Goal: Task Accomplishment & Management: Complete application form

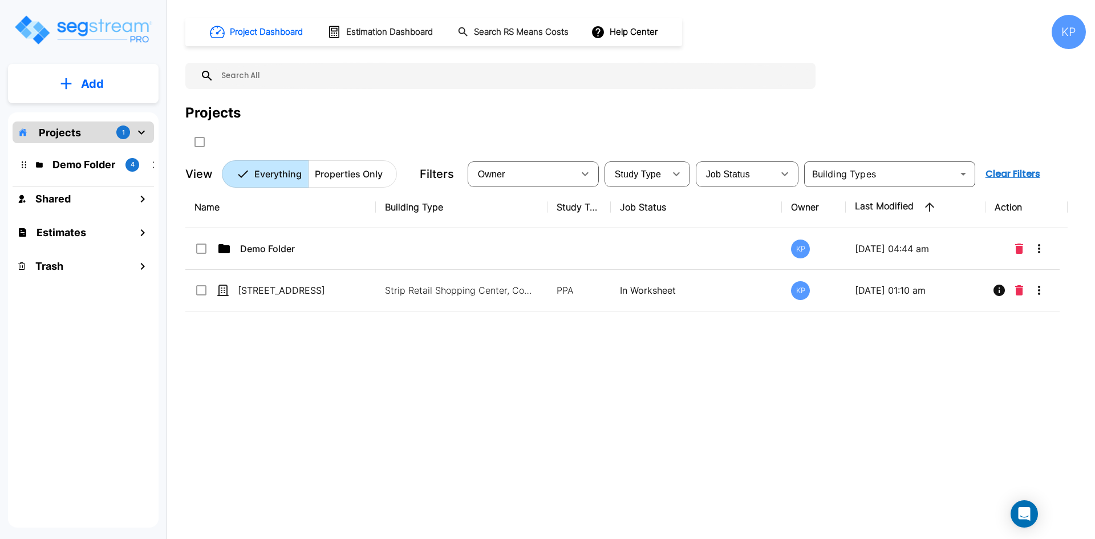
click at [96, 84] on p "Add" at bounding box center [92, 83] width 23 height 17
click at [101, 143] on p "Add Property" at bounding box center [90, 148] width 58 height 14
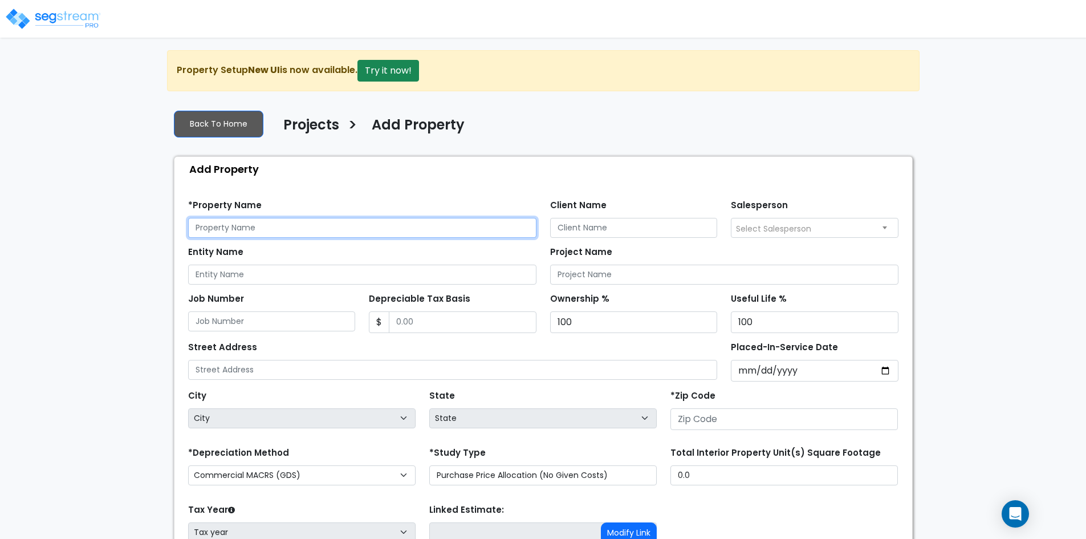
click at [340, 231] on input "text" at bounding box center [362, 228] width 348 height 20
paste input "[STREET_ADDRESS]"
type input "[STREET_ADDRESS]"
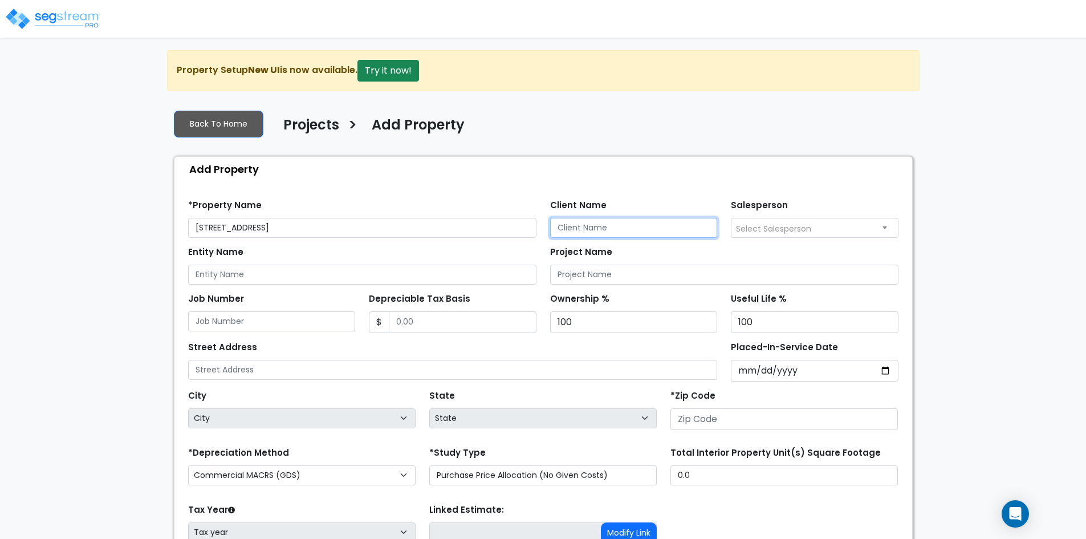
click at [617, 225] on input "Client Name" at bounding box center [634, 228] width 168 height 20
paste input "Staffpay Executive Staffing, Inc."
type input "Staff pay Executive Staffing, Inc."
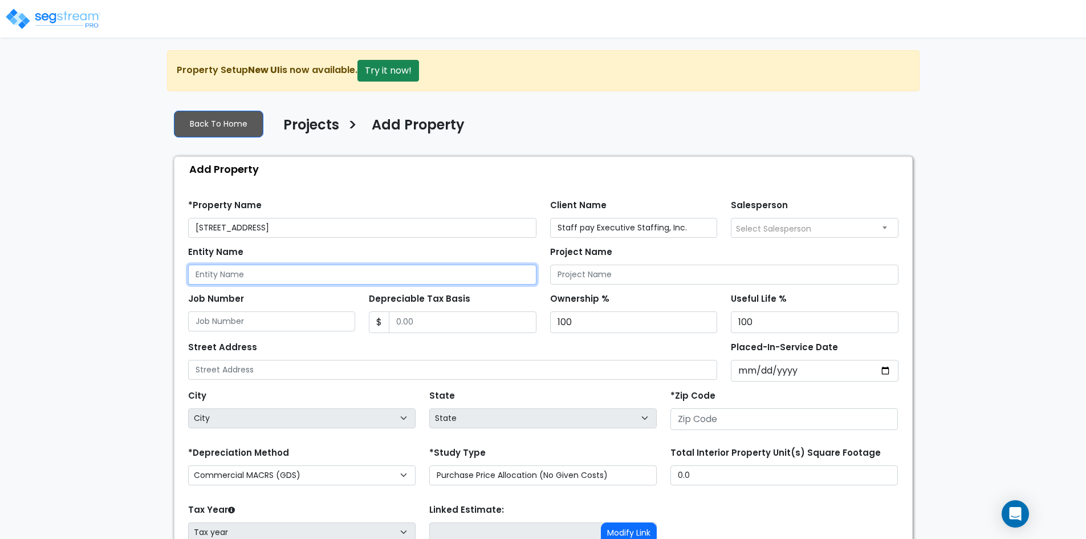
click at [276, 268] on input "Entity Name" at bounding box center [362, 275] width 348 height 20
paste input "Staffpay Executive Staffing, Inc."
type input "Staffpay Executive Staffing, Inc."
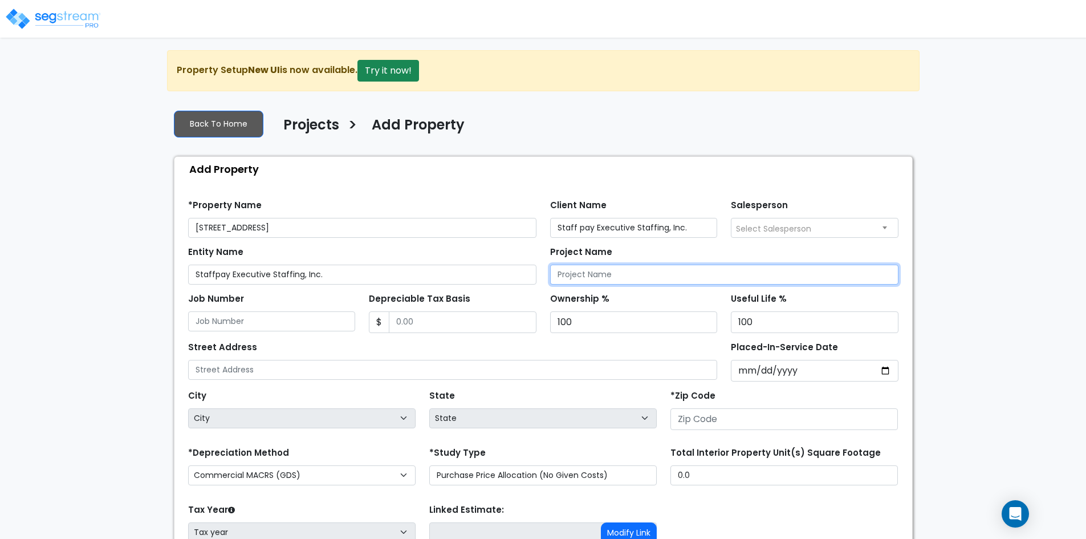
click at [626, 271] on input "Project Name" at bounding box center [724, 275] width 348 height 20
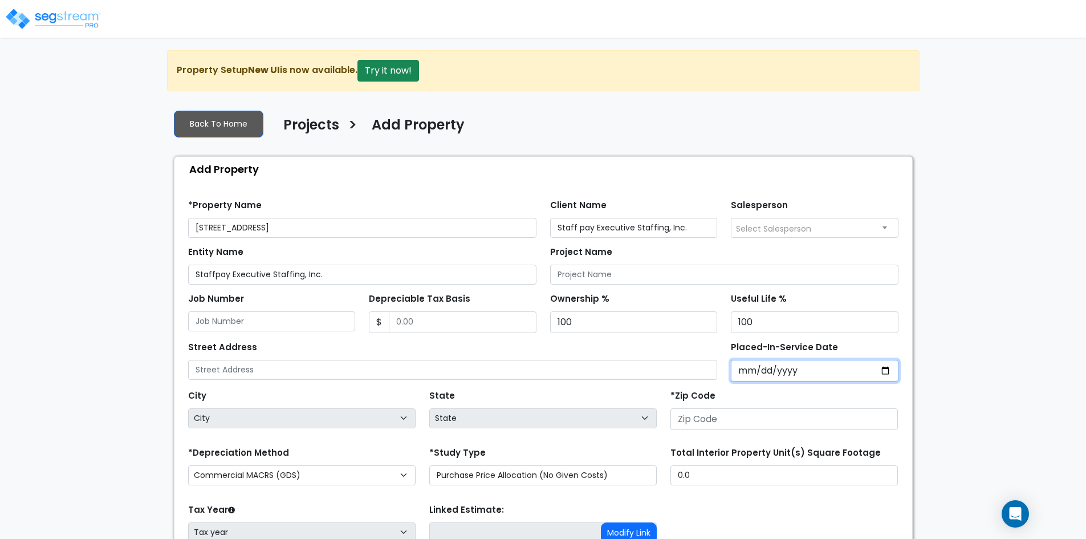
click at [891, 371] on input "Placed-In-Service Date" at bounding box center [815, 371] width 168 height 22
click at [890, 371] on input "Placed-In-Service Date" at bounding box center [815, 371] width 168 height 22
type input "2024-06-17"
select select "2024"
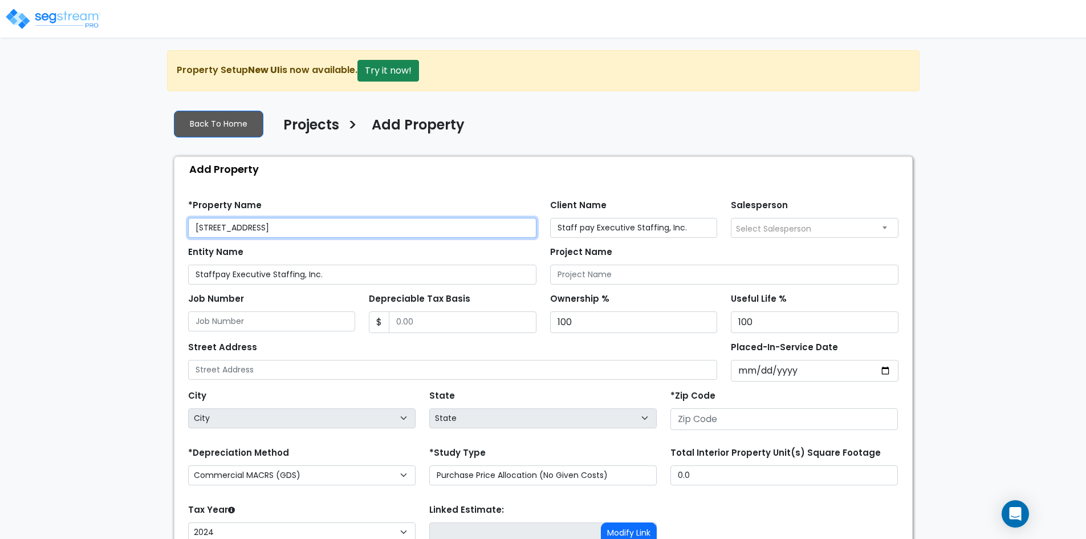
drag, startPoint x: 347, startPoint y: 228, endPoint x: 190, endPoint y: 218, distance: 157.6
click at [190, 218] on input "951 Reserve Drive Roseville, CA 95678" at bounding box center [362, 228] width 348 height 20
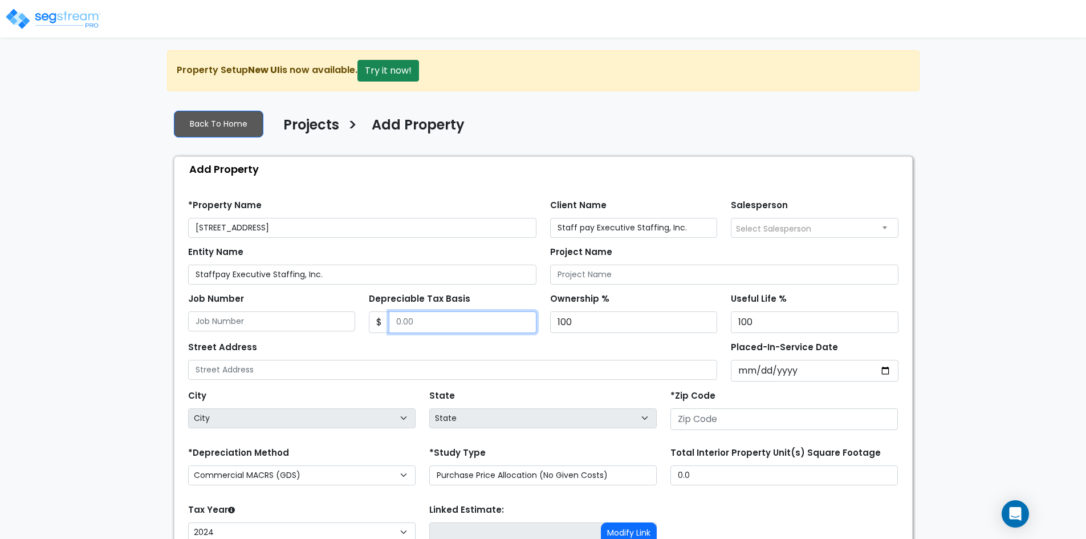
click at [487, 318] on input "Depreciable Tax Basis" at bounding box center [463, 322] width 148 height 22
paste input "8,18,342.7"
type input "818,342.7"
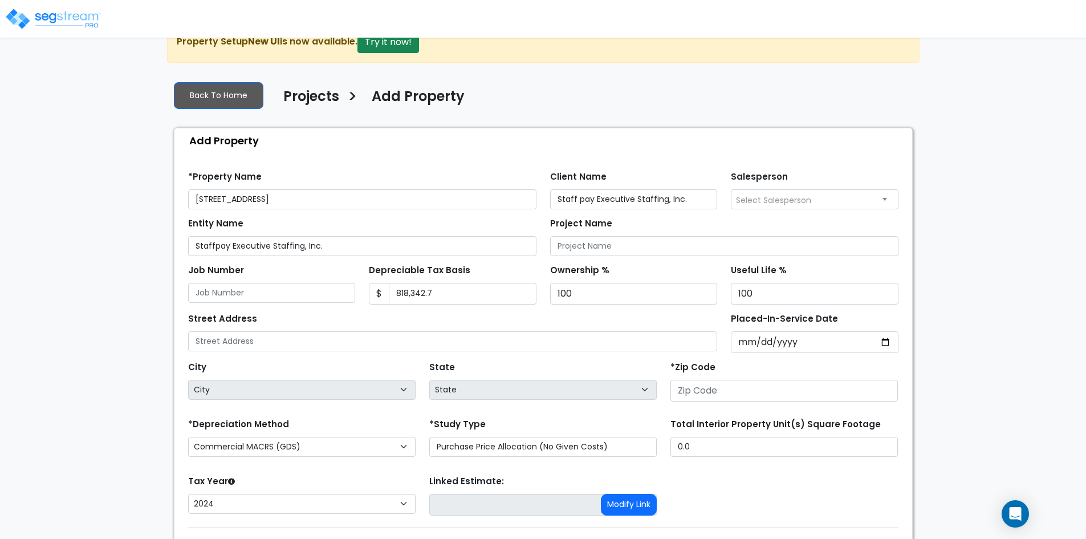
scroll to position [57, 0]
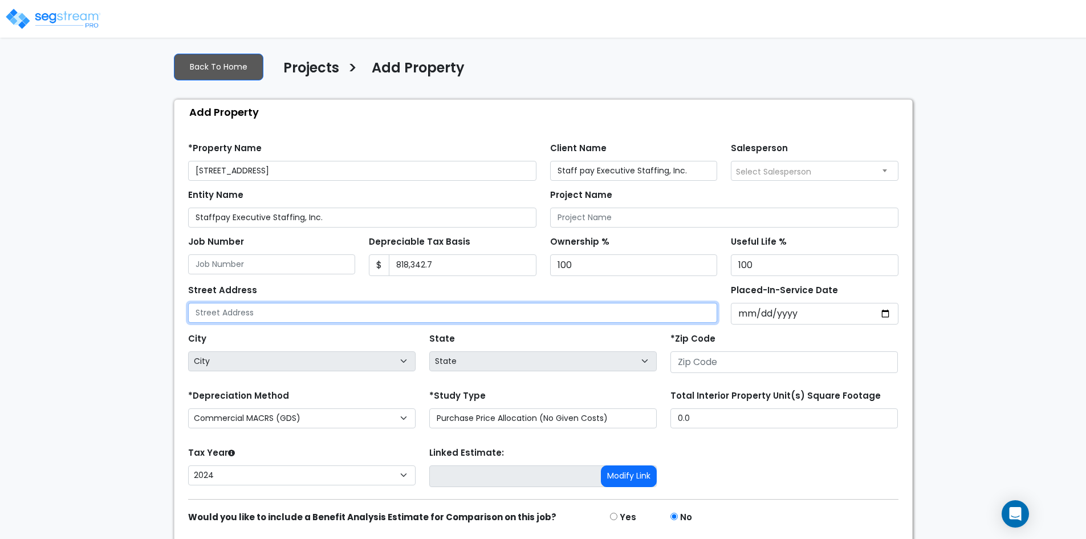
click at [346, 310] on input "text" at bounding box center [453, 313] width 530 height 20
paste input "951 Reserve Drive, Roseville, CA 95678"
type input "951 Reserve Drive, Roseville, CA 95678"
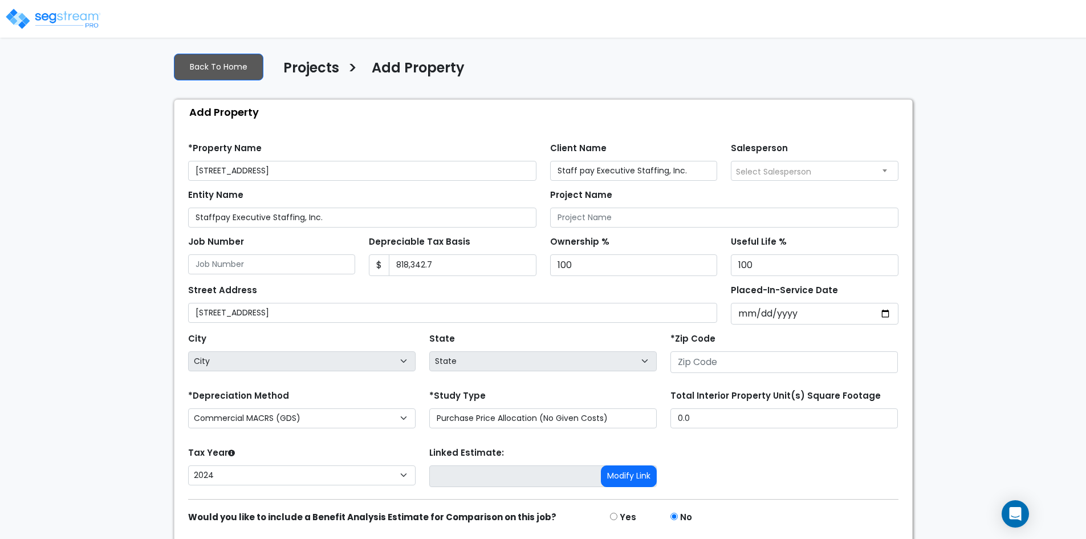
click at [460, 346] on div "State State National Average AB AK AL AR AZ BC CA CO CT DC DE FL GA HI" at bounding box center [543, 353] width 241 height 46
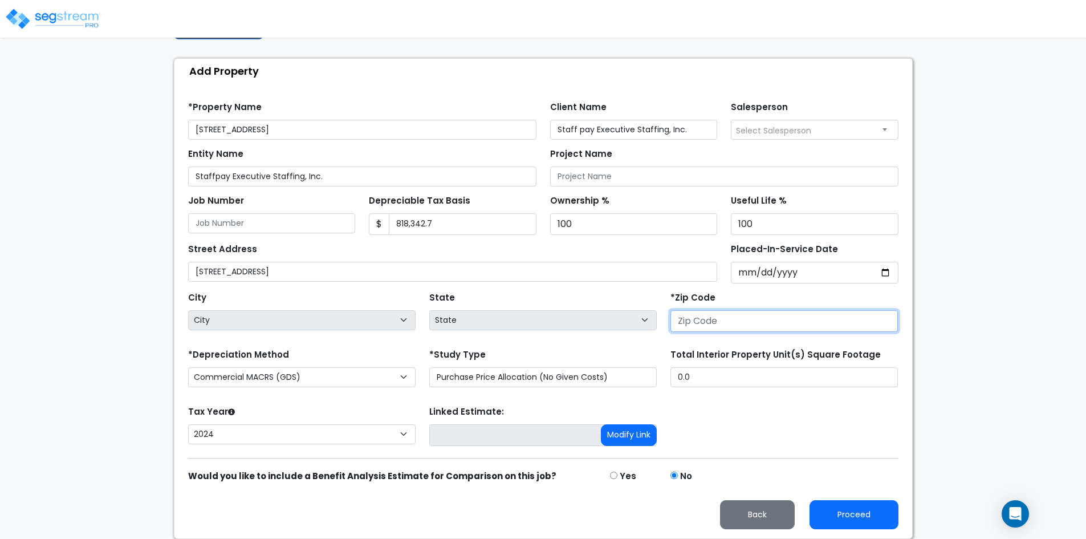
click at [685, 324] on input "number" at bounding box center [785, 321] width 228 height 22
type input "95678"
select select "CA"
type input "95678"
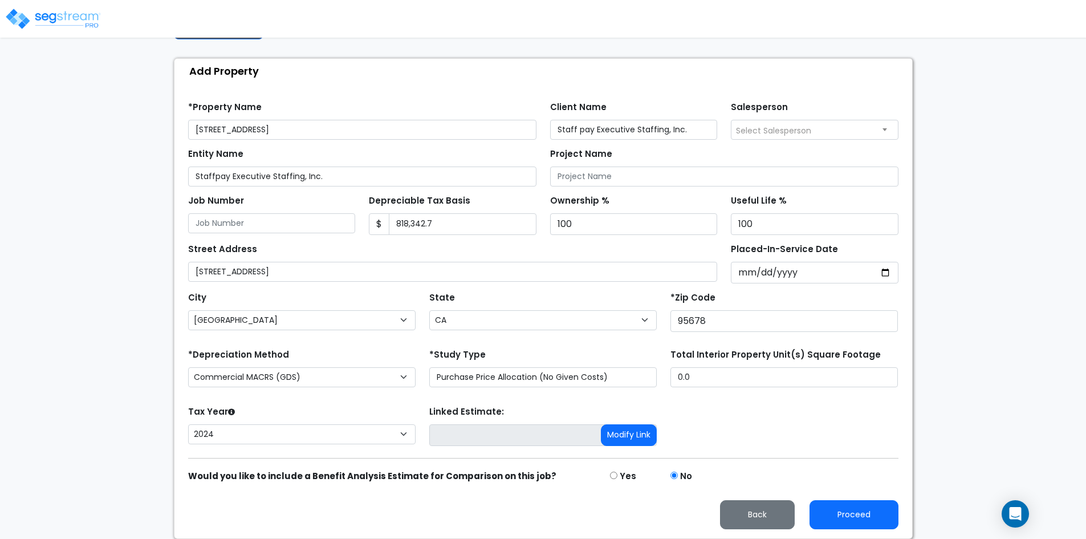
click at [752, 393] on form "*Property Name 951 Reserve Drive Roseville, CA 95678 Client Name Staff pay Exec…" at bounding box center [543, 311] width 711 height 436
click at [702, 376] on input "0.0" at bounding box center [785, 377] width 228 height 20
drag, startPoint x: 702, startPoint y: 376, endPoint x: 680, endPoint y: 376, distance: 21.7
click at [680, 376] on input "0.0" at bounding box center [785, 377] width 228 height 20
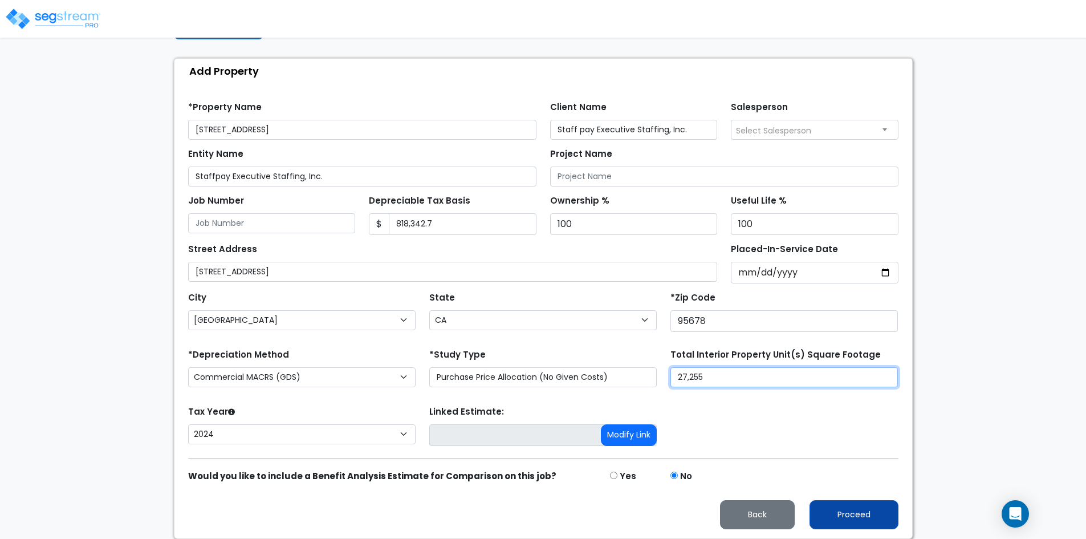
type input "27,255"
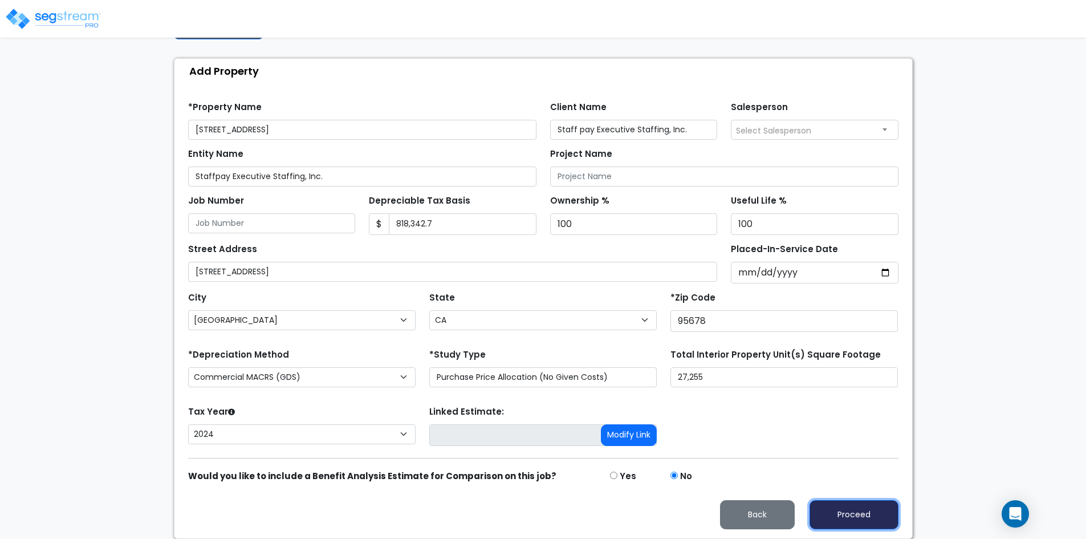
click at [885, 516] on button "Proceed" at bounding box center [854, 514] width 89 height 29
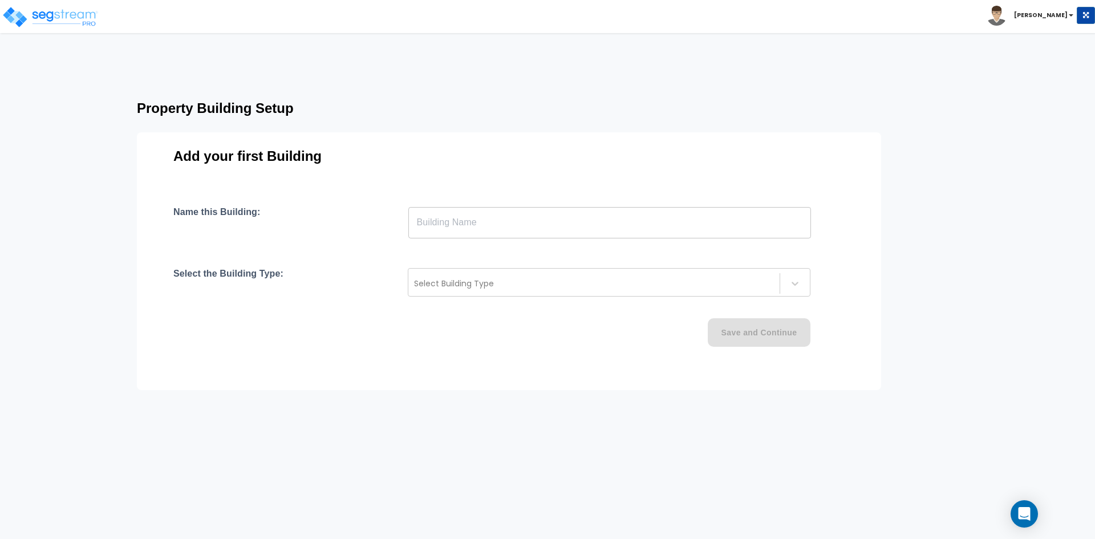
click at [484, 214] on input "text" at bounding box center [609, 222] width 403 height 32
click at [473, 216] on input "text" at bounding box center [609, 222] width 403 height 32
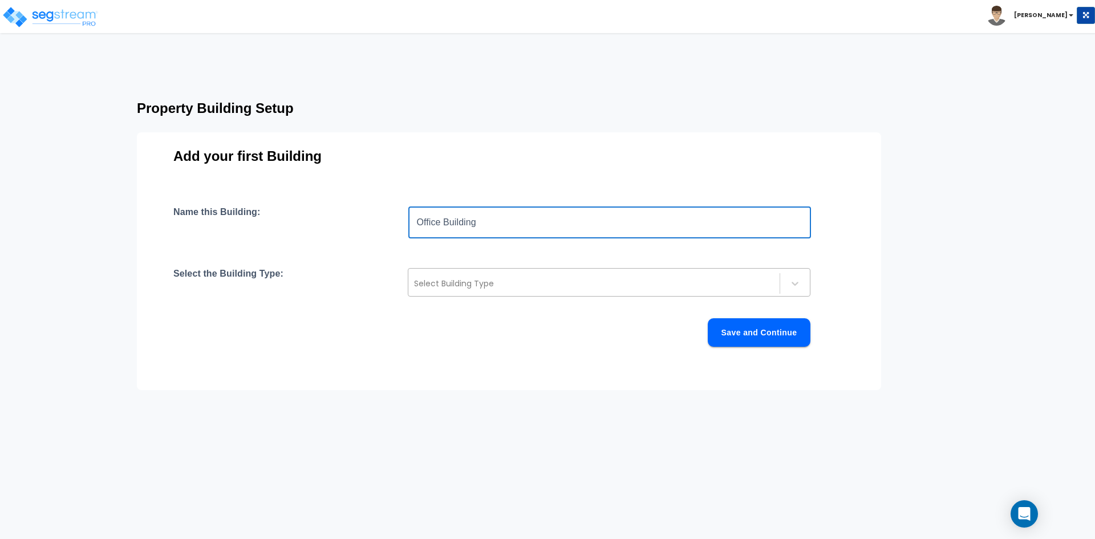
type input "Office Building"
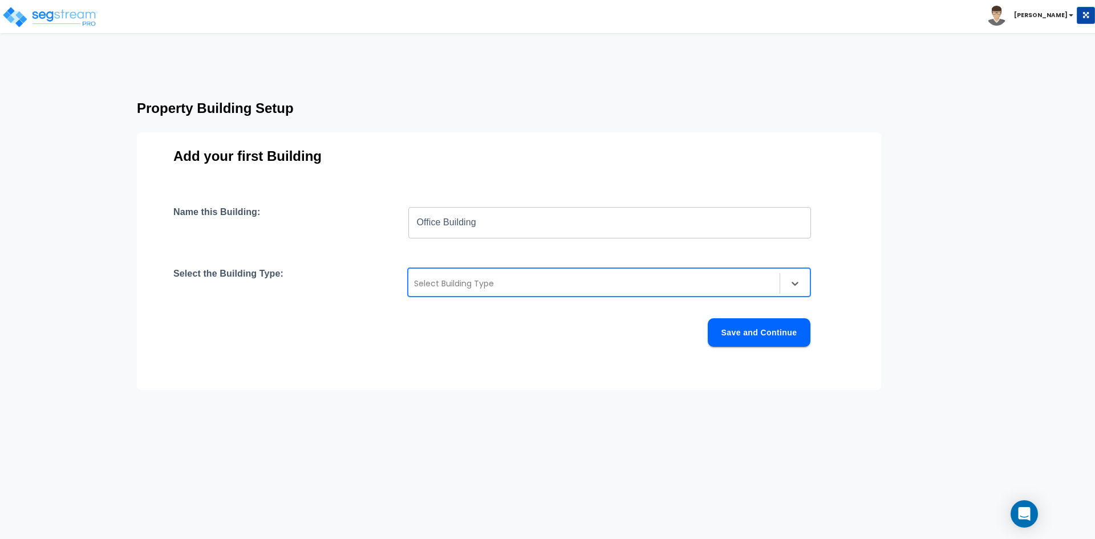
click at [493, 273] on div "Select Building Type" at bounding box center [609, 282] width 403 height 29
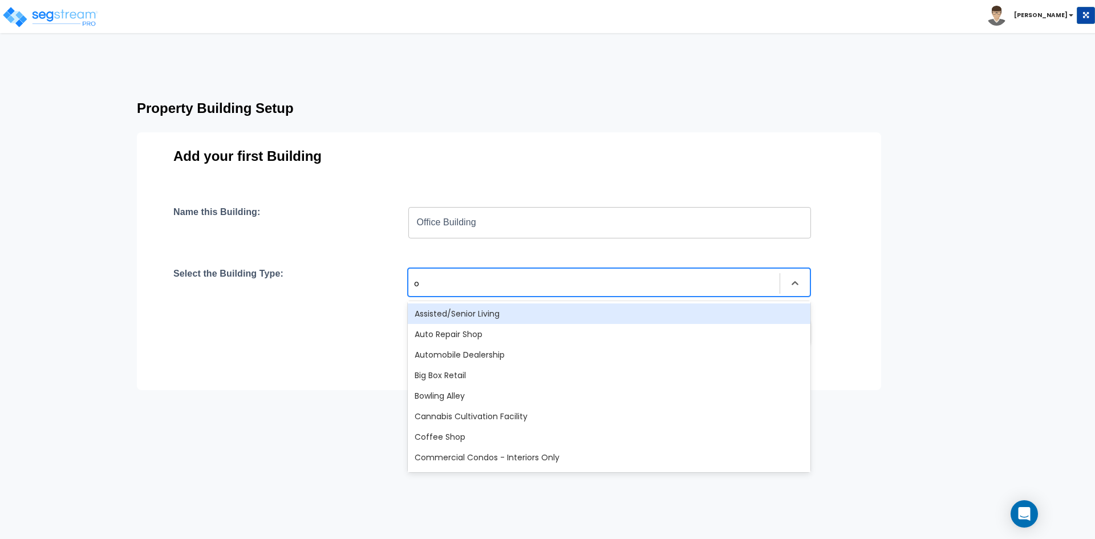
type input "of"
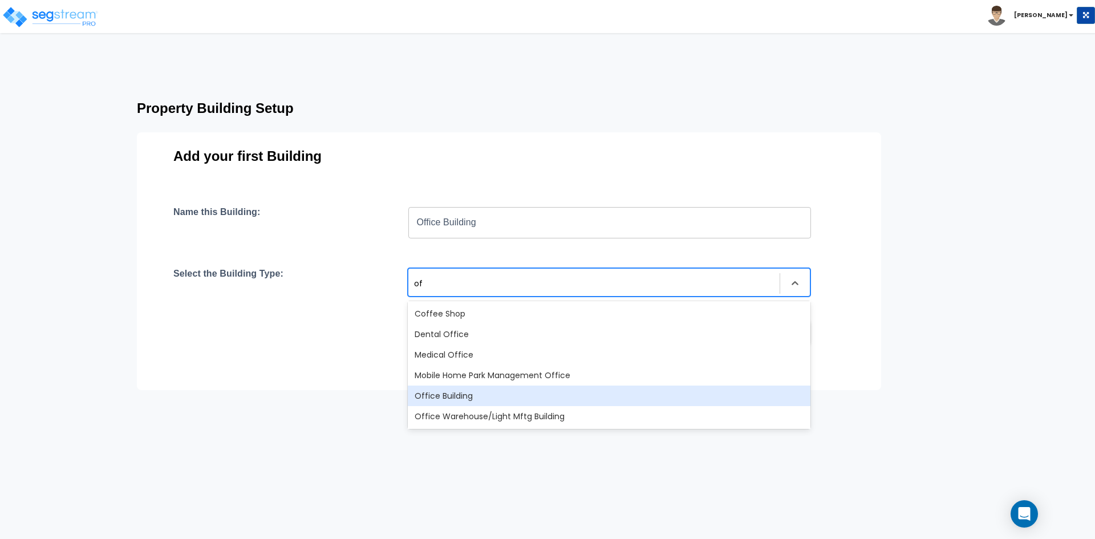
click at [465, 391] on div "Office Building" at bounding box center [609, 395] width 403 height 21
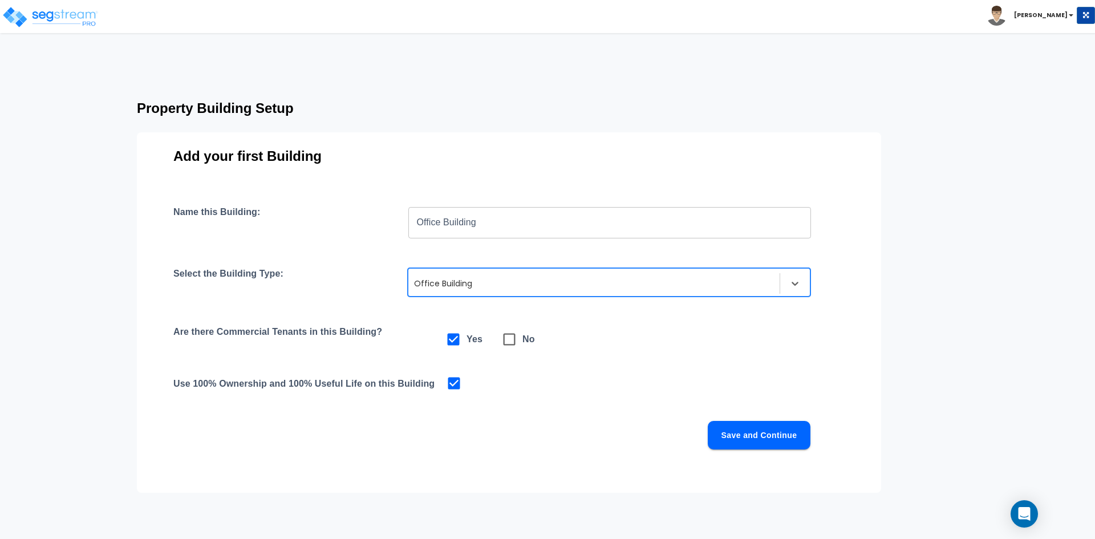
click at [782, 436] on button "Save and Continue" at bounding box center [759, 435] width 103 height 29
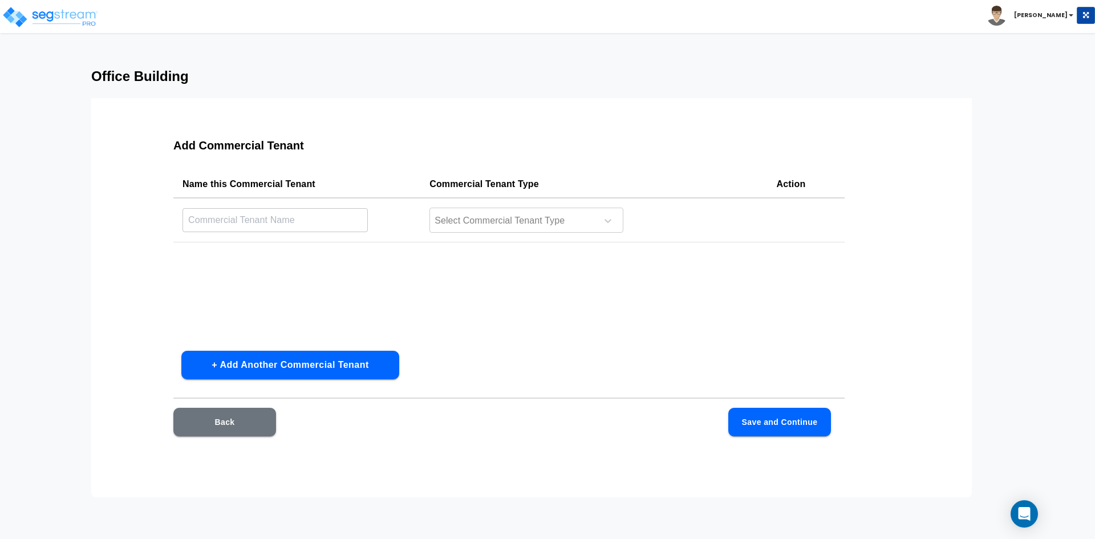
click at [250, 216] on input "text" at bounding box center [274, 220] width 185 height 25
click at [252, 215] on input "text" at bounding box center [274, 220] width 185 height 25
click at [281, 216] on input "text" at bounding box center [274, 220] width 185 height 25
type input "Dine HR"
click at [479, 217] on div at bounding box center [511, 220] width 156 height 15
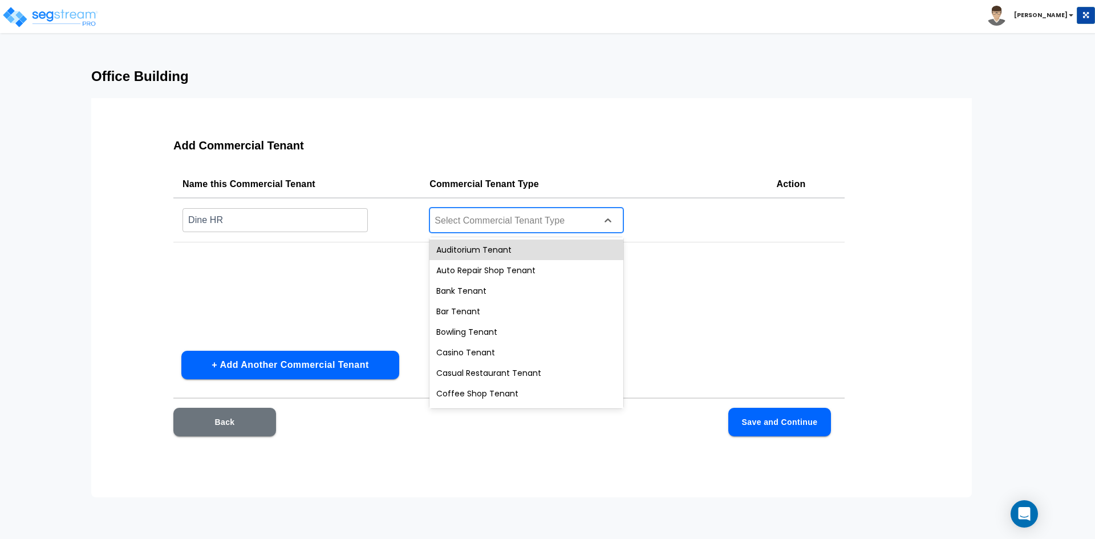
type input "c"
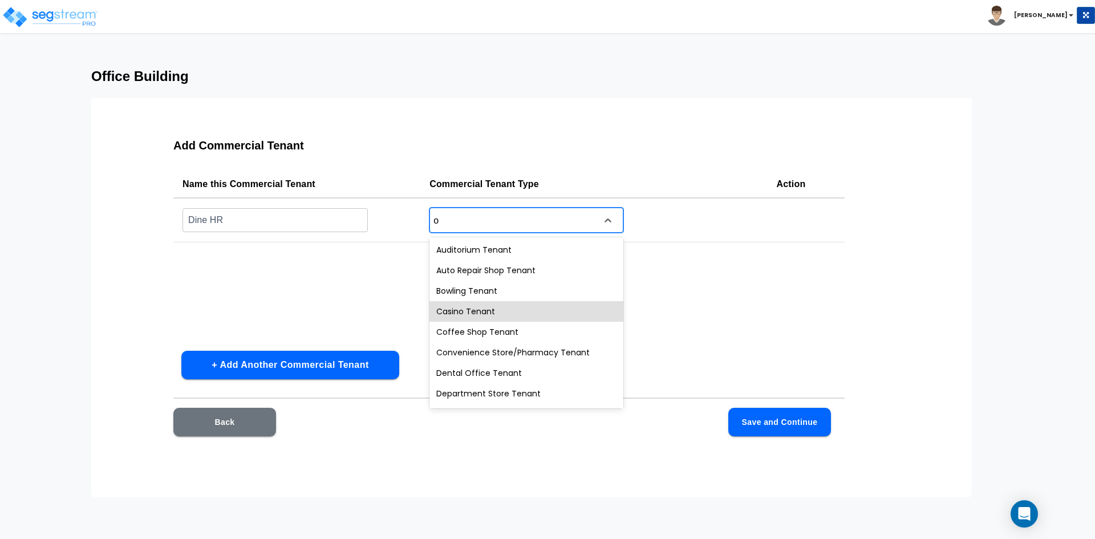
type input "of"
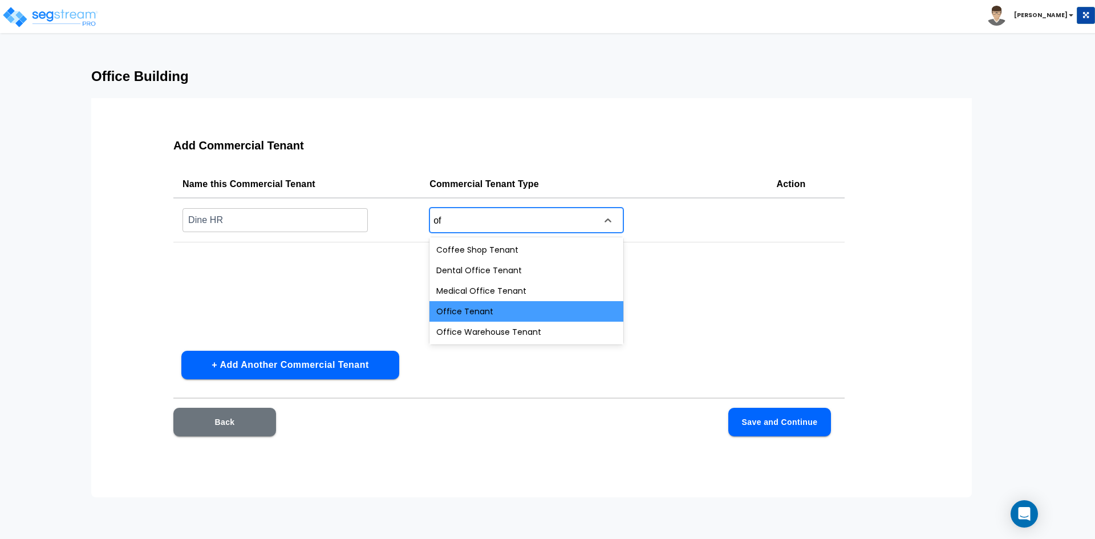
click at [471, 311] on div "Office Tenant" at bounding box center [526, 311] width 194 height 21
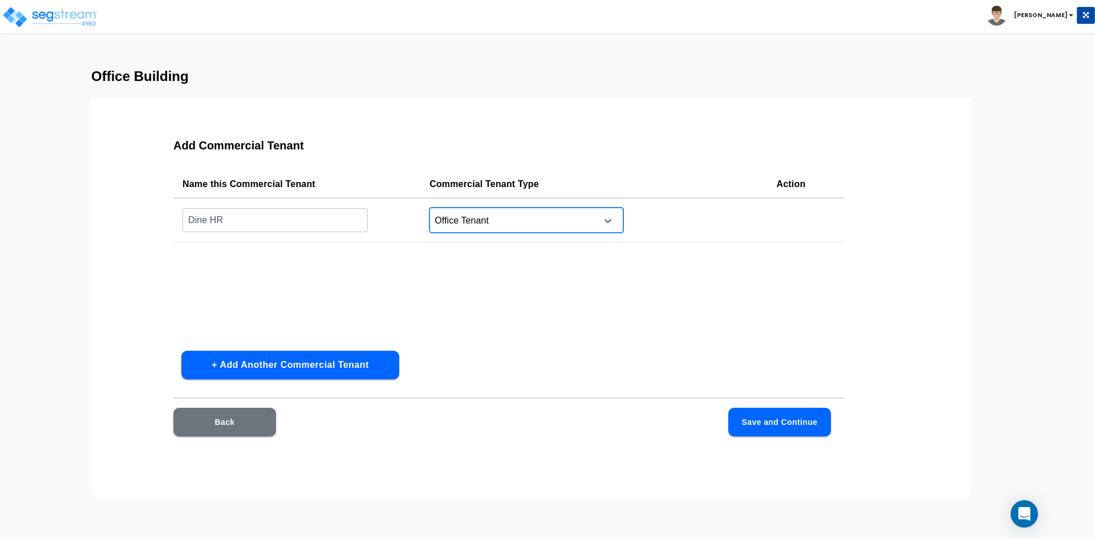
click at [343, 363] on button "+ Add Another Commercial Tenant" at bounding box center [290, 365] width 218 height 29
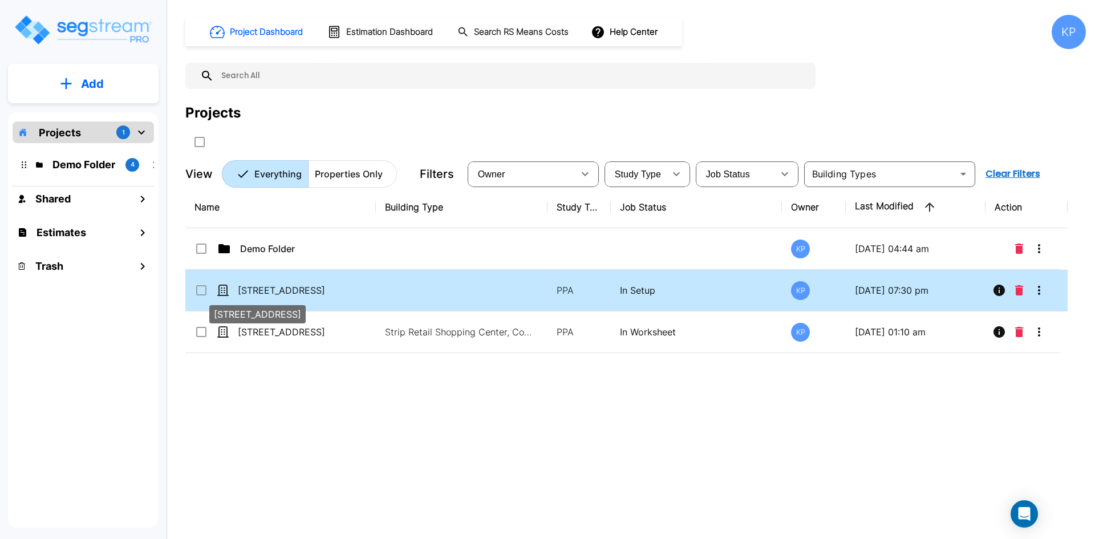
click at [306, 289] on p "951 Reserve Drive Roseville, CA 95678" at bounding box center [295, 290] width 114 height 14
checkbox input "true"
click at [306, 289] on p "951 Reserve Drive Roseville, CA 95678" at bounding box center [295, 290] width 114 height 14
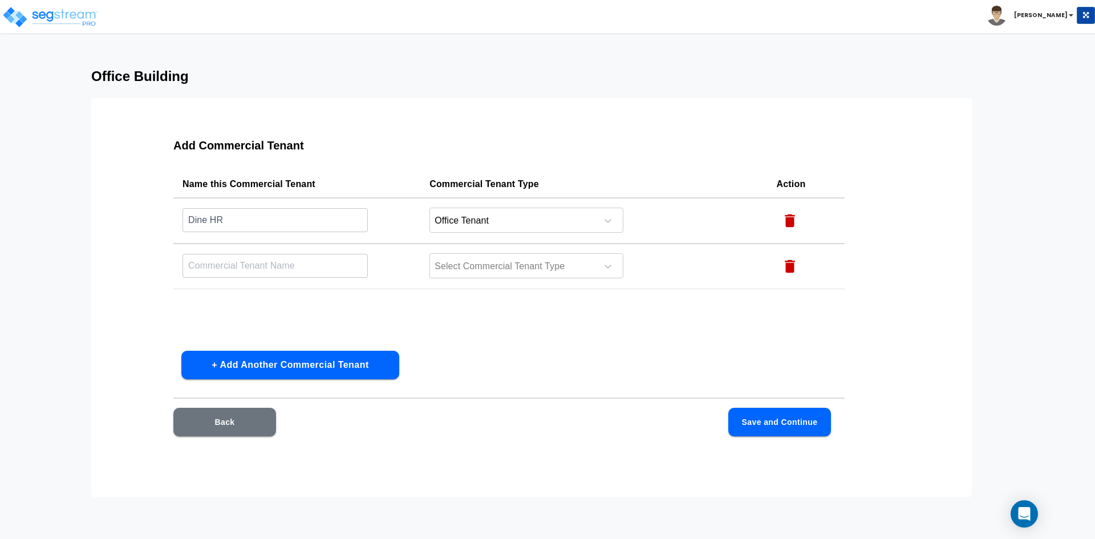
click at [232, 424] on button "Back" at bounding box center [224, 422] width 103 height 29
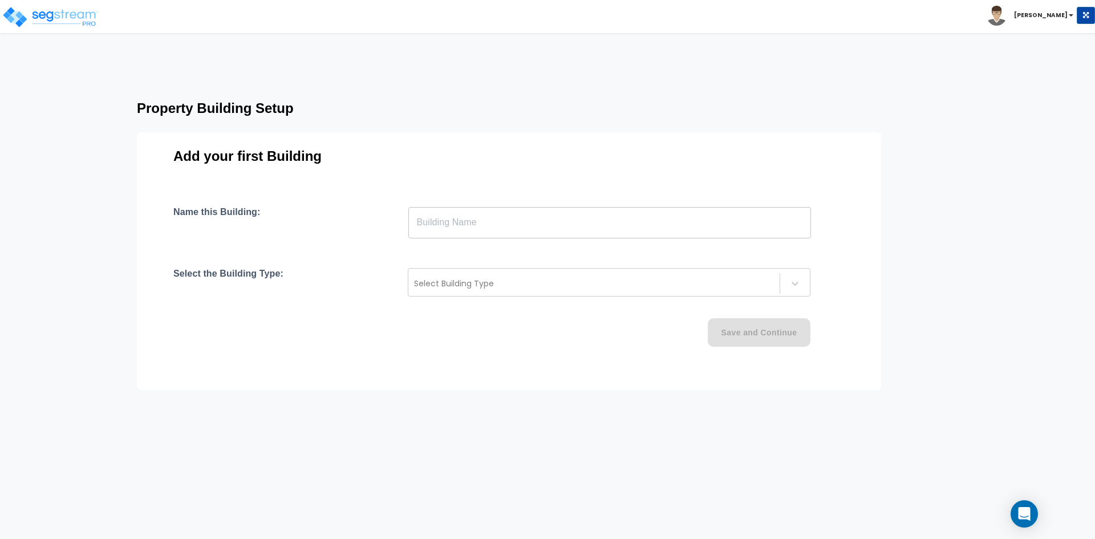
type input "Office Building"
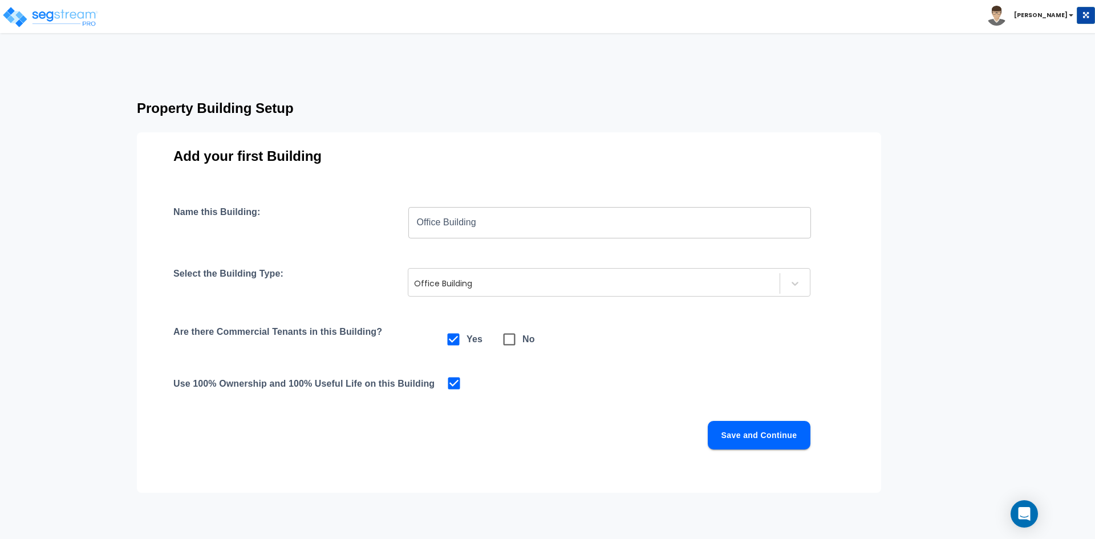
click at [506, 336] on input "checkbox" at bounding box center [501, 333] width 11 height 10
checkbox input "true"
click at [453, 339] on icon at bounding box center [453, 339] width 16 height 16
checkbox input "true"
checkbox input "false"
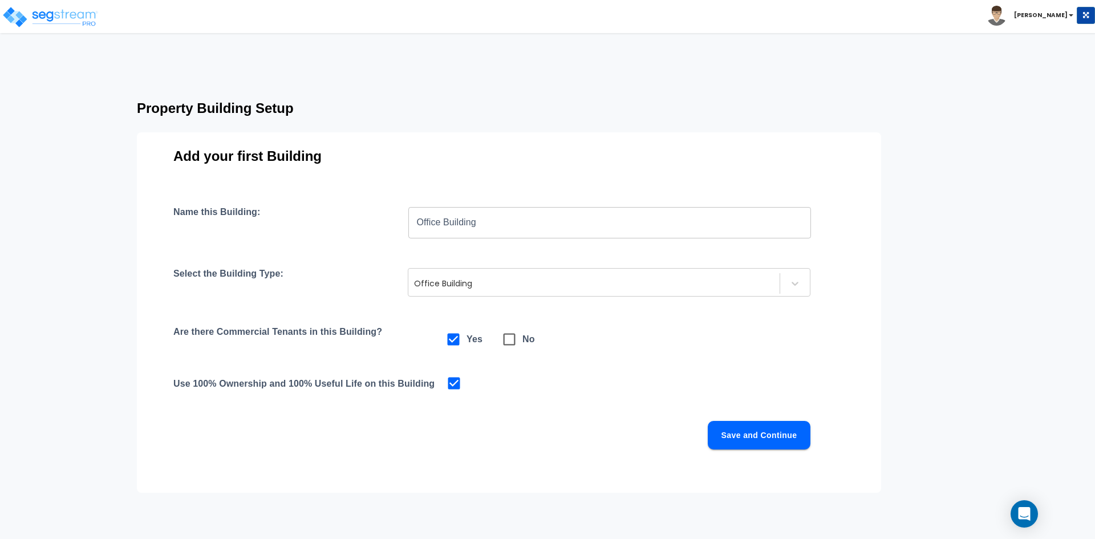
click at [758, 437] on button "Save and Continue" at bounding box center [759, 435] width 103 height 29
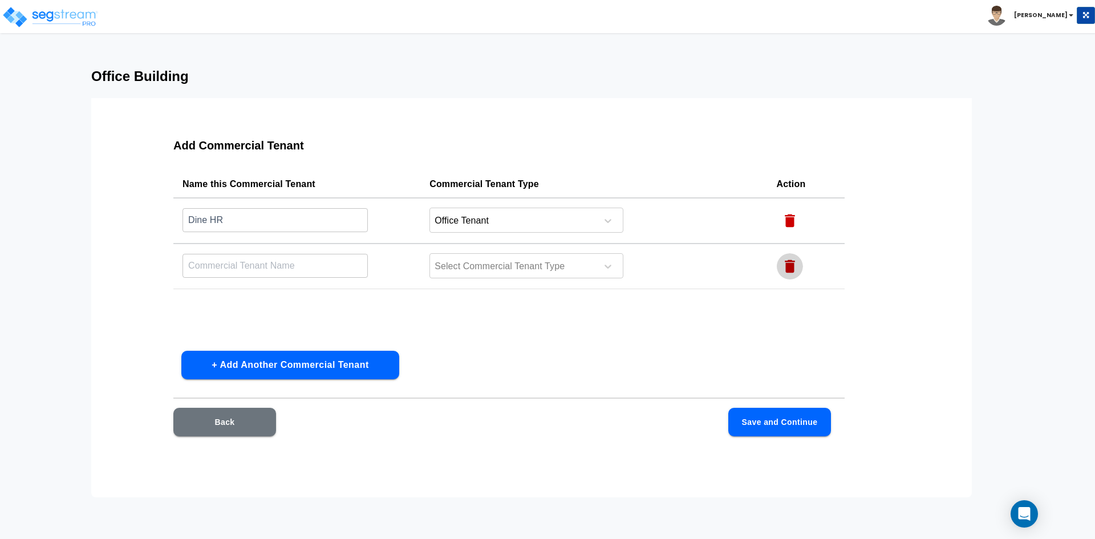
click at [784, 261] on icon "button" at bounding box center [789, 266] width 17 height 17
click at [786, 424] on button "Save and Continue" at bounding box center [779, 422] width 103 height 29
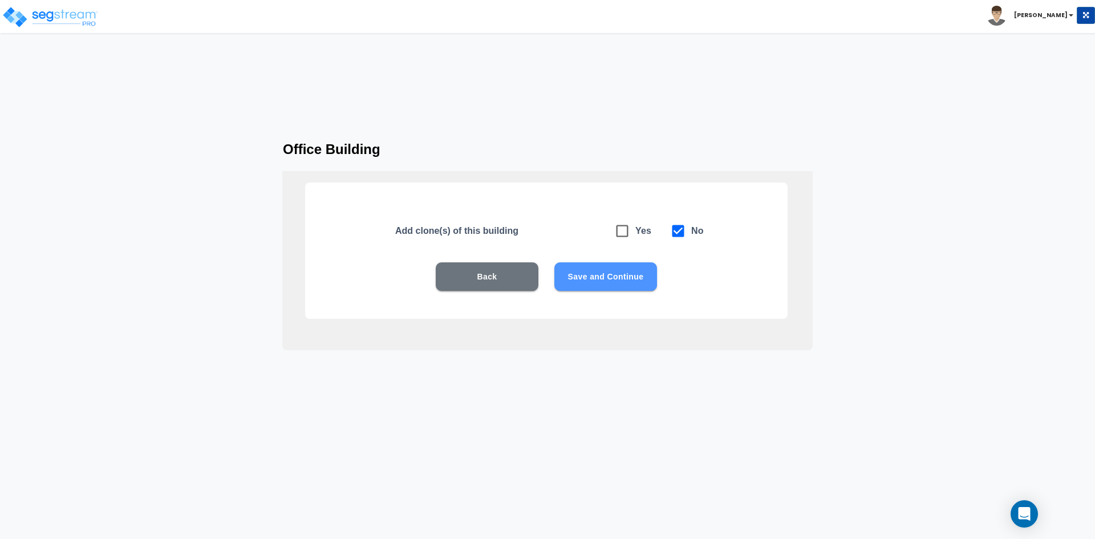
click at [610, 277] on button "Save and Continue" at bounding box center [605, 276] width 103 height 29
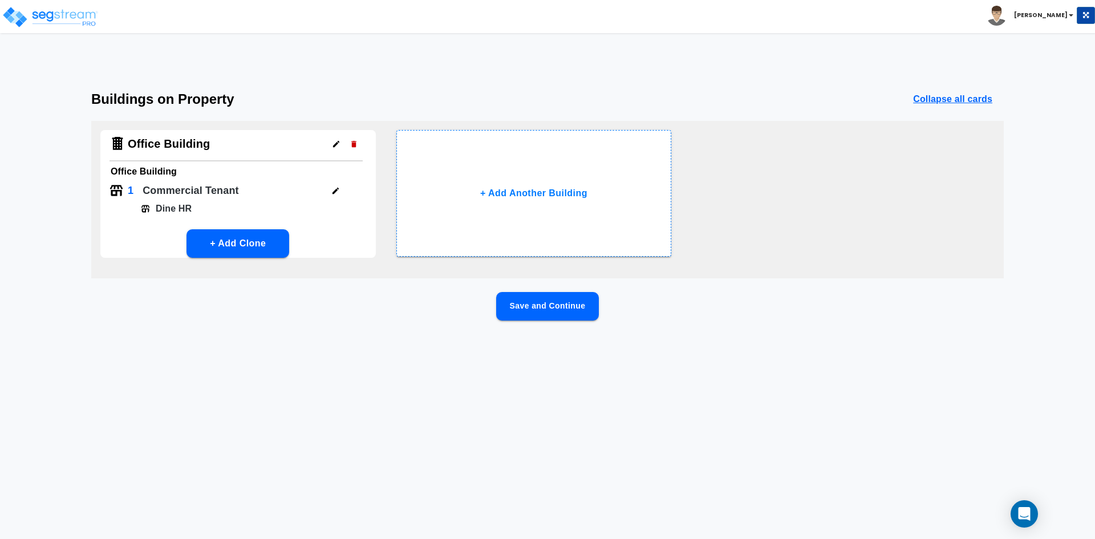
click at [538, 308] on button "Save and Continue" at bounding box center [547, 306] width 103 height 29
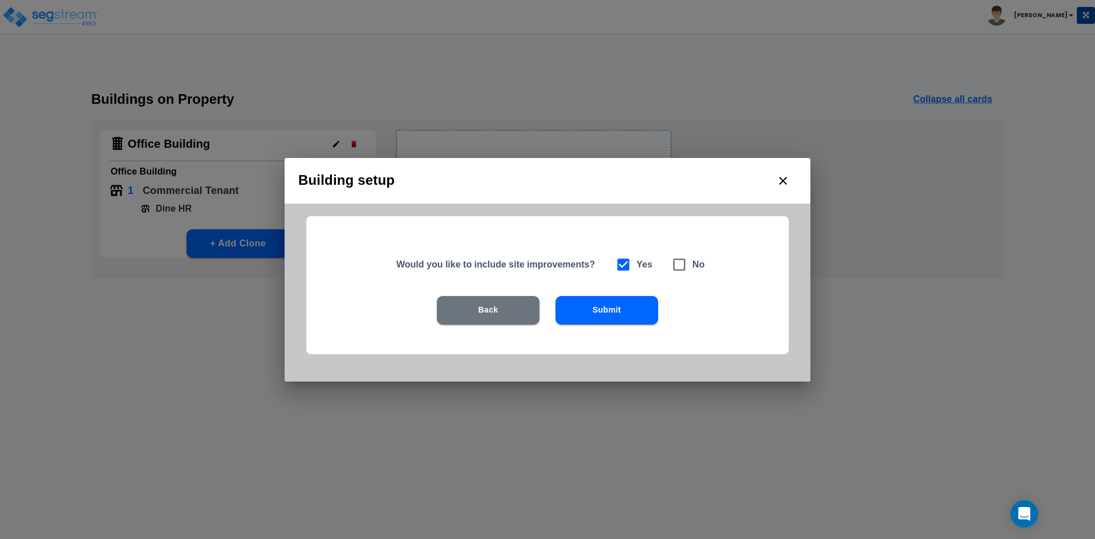
click at [611, 312] on button "Submit" at bounding box center [606, 310] width 103 height 29
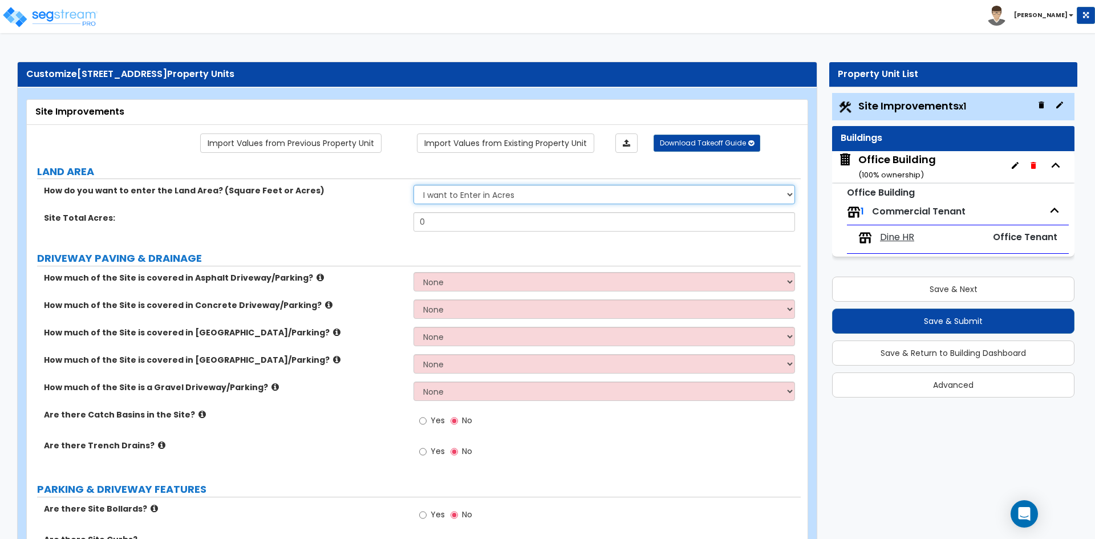
click at [494, 201] on select "I want to Enter in Acres I want to Enter in Square Feet" at bounding box center [603, 194] width 381 height 19
select select "2"
click at [413, 185] on select "I want to Enter in Acres I want to Enter in Square Feet" at bounding box center [603, 194] width 381 height 19
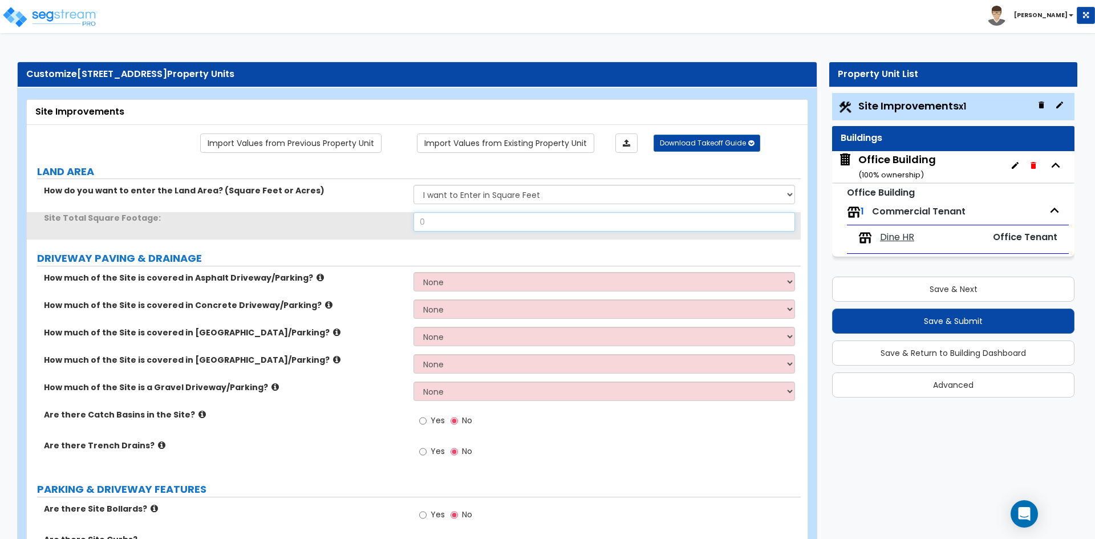
click at [453, 229] on input "0" at bounding box center [603, 221] width 381 height 19
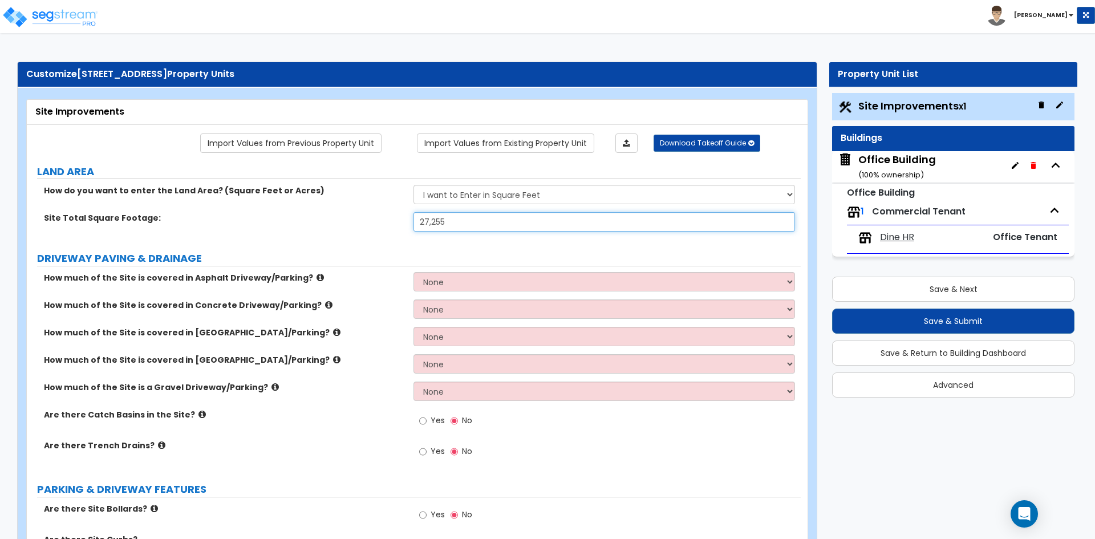
type input "27,255"
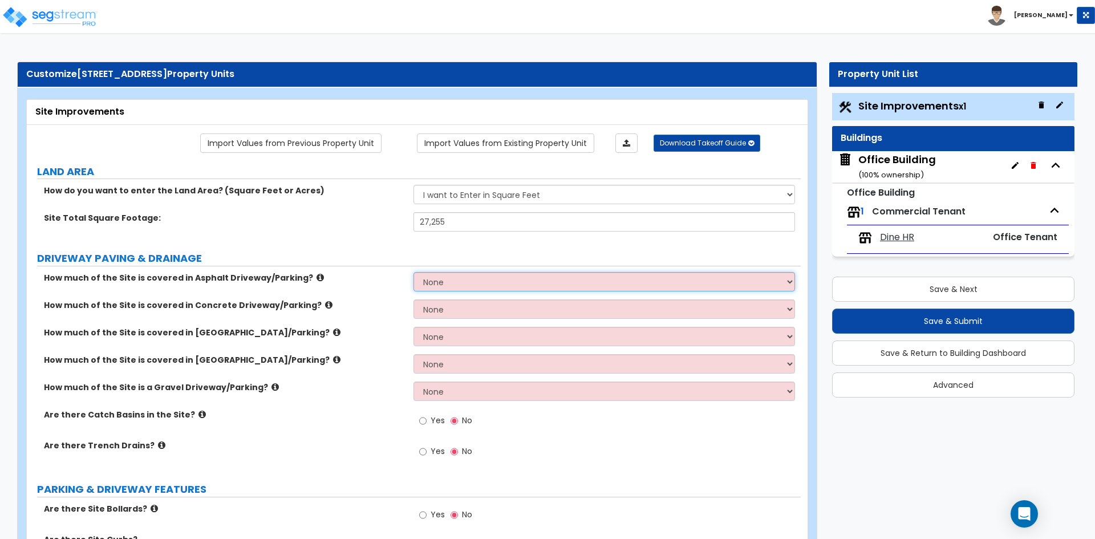
click at [469, 281] on select "None I want to Enter an Approximate Percentage I want to Enter the Square Foota…" at bounding box center [603, 281] width 381 height 19
click at [413, 272] on select "None I want to Enter an Approximate Percentage I want to Enter the Square Foota…" at bounding box center [603, 281] width 381 height 19
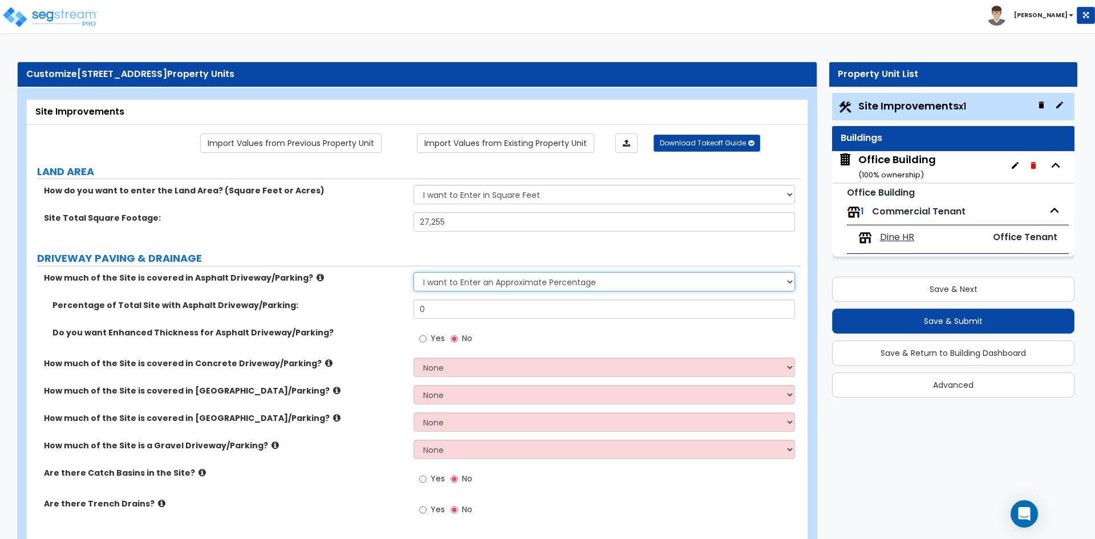
click at [570, 275] on select "None I want to Enter an Approximate Percentage I want to Enter the Square Foota…" at bounding box center [603, 281] width 381 height 19
select select "2"
click at [413, 272] on select "None I want to Enter an Approximate Percentage I want to Enter the Square Foota…" at bounding box center [603, 281] width 381 height 19
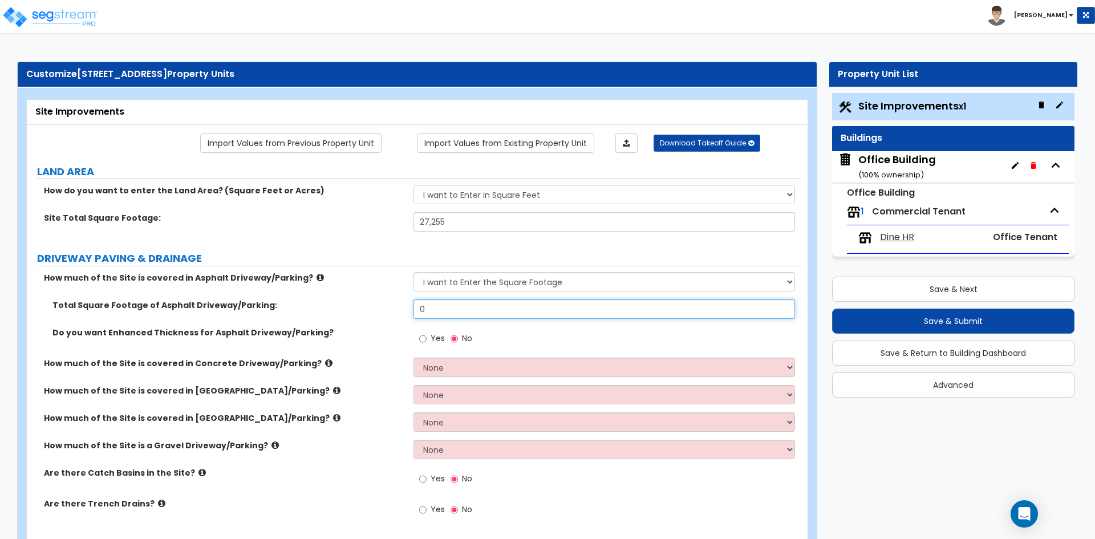
click at [434, 308] on input "0" at bounding box center [603, 308] width 381 height 19
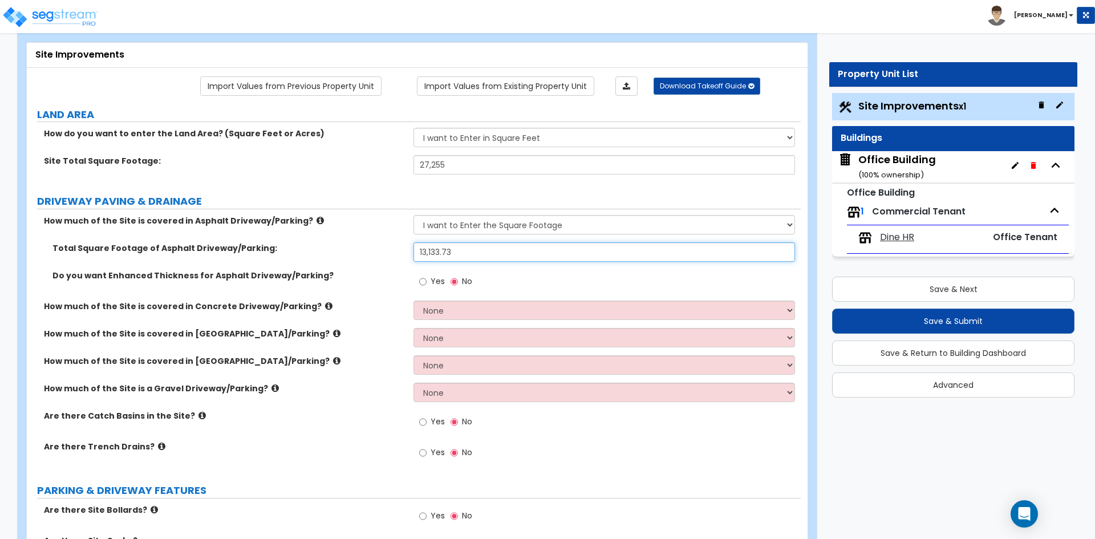
scroll to position [114, 0]
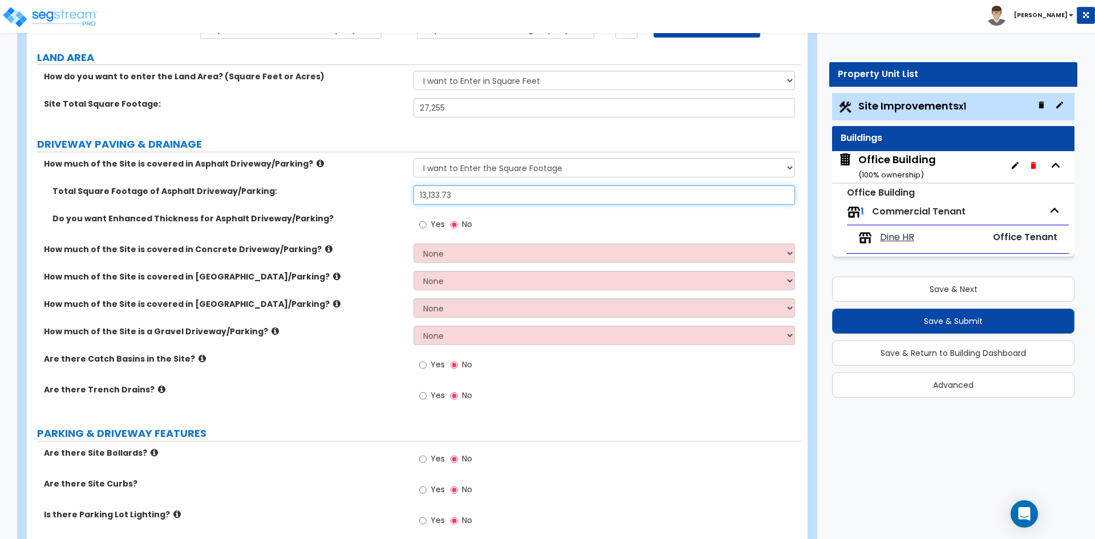
type input "13,133.73"
click at [515, 246] on select "None I want to Enter an Approximate Percentage I want to Enter the Square Foota…" at bounding box center [603, 252] width 381 height 19
click at [413, 243] on select "None I want to Enter an Approximate Percentage I want to Enter the Square Foota…" at bounding box center [603, 252] width 381 height 19
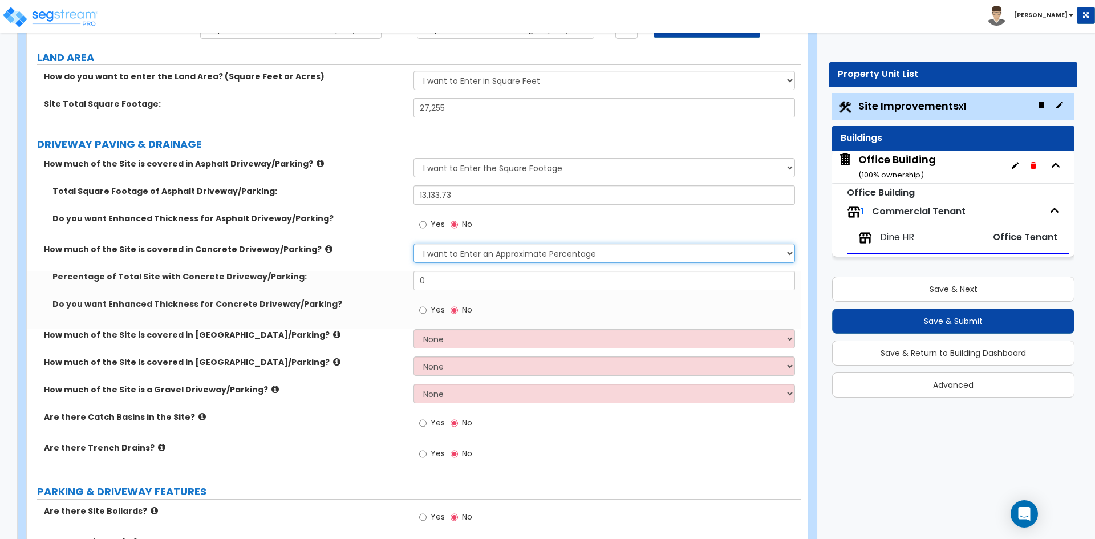
click at [527, 253] on select "None I want to Enter an Approximate Percentage I want to Enter the Square Foota…" at bounding box center [603, 252] width 381 height 19
select select "2"
click at [413, 243] on select "None I want to Enter an Approximate Percentage I want to Enter the Square Foota…" at bounding box center [603, 252] width 381 height 19
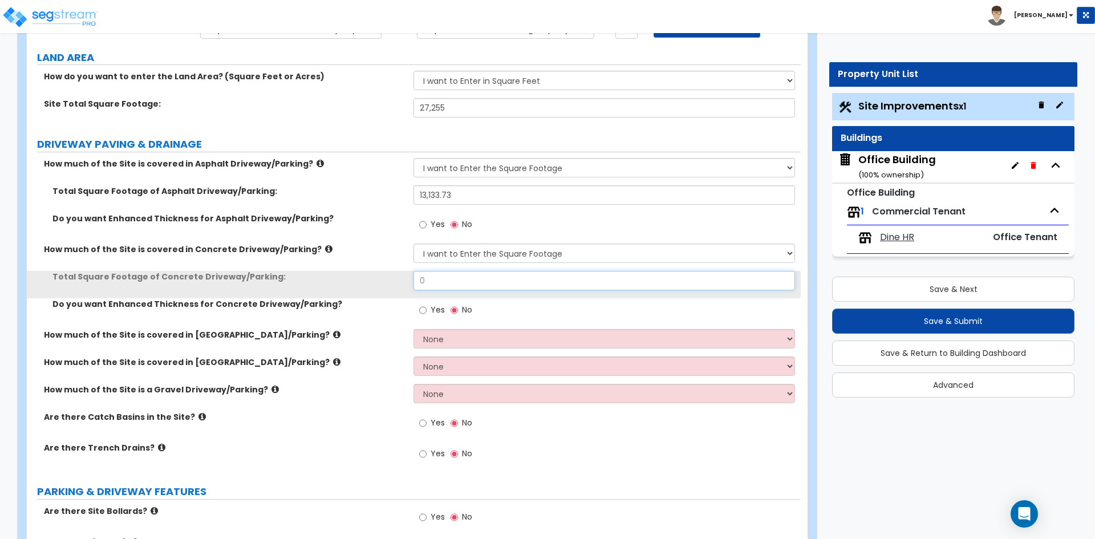
click at [475, 281] on input "0" at bounding box center [603, 280] width 381 height 19
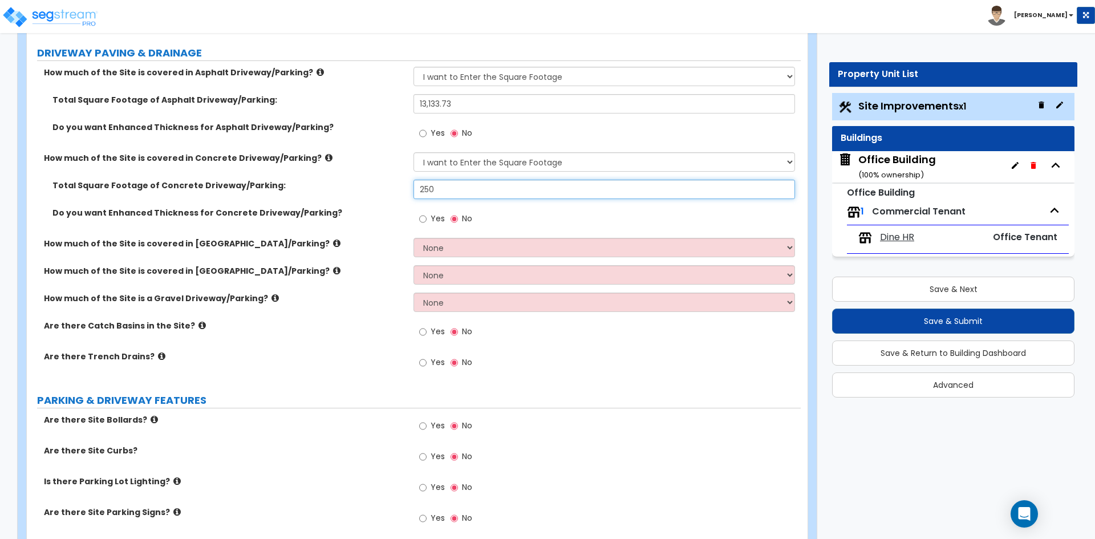
scroll to position [228, 0]
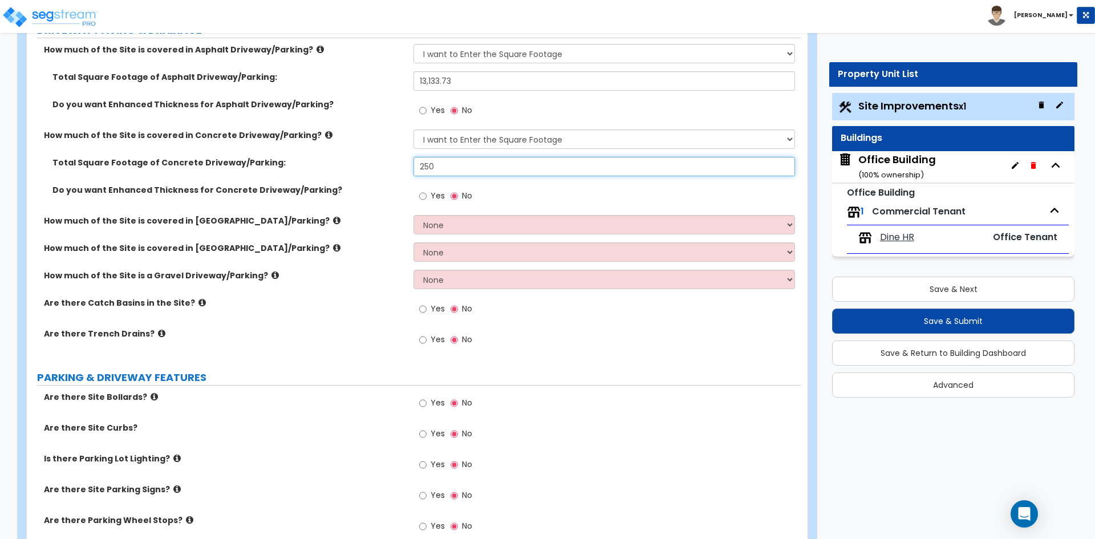
type input "250"
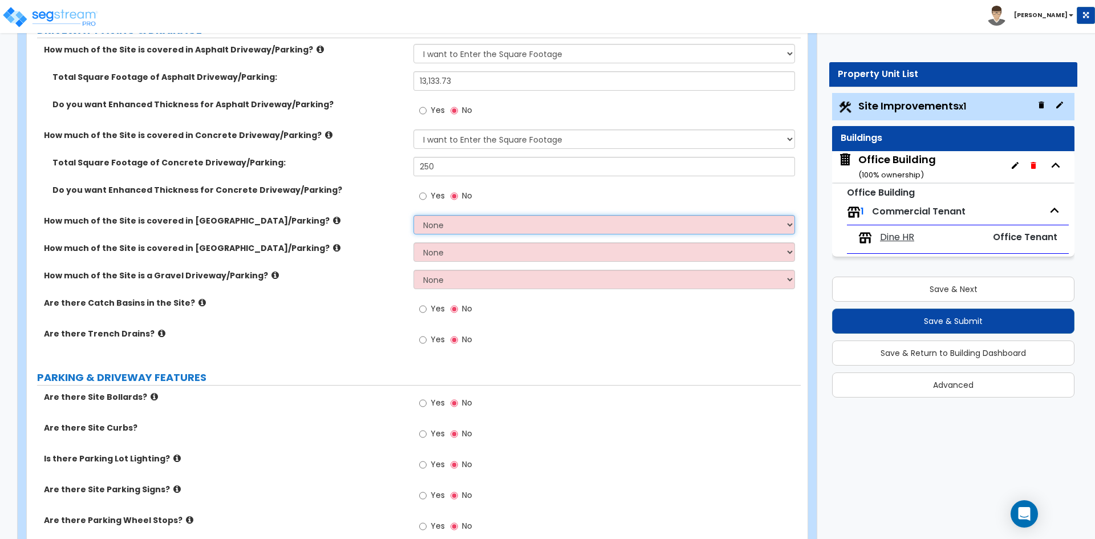
click at [521, 233] on select "None I want to Enter an Approximate Percentage I want to Enter the Square Foota…" at bounding box center [603, 224] width 381 height 19
select select "2"
click at [413, 215] on select "None I want to Enter an Approximate Percentage I want to Enter the Square Foota…" at bounding box center [603, 224] width 381 height 19
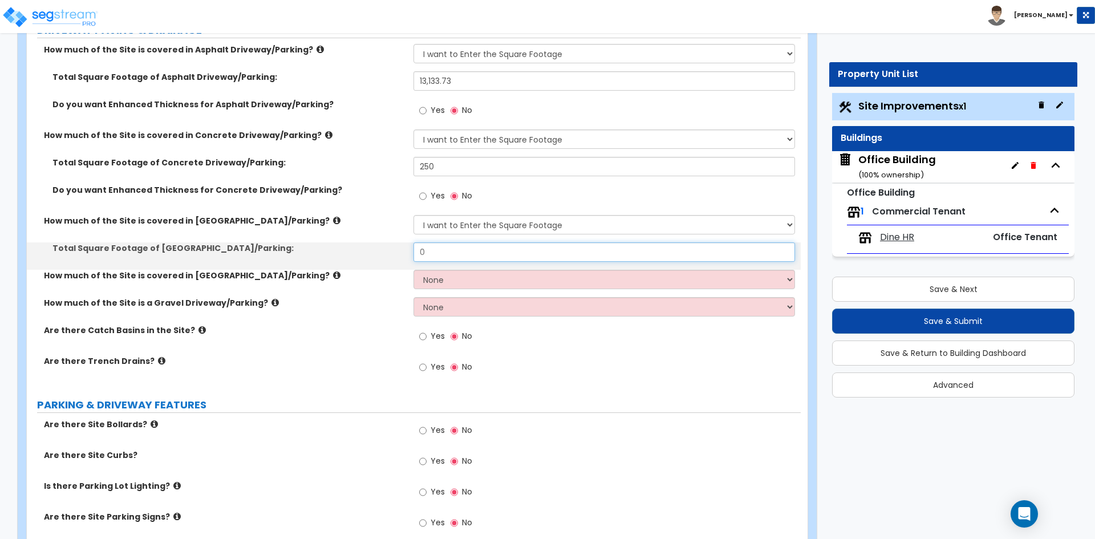
click at [457, 255] on input "0" at bounding box center [603, 251] width 381 height 19
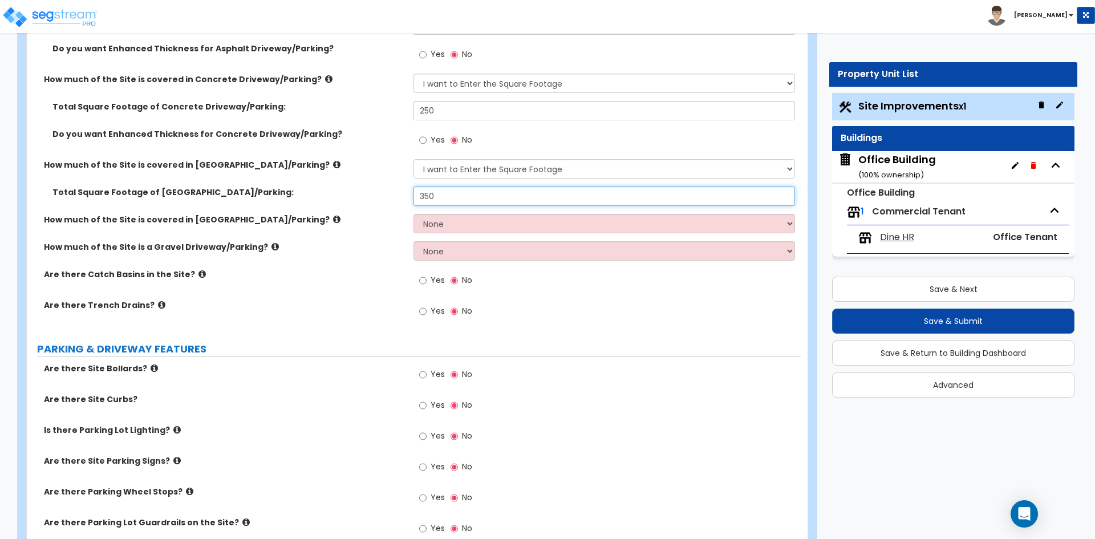
scroll to position [285, 0]
type input "350"
click at [417, 280] on div "Yes No" at bounding box center [445, 280] width 64 height 26
click at [420, 280] on input "Yes" at bounding box center [422, 279] width 7 height 13
radio input "true"
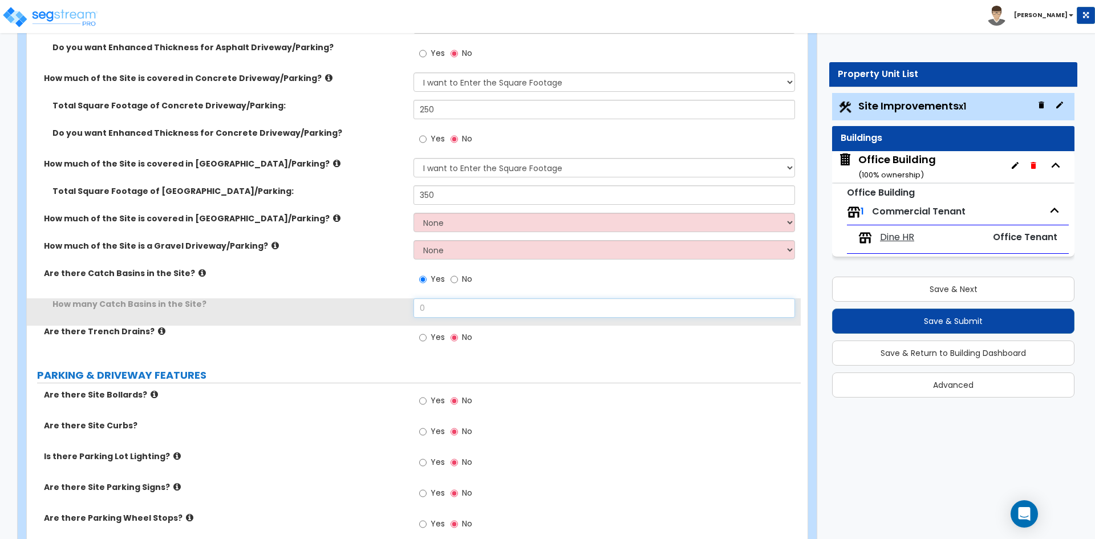
click at [446, 310] on input "0" at bounding box center [603, 307] width 381 height 19
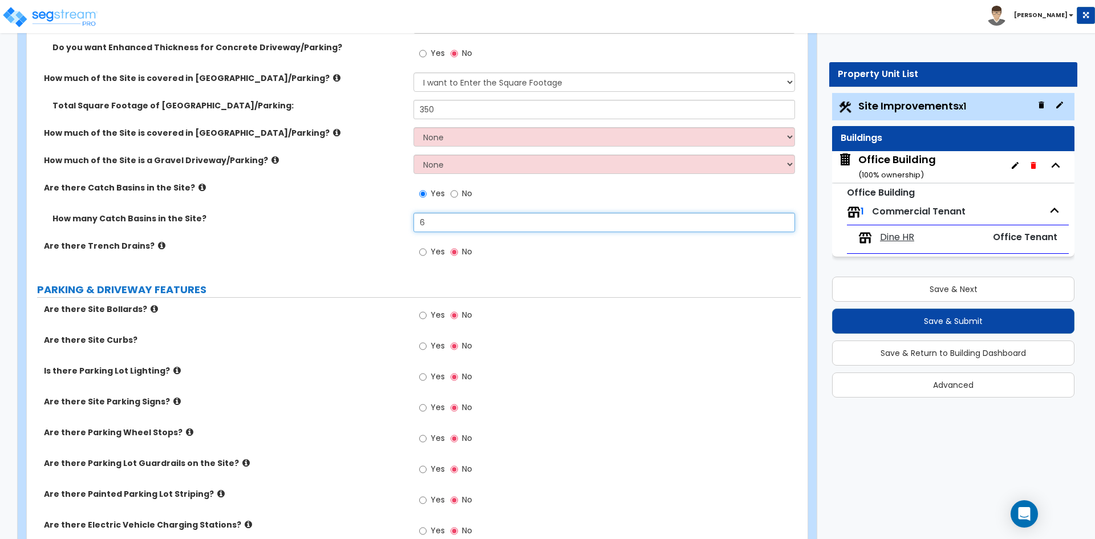
scroll to position [399, 0]
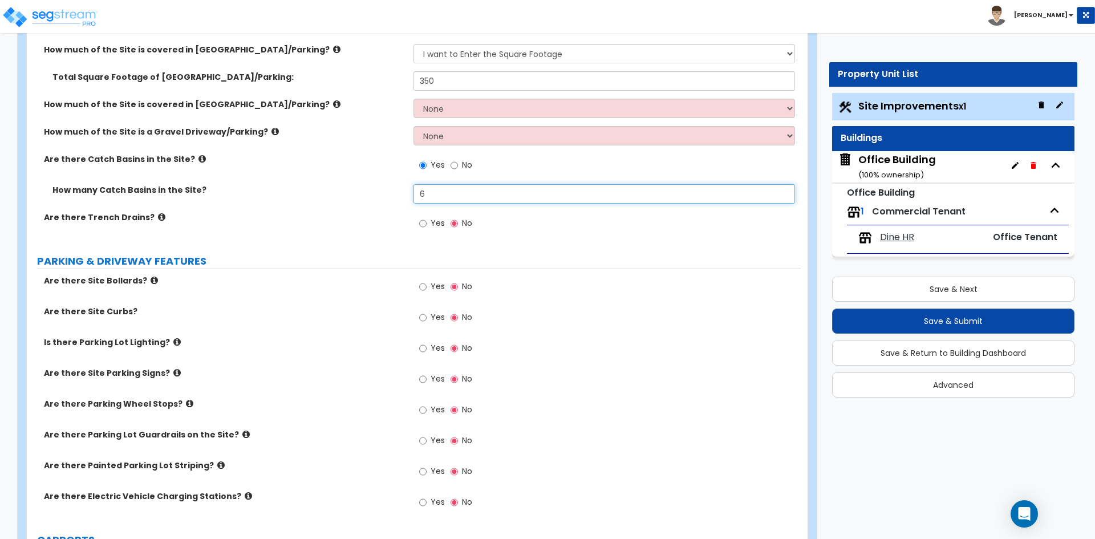
type input "6"
click at [423, 286] on input "Yes" at bounding box center [422, 287] width 7 height 13
radio input "true"
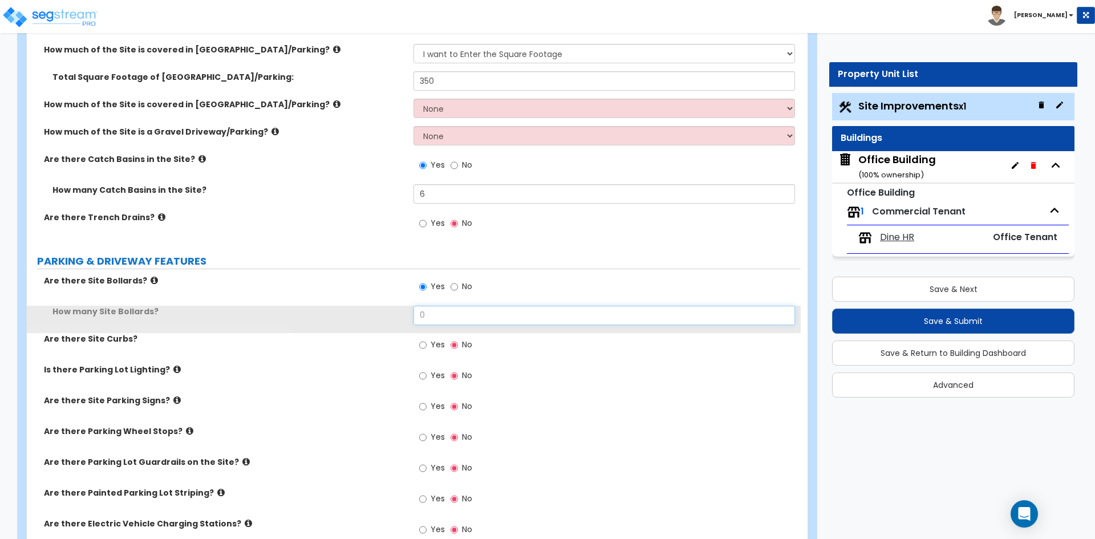
click at [456, 321] on input "0" at bounding box center [603, 315] width 381 height 19
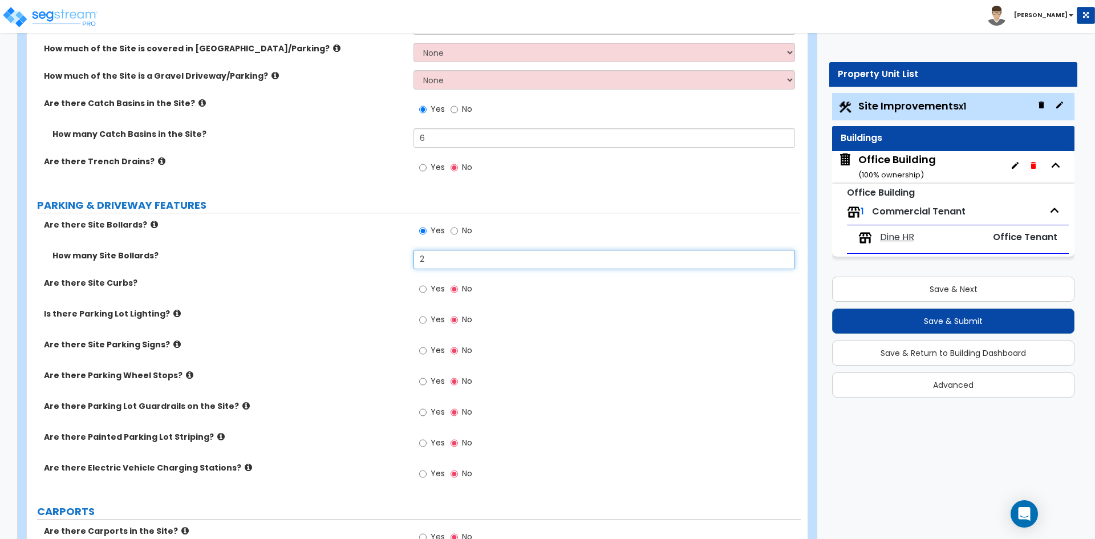
scroll to position [456, 0]
type input "2"
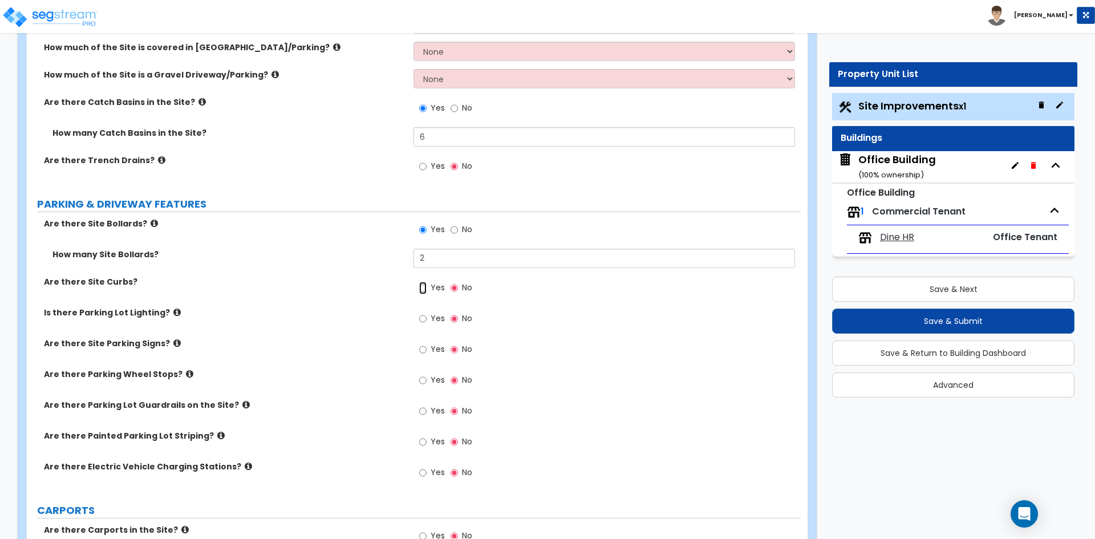
click at [423, 291] on input "Yes" at bounding box center [422, 288] width 7 height 13
radio input "true"
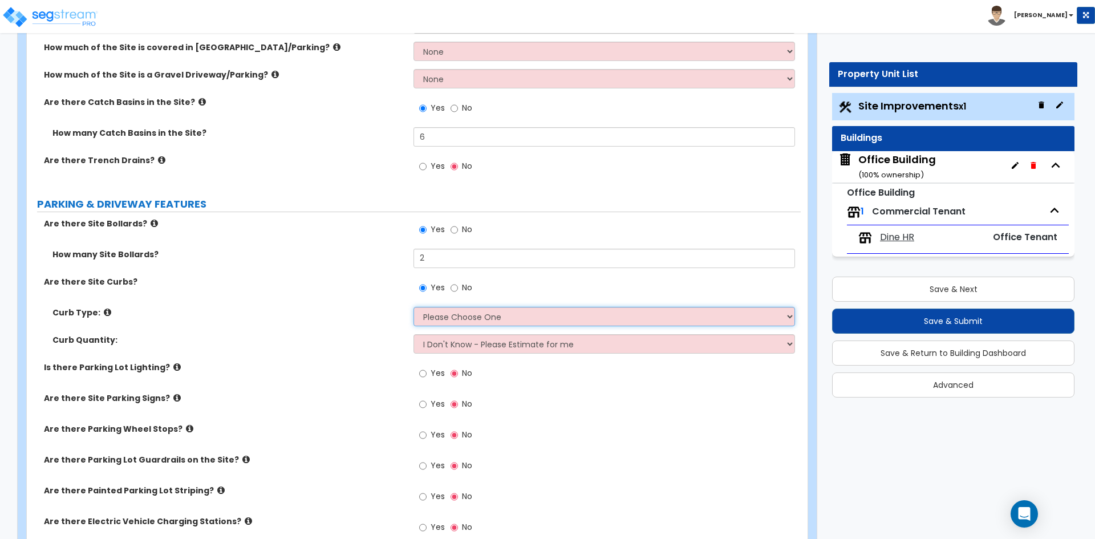
click at [483, 322] on select "Please Choose One Curb (Only) Curb & Gutter Asphalt Berm" at bounding box center [603, 316] width 381 height 19
select select "1"
click at [413, 307] on select "Please Choose One Curb (Only) Curb & Gutter Asphalt Berm" at bounding box center [603, 316] width 381 height 19
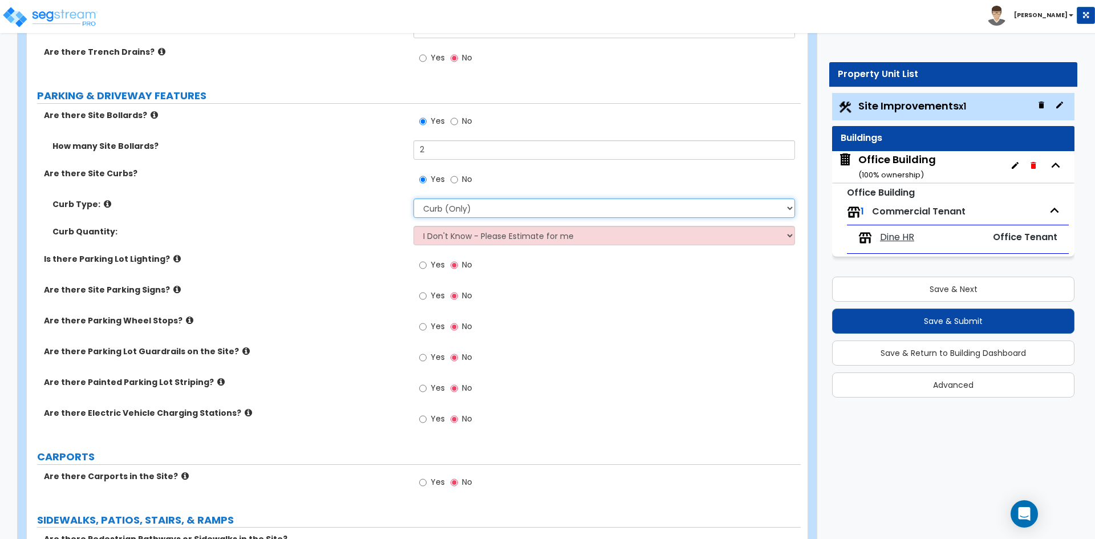
scroll to position [570, 0]
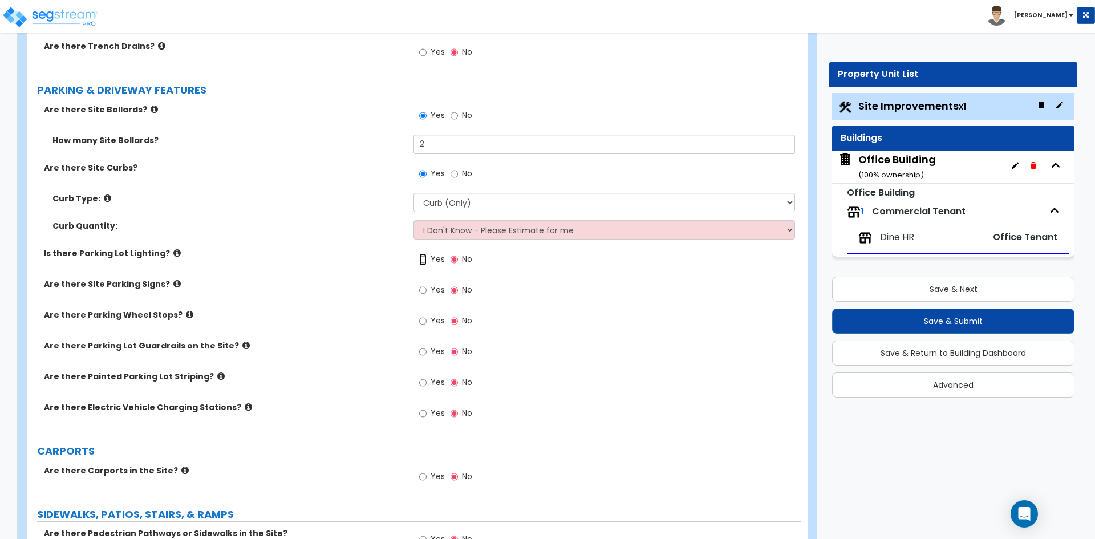
click at [424, 260] on input "Yes" at bounding box center [422, 259] width 7 height 13
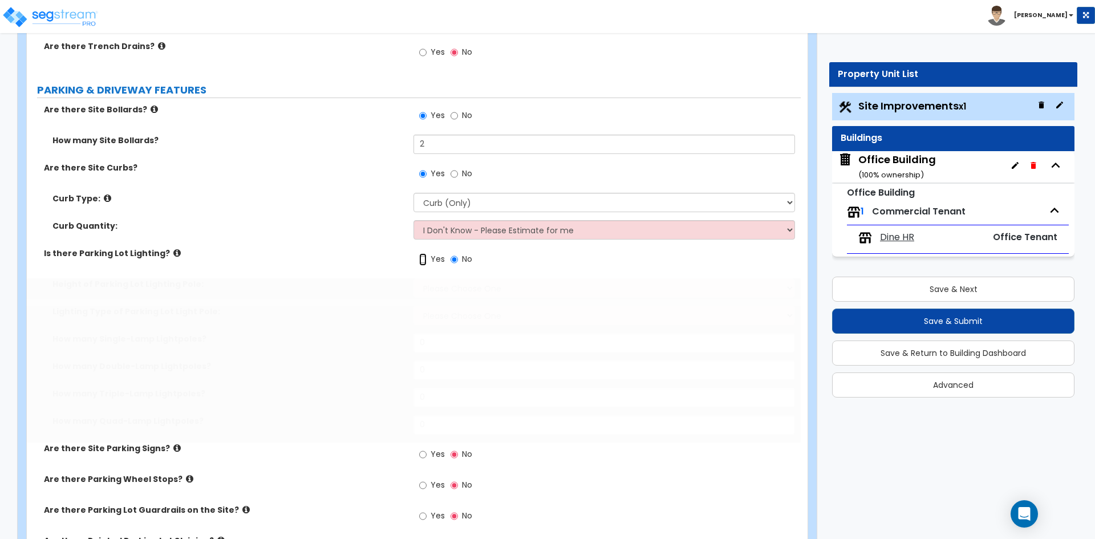
radio input "true"
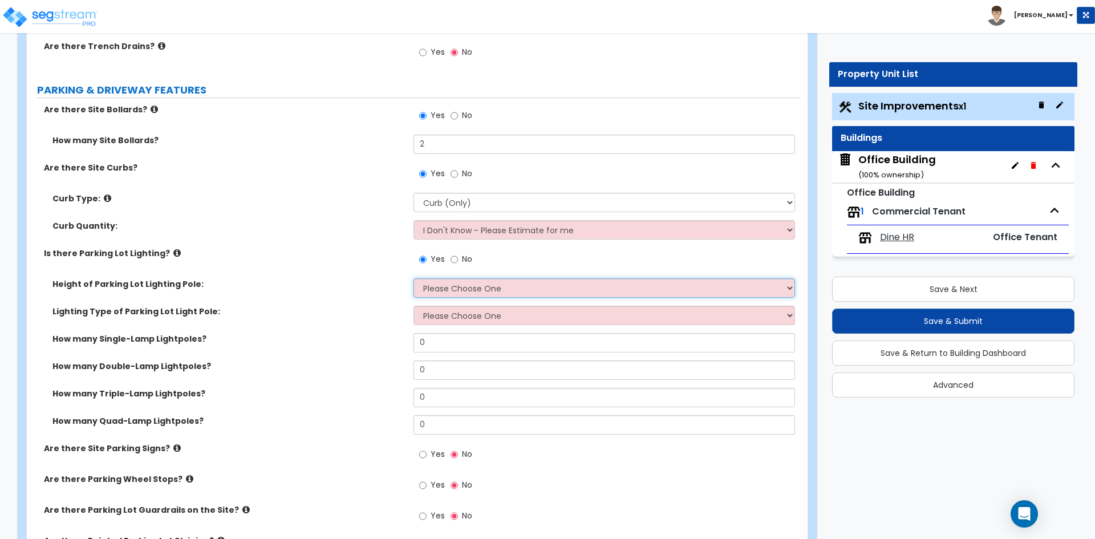
click at [476, 282] on select "Please Choose One 20' high 30' high 40' high" at bounding box center [603, 287] width 381 height 19
select select "1"
click at [413, 278] on select "Please Choose One 20' high 30' high 40' high" at bounding box center [603, 287] width 381 height 19
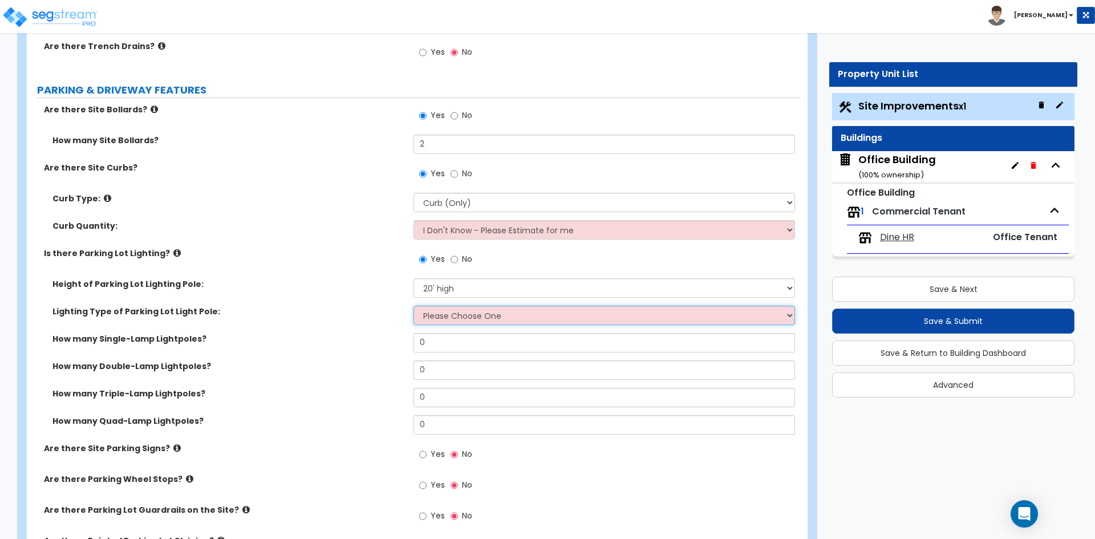
click at [466, 314] on select "Please Choose One LED Metal Halide High Pressure Sodium Please Choose for me" at bounding box center [603, 315] width 381 height 19
select select "1"
click at [413, 306] on select "Please Choose One LED Metal Halide High Pressure Sodium Please Choose for me" at bounding box center [603, 315] width 381 height 19
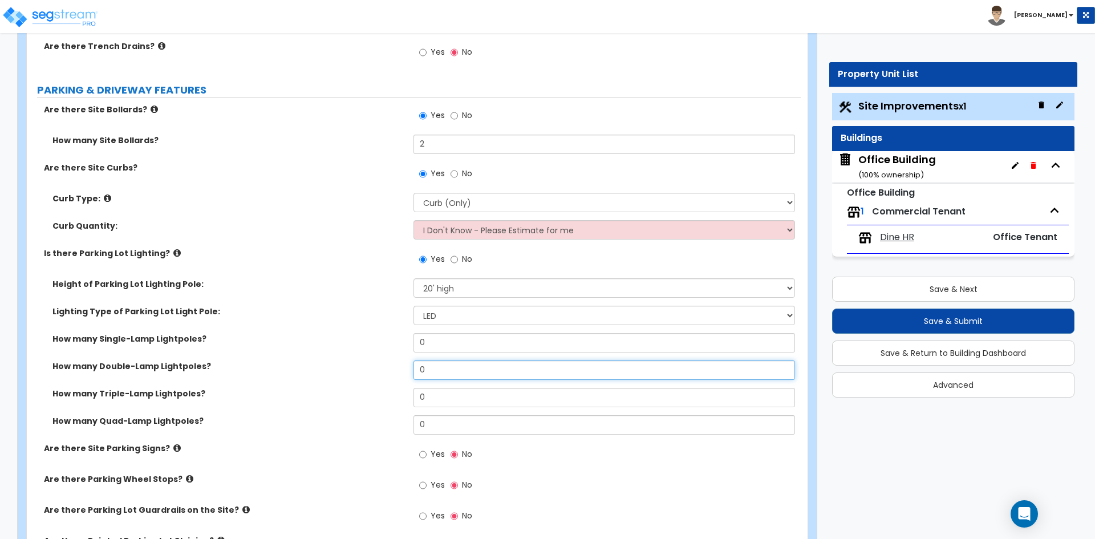
click at [450, 364] on input "0" at bounding box center [603, 369] width 381 height 19
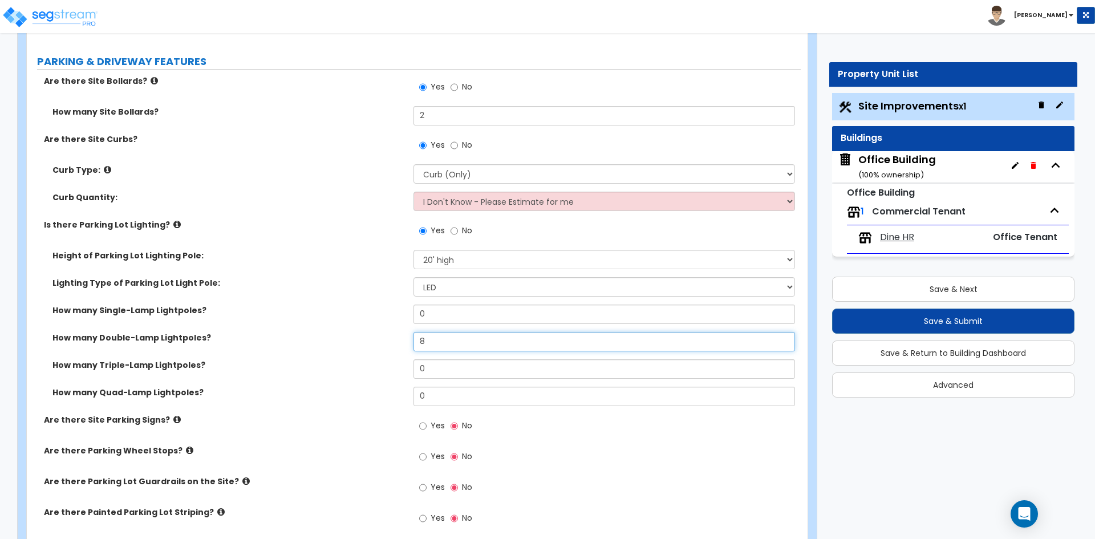
scroll to position [627, 0]
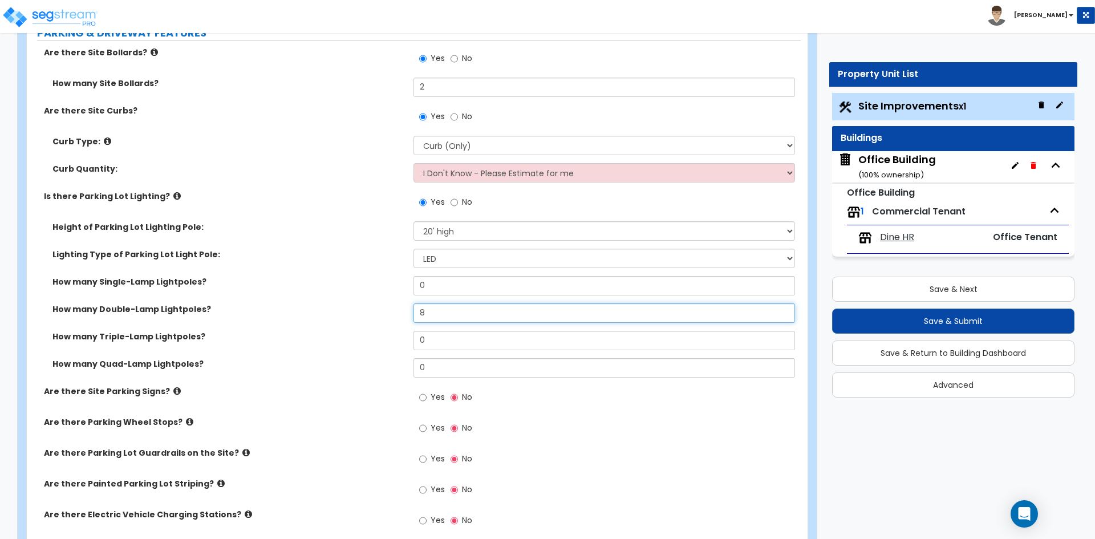
type input "8"
drag, startPoint x: 420, startPoint y: 395, endPoint x: 431, endPoint y: 400, distance: 11.8
click at [420, 395] on input "Yes" at bounding box center [422, 397] width 7 height 13
radio input "true"
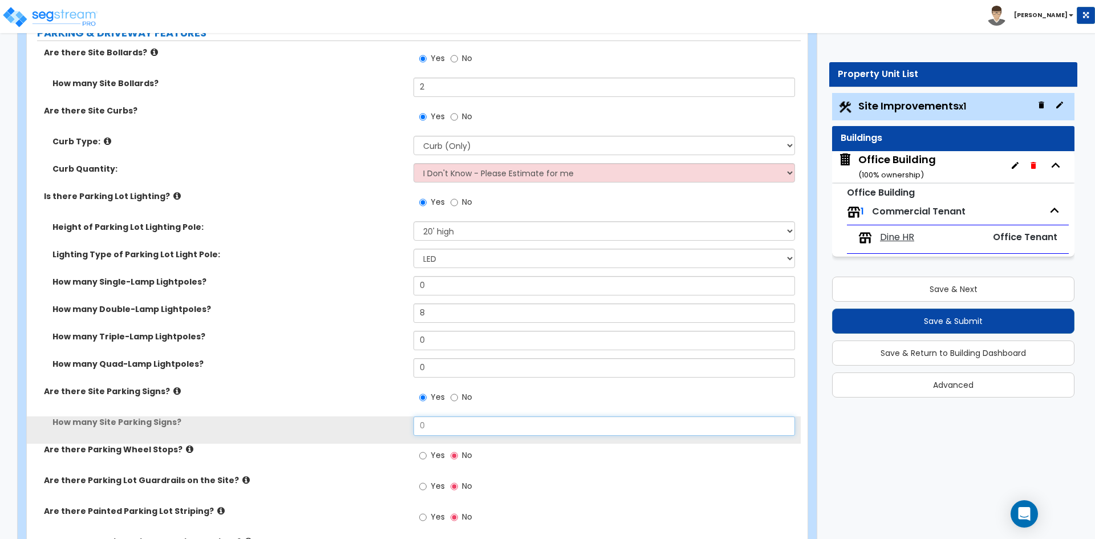
click at [443, 427] on input "0" at bounding box center [603, 425] width 381 height 19
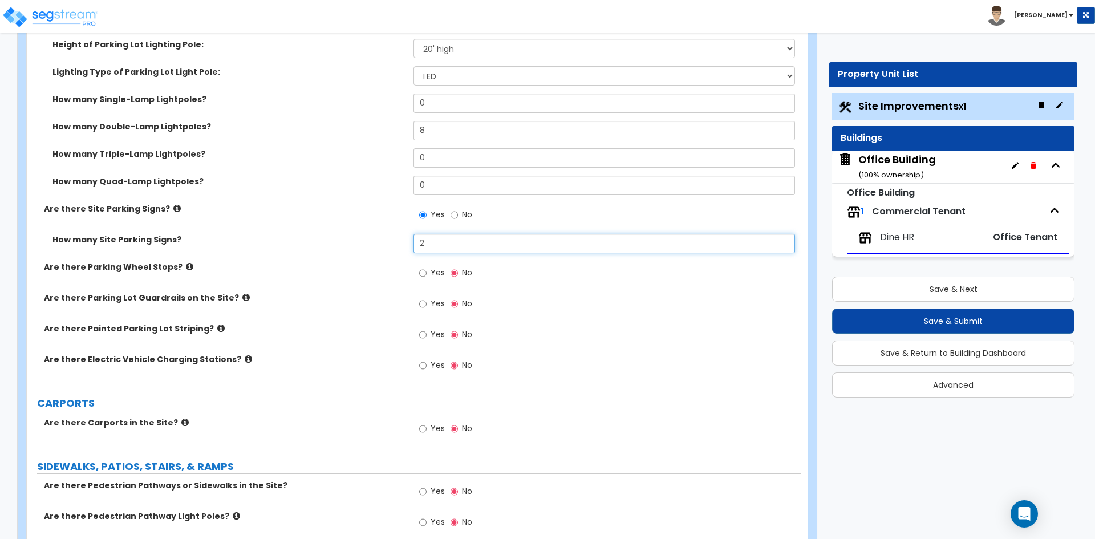
scroll to position [855, 0]
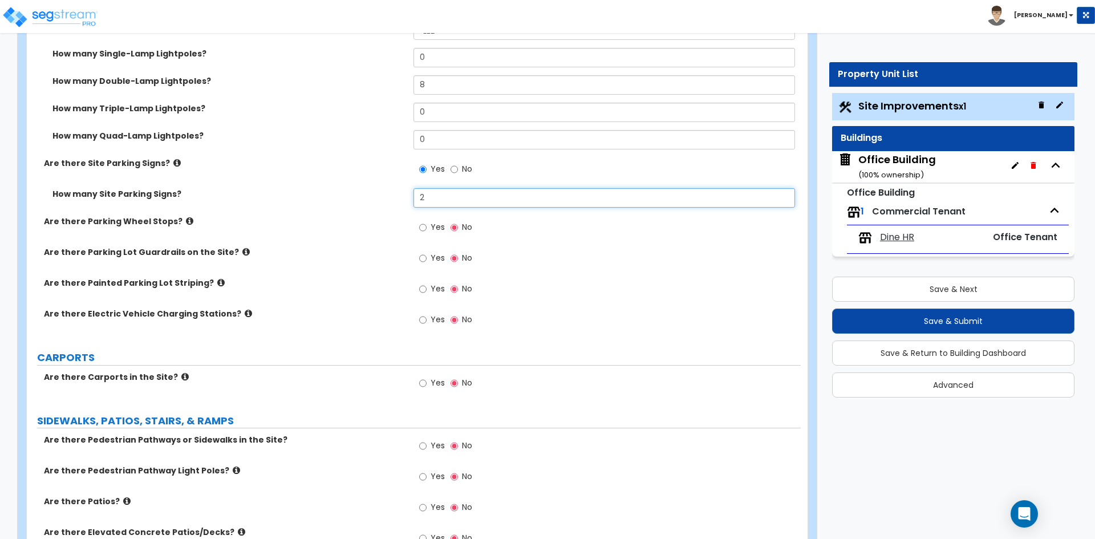
type input "2"
click at [428, 287] on label "Yes" at bounding box center [432, 290] width 26 height 19
click at [427, 287] on input "Yes" at bounding box center [422, 289] width 7 height 13
radio input "true"
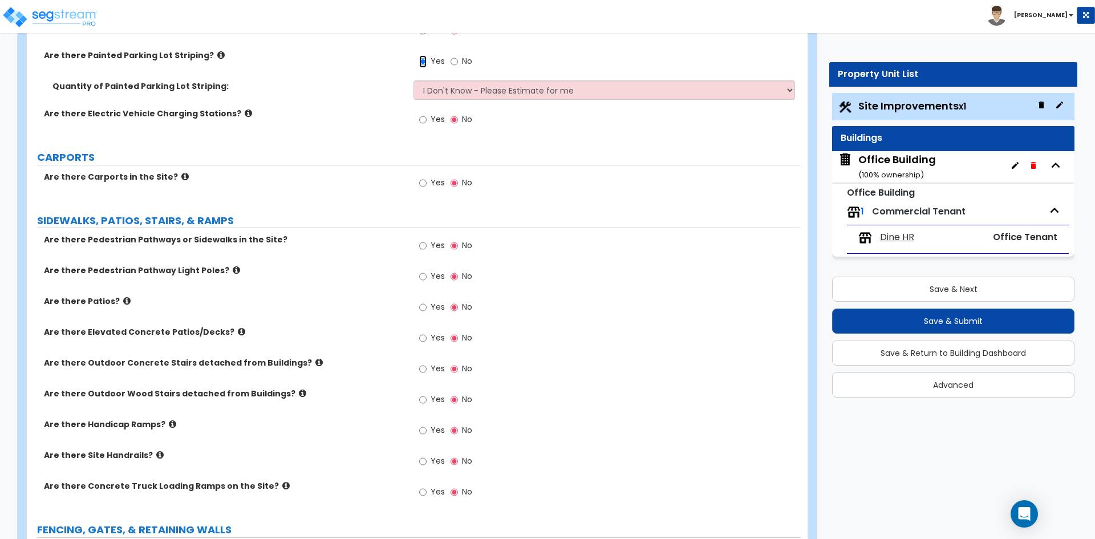
scroll to position [1083, 0]
click at [425, 249] on input "Yes" at bounding box center [422, 245] width 7 height 13
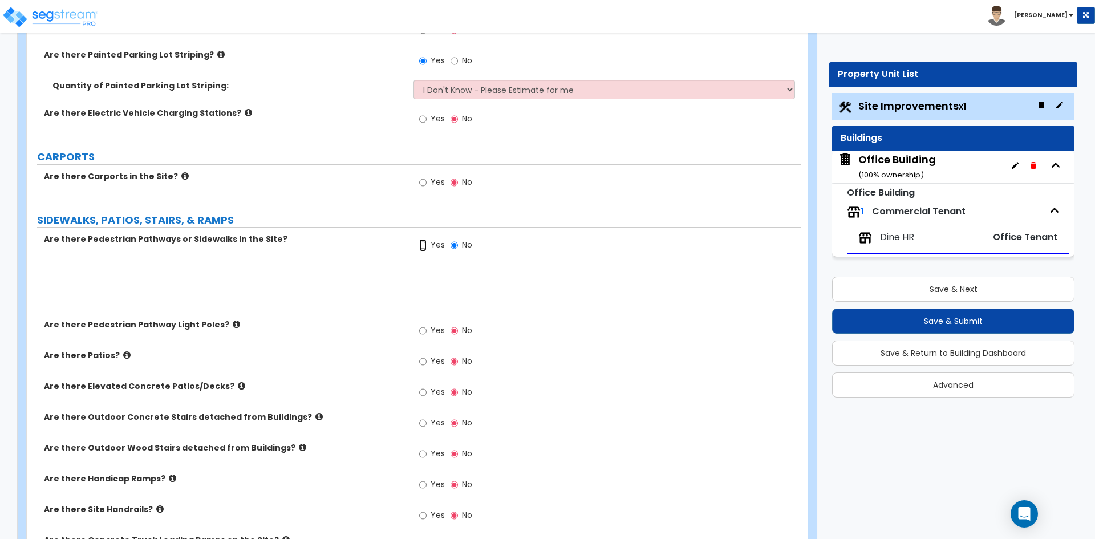
radio input "true"
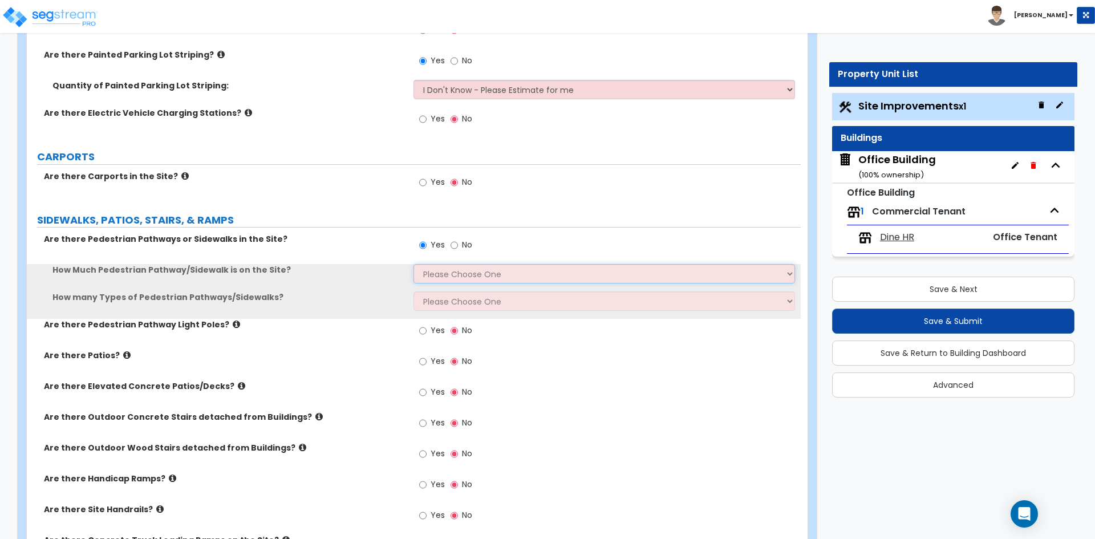
click at [453, 275] on select "Please Choose One I Don't Know, Please Estimate For Me Enter Linear Footage" at bounding box center [603, 273] width 381 height 19
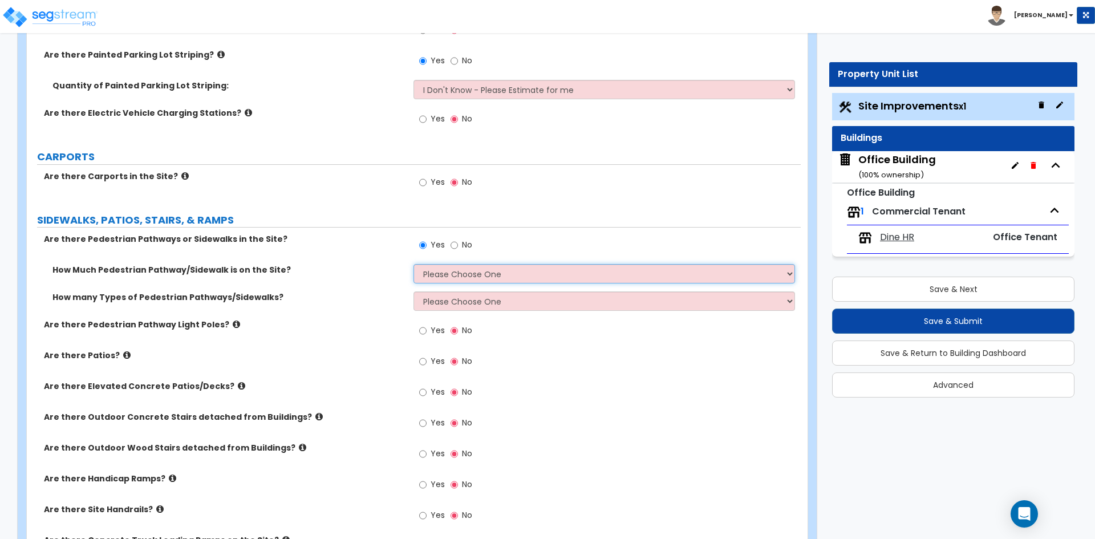
select select "1"
click at [413, 264] on select "Please Choose One I Don't Know, Please Estimate For Me Enter Linear Footage" at bounding box center [603, 273] width 381 height 19
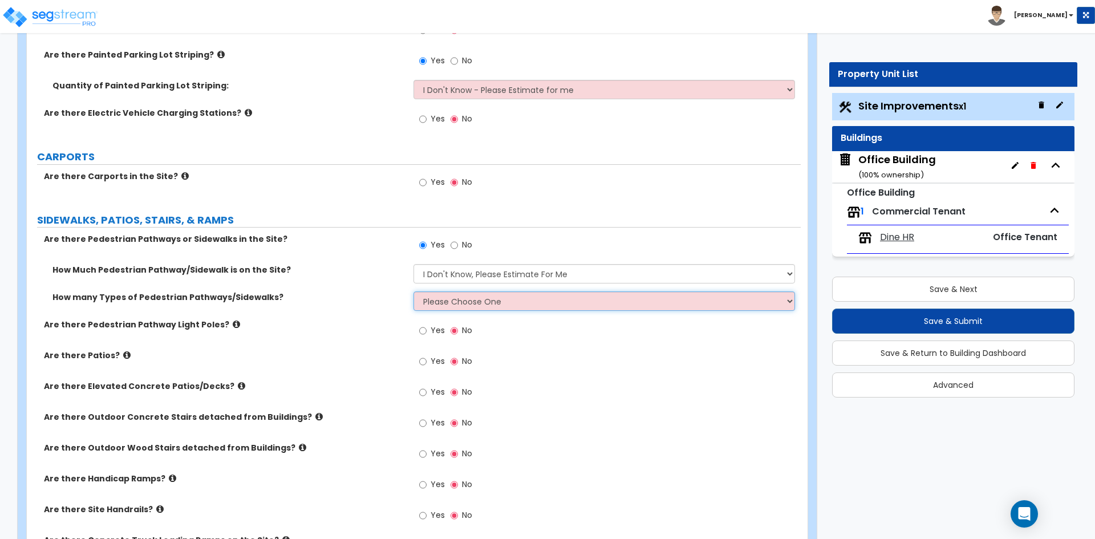
click at [464, 298] on select "Please Choose One 1 2 3" at bounding box center [603, 300] width 381 height 19
select select "1"
click at [413, 291] on select "Please Choose One 1 2 3" at bounding box center [603, 300] width 381 height 19
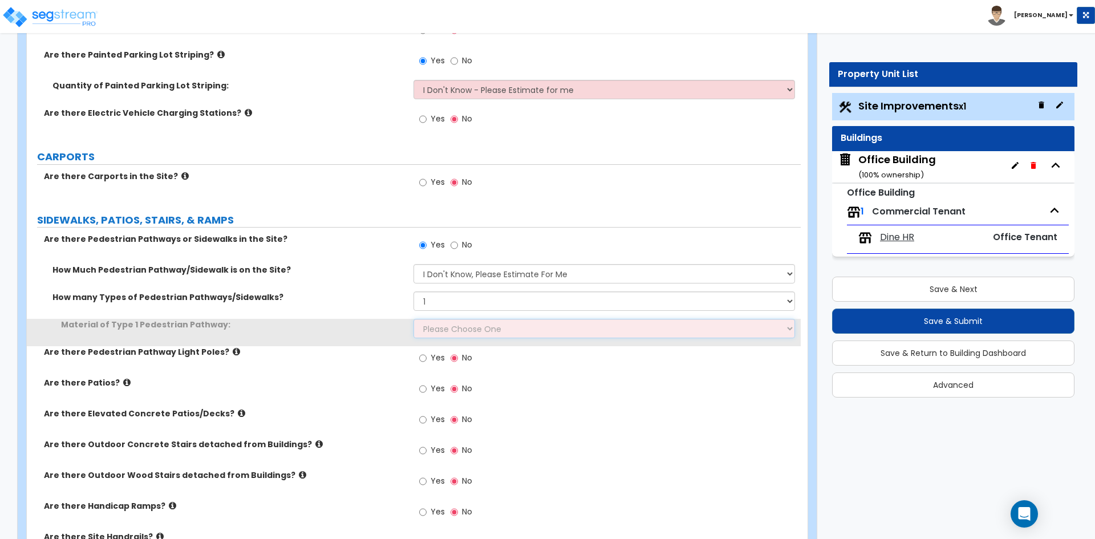
click at [464, 331] on select "Please Choose One Bare Concrete Stamped Concrete Brick Pavers Stone Pavers Wood…" at bounding box center [603, 328] width 381 height 19
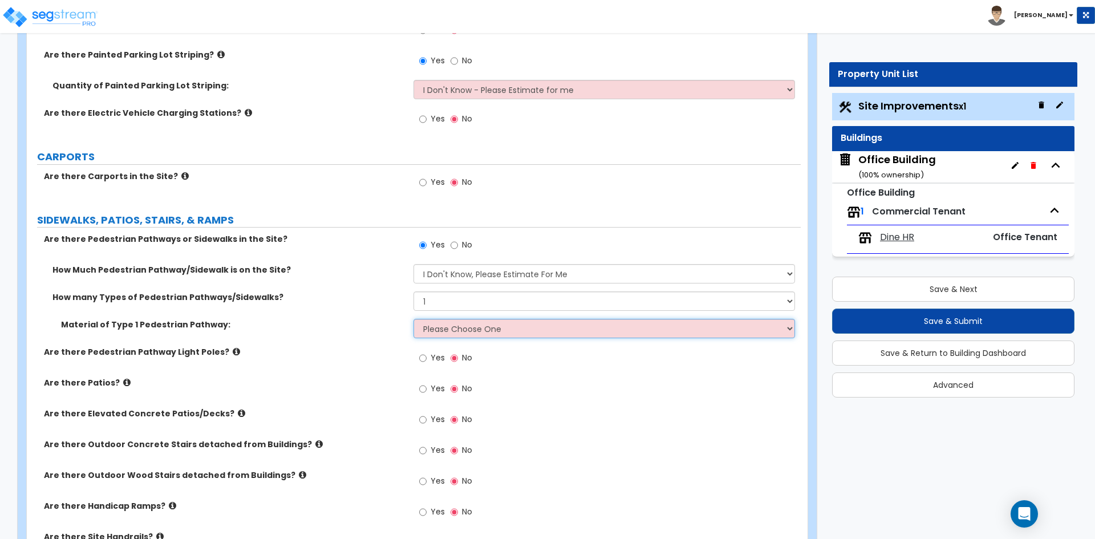
select select "1"
click at [413, 319] on select "Please Choose One Bare Concrete Stamped Concrete Brick Pavers Stone Pavers Wood…" at bounding box center [603, 328] width 381 height 19
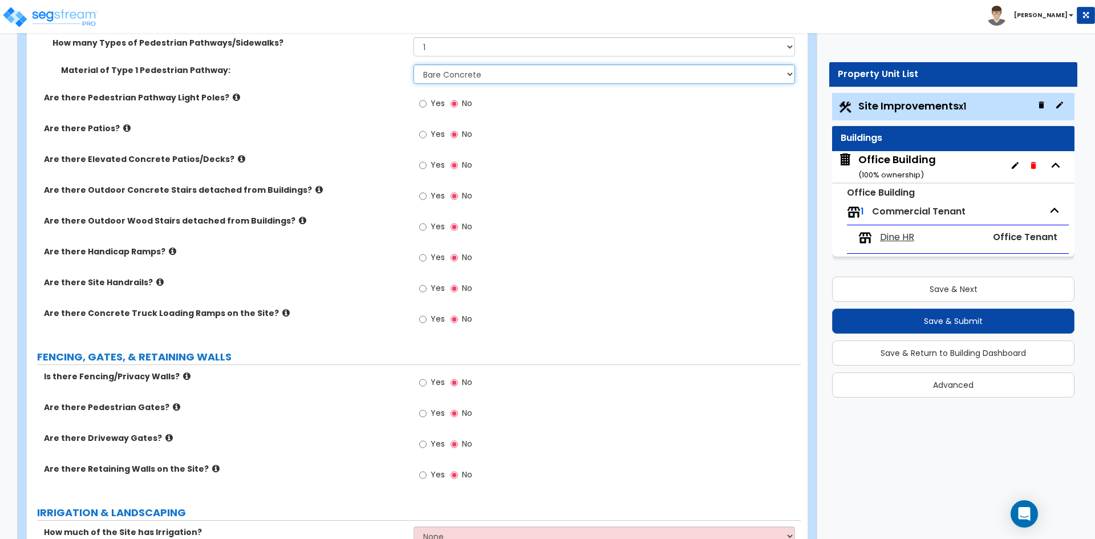
scroll to position [1369, 0]
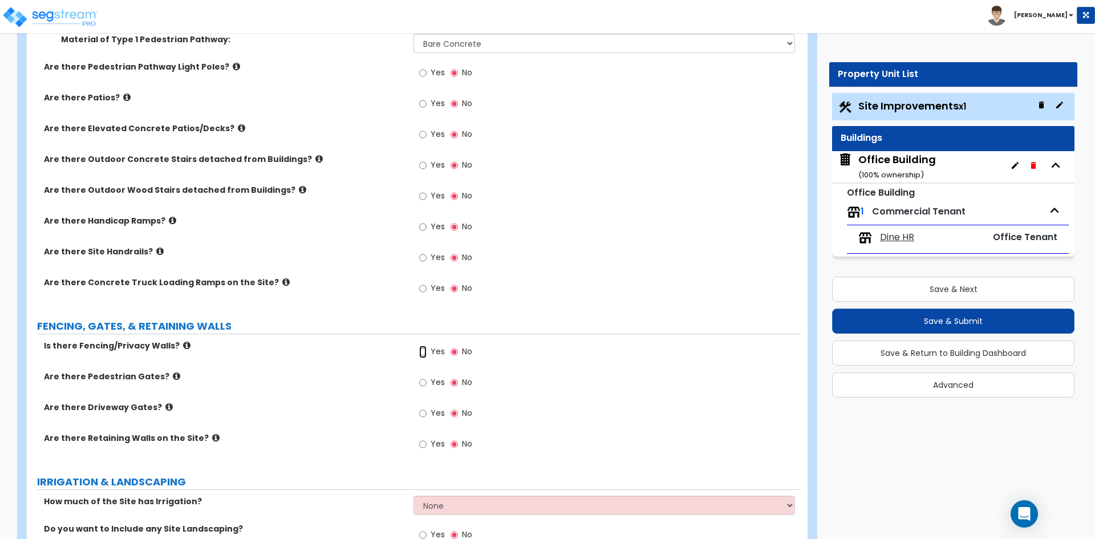
click at [425, 351] on input "Yes" at bounding box center [422, 352] width 7 height 13
radio input "true"
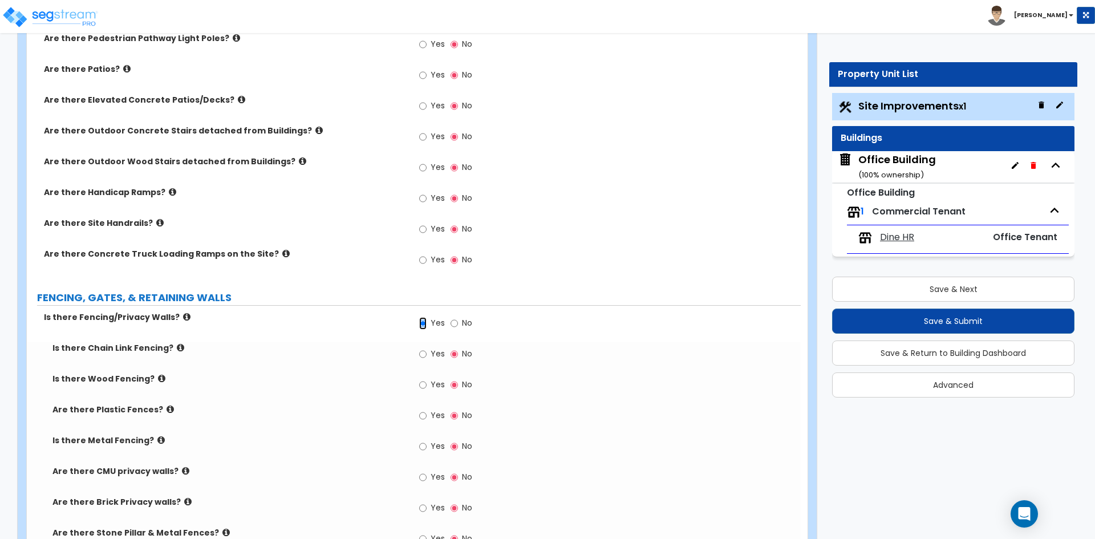
scroll to position [1426, 0]
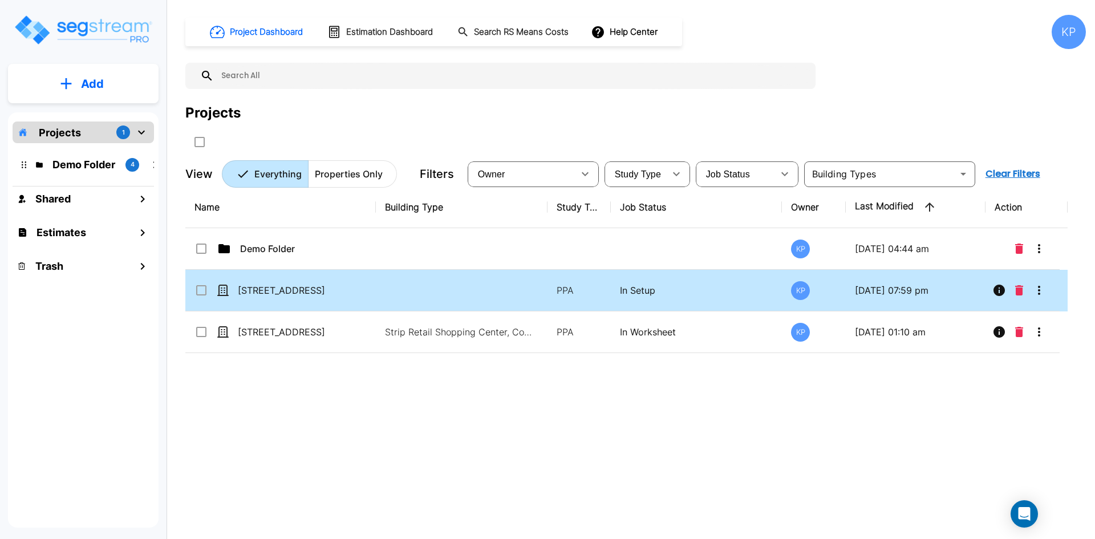
click at [323, 304] on td "[STREET_ADDRESS]" at bounding box center [280, 291] width 190 height 42
checkbox input "true"
click at [323, 304] on td "[STREET_ADDRESS]" at bounding box center [280, 291] width 190 height 42
click at [319, 273] on td "[STREET_ADDRESS]" at bounding box center [280, 291] width 190 height 42
click at [319, 280] on td "[STREET_ADDRESS]" at bounding box center [280, 291] width 190 height 42
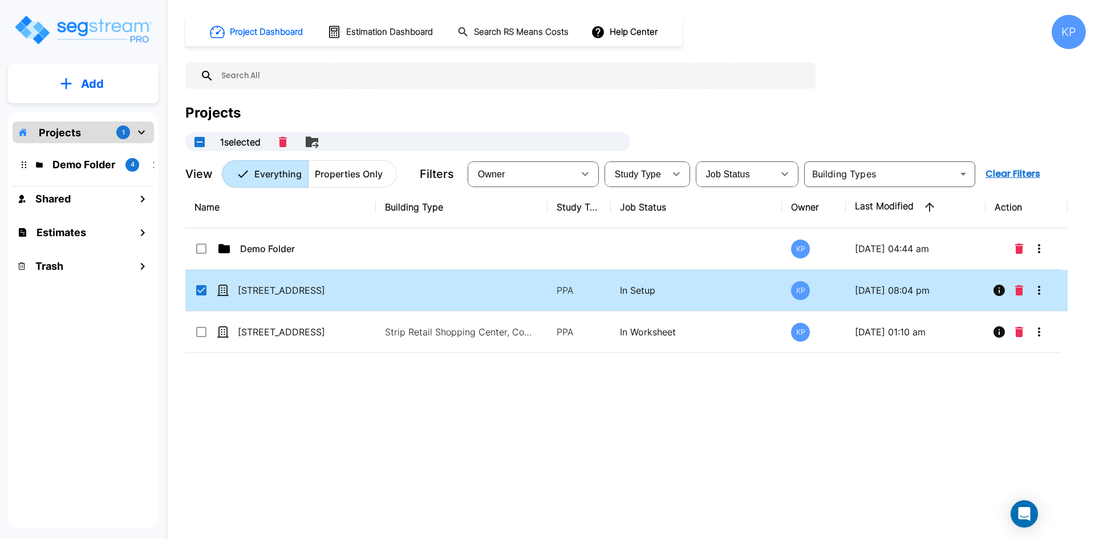
checkbox input "false"
click at [319, 280] on td "[STREET_ADDRESS]" at bounding box center [280, 291] width 190 height 42
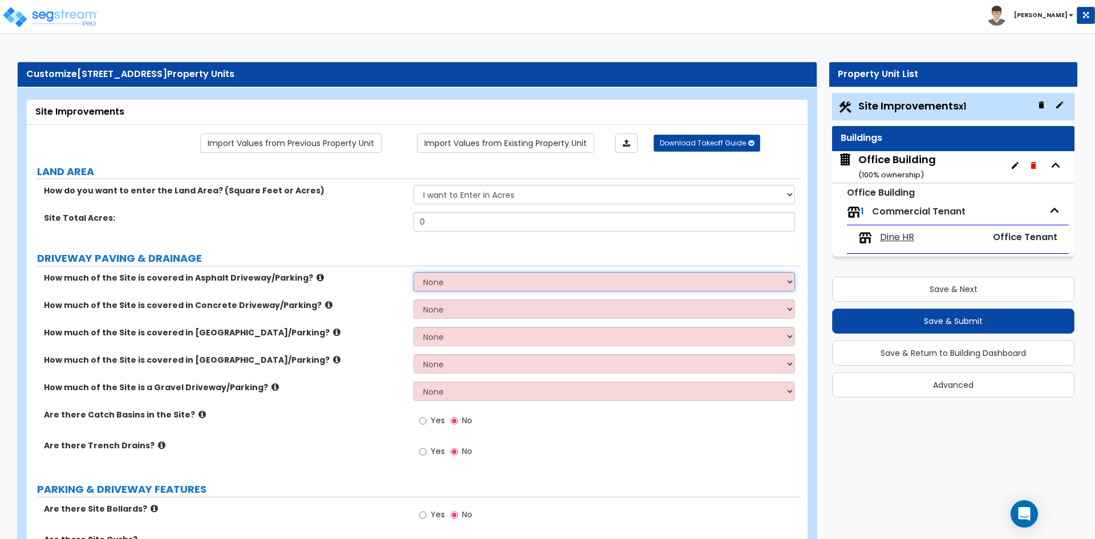
click at [623, 288] on select "None I want to Enter an Approximate Percentage I want to Enter the Square Foota…" at bounding box center [603, 281] width 381 height 19
select select "2"
click at [413, 272] on select "None I want to Enter an Approximate Percentage I want to Enter the Square Foota…" at bounding box center [603, 281] width 381 height 19
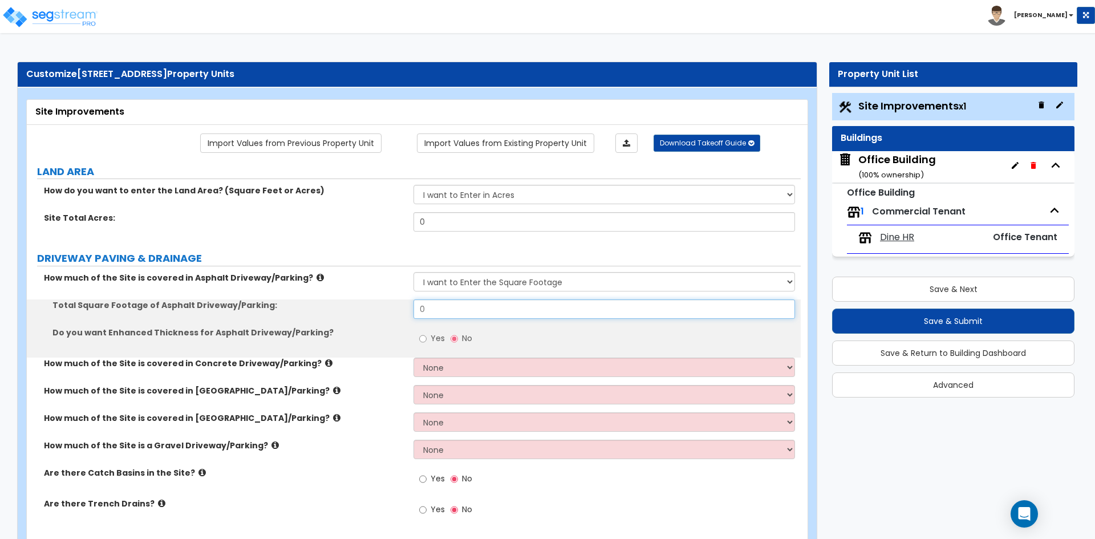
click at [486, 310] on input "0" at bounding box center [603, 308] width 381 height 19
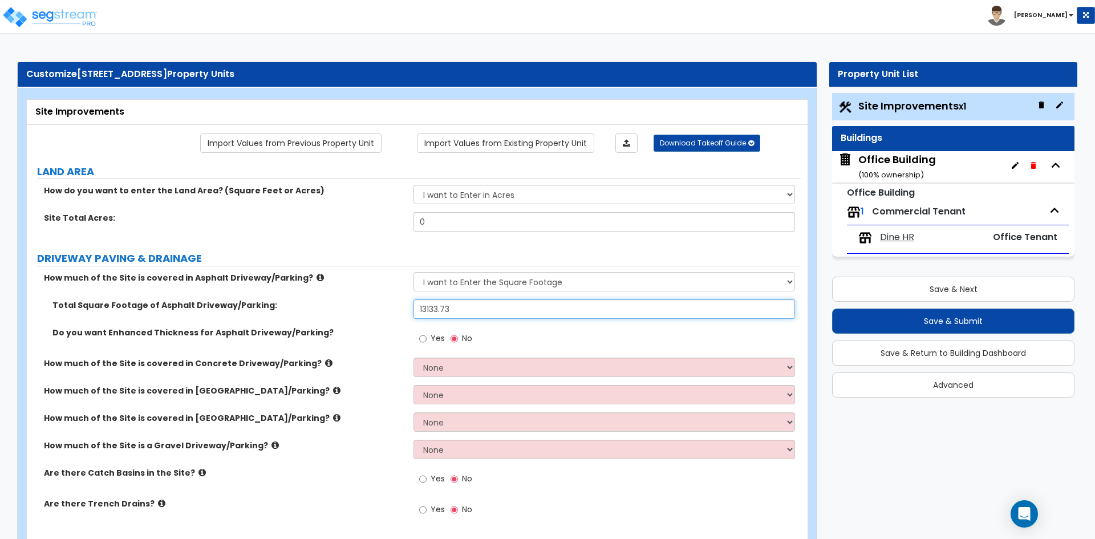
type input "13,133.73"
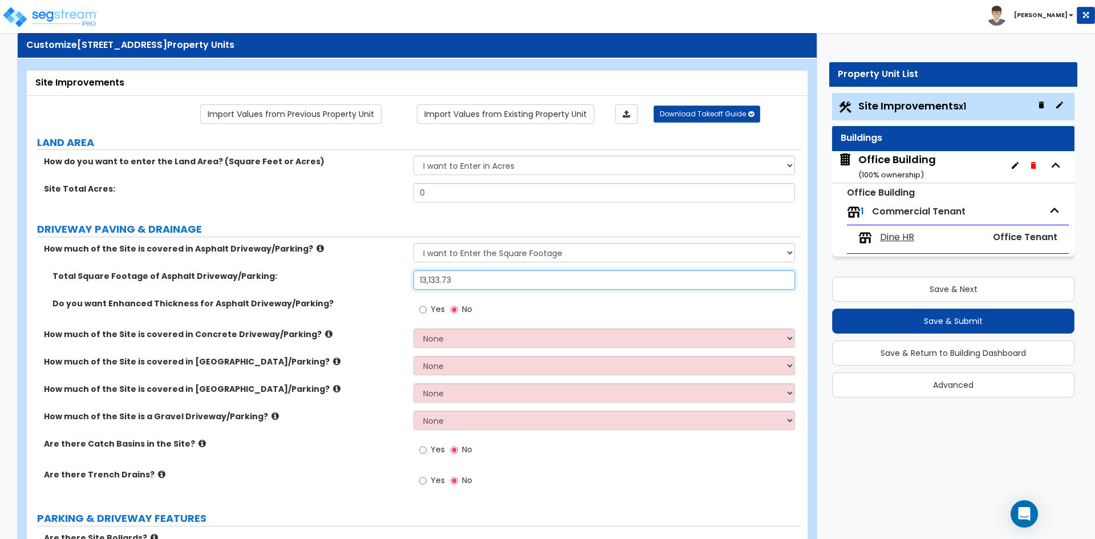
scroll to position [57, 0]
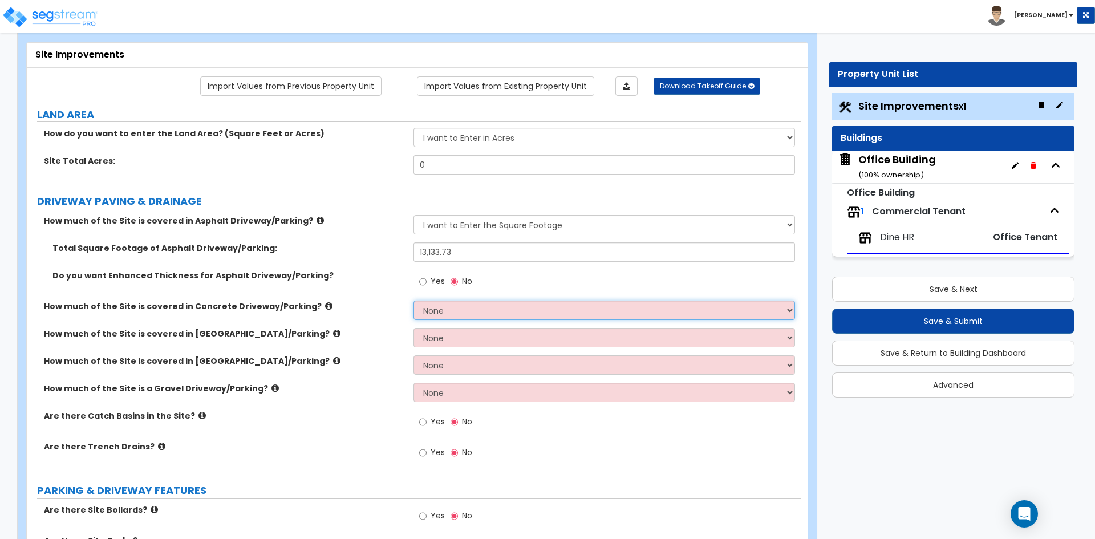
click at [469, 314] on select "None I want to Enter an Approximate Percentage I want to Enter the Square Foota…" at bounding box center [603, 310] width 381 height 19
select select "2"
click at [413, 301] on select "None I want to Enter an Approximate Percentage I want to Enter the Square Foota…" at bounding box center [603, 310] width 381 height 19
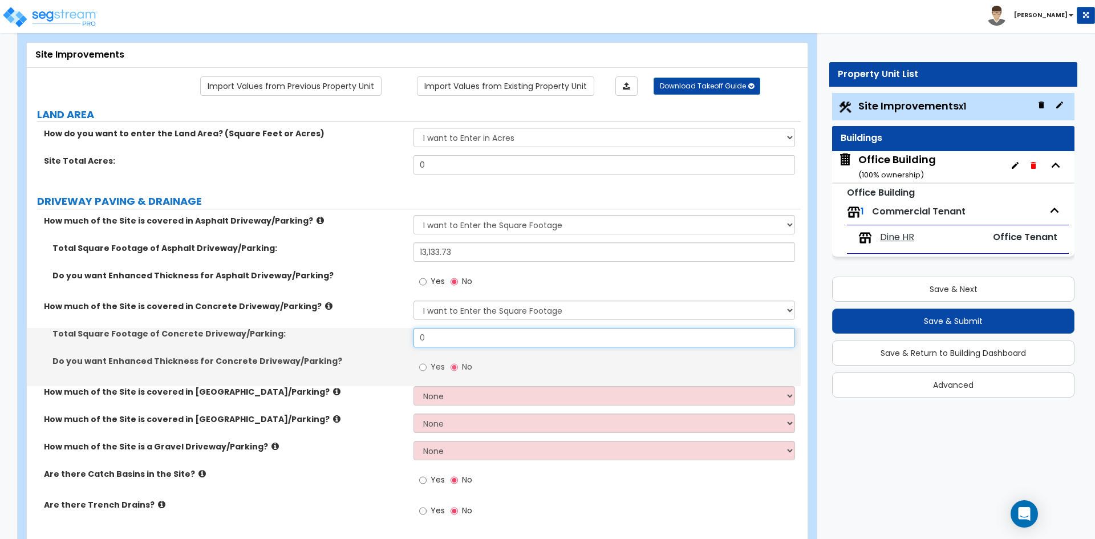
click at [475, 339] on input "0" at bounding box center [603, 337] width 381 height 19
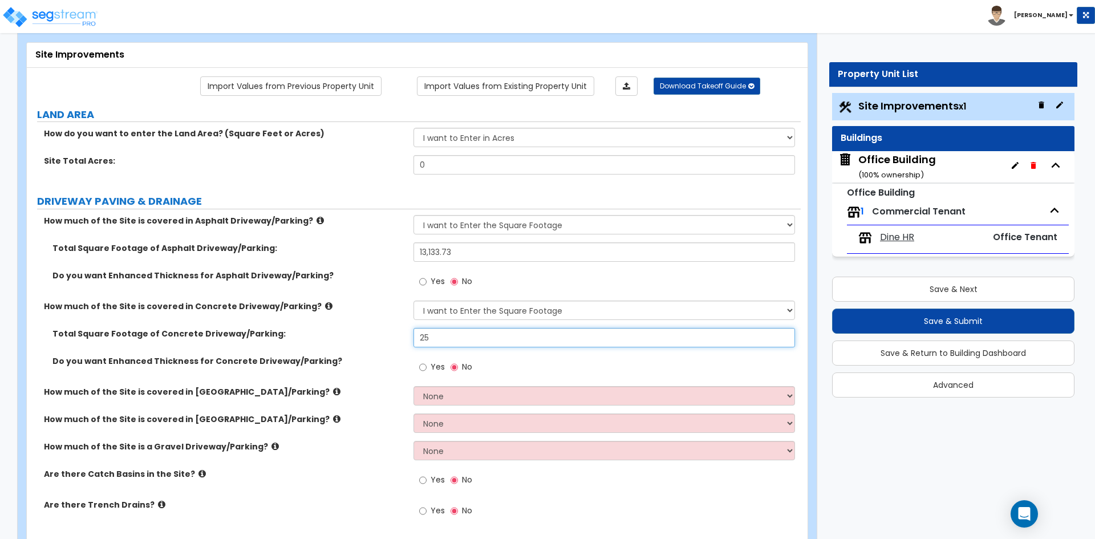
type input "250"
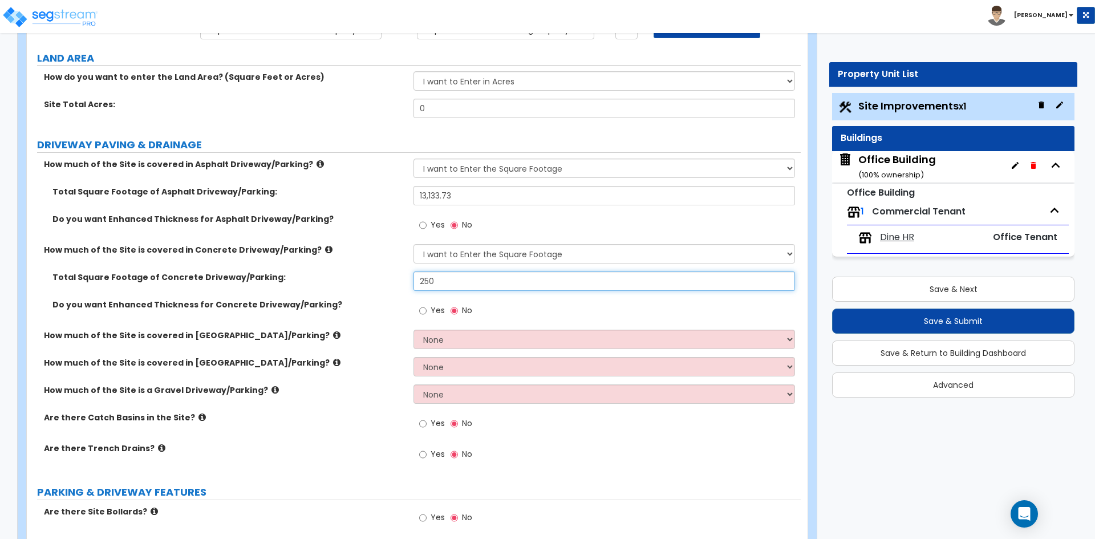
scroll to position [114, 0]
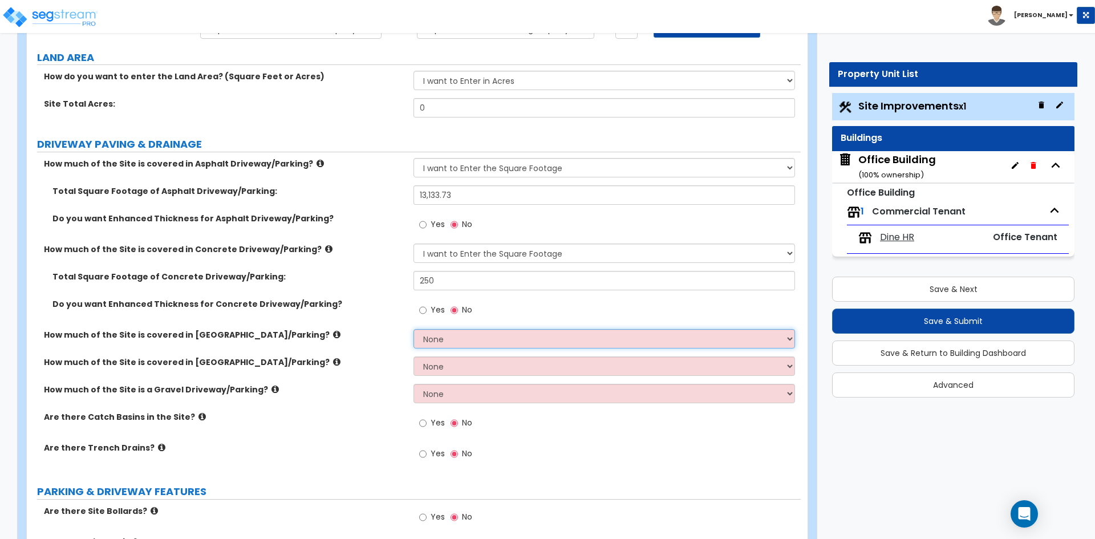
click at [443, 330] on select "None I want to Enter an Approximate Percentage I want to Enter the Square Foota…" at bounding box center [603, 338] width 381 height 19
select select "2"
click at [413, 329] on select "None I want to Enter an Approximate Percentage I want to Enter the Square Foota…" at bounding box center [603, 338] width 381 height 19
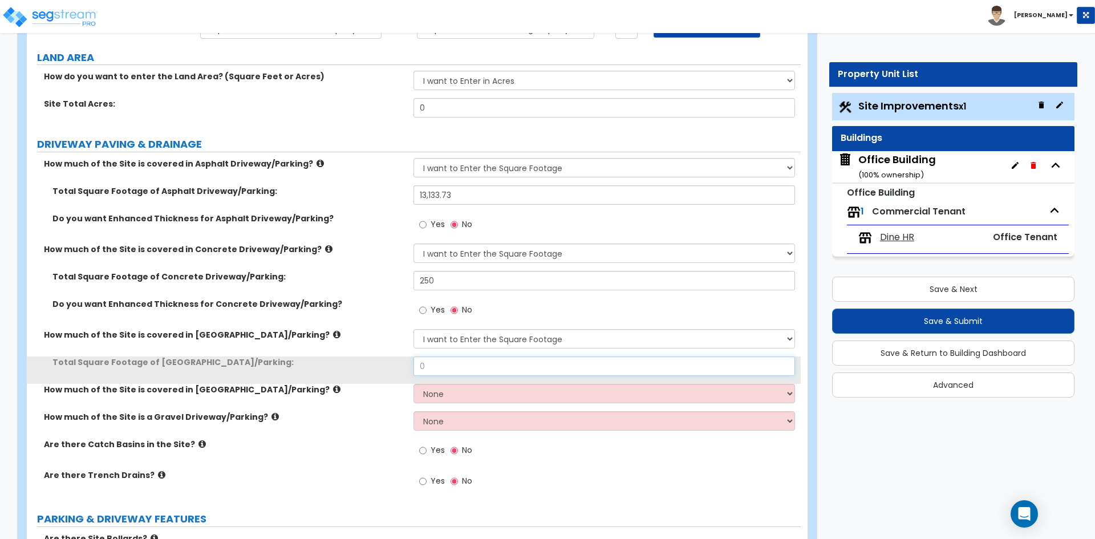
click at [437, 363] on input "0" at bounding box center [603, 365] width 381 height 19
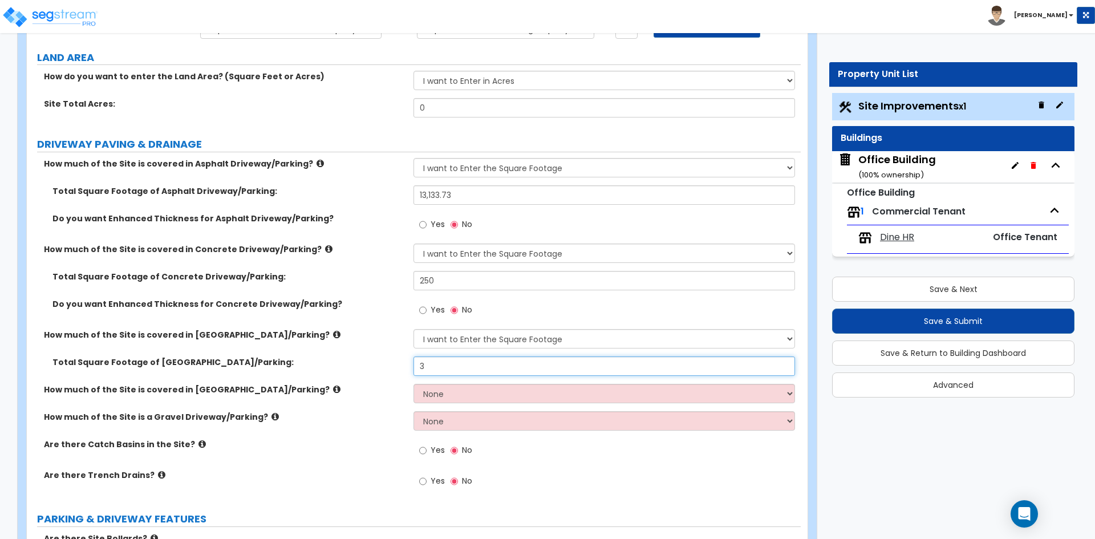
type input "350"
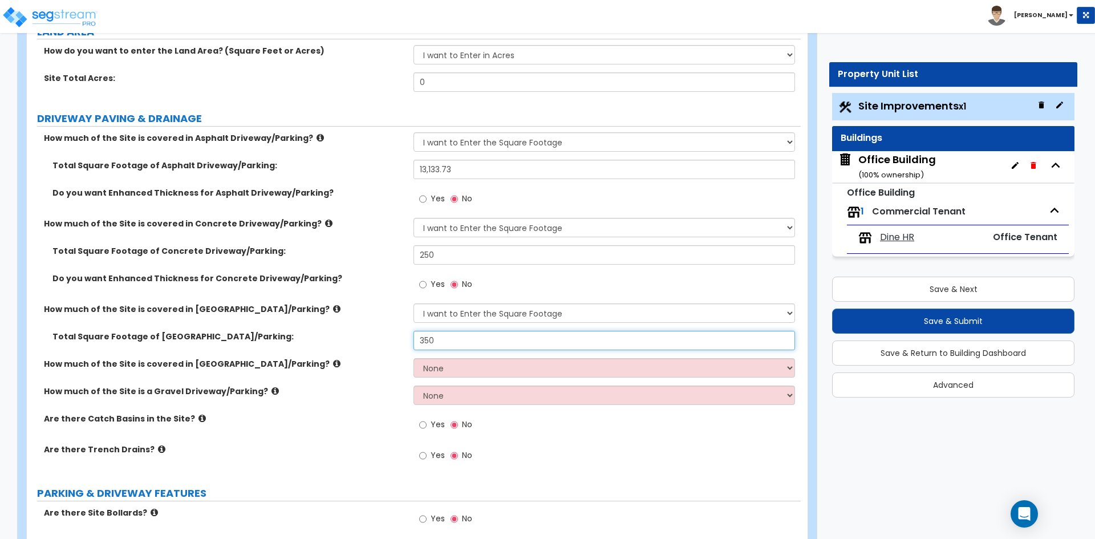
scroll to position [171, 0]
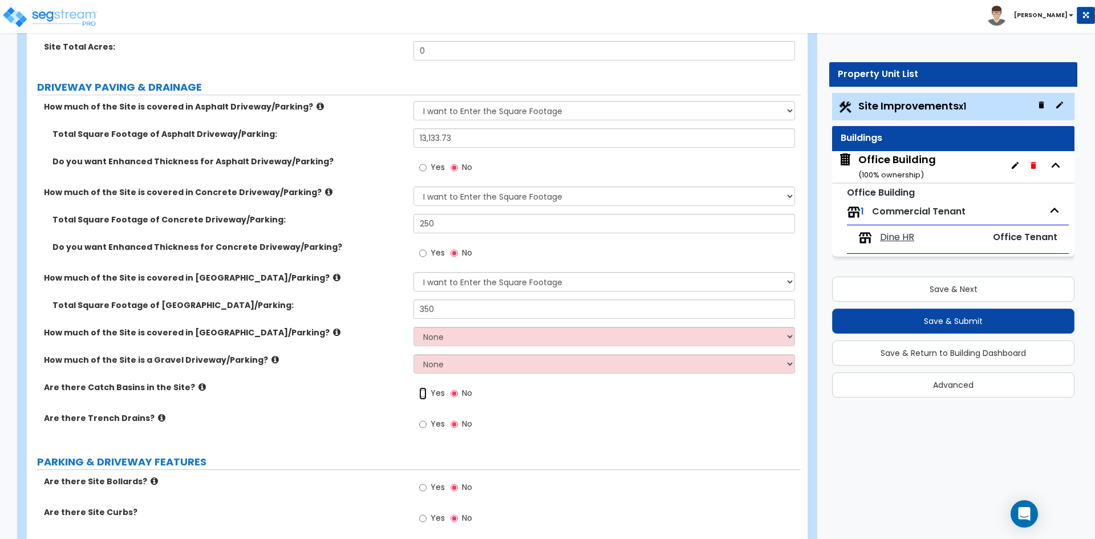
click at [420, 392] on input "Yes" at bounding box center [422, 393] width 7 height 13
radio input "true"
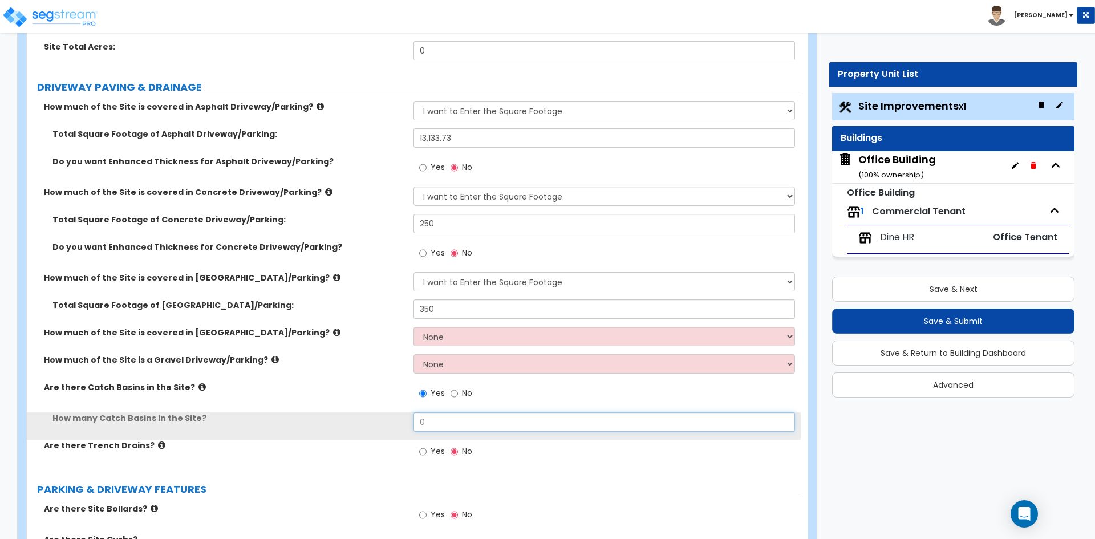
click at [452, 427] on input "0" at bounding box center [603, 421] width 381 height 19
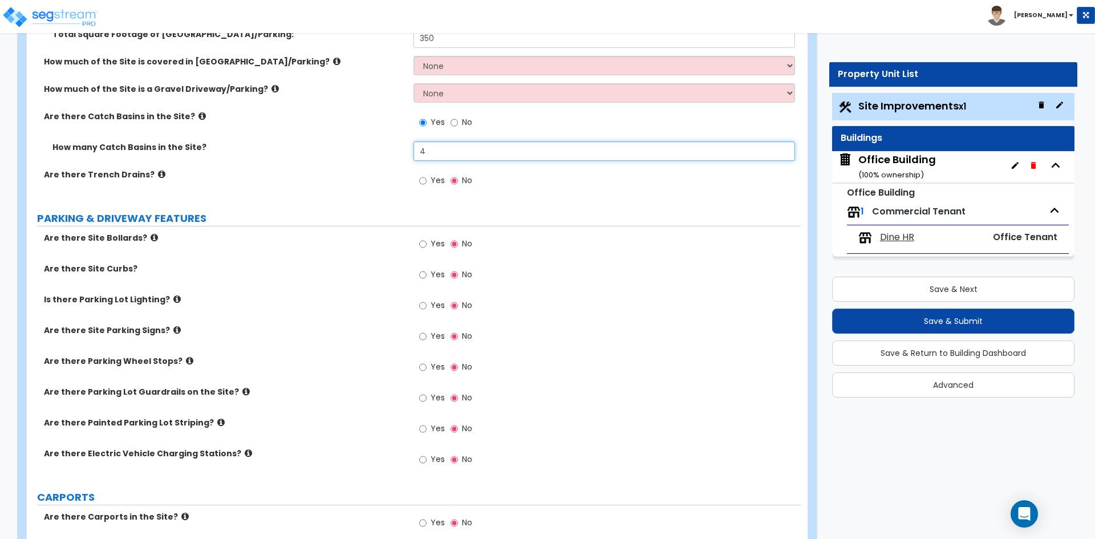
scroll to position [456, 0]
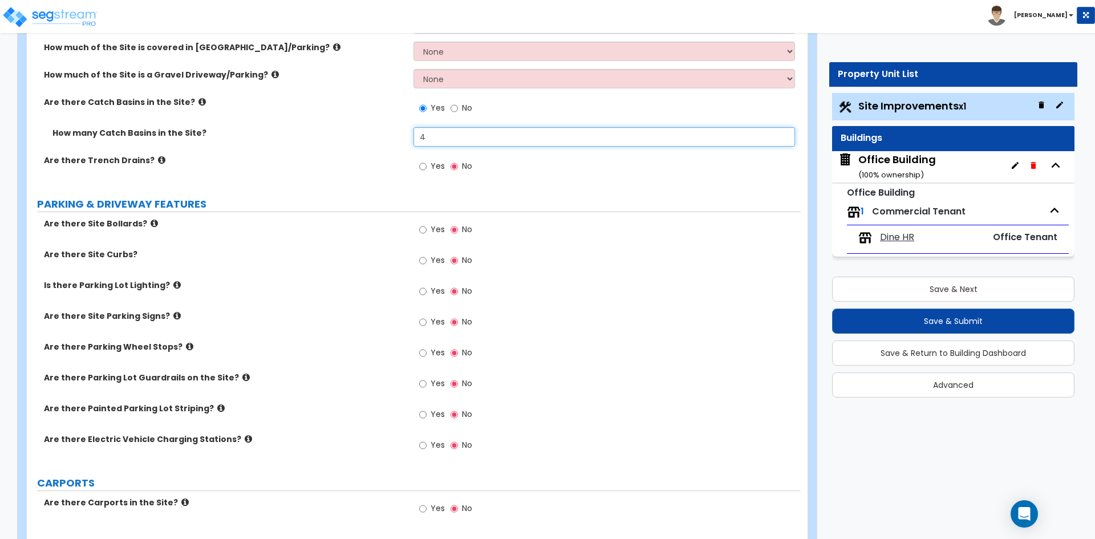
type input "4"
click at [420, 228] on input "Yes" at bounding box center [422, 230] width 7 height 13
radio input "true"
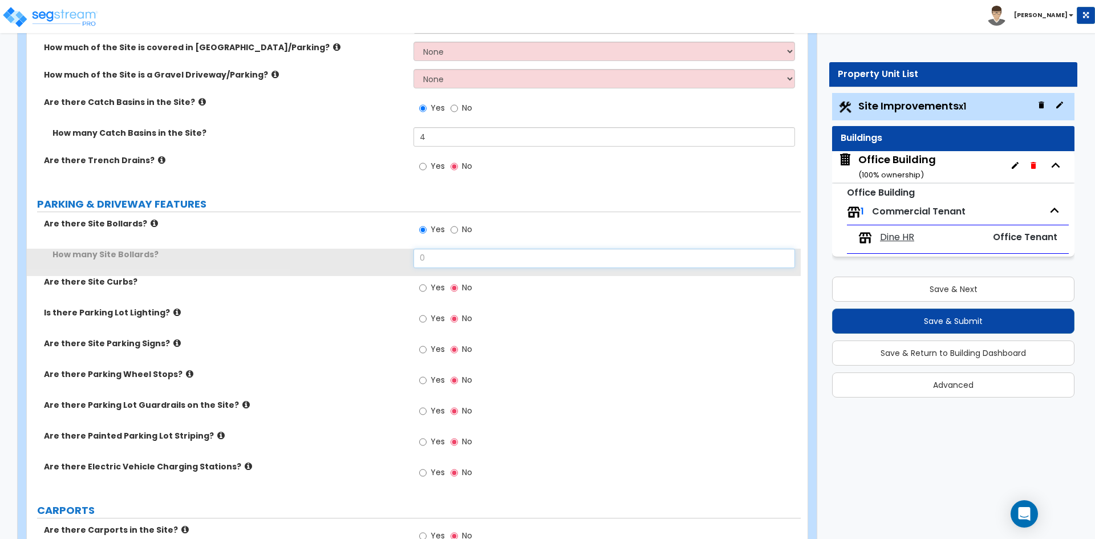
click at [438, 257] on input "0" at bounding box center [603, 258] width 381 height 19
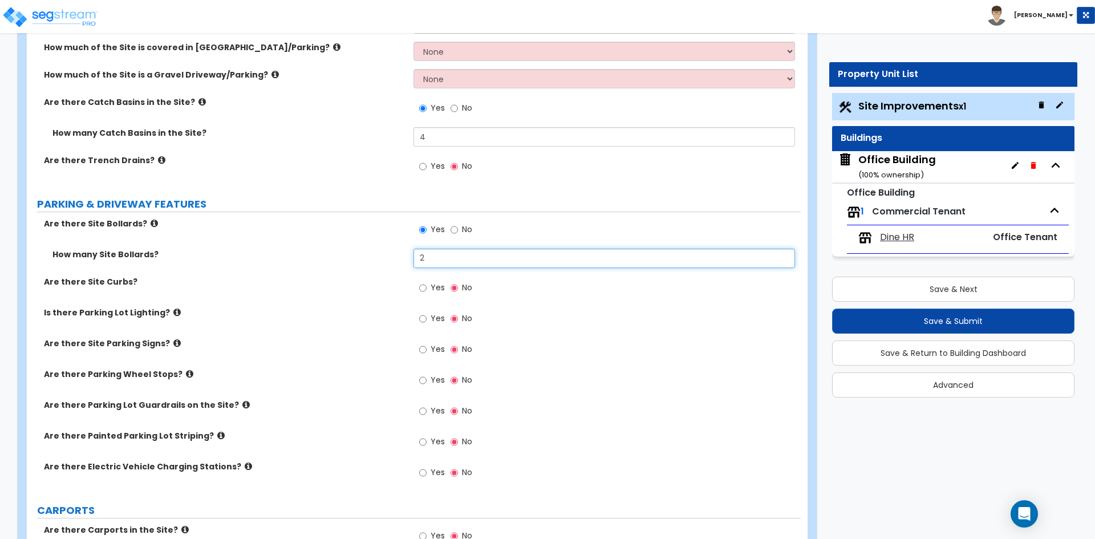
type input "2"
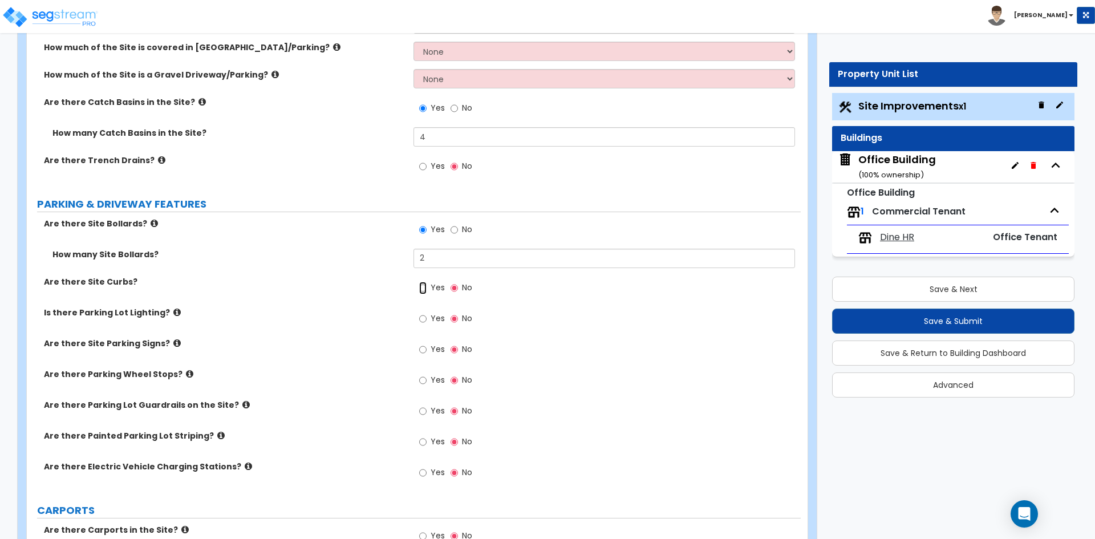
click at [422, 291] on input "Yes" at bounding box center [422, 288] width 7 height 13
radio input "true"
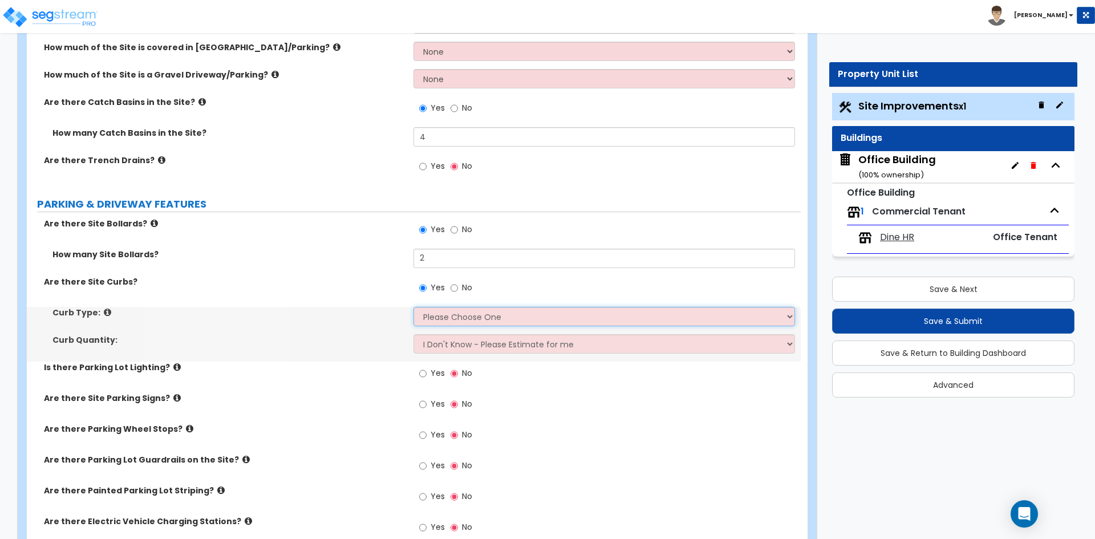
click at [465, 318] on select "Please Choose One Curb (Only) Curb & Gutter Asphalt Berm" at bounding box center [603, 316] width 381 height 19
select select "1"
click at [413, 307] on select "Please Choose One Curb (Only) Curb & Gutter Asphalt Berm" at bounding box center [603, 316] width 381 height 19
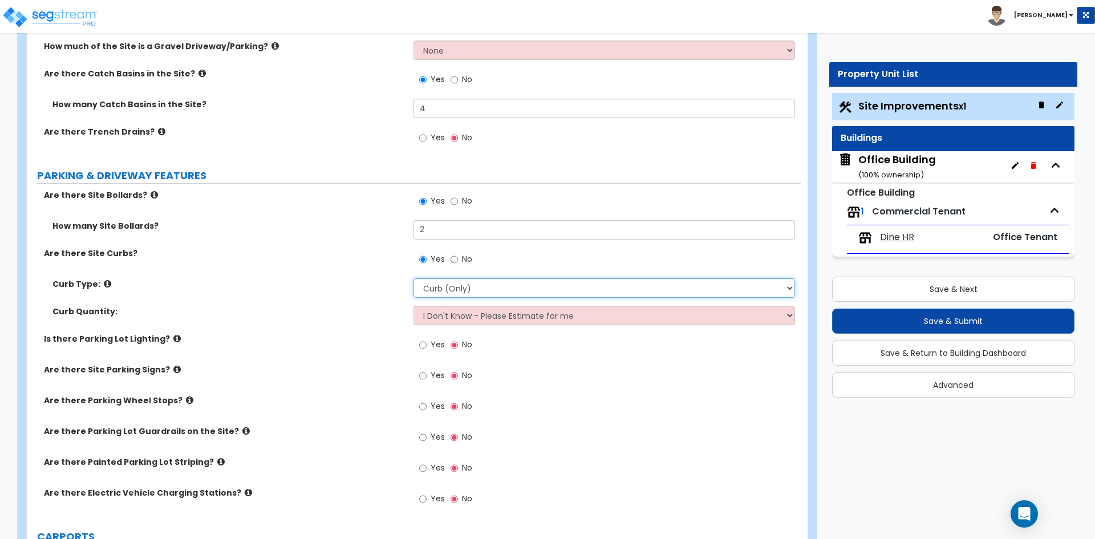
scroll to position [513, 0]
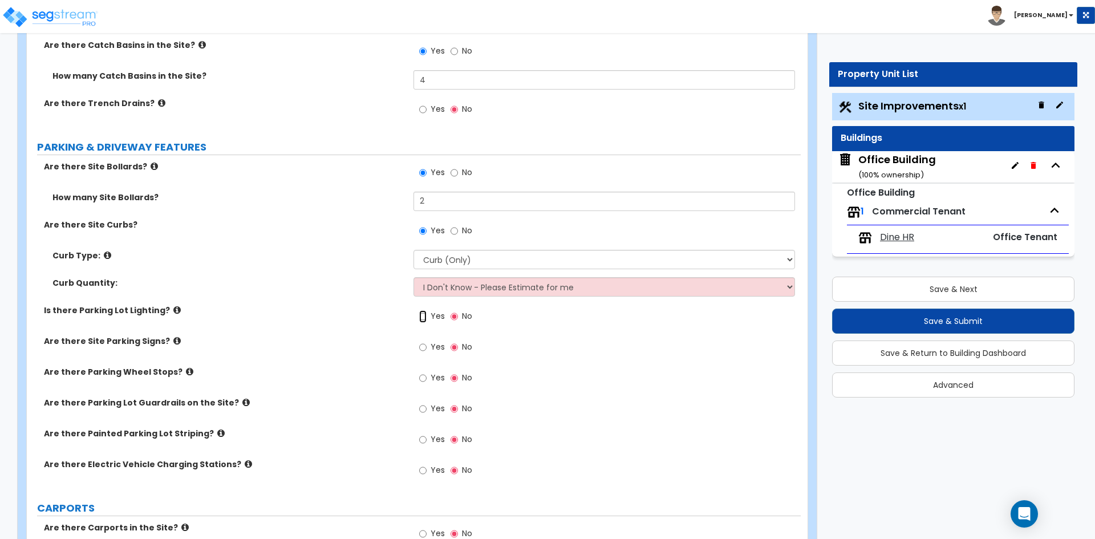
click at [422, 316] on input "Yes" at bounding box center [422, 316] width 7 height 13
radio input "true"
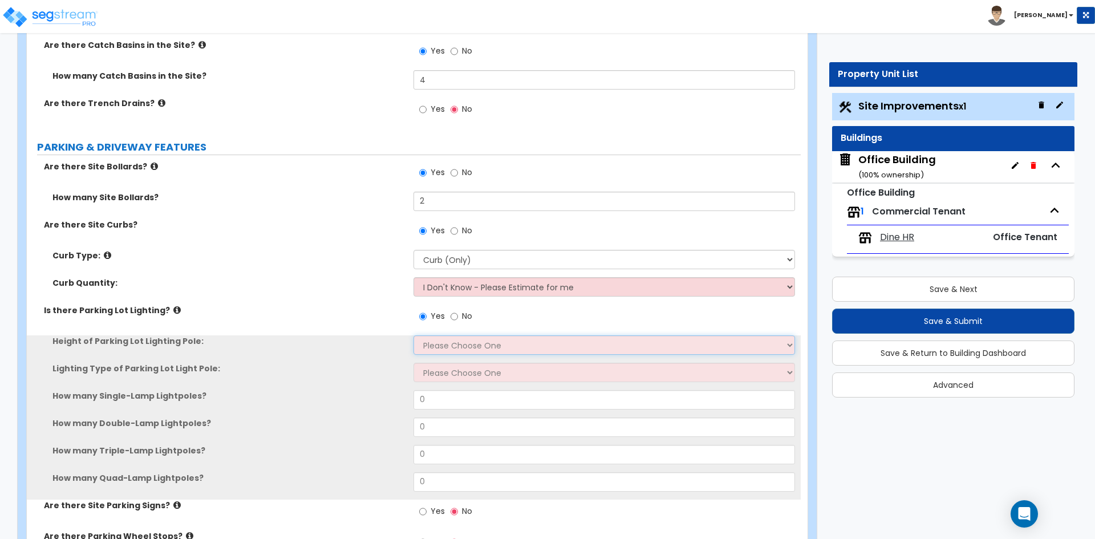
click at [471, 344] on select "Please Choose One 20' high 30' high 40' high" at bounding box center [603, 344] width 381 height 19
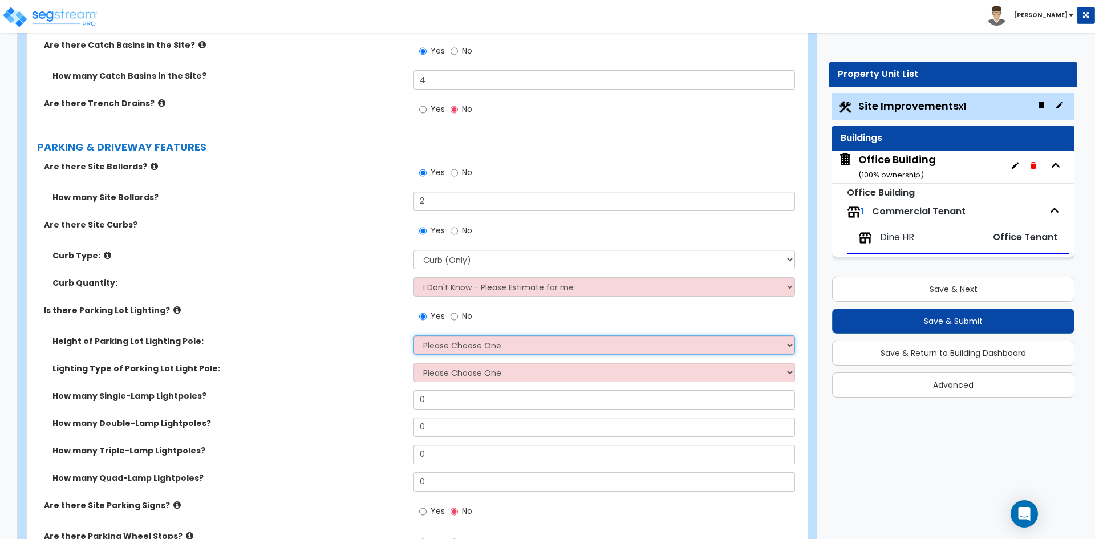
select select "1"
click at [413, 335] on select "Please Choose One 20' high 30' high 40' high" at bounding box center [603, 344] width 381 height 19
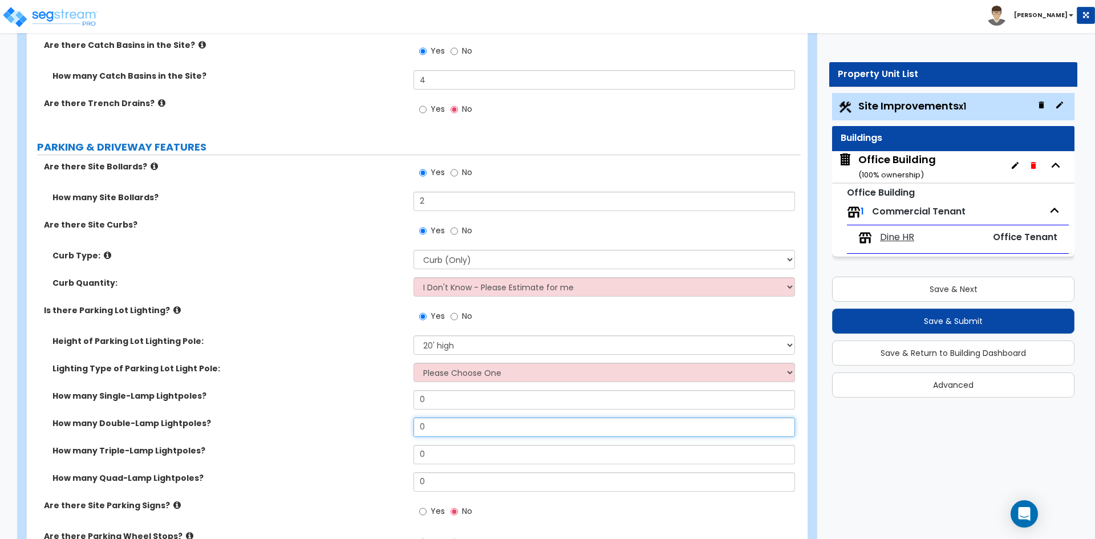
click at [450, 419] on input "0" at bounding box center [603, 426] width 381 height 19
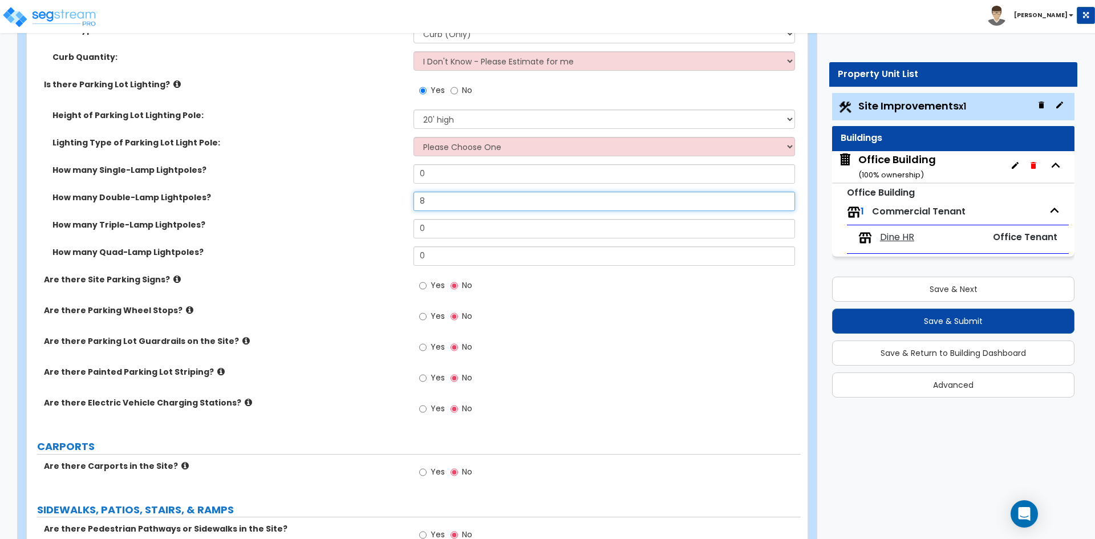
scroll to position [741, 0]
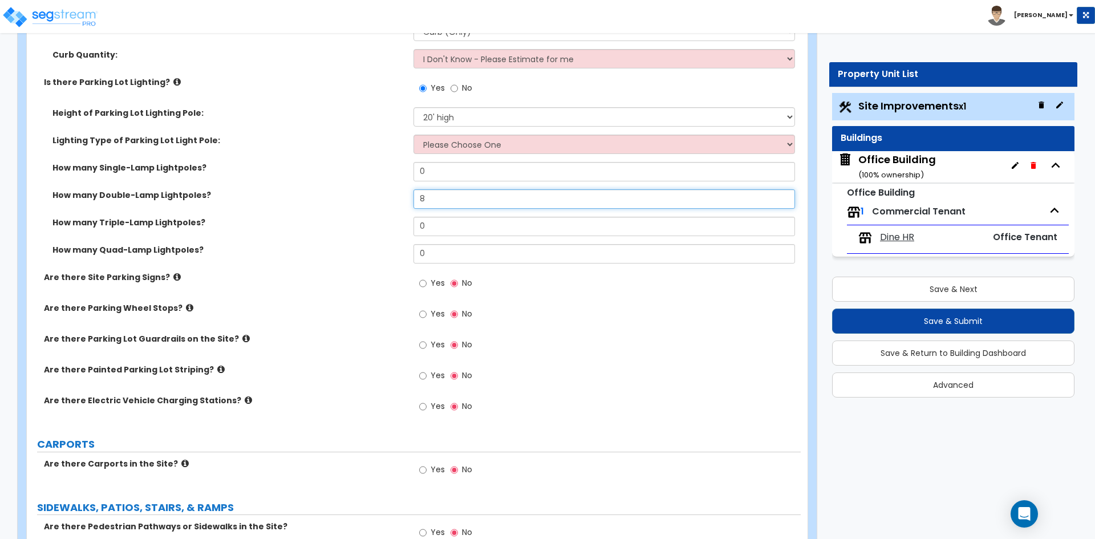
type input "8"
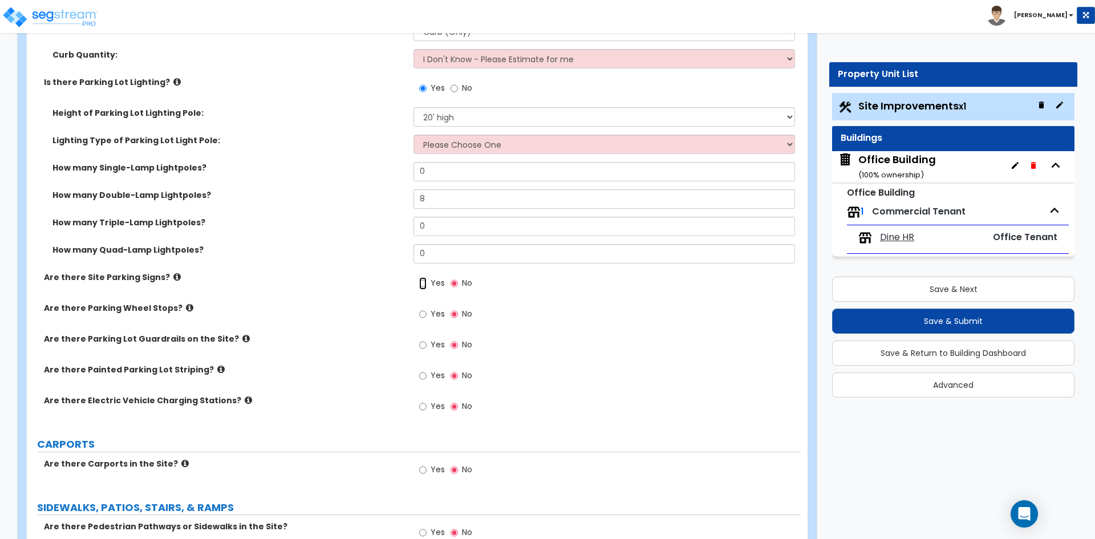
click at [420, 279] on input "Yes" at bounding box center [422, 283] width 7 height 13
radio input "true"
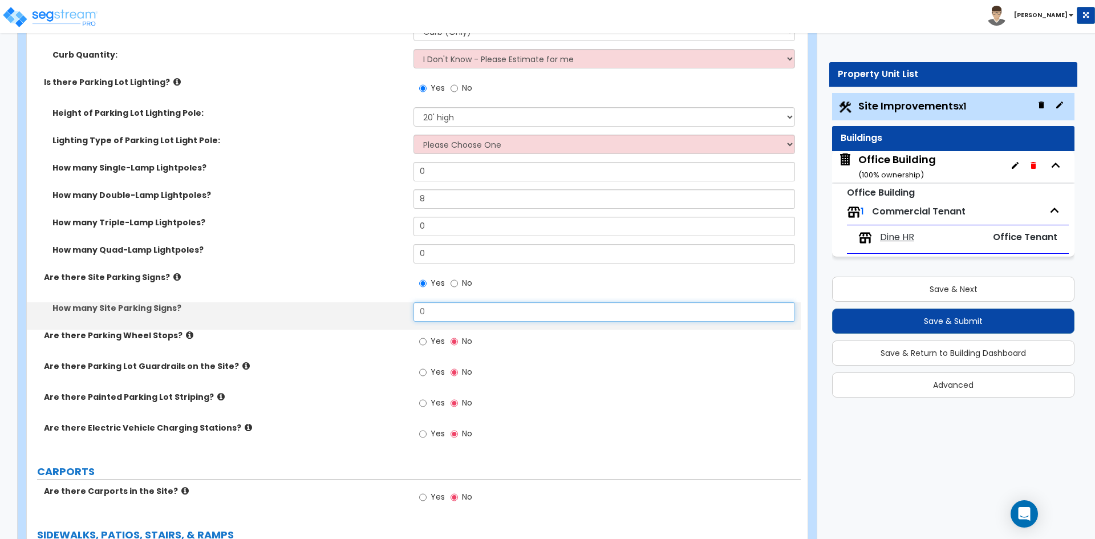
click at [436, 313] on input "0" at bounding box center [603, 311] width 381 height 19
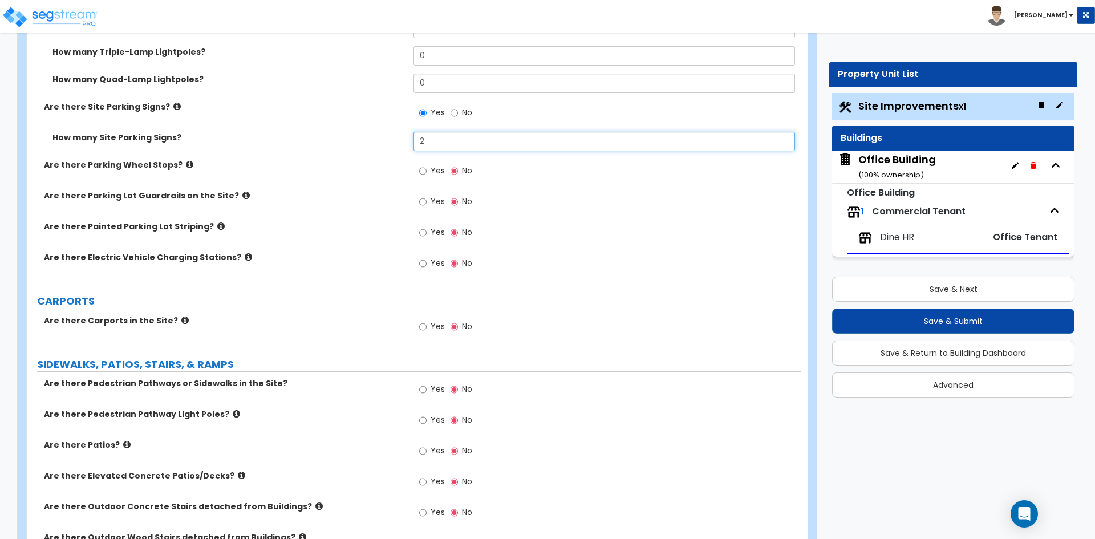
scroll to position [912, 0]
type input "2"
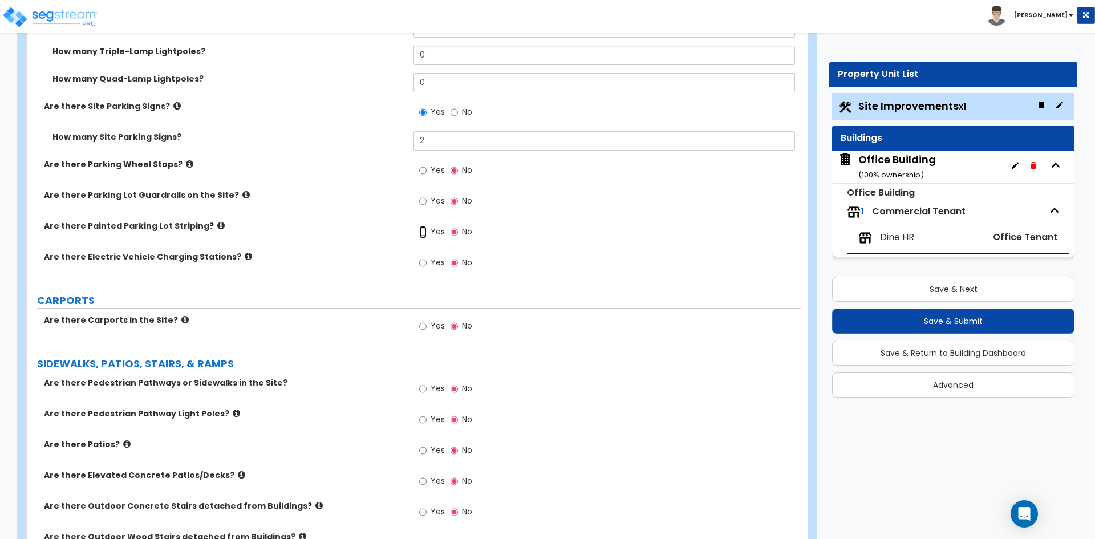
click at [424, 232] on input "Yes" at bounding box center [422, 232] width 7 height 13
radio input "true"
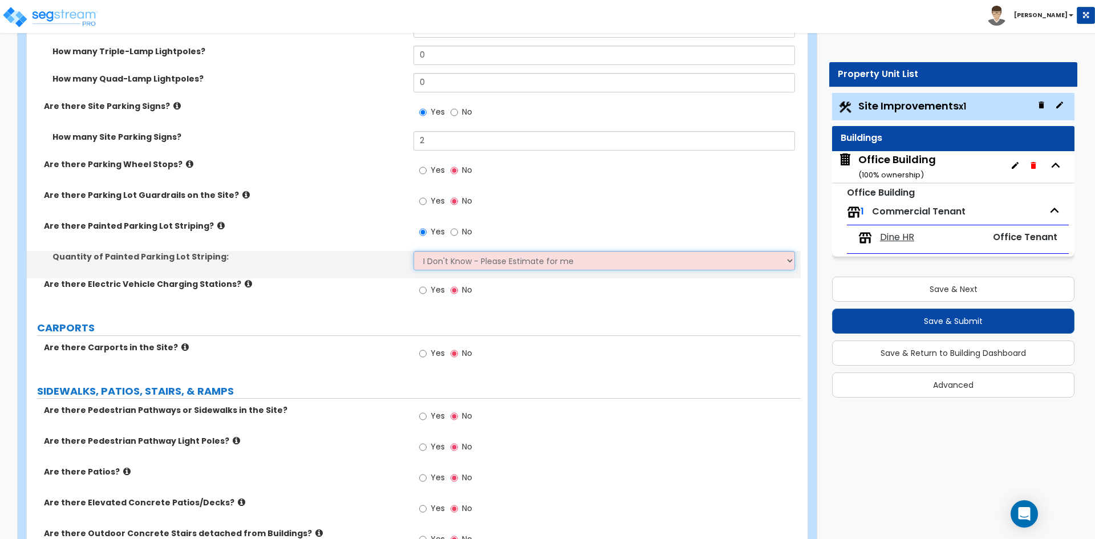
click at [453, 262] on select "I Don't Know - Please Estimate for me I Want to Enter the Number of Parking Spa…" at bounding box center [603, 260] width 381 height 19
click at [413, 251] on select "I Don't Know - Please Estimate for me I Want to Enter the Number of Parking Spa…" at bounding box center [603, 260] width 381 height 19
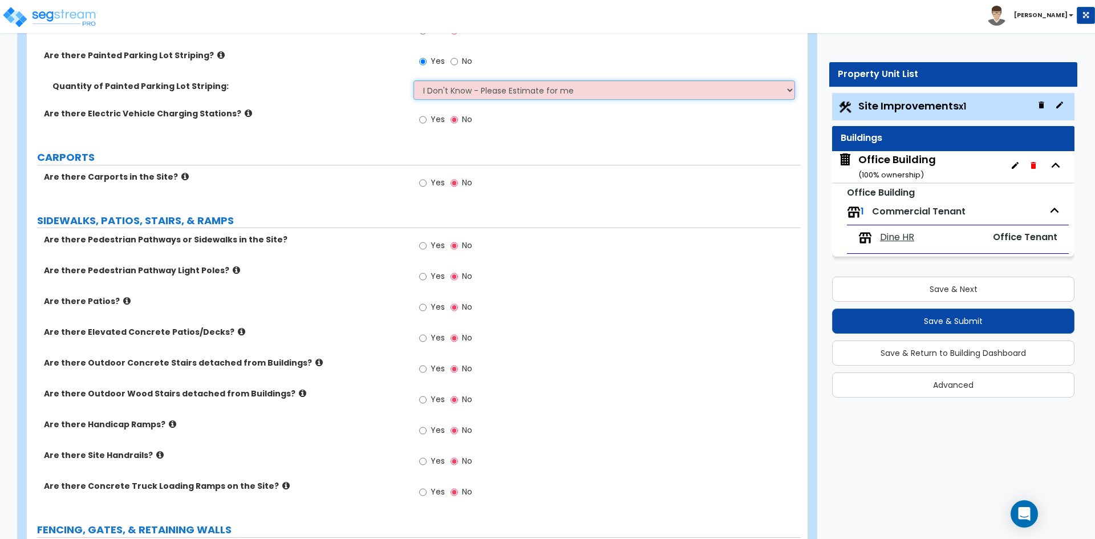
scroll to position [1083, 0]
click at [418, 246] on div "Yes No" at bounding box center [445, 246] width 64 height 26
click at [420, 246] on input "Yes" at bounding box center [422, 245] width 7 height 13
radio input "true"
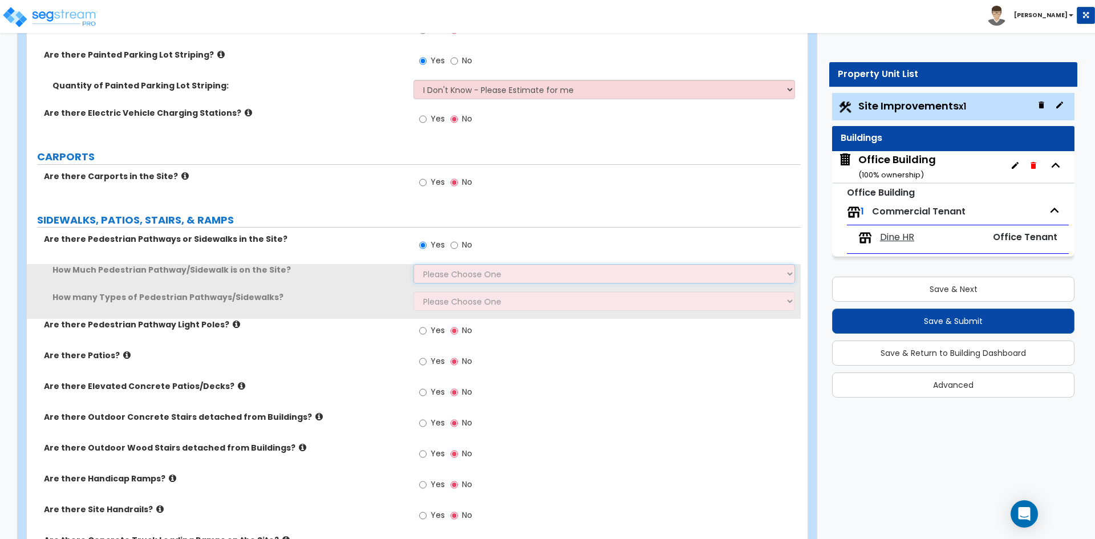
click at [464, 269] on select "Please Choose One I Don't Know, Please Estimate For Me Enter Linear Footage" at bounding box center [603, 273] width 381 height 19
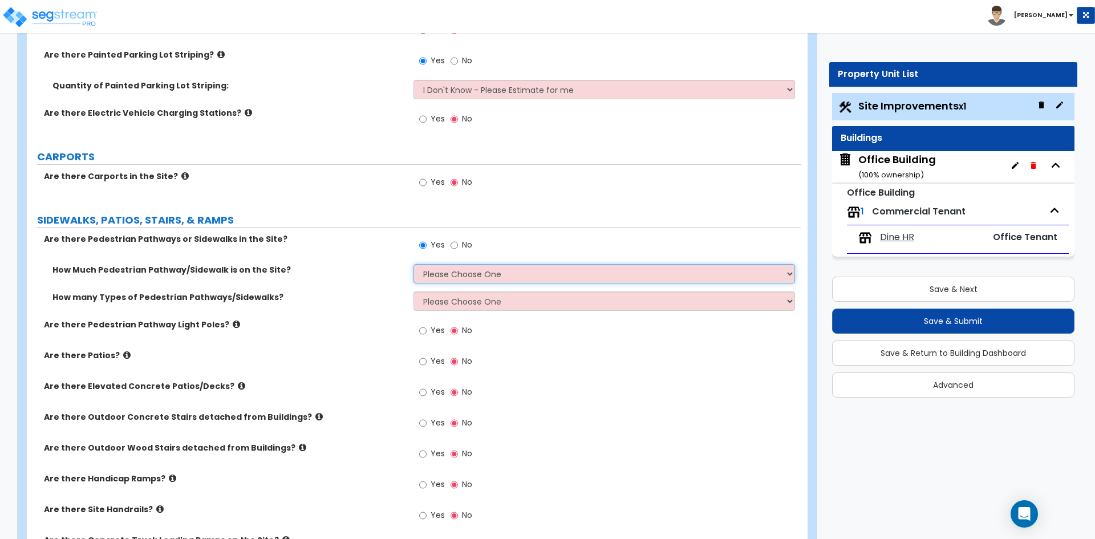
select select "1"
click at [413, 264] on select "Please Choose One I Don't Know, Please Estimate For Me Enter Linear Footage" at bounding box center [603, 273] width 381 height 19
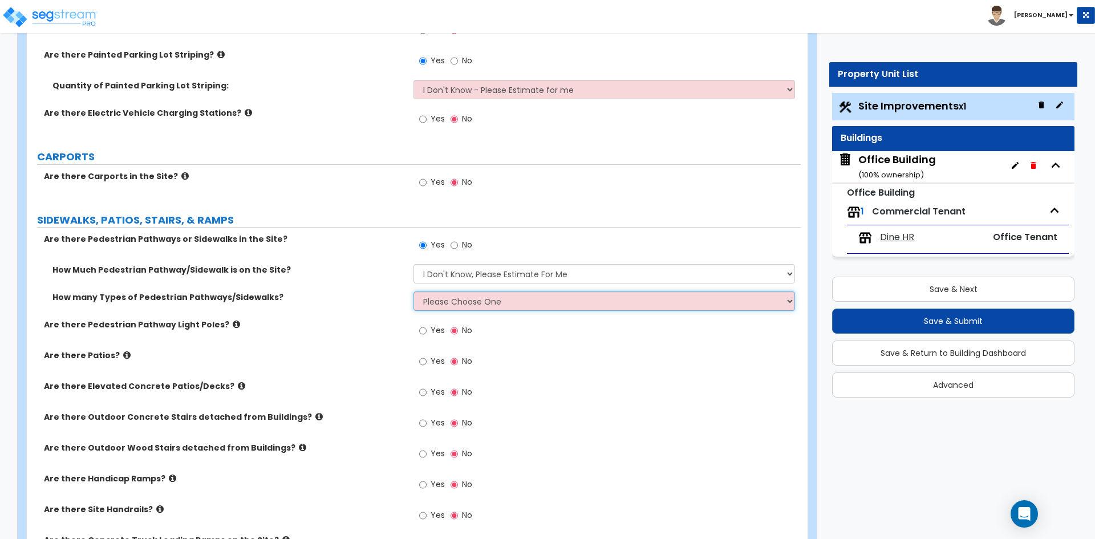
click at [469, 301] on select "Please Choose One 1 2 3" at bounding box center [603, 300] width 381 height 19
select select "1"
click at [413, 291] on select "Please Choose One 1 2 3" at bounding box center [603, 300] width 381 height 19
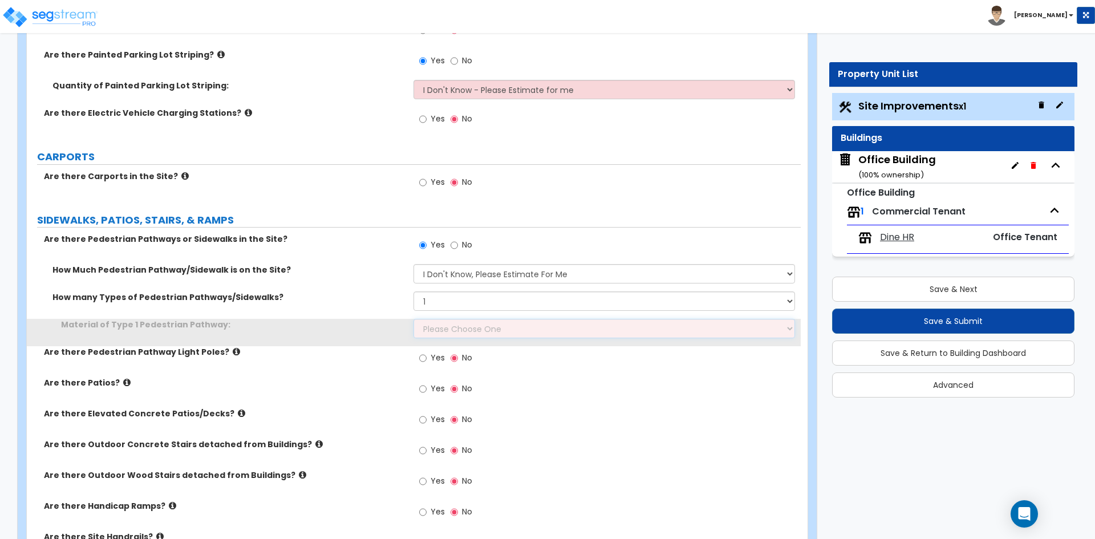
click at [464, 325] on select "Please Choose One Bare Concrete Stamped Concrete Brick Pavers Stone Pavers Wood…" at bounding box center [603, 328] width 381 height 19
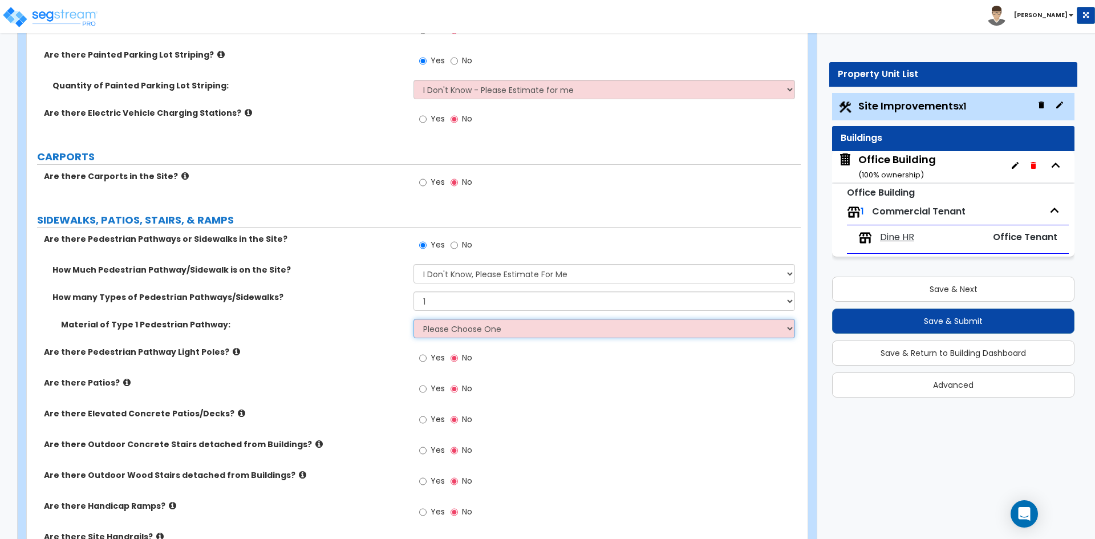
select select "1"
click at [413, 319] on select "Please Choose One Bare Concrete Stamped Concrete Brick Pavers Stone Pavers Wood…" at bounding box center [603, 328] width 381 height 19
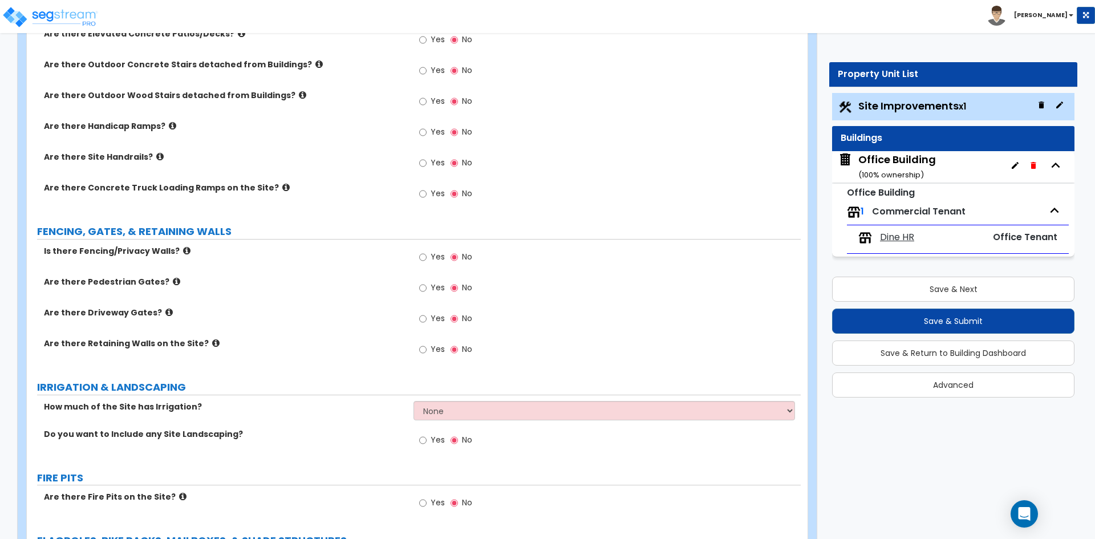
scroll to position [1483, 0]
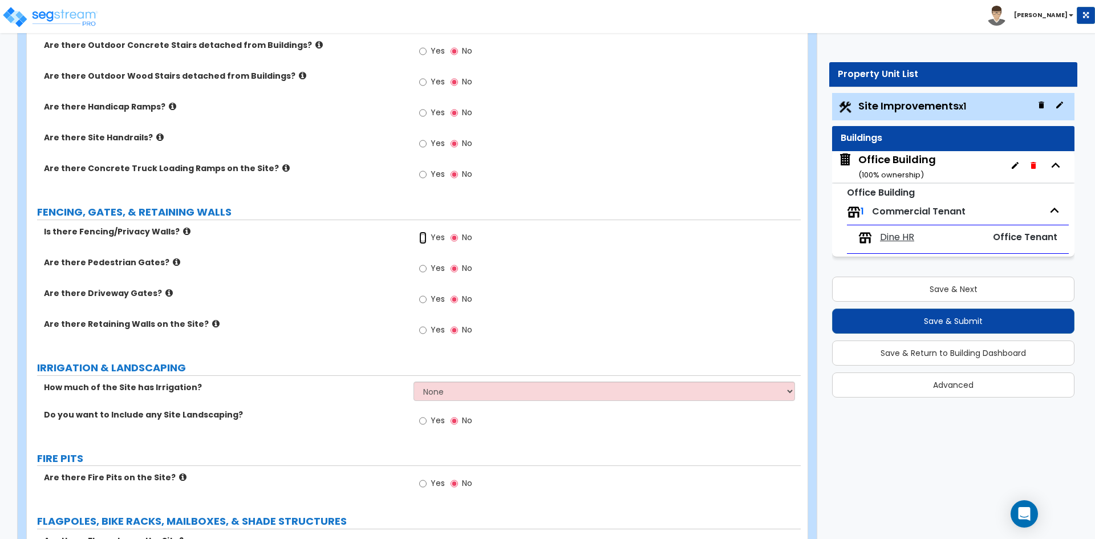
click at [424, 237] on input "Yes" at bounding box center [422, 238] width 7 height 13
radio input "true"
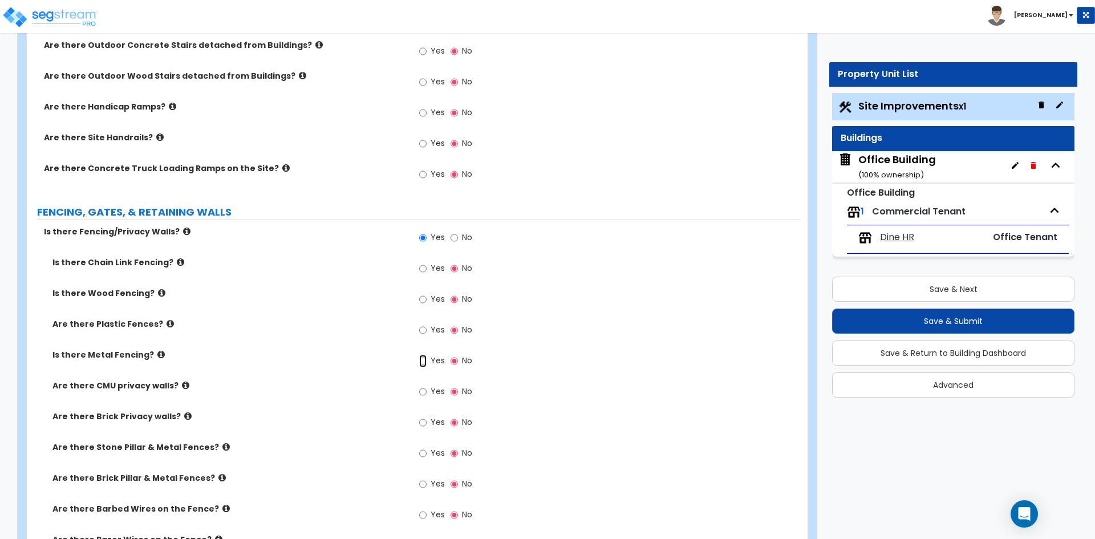
click at [425, 360] on input "Yes" at bounding box center [422, 361] width 7 height 13
radio input "true"
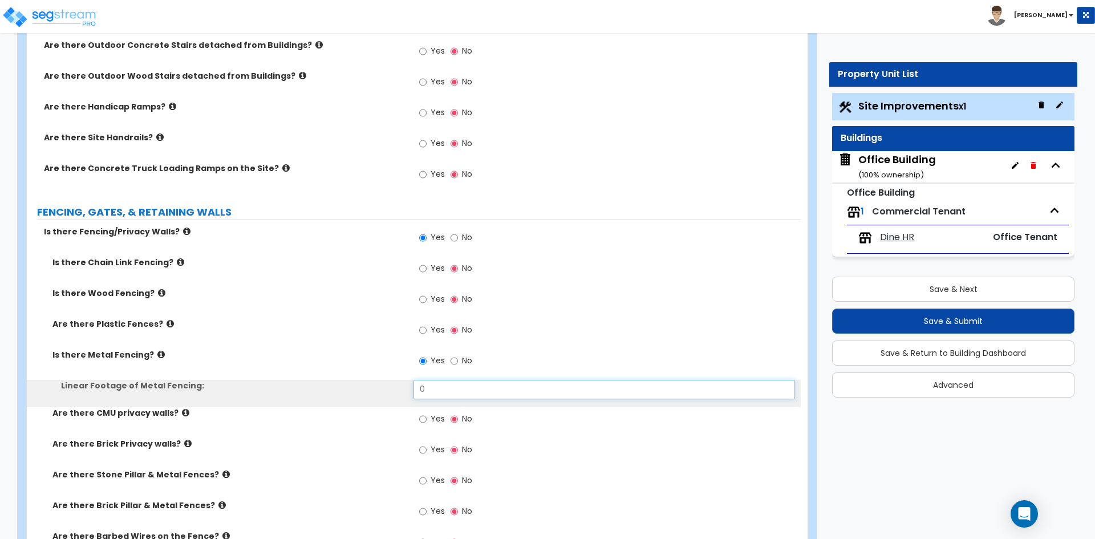
click at [439, 384] on input "0" at bounding box center [603, 389] width 381 height 19
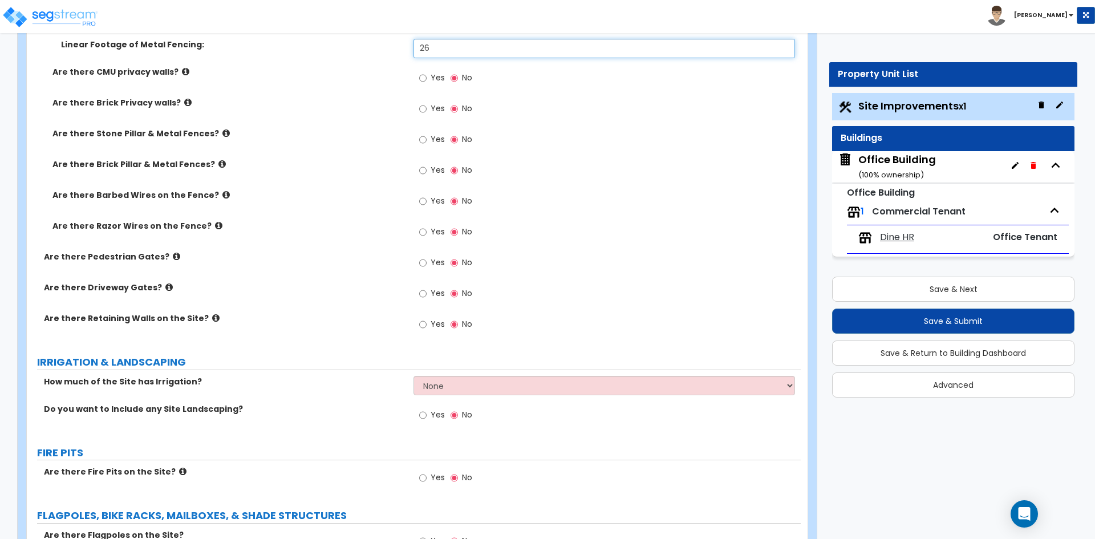
scroll to position [1825, 0]
type input "26"
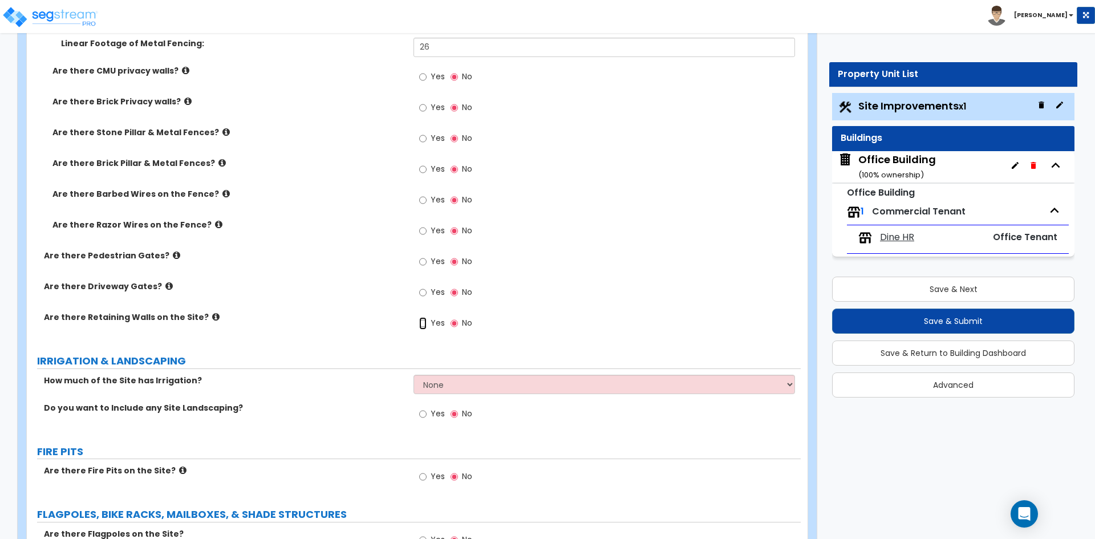
click at [423, 323] on input "Yes" at bounding box center [422, 323] width 7 height 13
radio input "true"
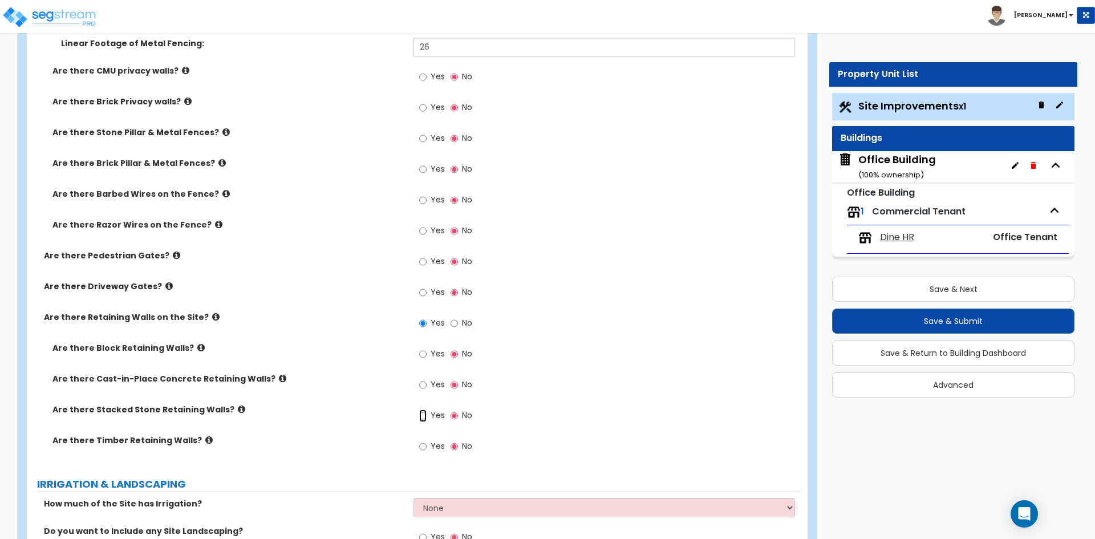
click at [420, 415] on input "Yes" at bounding box center [422, 415] width 7 height 13
radio input "true"
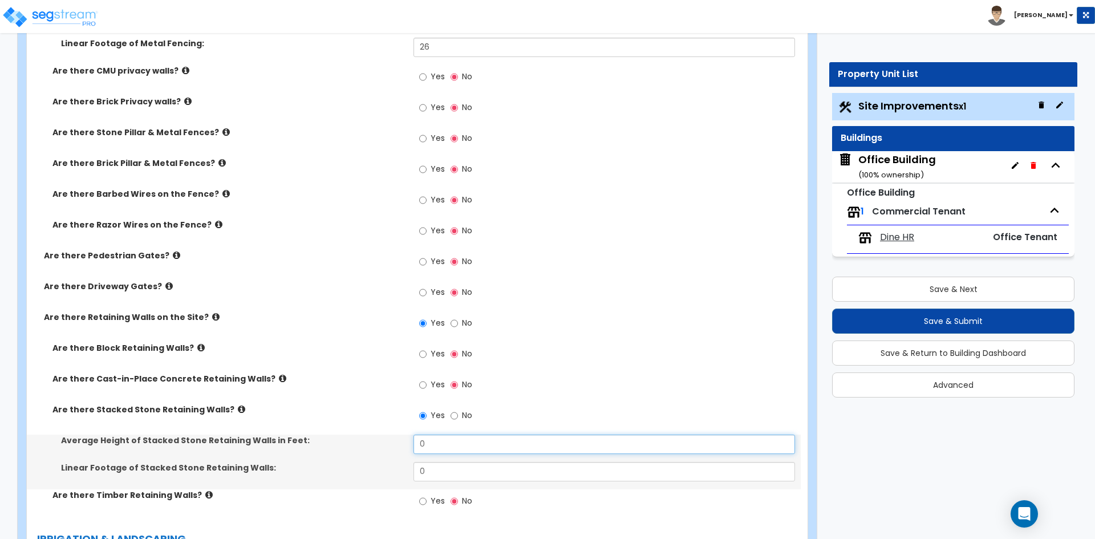
click at [438, 435] on input "0" at bounding box center [603, 444] width 381 height 19
type input "2"
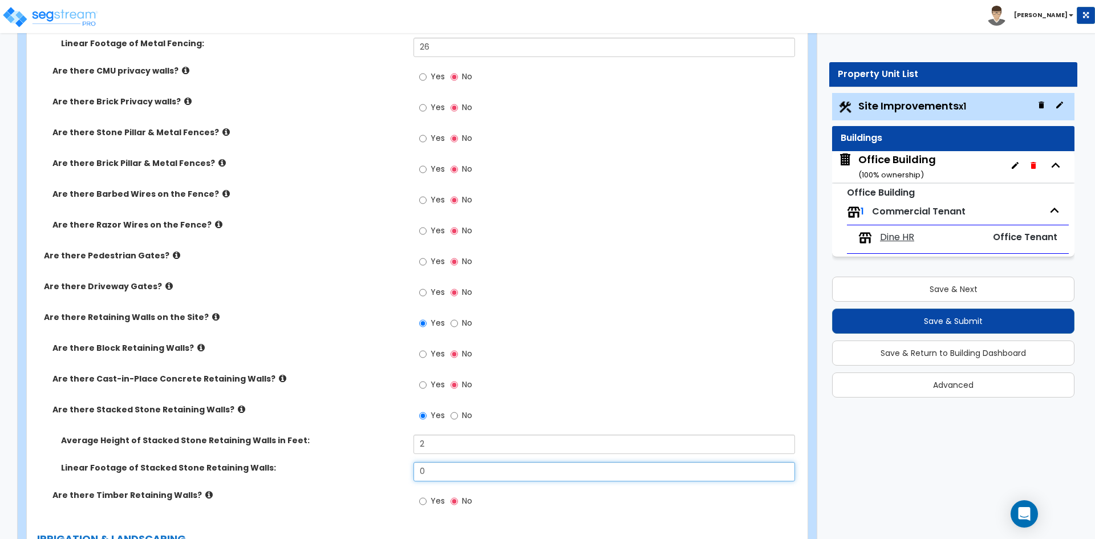
click at [436, 472] on input "0" at bounding box center [603, 471] width 381 height 19
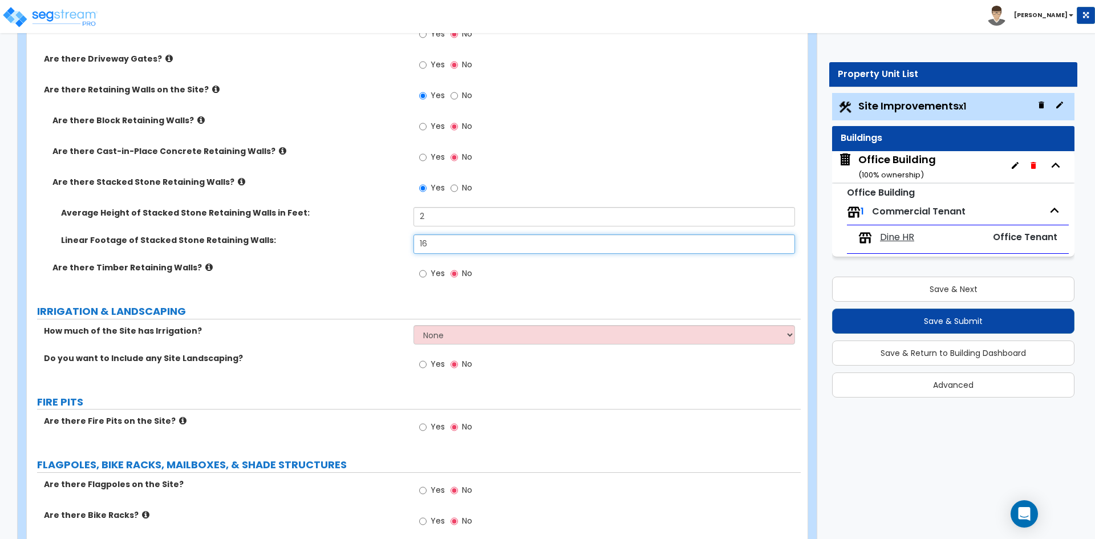
scroll to position [2053, 0]
type input "16"
click at [427, 364] on label "Yes" at bounding box center [432, 364] width 26 height 19
click at [427, 364] on input "Yes" at bounding box center [422, 364] width 7 height 13
radio input "true"
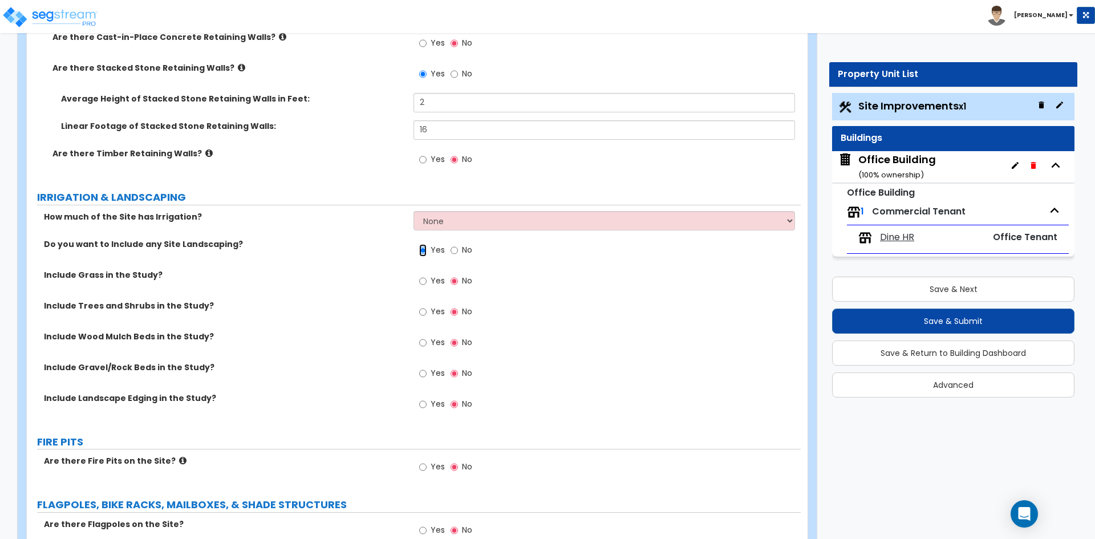
scroll to position [2167, 0]
click at [424, 282] on input "Yes" at bounding box center [422, 280] width 7 height 13
radio input "true"
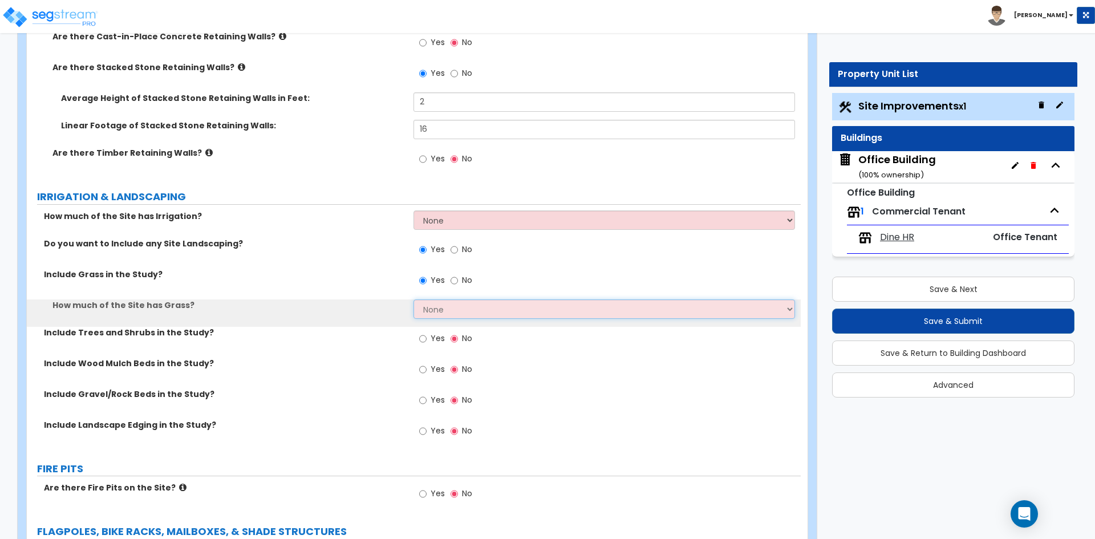
click at [453, 307] on select "None I want to Enter an Approximate Percentage I want to Enter the Square Foota…" at bounding box center [603, 308] width 381 height 19
select select "2"
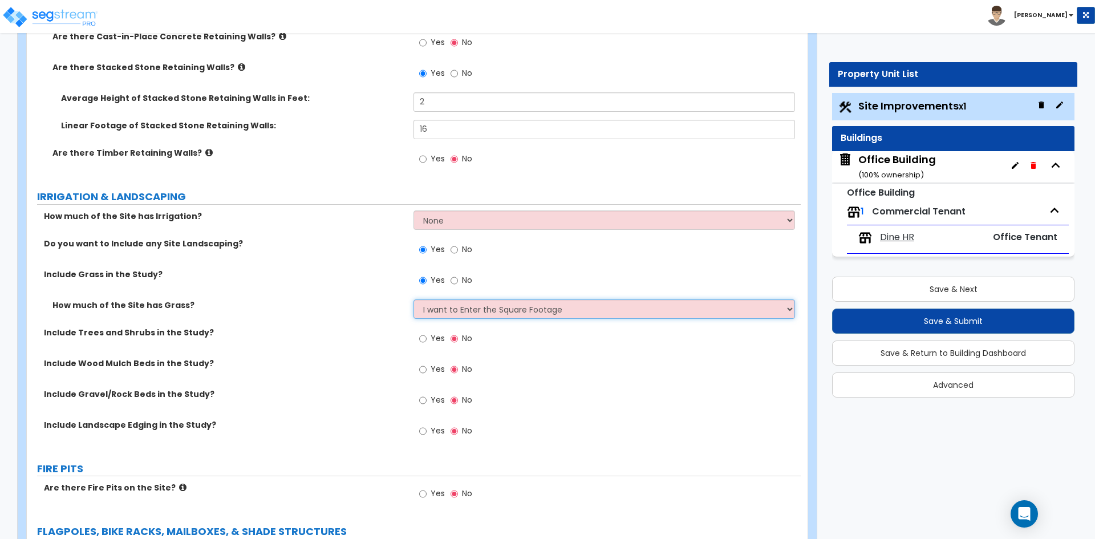
click at [413, 299] on select "None I want to Enter an Approximate Percentage I want to Enter the Square Foota…" at bounding box center [603, 308] width 381 height 19
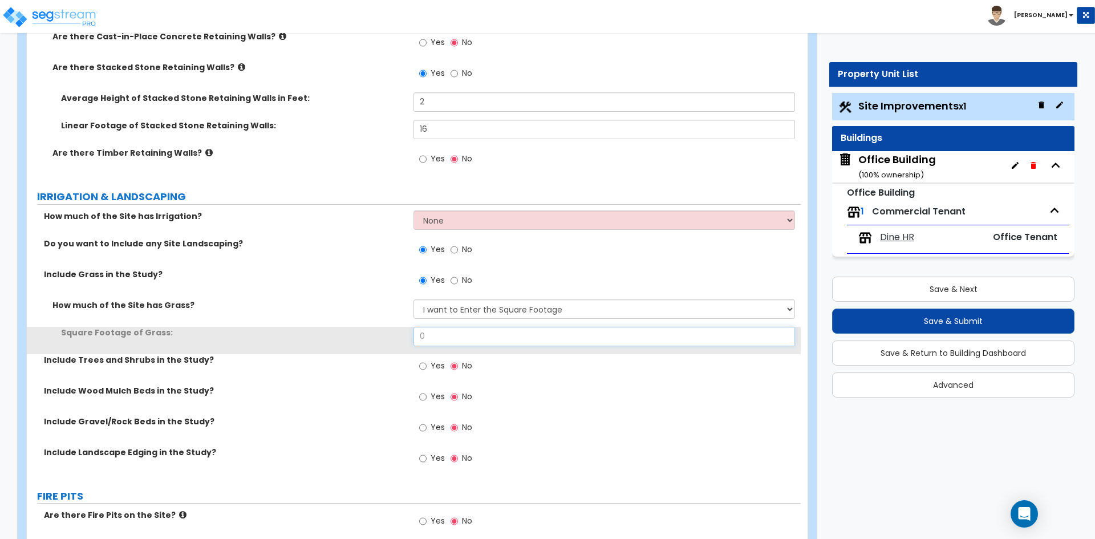
click at [454, 339] on input "0" at bounding box center [603, 336] width 381 height 19
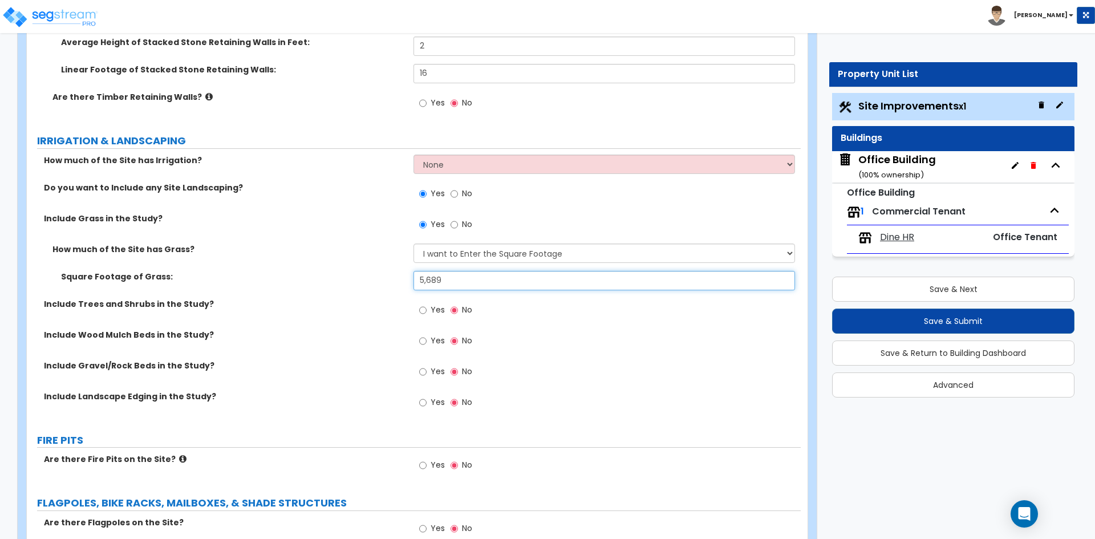
scroll to position [2224, 0]
type input "5,689"
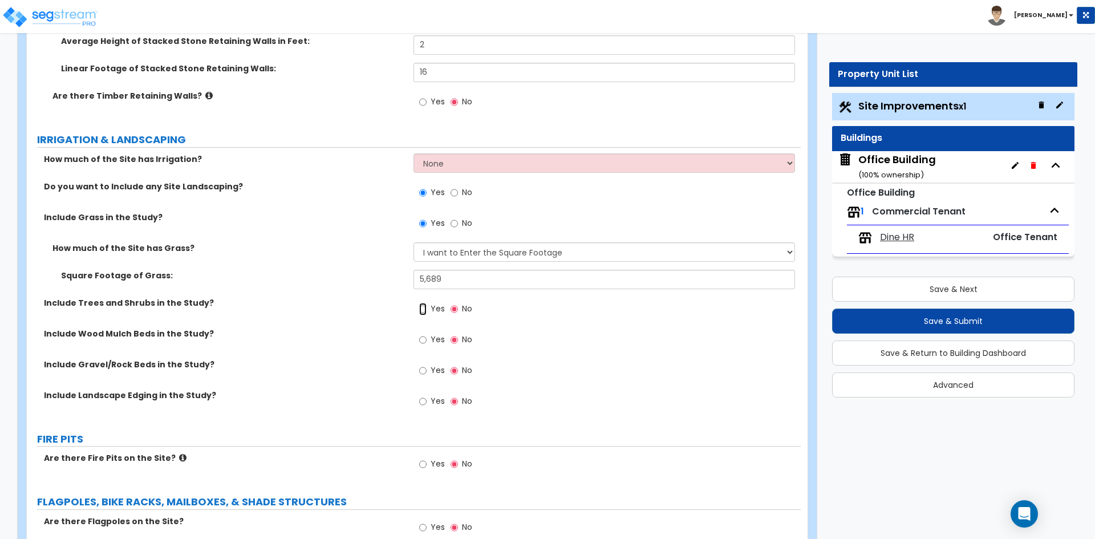
click at [423, 308] on input "Yes" at bounding box center [422, 309] width 7 height 13
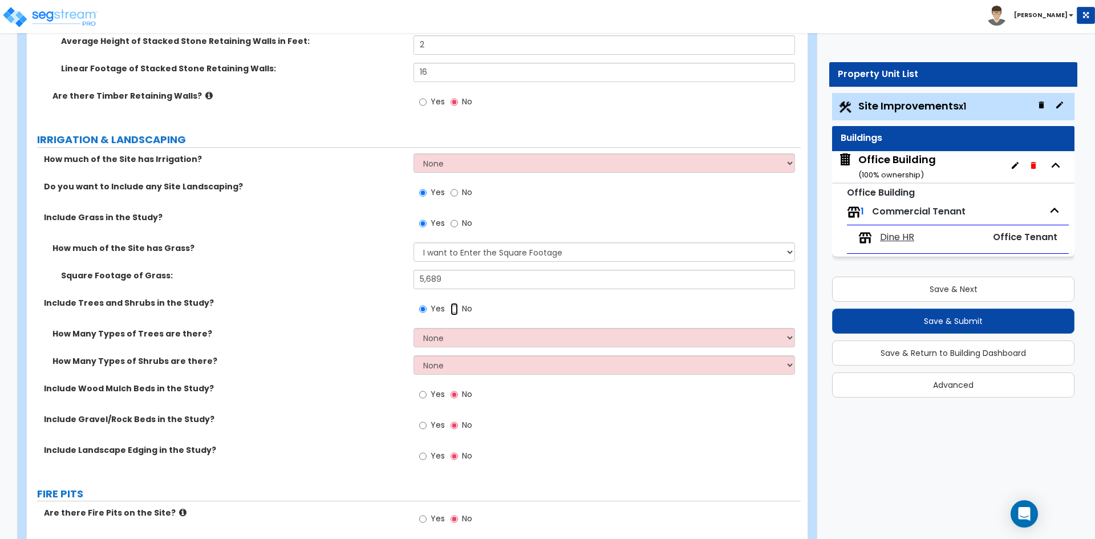
click at [450, 310] on input "No" at bounding box center [453, 309] width 7 height 13
radio input "false"
radio input "true"
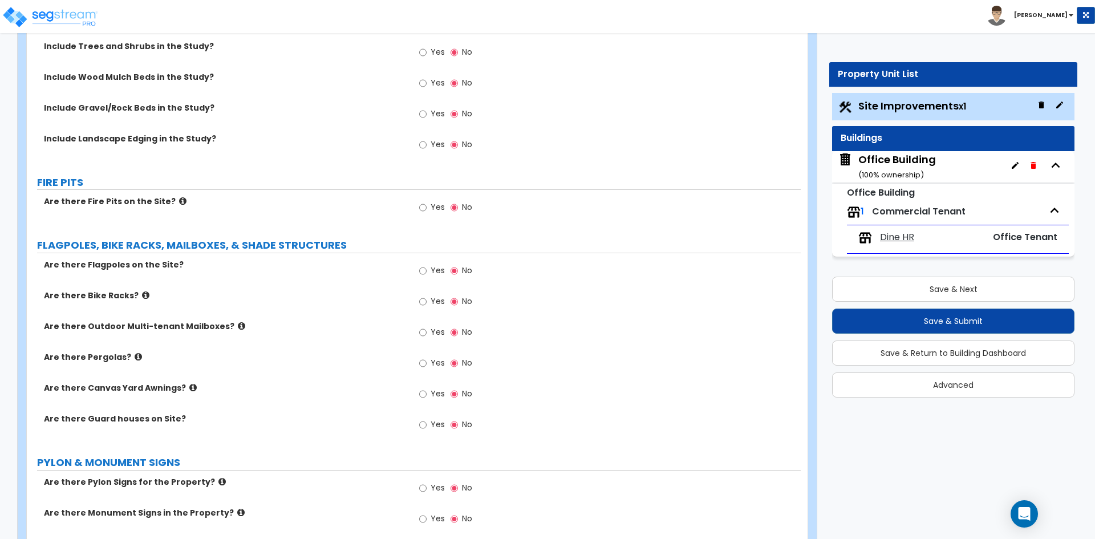
scroll to position [2509, 0]
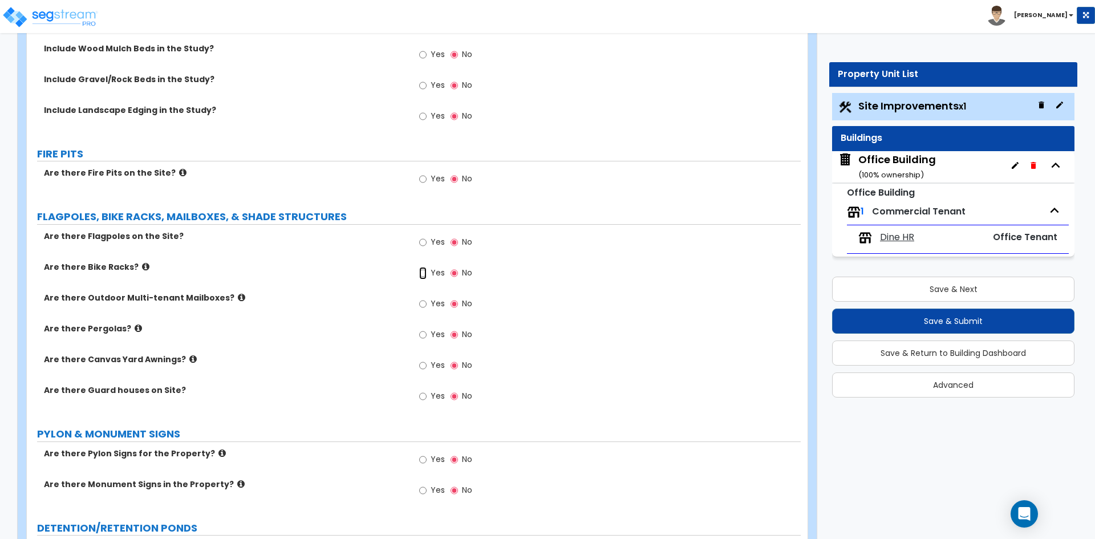
click at [423, 274] on input "Yes" at bounding box center [422, 273] width 7 height 13
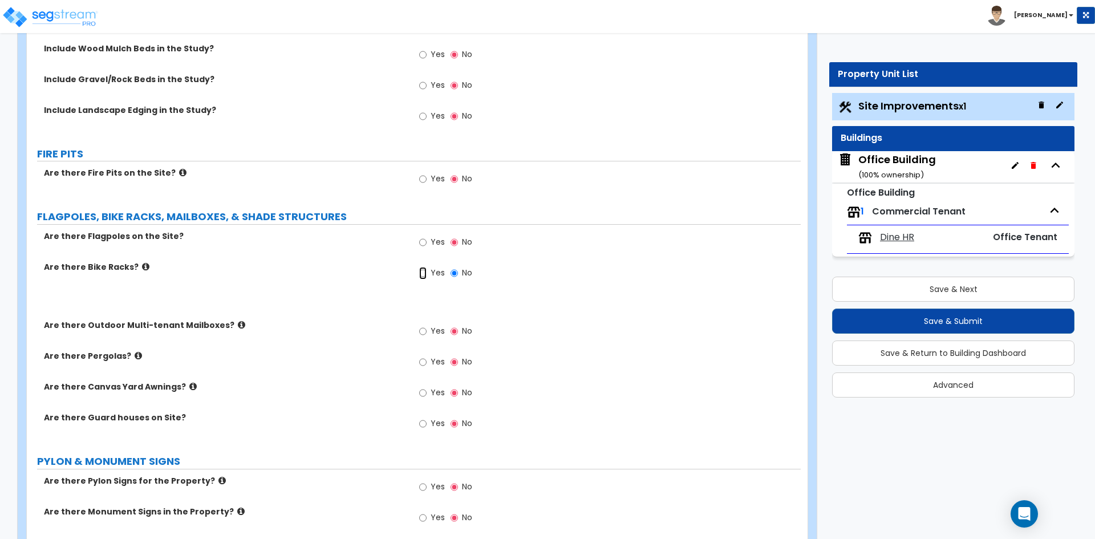
radio input "true"
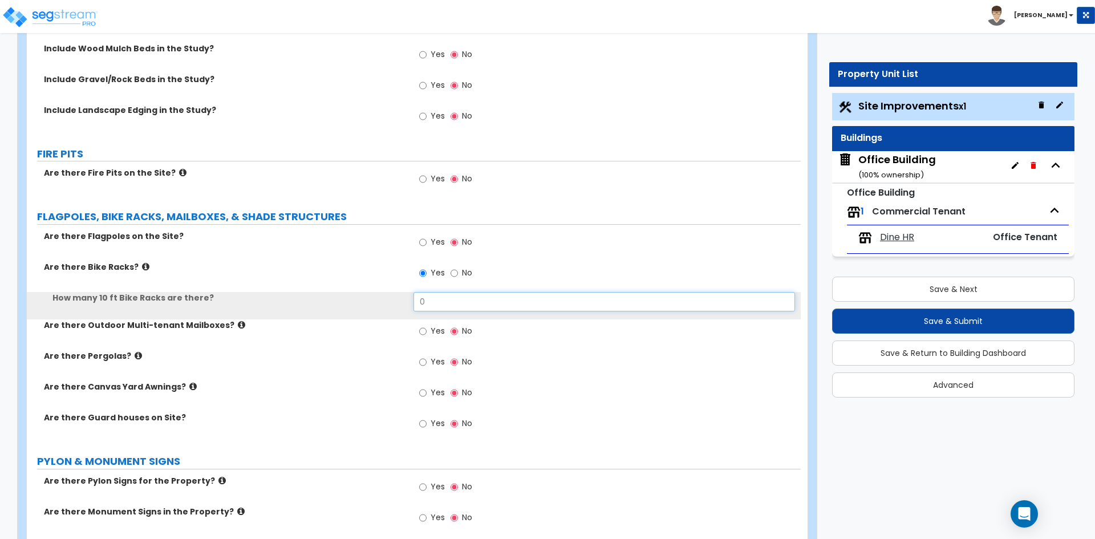
click at [458, 305] on input "0" at bounding box center [603, 301] width 381 height 19
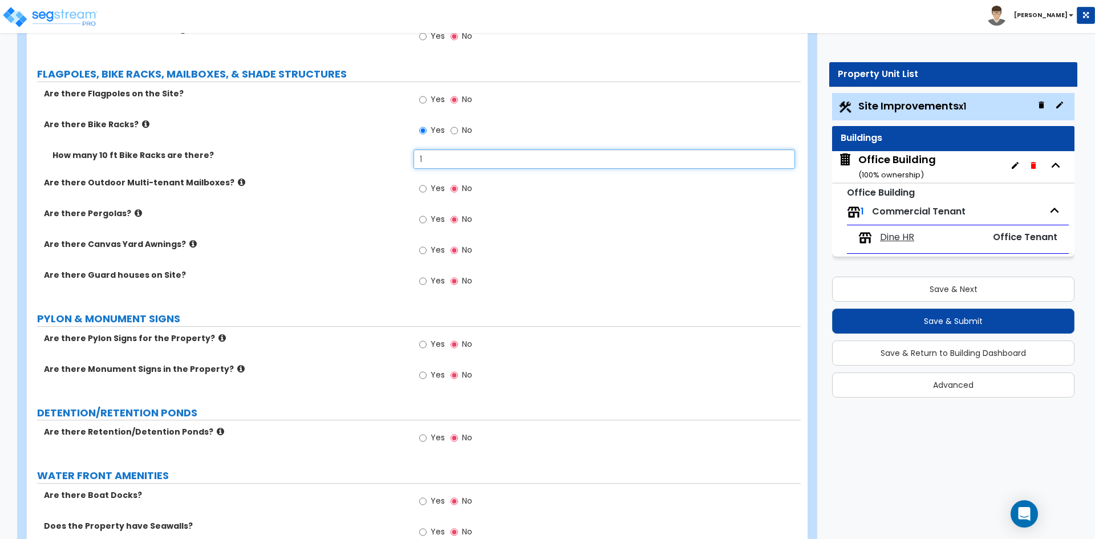
scroll to position [2680, 0]
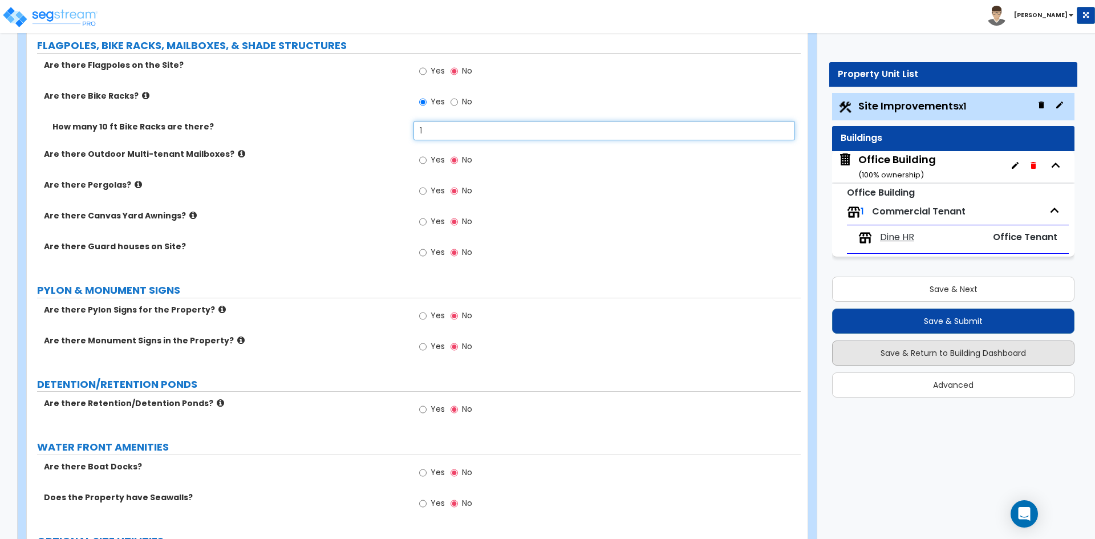
type input "1"
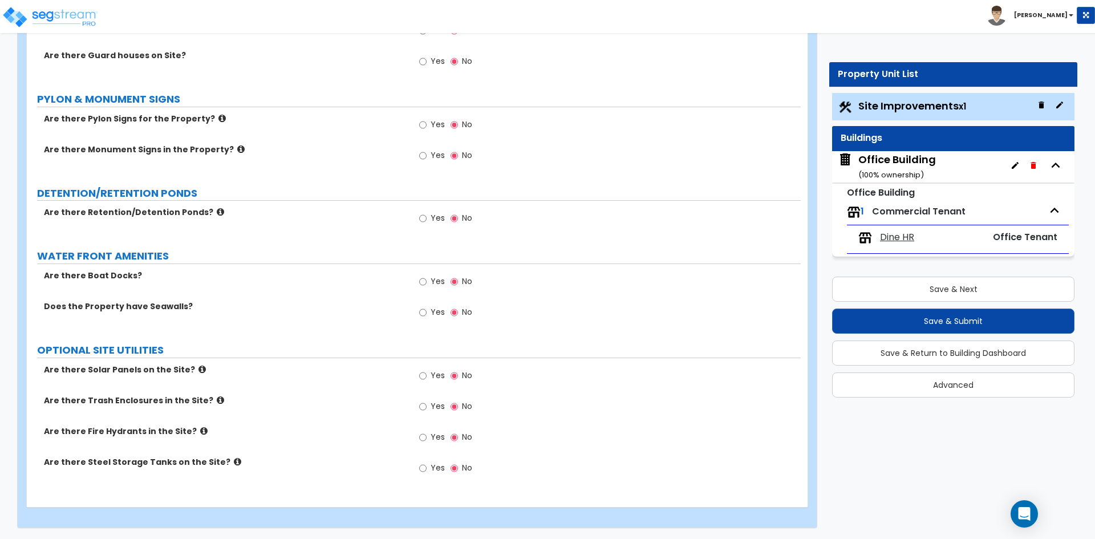
scroll to position [2872, 0]
click at [427, 436] on input "Yes" at bounding box center [422, 437] width 7 height 13
radio input "true"
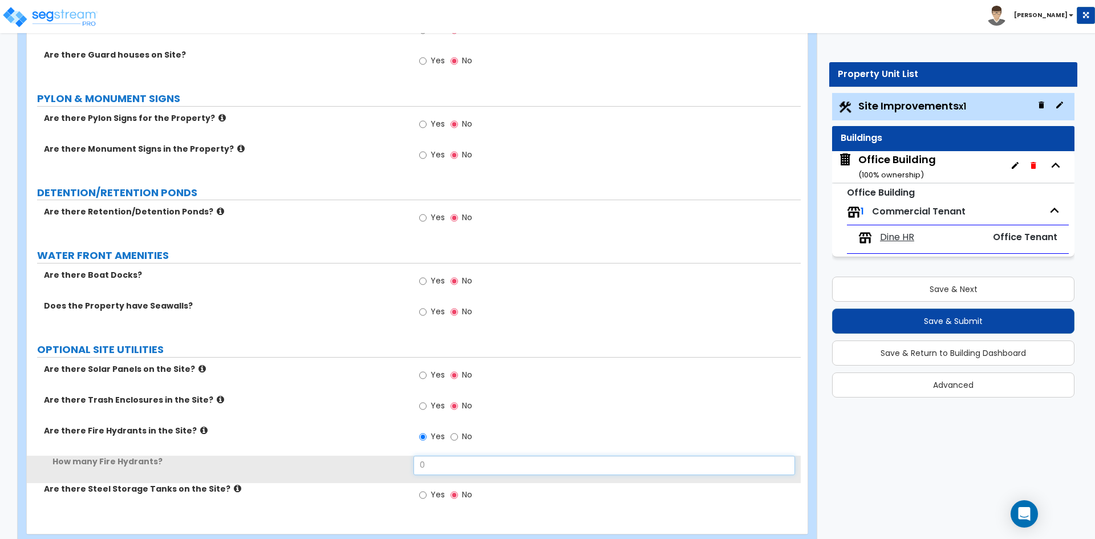
click at [423, 456] on input "0" at bounding box center [603, 465] width 381 height 19
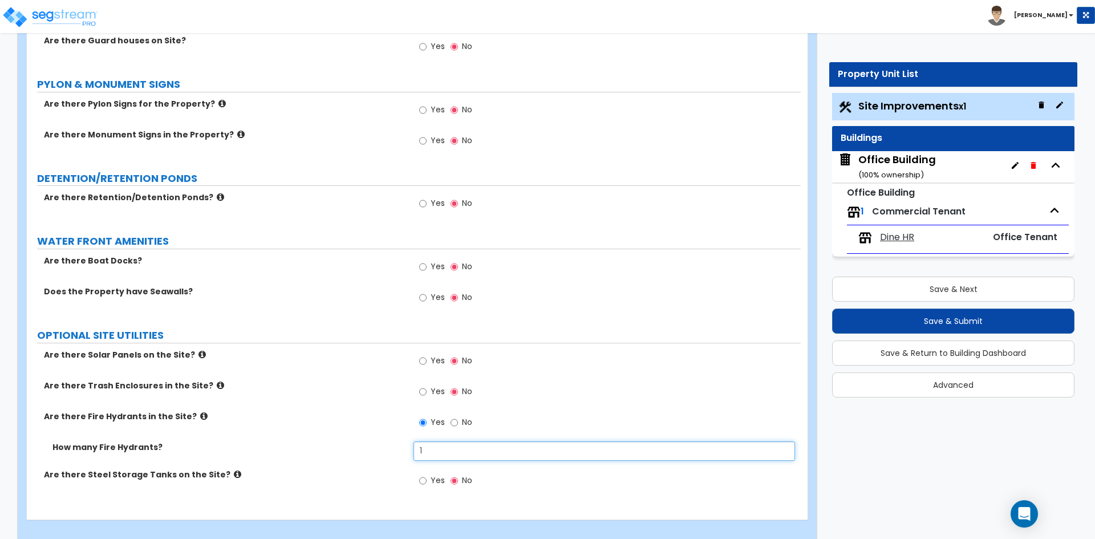
scroll to position [2899, 0]
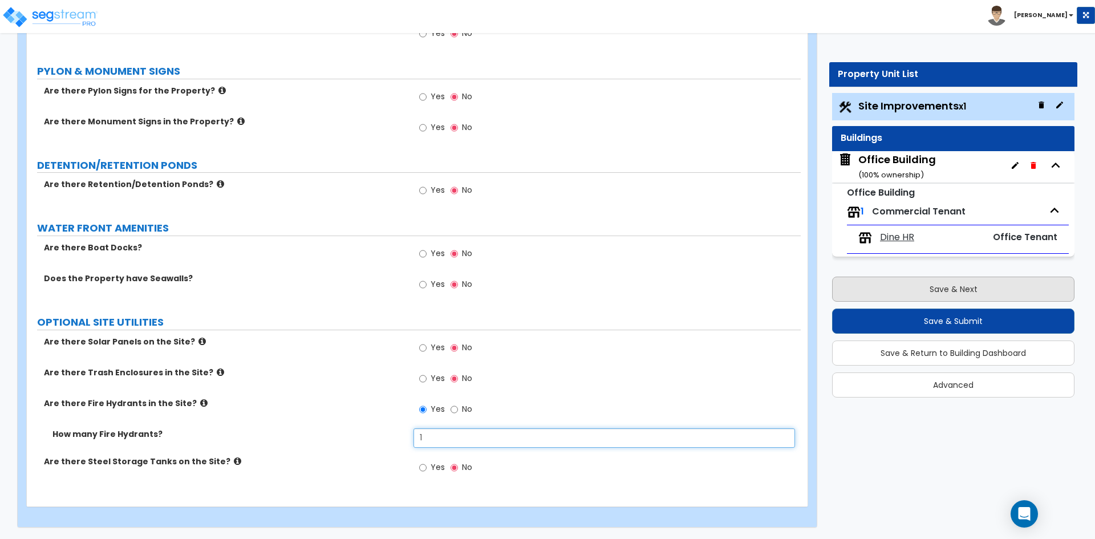
type input "1"
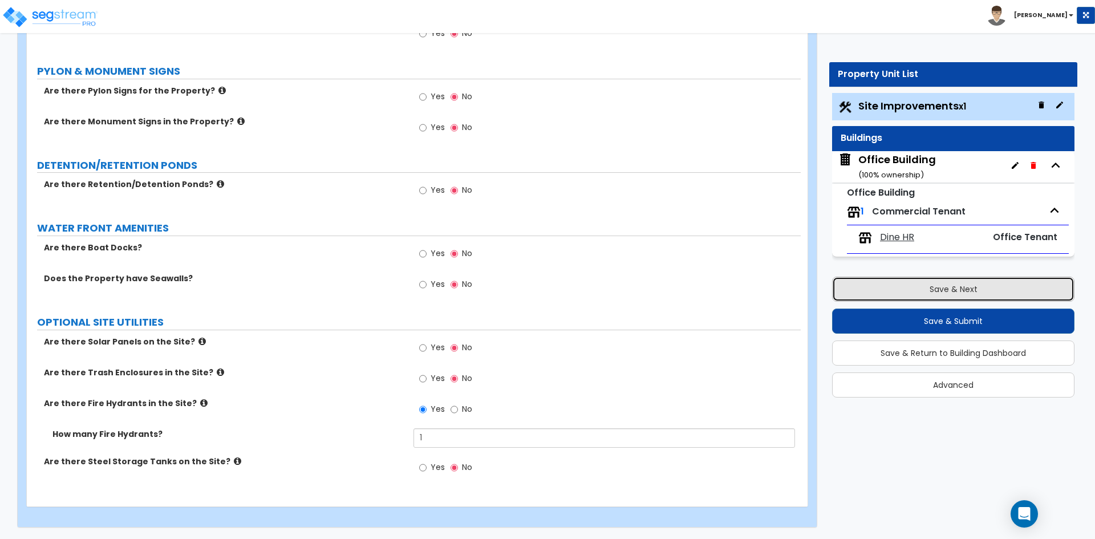
click at [914, 289] on button "Save & Next" at bounding box center [953, 289] width 242 height 25
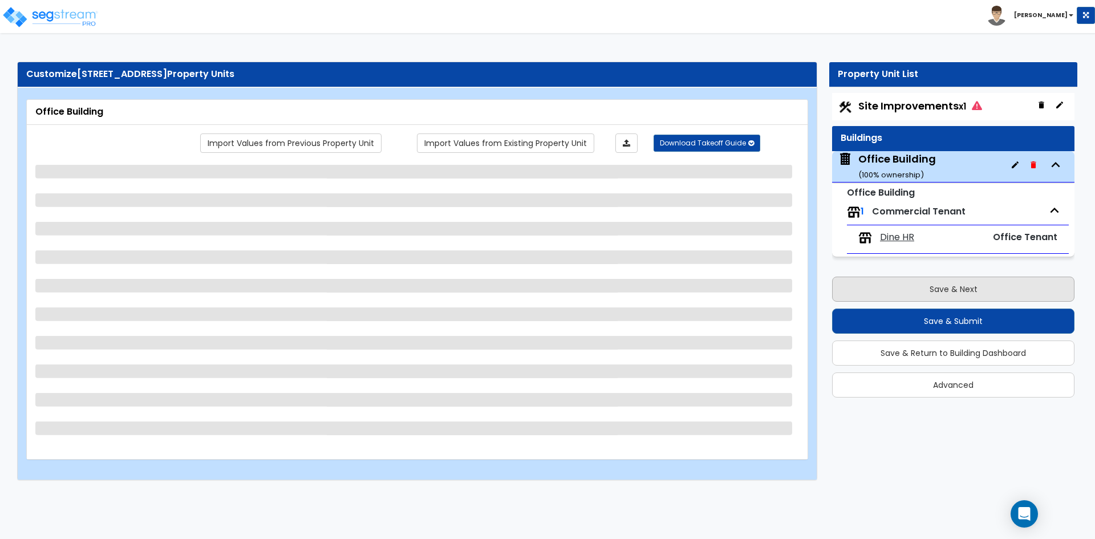
scroll to position [0, 0]
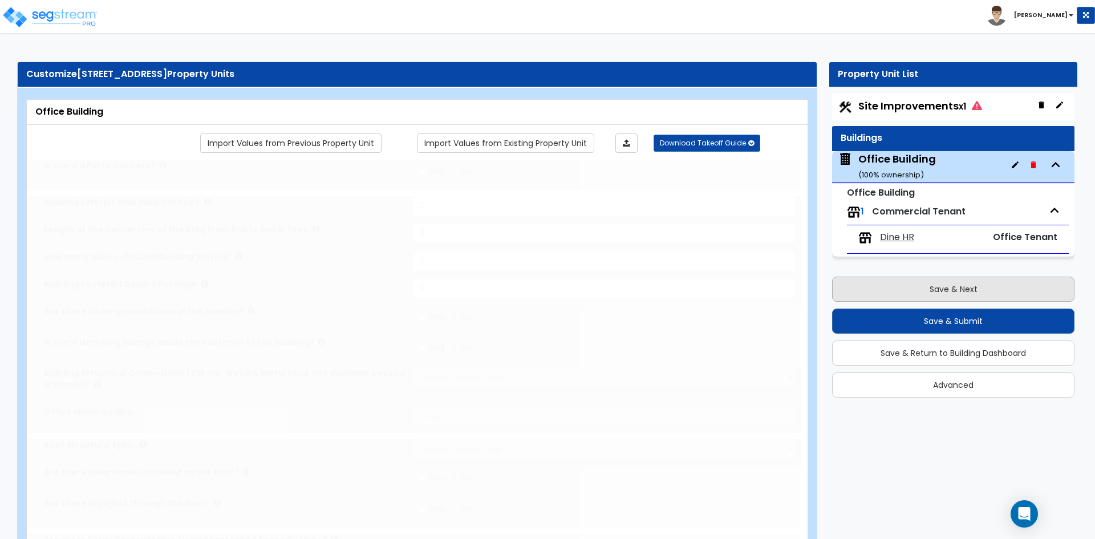
type input "1"
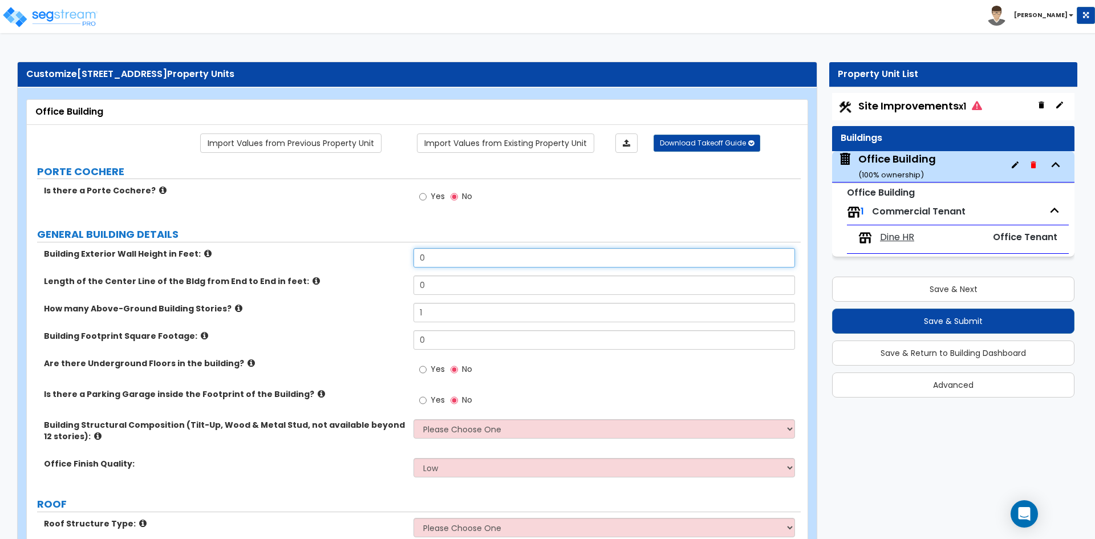
click at [437, 260] on input "0" at bounding box center [603, 257] width 381 height 19
click at [440, 266] on input "text" at bounding box center [603, 257] width 381 height 19
type input "16"
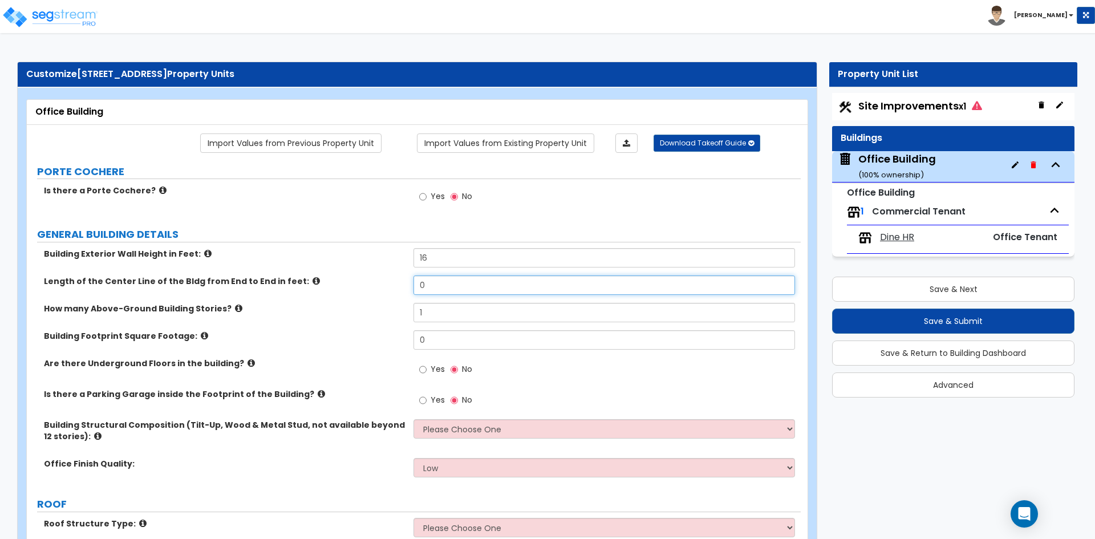
click at [441, 282] on input "0" at bounding box center [603, 284] width 381 height 19
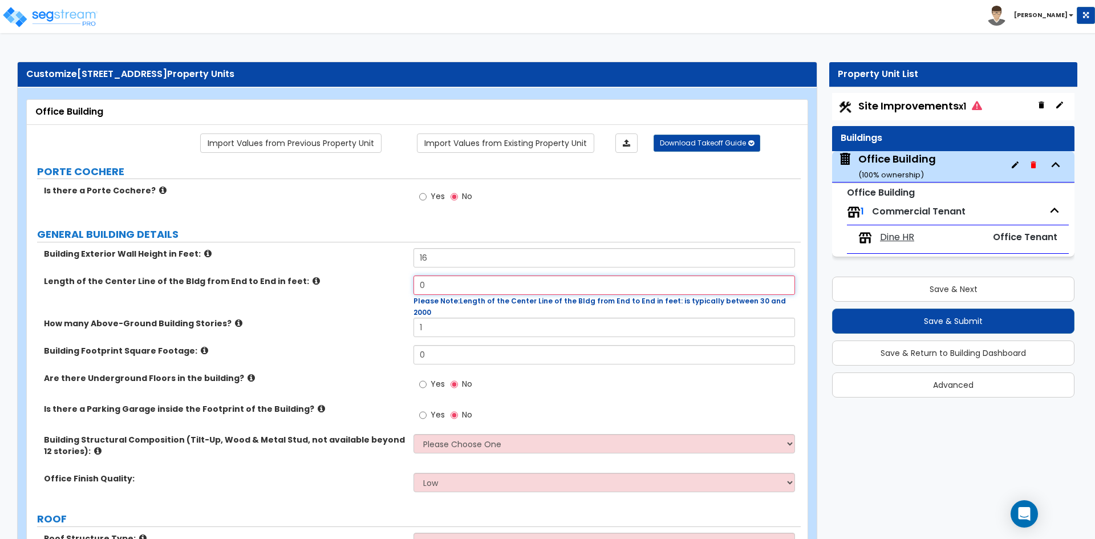
click at [426, 282] on input "0" at bounding box center [603, 284] width 381 height 19
type input "160"
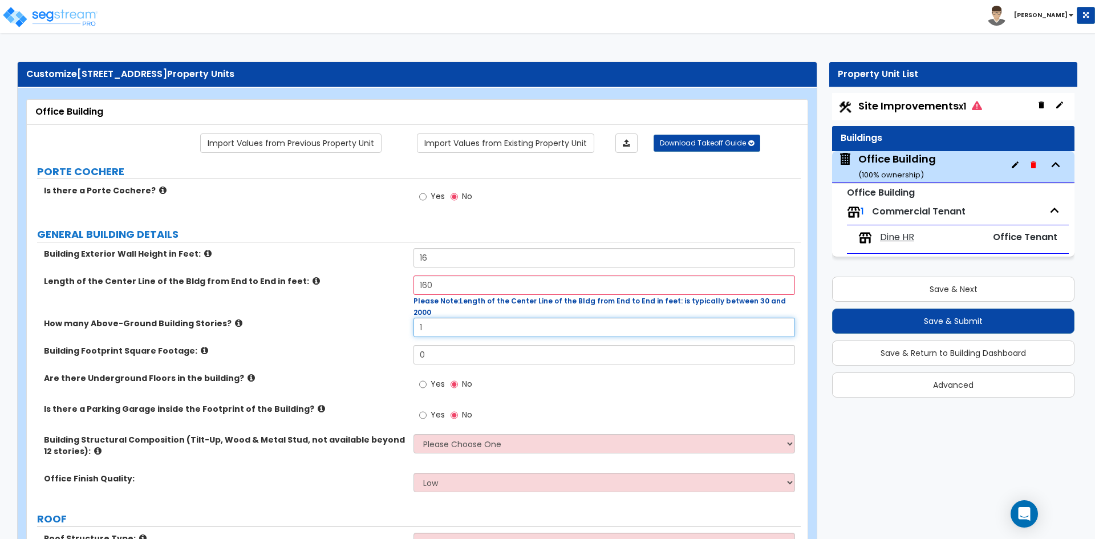
click at [446, 324] on div "How many Above-Ground Building Stories? 1" at bounding box center [414, 331] width 774 height 27
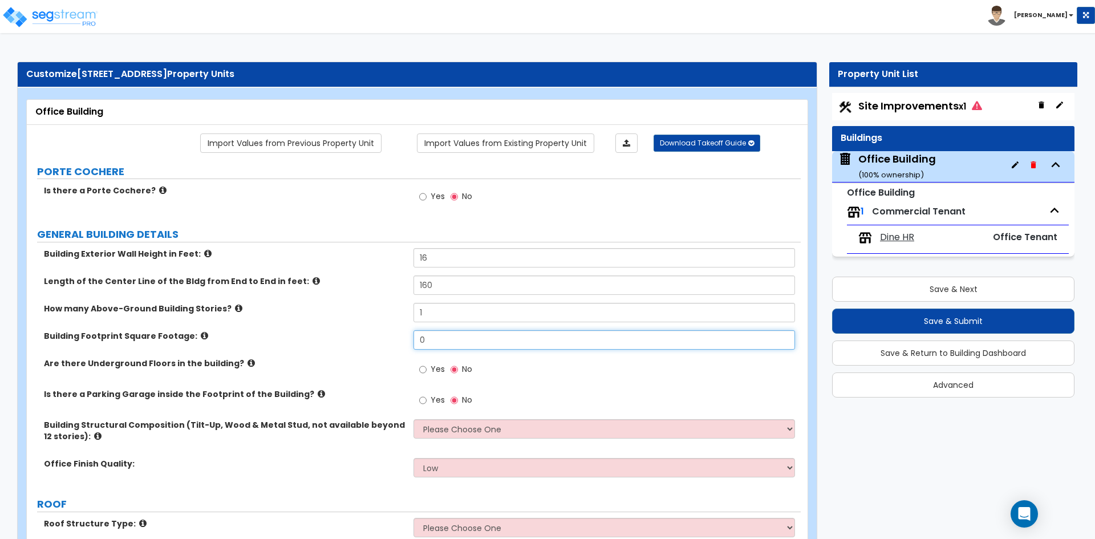
click at [445, 338] on input "0" at bounding box center [603, 339] width 381 height 19
click at [437, 342] on input "0" at bounding box center [603, 339] width 381 height 19
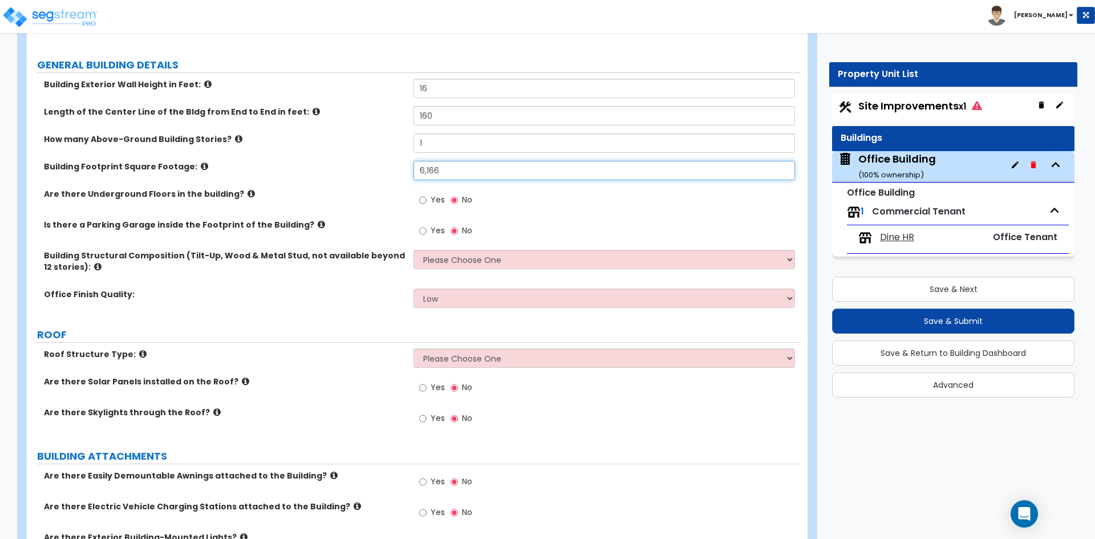
scroll to position [171, 0]
type input "6,166"
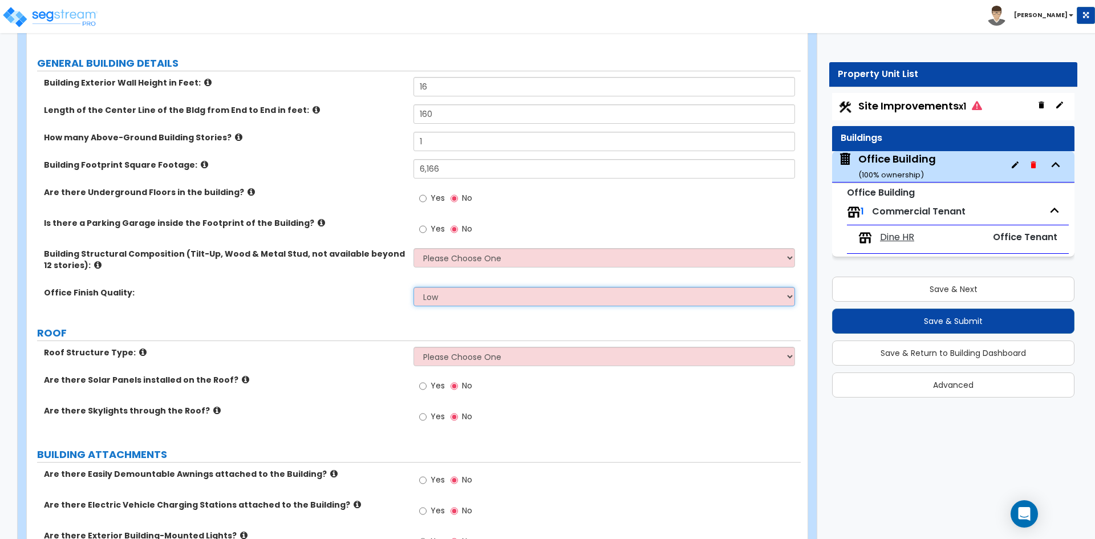
click at [496, 297] on select "Low Average High" at bounding box center [603, 296] width 381 height 19
click at [413, 287] on select "Low Average High" at bounding box center [603, 296] width 381 height 19
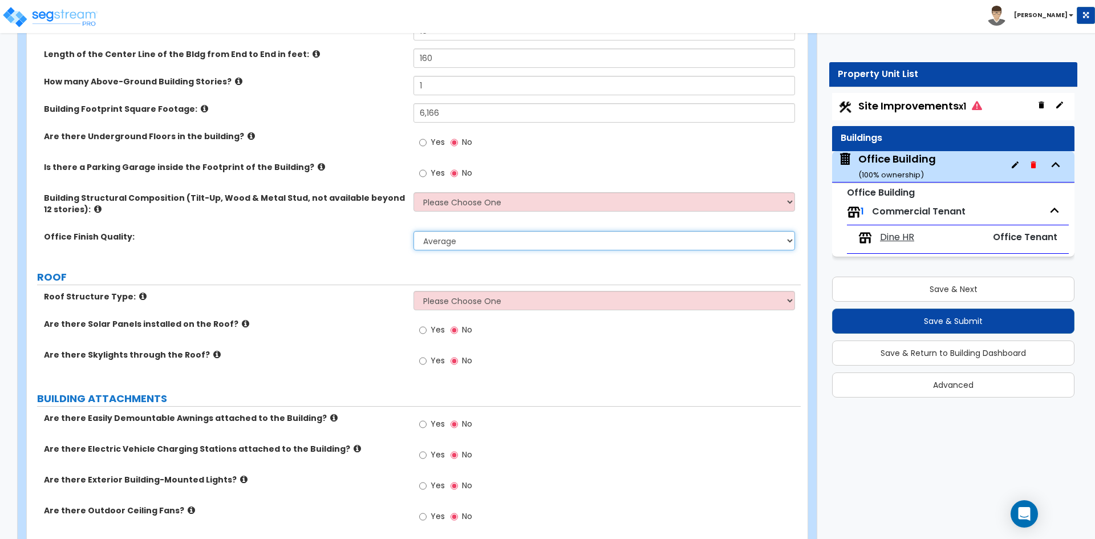
scroll to position [228, 0]
click at [500, 241] on select "Low Average High" at bounding box center [603, 239] width 381 height 19
select select "2"
click at [413, 230] on select "Low Average High" at bounding box center [603, 239] width 381 height 19
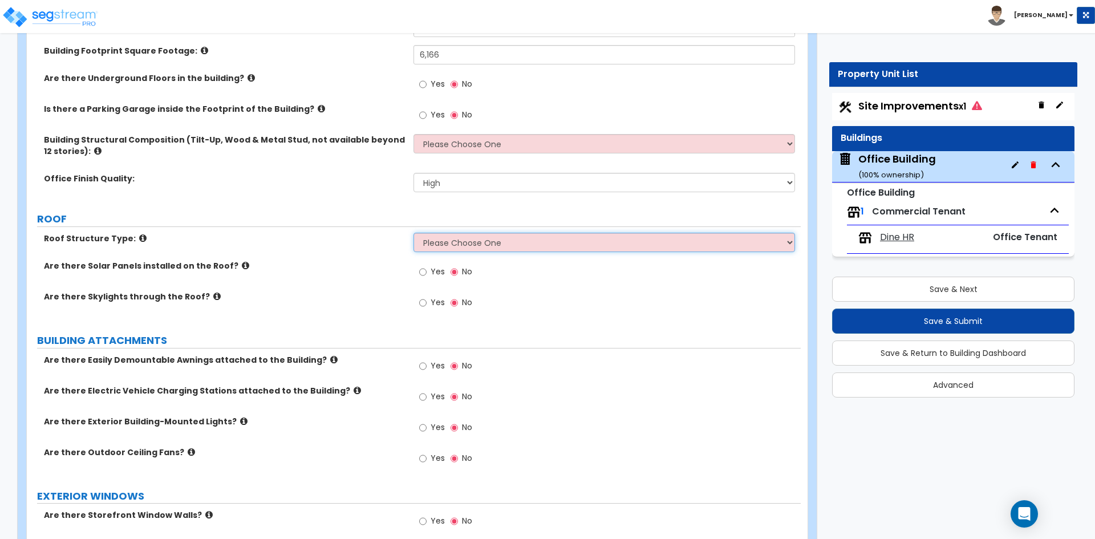
drag, startPoint x: 472, startPoint y: 241, endPoint x: 476, endPoint y: 247, distance: 7.9
click at [472, 241] on select "Please Choose One Gable Roof Flat Roof Hybrid Gable & Flat Roof" at bounding box center [603, 242] width 381 height 19
select select "1"
click at [413, 233] on select "Please Choose One Gable Roof Flat Roof Hybrid Gable & Flat Roof" at bounding box center [603, 242] width 381 height 19
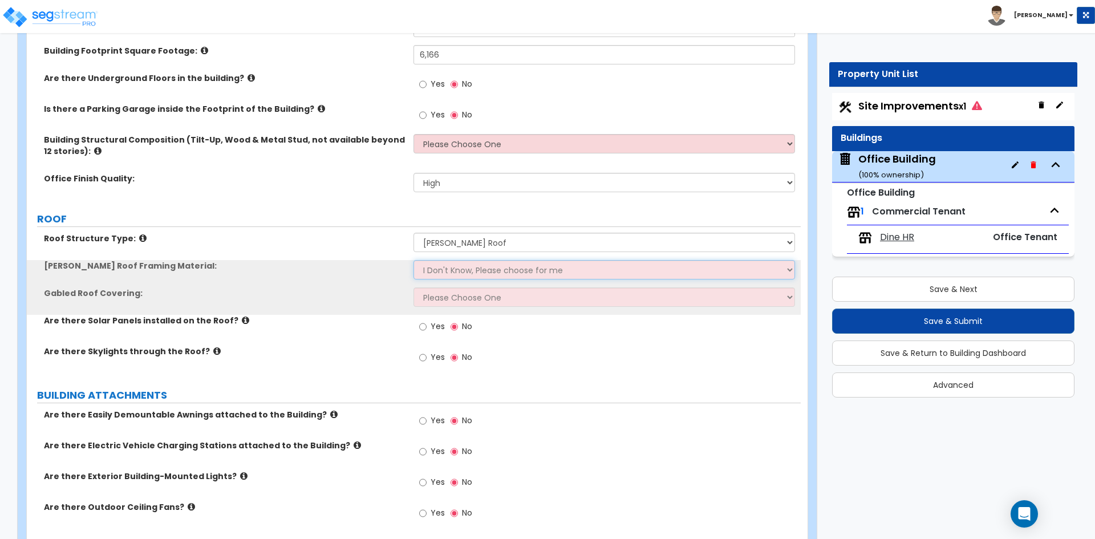
click at [466, 270] on select "I Don't Know, Please choose for me Metal Wood" at bounding box center [603, 269] width 381 height 19
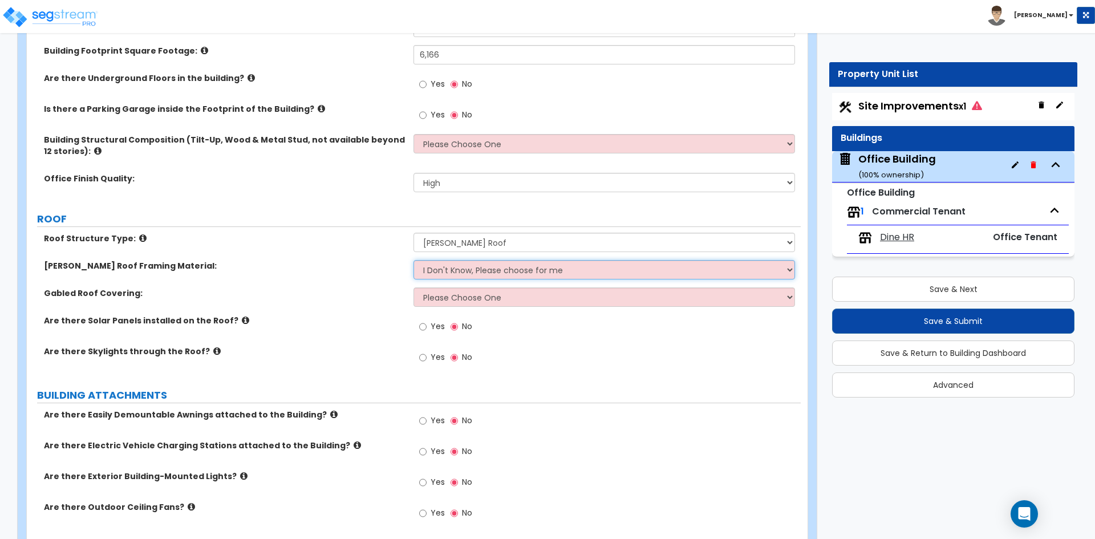
select select "2"
click at [413, 260] on select "I Don't Know, Please choose for me Metal Wood" at bounding box center [603, 269] width 381 height 19
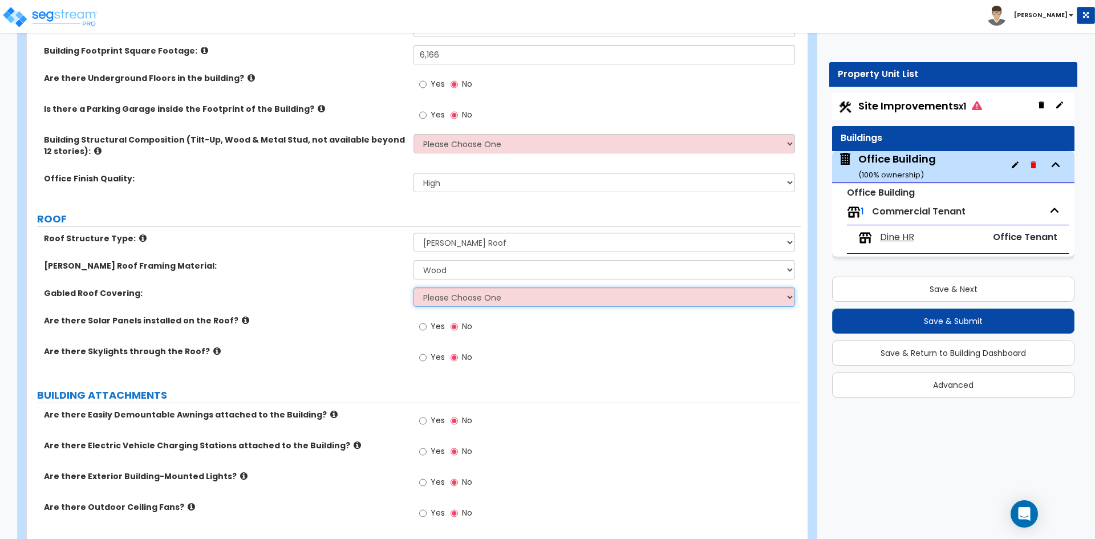
click at [482, 296] on select "Please Choose One Asphalt Shingle Clay Tile Wood Shingle Metal Shingle Standing…" at bounding box center [603, 296] width 381 height 19
select select "1"
click at [413, 287] on select "Please Choose One Asphalt Shingle Clay Tile Wood Shingle Metal Shingle Standing…" at bounding box center [603, 296] width 381 height 19
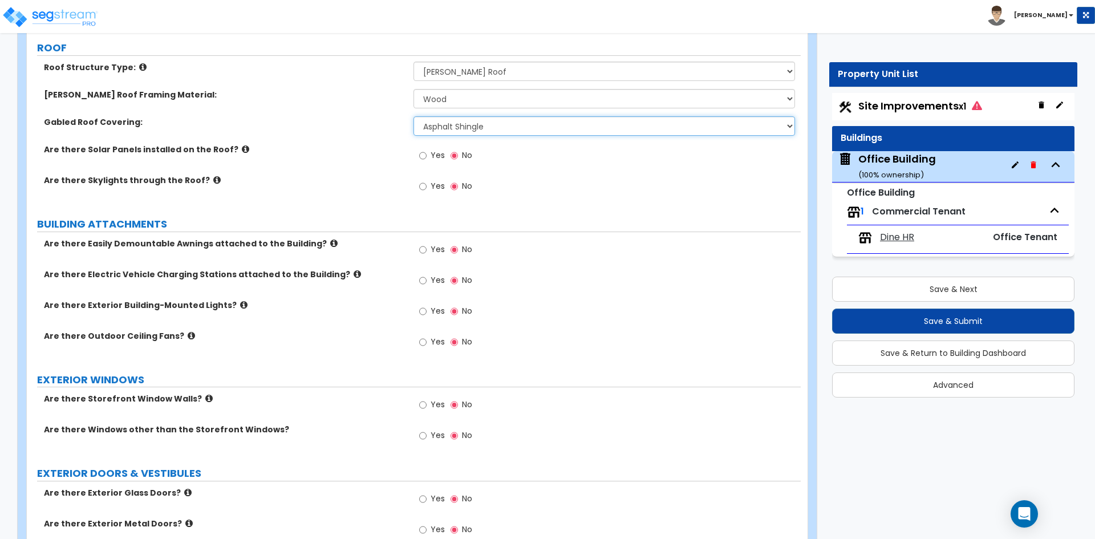
scroll to position [513, 0]
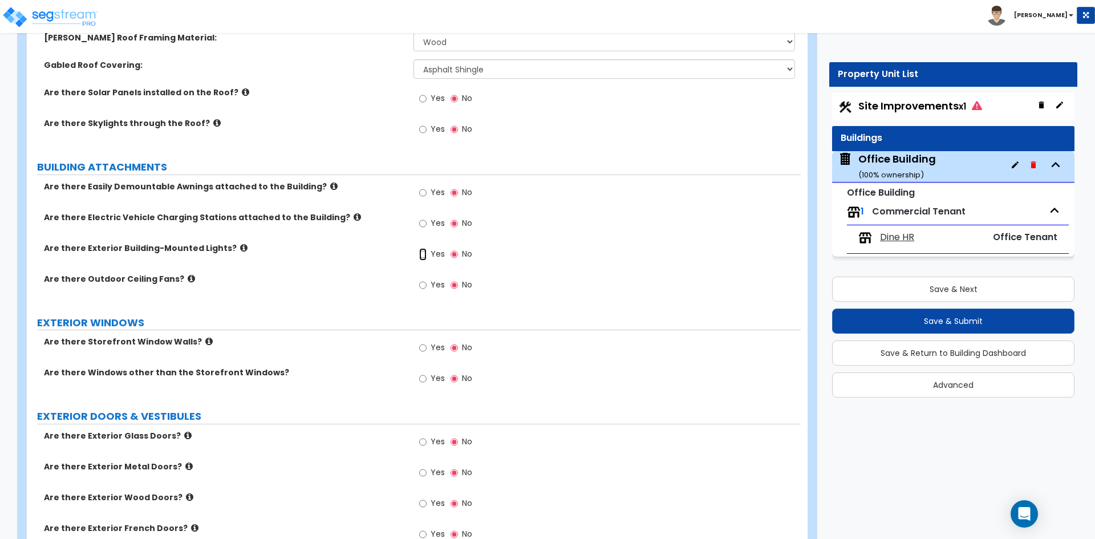
click at [423, 255] on input "Yes" at bounding box center [422, 254] width 7 height 13
radio input "true"
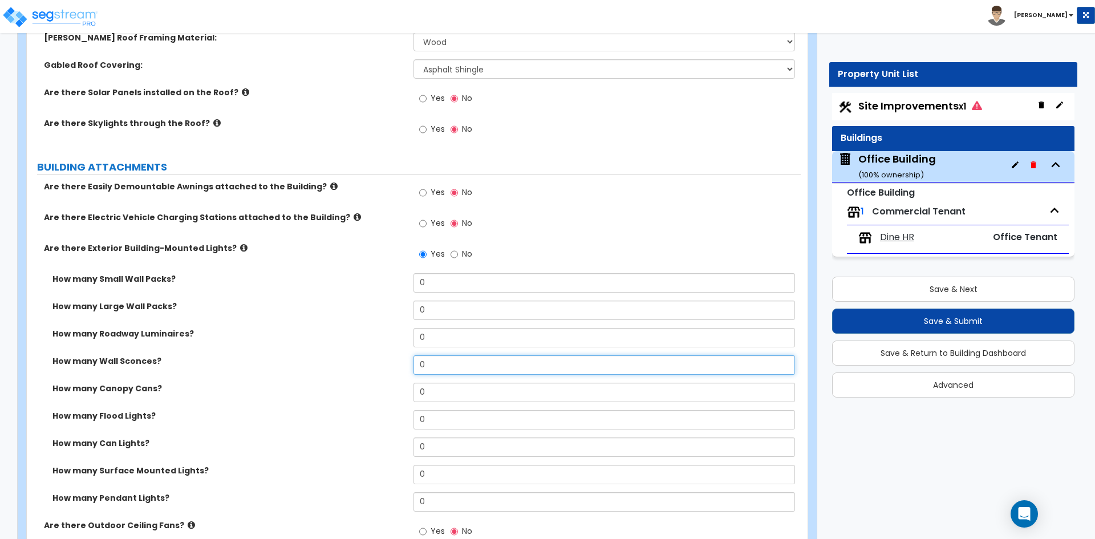
click at [446, 359] on input "0" at bounding box center [603, 364] width 381 height 19
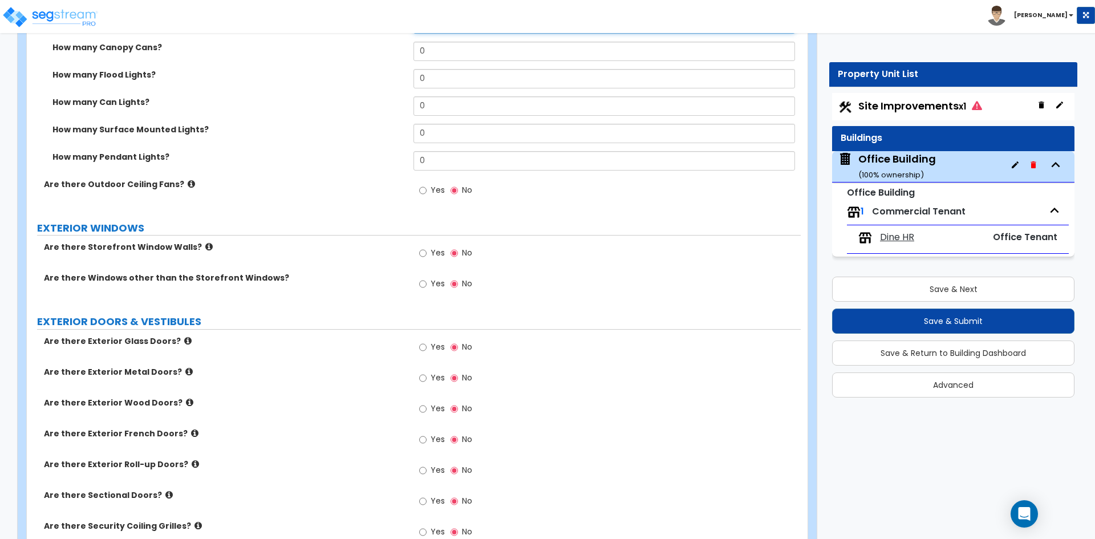
scroll to position [855, 0]
type input "12"
click at [423, 285] on input "Yes" at bounding box center [422, 283] width 7 height 13
radio input "true"
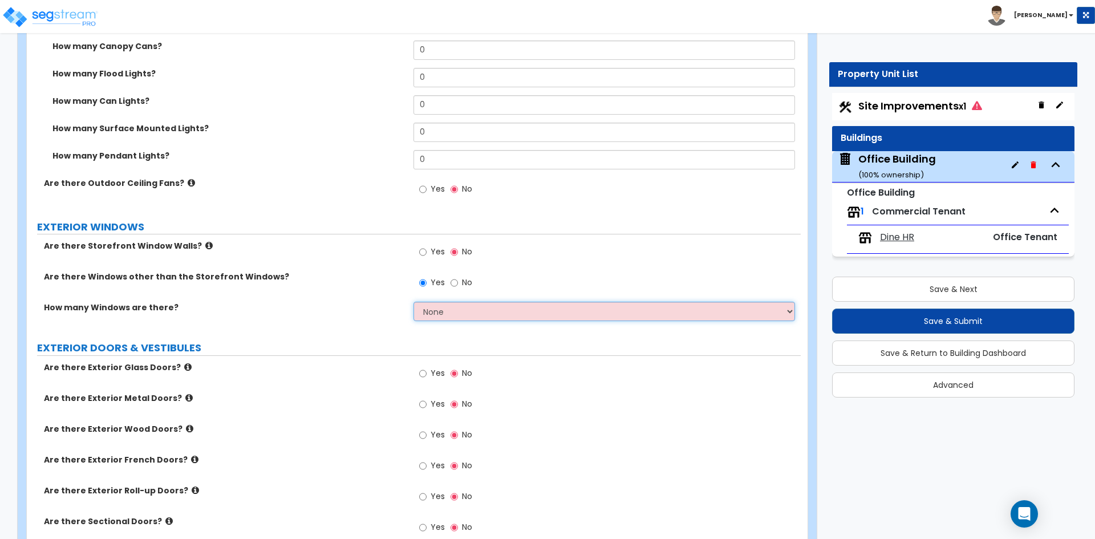
click at [498, 310] on select "None I want to enter a Percentage of the Exterior Windows I want to enter the N…" at bounding box center [603, 311] width 381 height 19
click at [498, 304] on select "None I want to enter a Percentage of the Exterior Windows I want to enter the N…" at bounding box center [603, 311] width 381 height 19
click at [462, 313] on select "None I want to enter a Percentage of the Exterior Windows I want to enter the N…" at bounding box center [603, 311] width 381 height 19
select select "2"
click at [413, 302] on select "None I want to enter a Percentage of the Exterior Windows I want to enter the N…" at bounding box center [603, 311] width 381 height 19
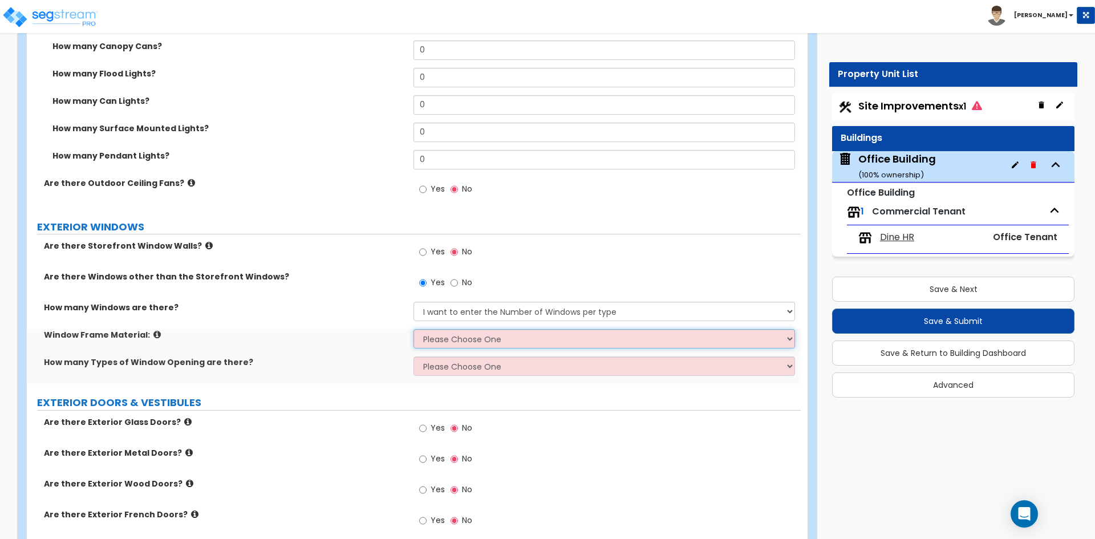
click at [472, 336] on select "Please Choose One Vinyl Aluminum Wood" at bounding box center [603, 338] width 381 height 19
select select "2"
click at [413, 329] on select "Please Choose One Vinyl Aluminum Wood" at bounding box center [603, 338] width 381 height 19
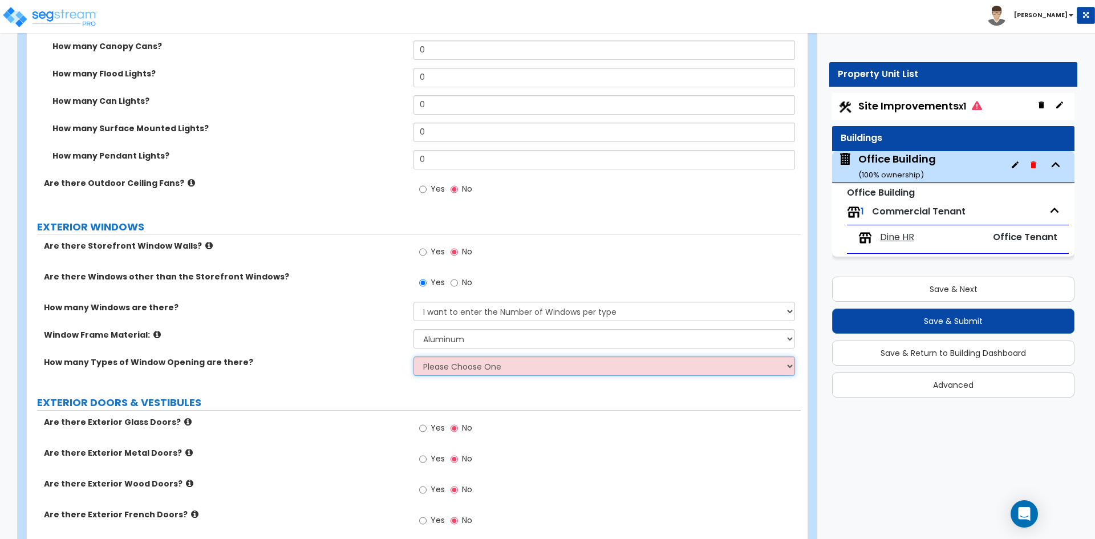
click at [474, 364] on select "Please Choose One 1 2 3 4" at bounding box center [603, 365] width 381 height 19
select select "2"
click at [413, 356] on select "Please Choose One 1 2 3 4" at bounding box center [603, 365] width 381 height 19
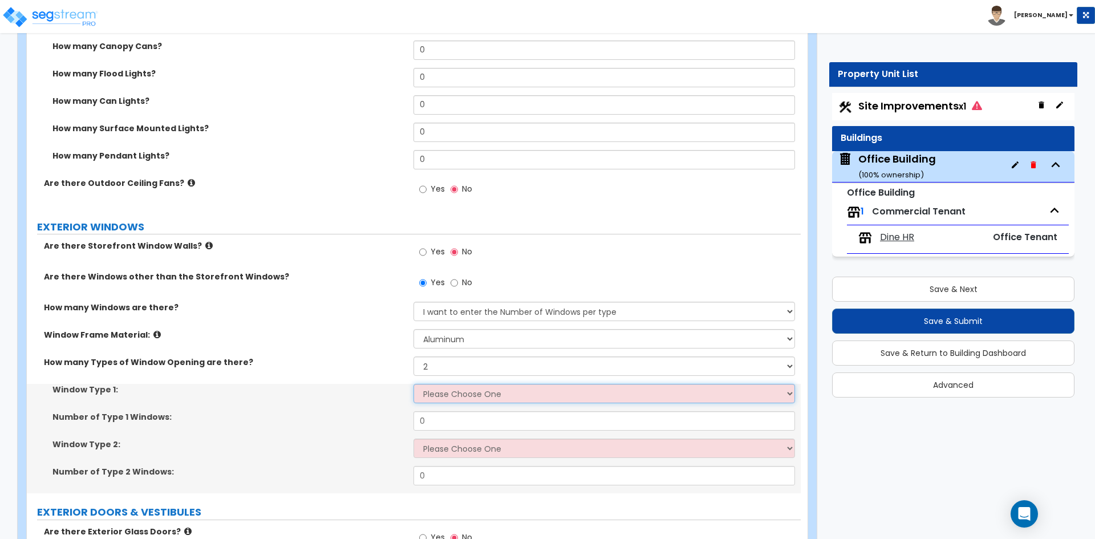
click at [475, 392] on select "Please Choose One Sliding Picture/Fixed Double/Single Hung Awning Swing" at bounding box center [603, 393] width 381 height 19
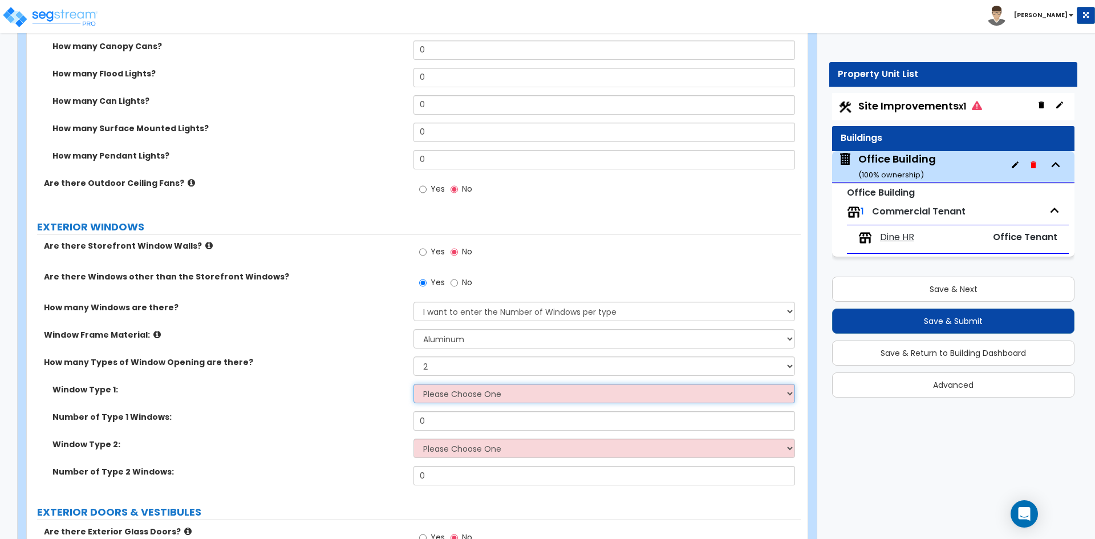
select select "1"
click at [413, 384] on select "Please Choose One Sliding Picture/Fixed Double/Single Hung Awning Swing" at bounding box center [603, 393] width 381 height 19
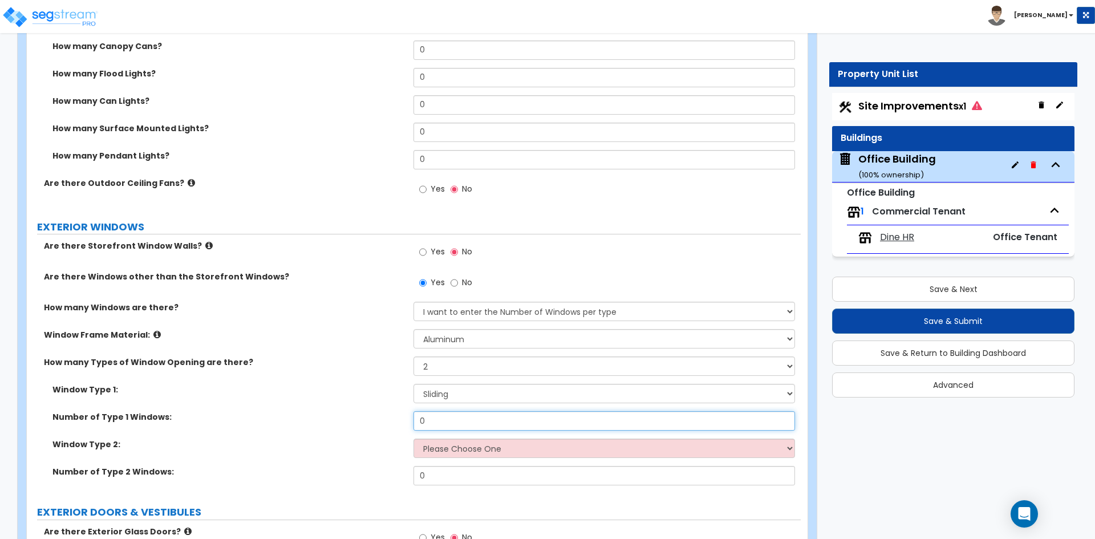
click at [451, 424] on input "0" at bounding box center [603, 420] width 381 height 19
type input "6"
click at [486, 460] on div "Window Type 2: Please Choose One Sliding Picture/Fixed Double/Single Hung Awnin…" at bounding box center [414, 452] width 774 height 27
click at [493, 452] on select "Please Choose One Sliding Picture/Fixed Double/Single Hung Awning Swing" at bounding box center [603, 448] width 381 height 19
select select "2"
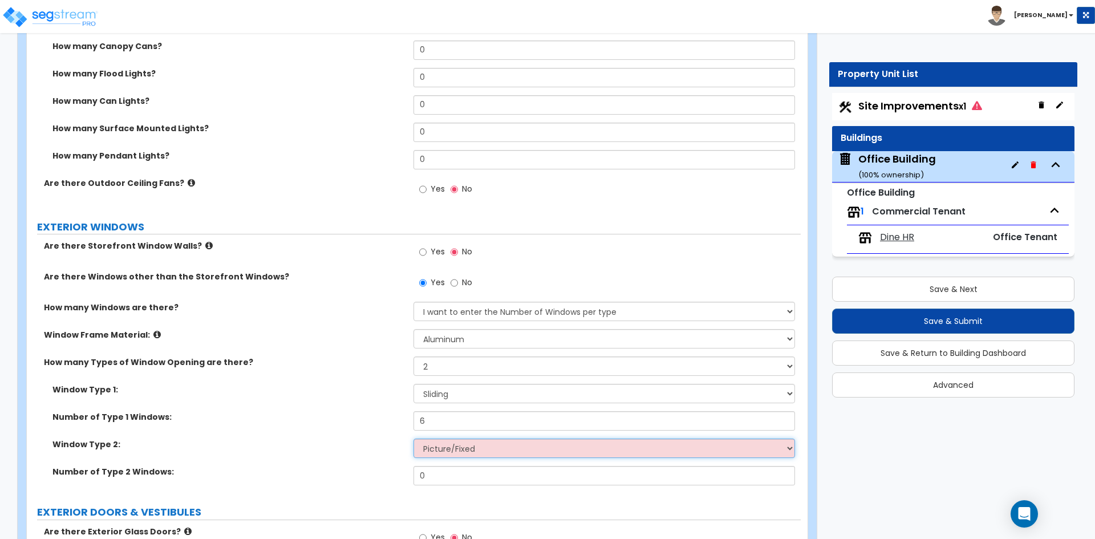
click at [413, 439] on select "Please Choose One Sliding Picture/Fixed Double/Single Hung Awning Swing" at bounding box center [603, 448] width 381 height 19
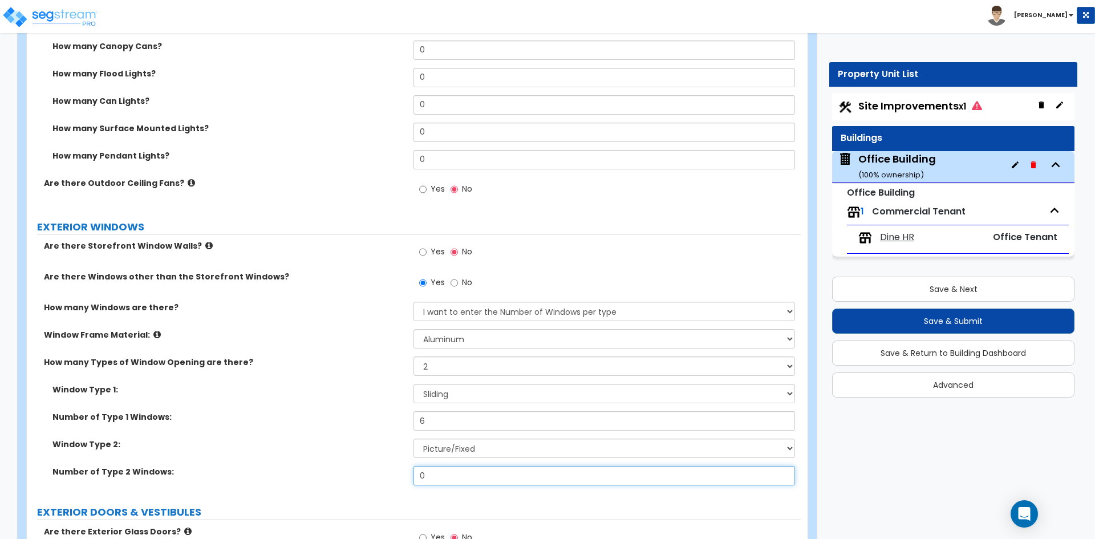
click at [457, 468] on input "0" at bounding box center [603, 475] width 381 height 19
type input "6"
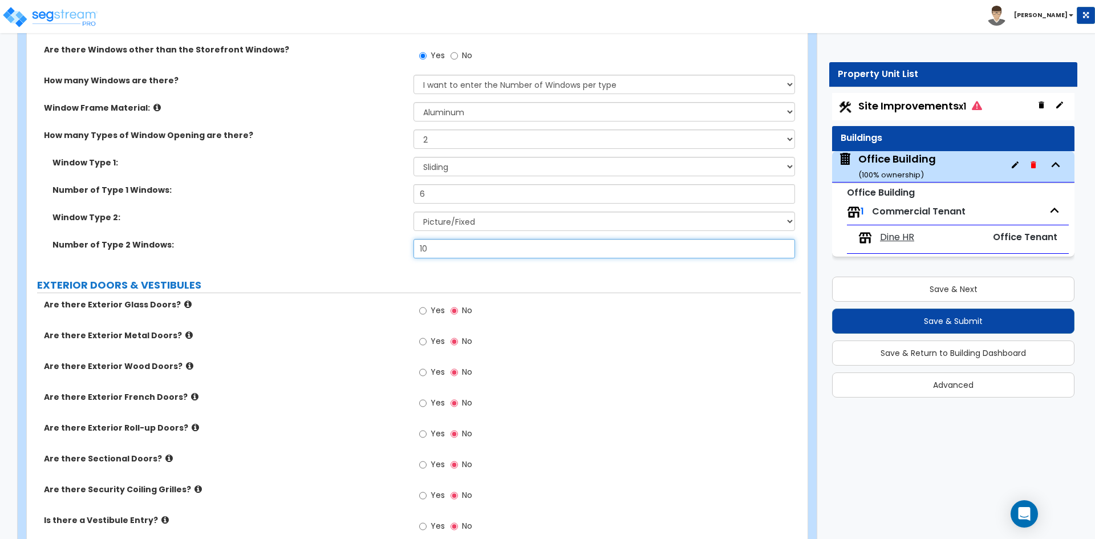
scroll to position [1083, 0]
type input "10"
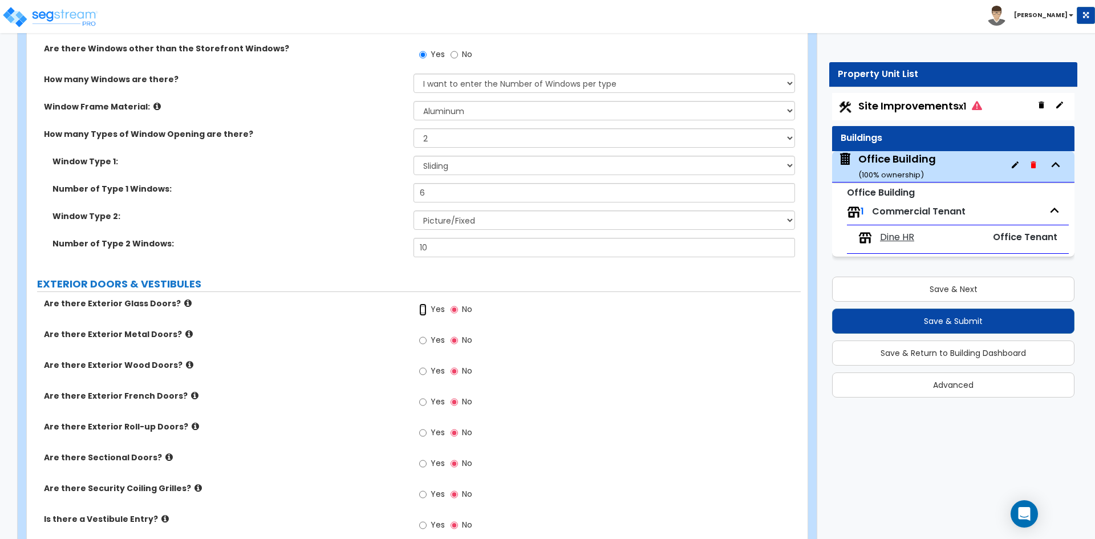
click at [422, 309] on input "Yes" at bounding box center [422, 309] width 7 height 13
radio input "true"
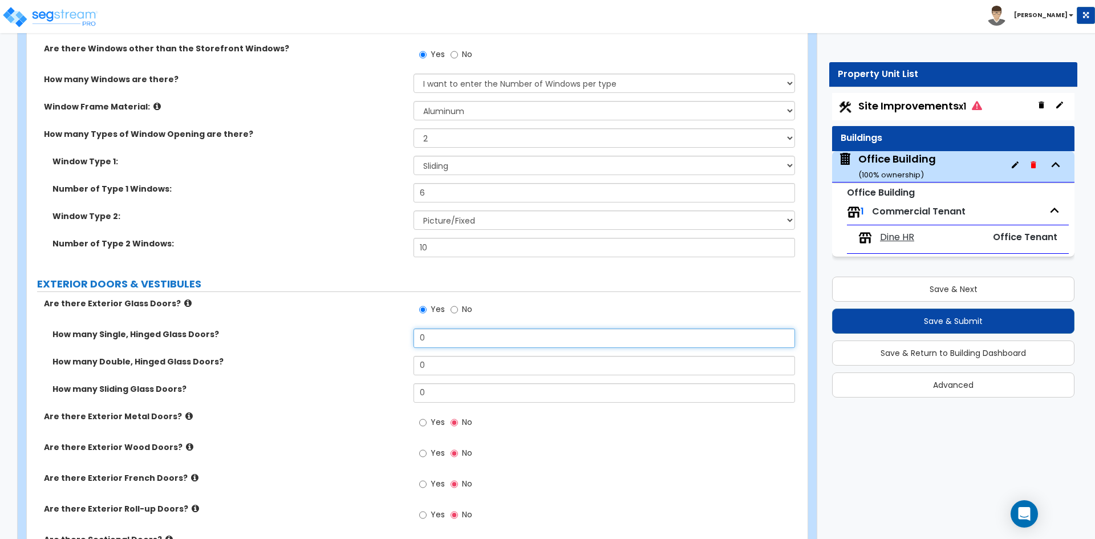
click at [450, 337] on input "0" at bounding box center [603, 337] width 381 height 19
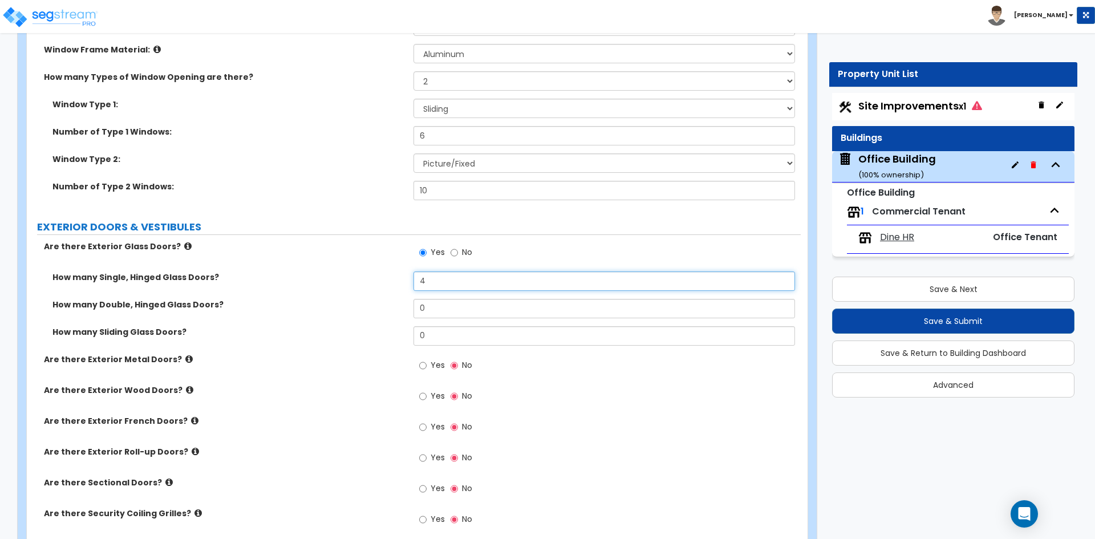
scroll to position [1197, 0]
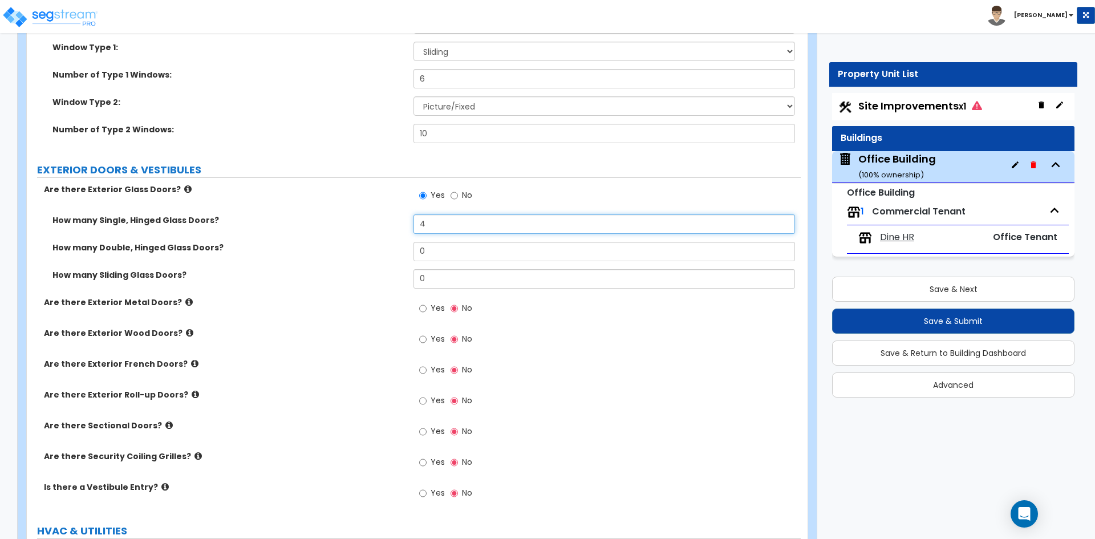
type input "4"
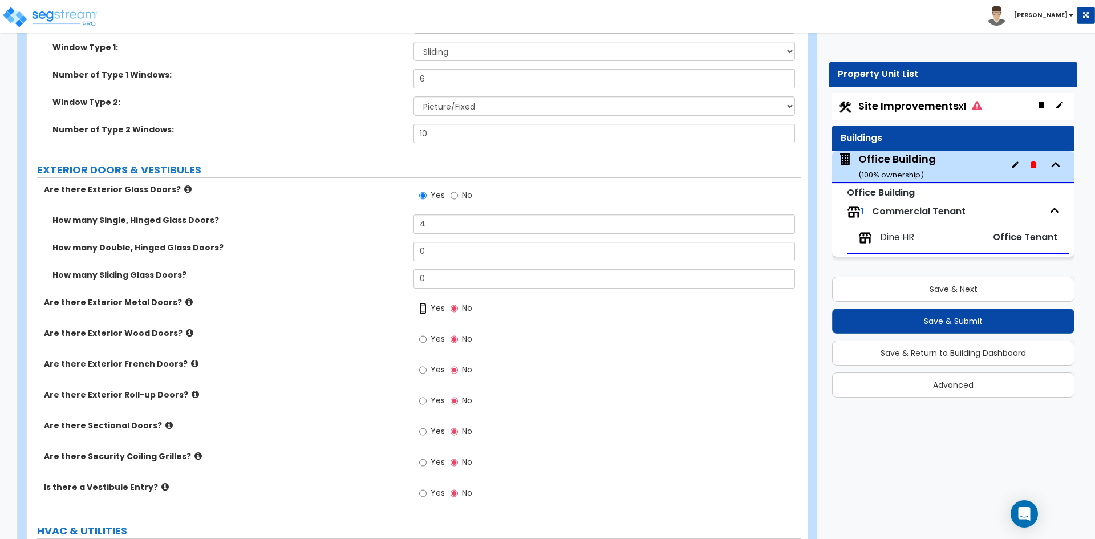
click at [422, 307] on input "Yes" at bounding box center [422, 308] width 7 height 13
radio input "true"
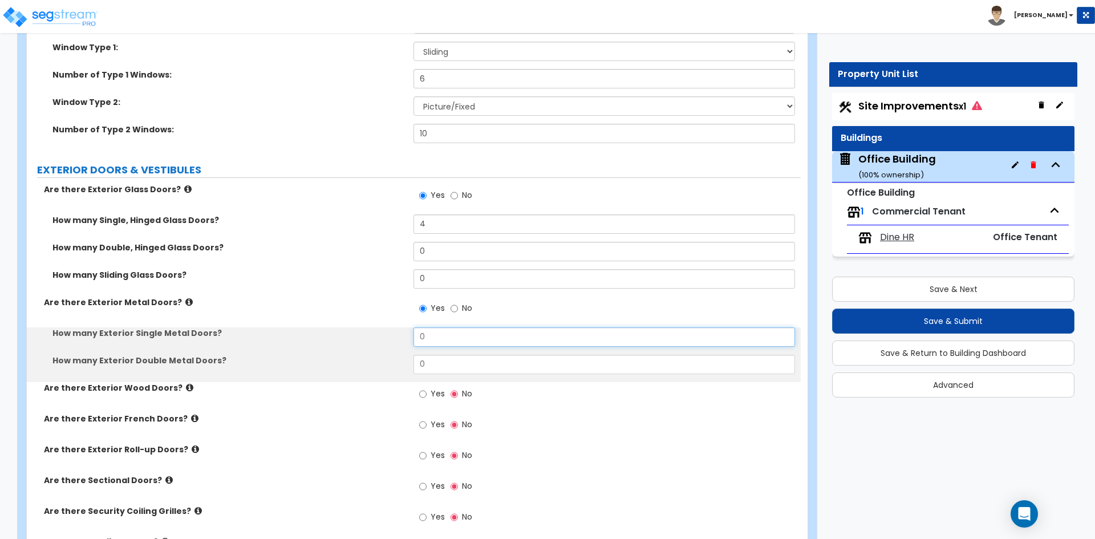
click at [462, 335] on input "0" at bounding box center [603, 336] width 381 height 19
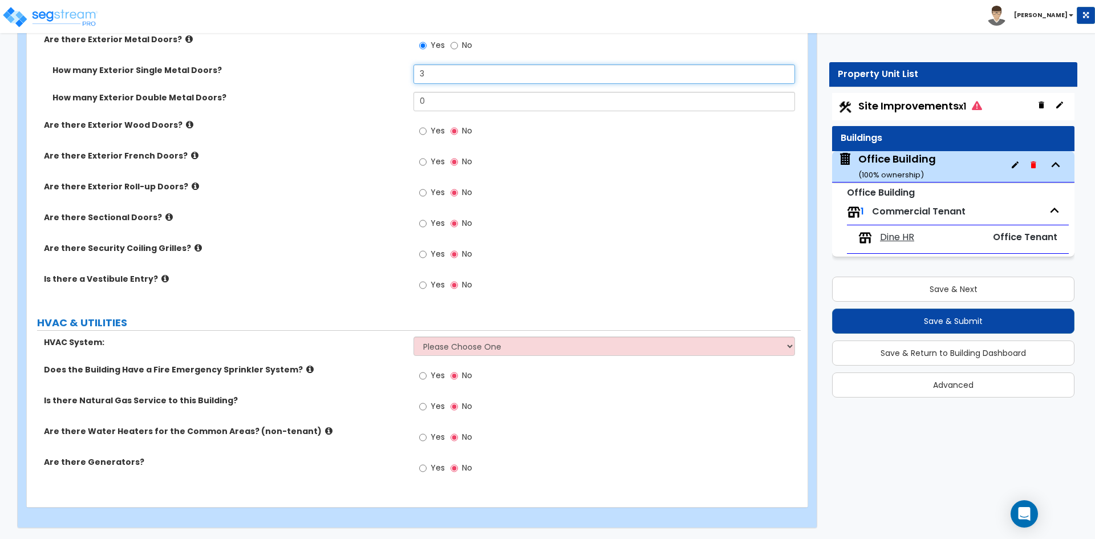
scroll to position [1461, 0]
type input "3"
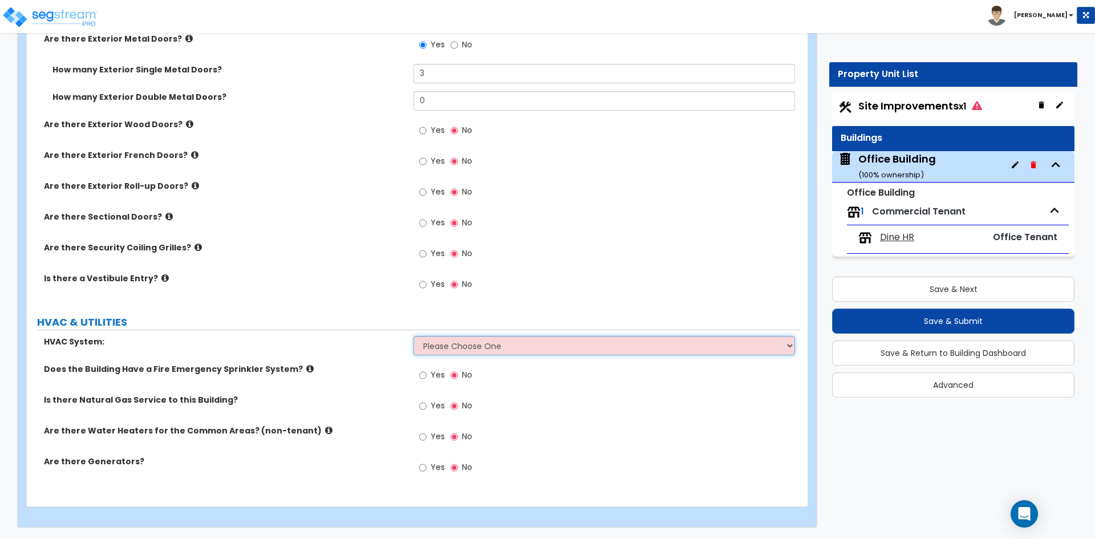
click at [511, 344] on select "Please Choose One Rooftop Unit Furnace-Condenser Forced Air Split Heating/Cooli…" at bounding box center [603, 345] width 381 height 19
select select "1"
click at [413, 336] on select "Please Choose One Rooftop Unit Furnace-Condenser Forced Air Split Heating/Cooli…" at bounding box center [603, 345] width 381 height 19
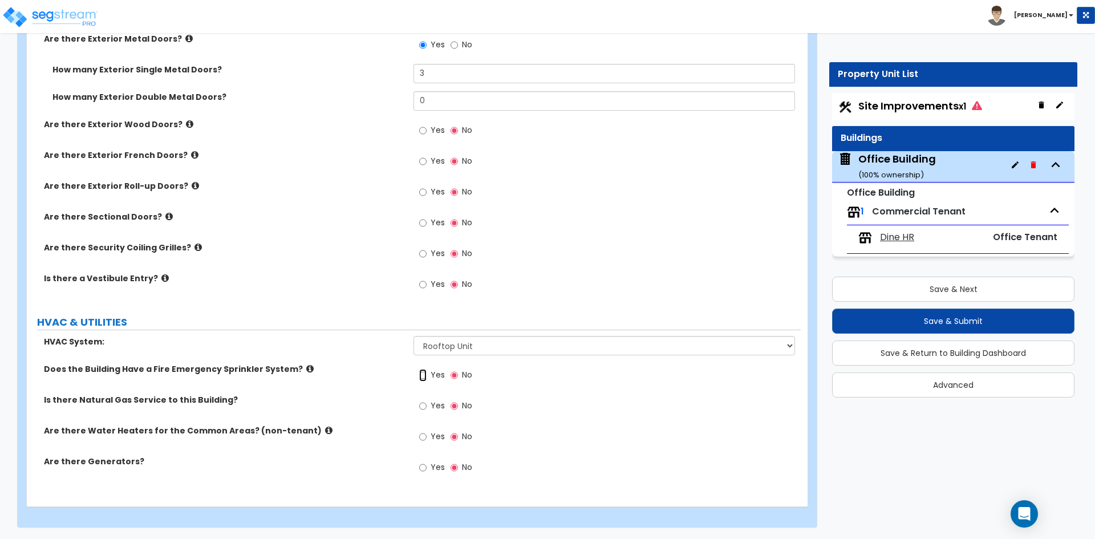
click at [421, 377] on input "Yes" at bounding box center [422, 375] width 7 height 13
radio input "true"
click at [423, 439] on input "Yes" at bounding box center [422, 437] width 7 height 13
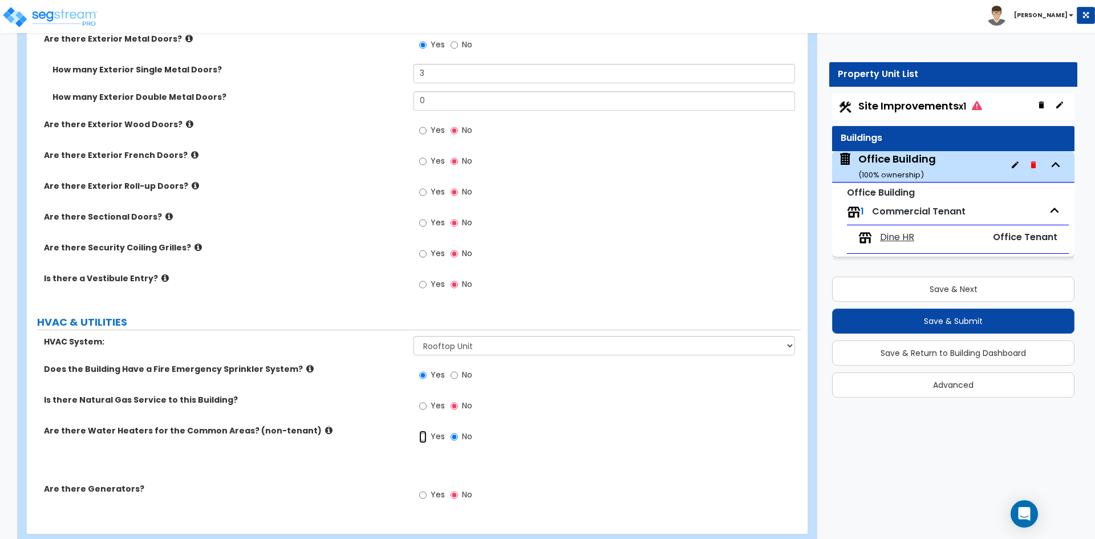
radio input "true"
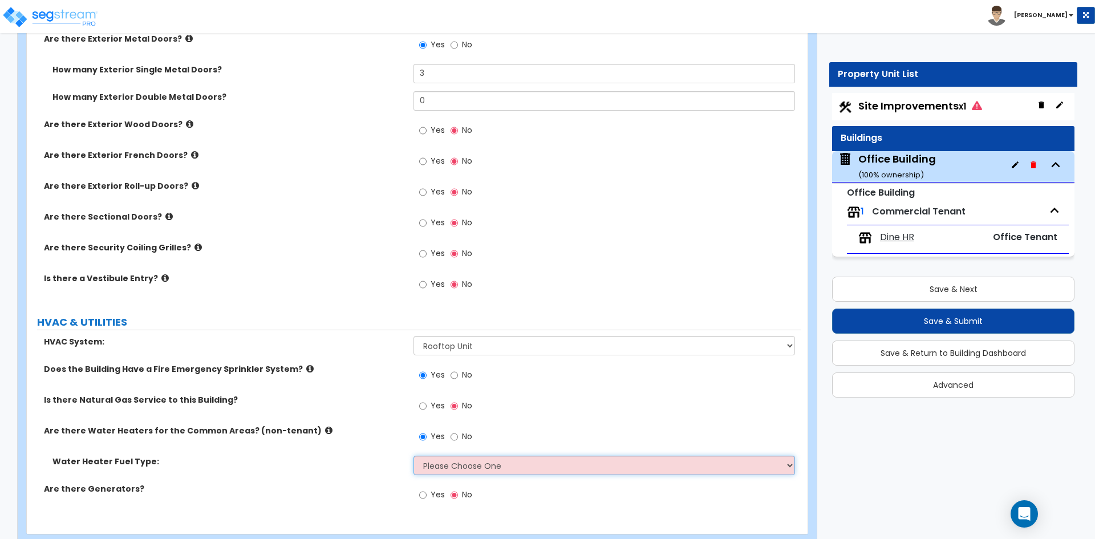
click at [453, 458] on select "Please Choose One Gas Electric" at bounding box center [603, 465] width 381 height 19
select select "2"
click at [413, 456] on select "Please Choose One Gas Electric" at bounding box center [603, 465] width 381 height 19
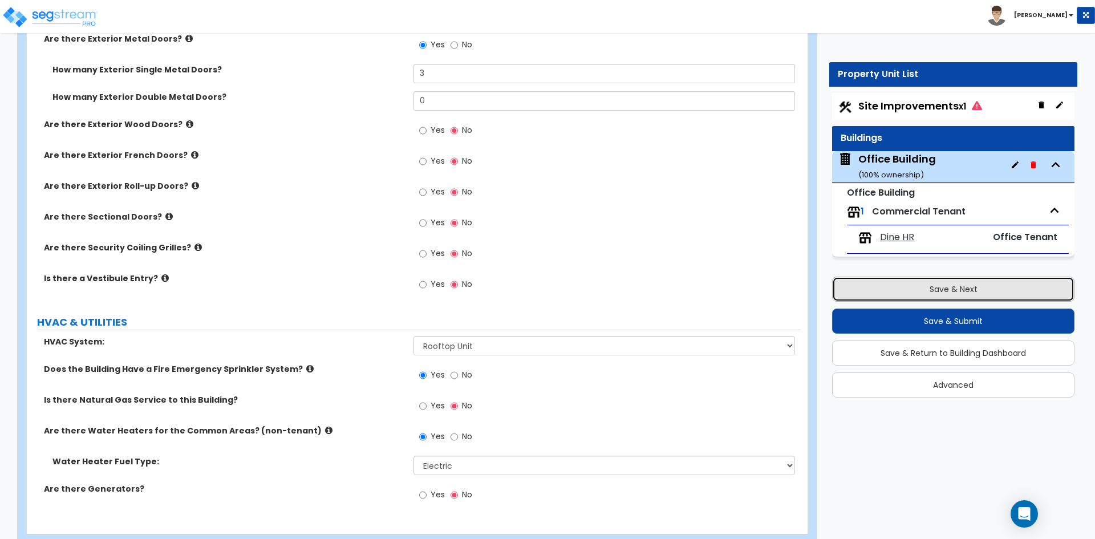
click at [938, 294] on button "Save & Next" at bounding box center [953, 289] width 242 height 25
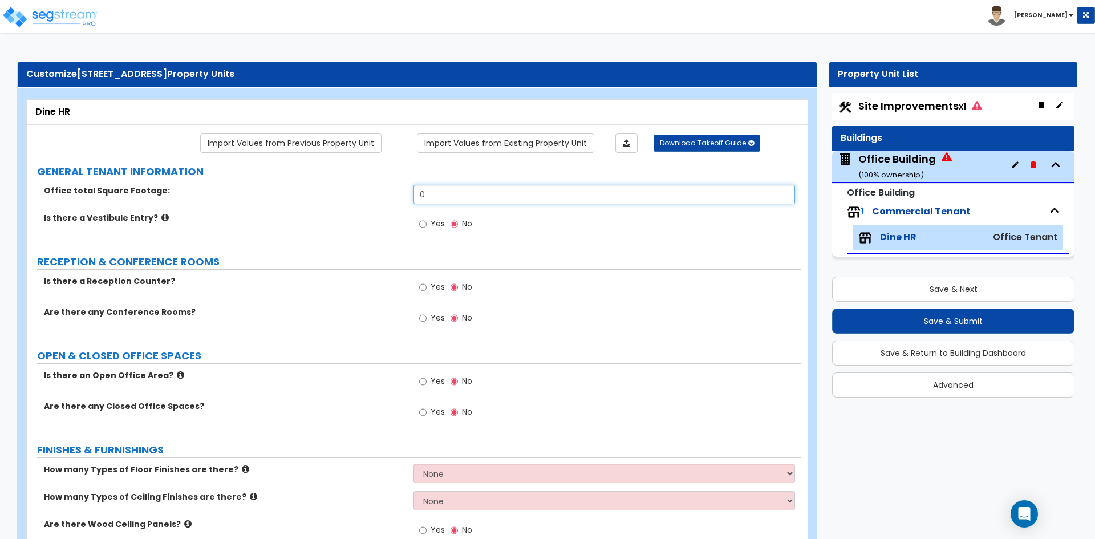
click at [547, 194] on input "0" at bounding box center [603, 194] width 381 height 19
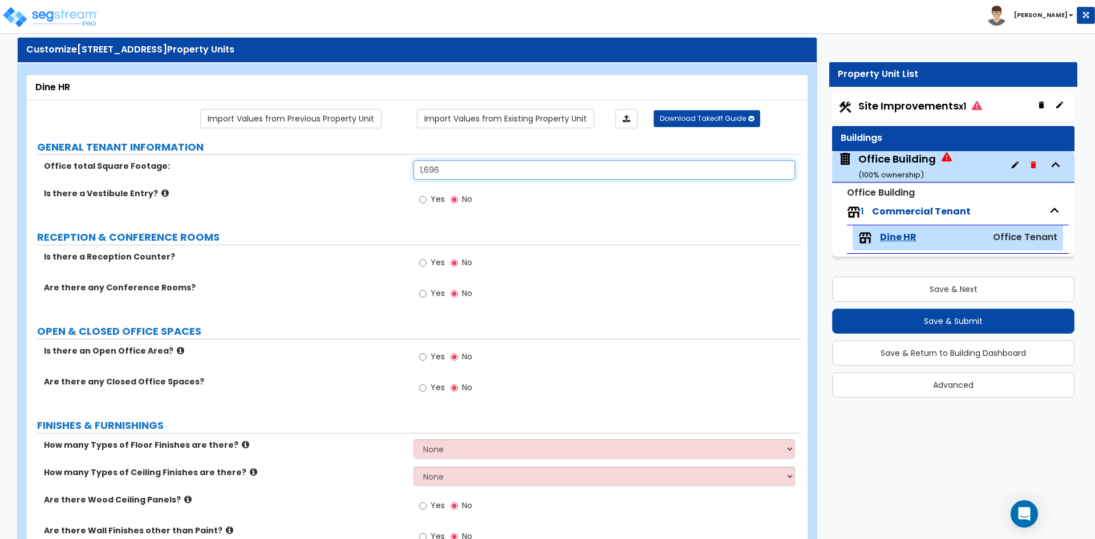
scroll to position [57, 0]
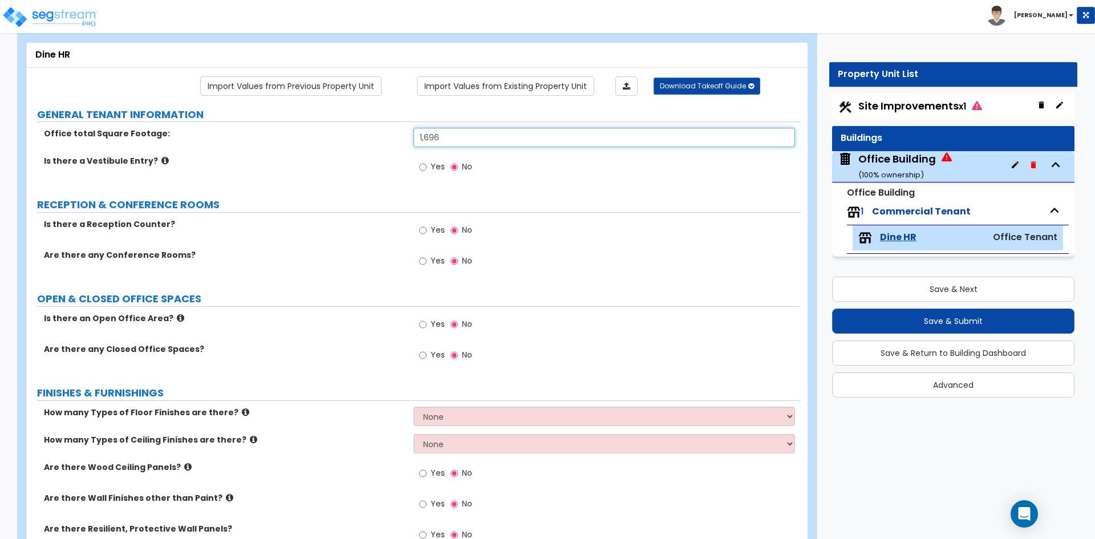
type input "1,696"
click at [422, 228] on input "Yes" at bounding box center [422, 230] width 7 height 13
radio input "true"
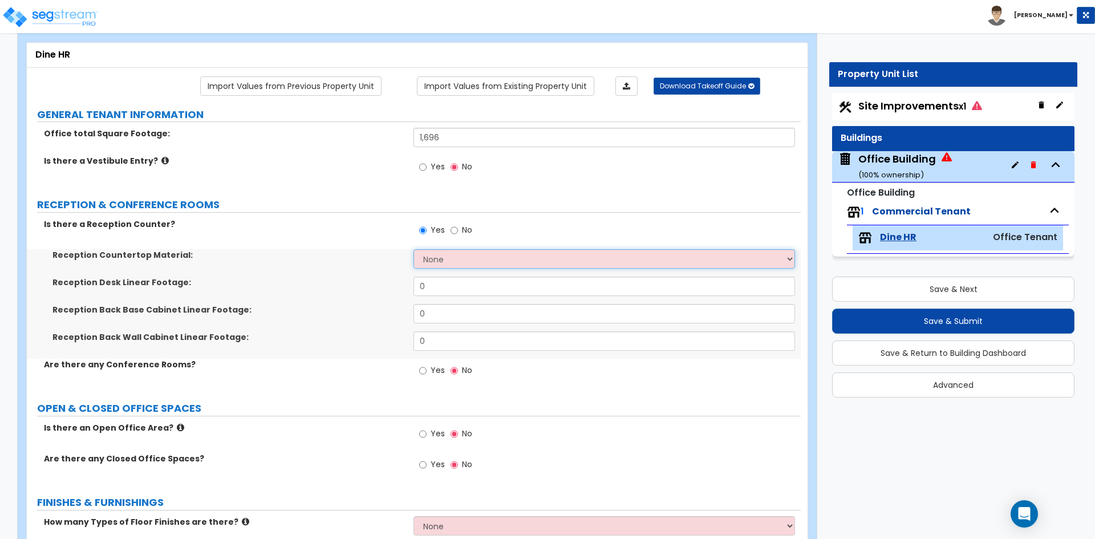
click at [453, 261] on select "None Plastic Laminate Solid Surface Stone Quartz Marble Tile Wood Stainless Ste…" at bounding box center [603, 258] width 381 height 19
select select "1"
click at [413, 249] on select "None Plastic Laminate Solid Surface Stone Quartz Marble Tile Wood Stainless Ste…" at bounding box center [603, 258] width 381 height 19
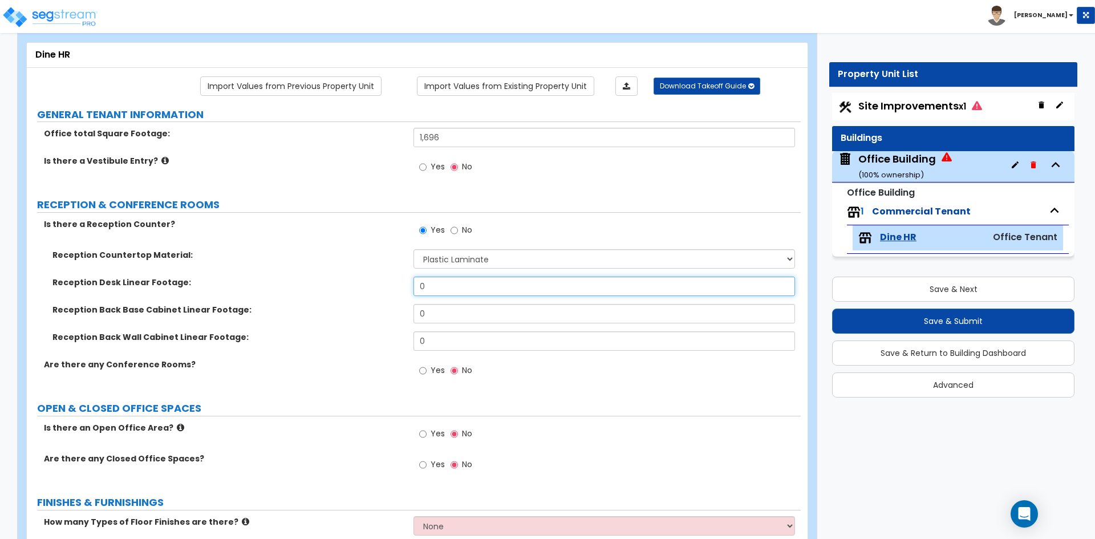
click at [464, 288] on input "0" at bounding box center [603, 286] width 381 height 19
type input "6"
click at [453, 318] on input "0" at bounding box center [603, 313] width 381 height 19
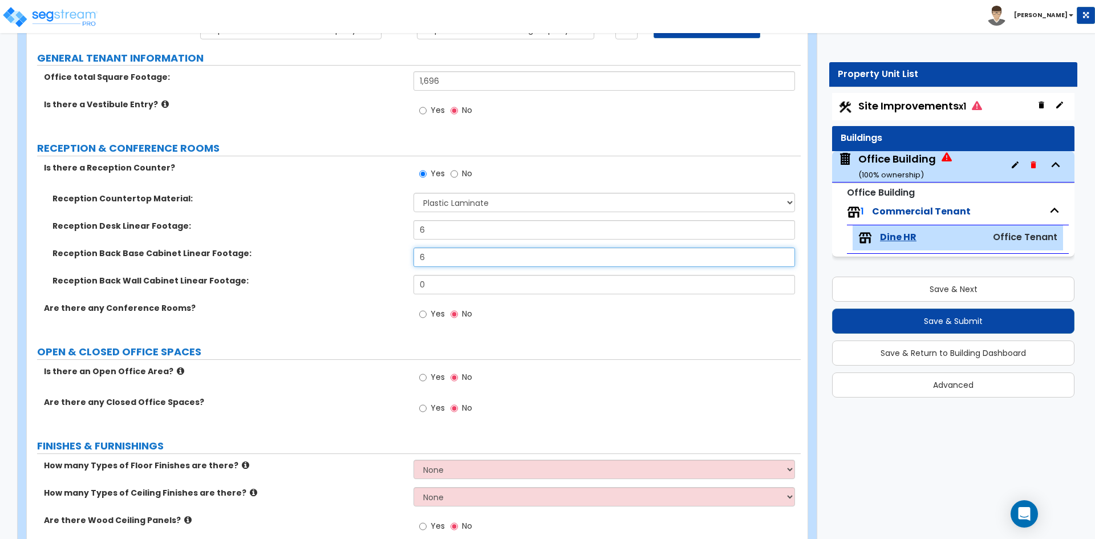
scroll to position [114, 0]
type input "6"
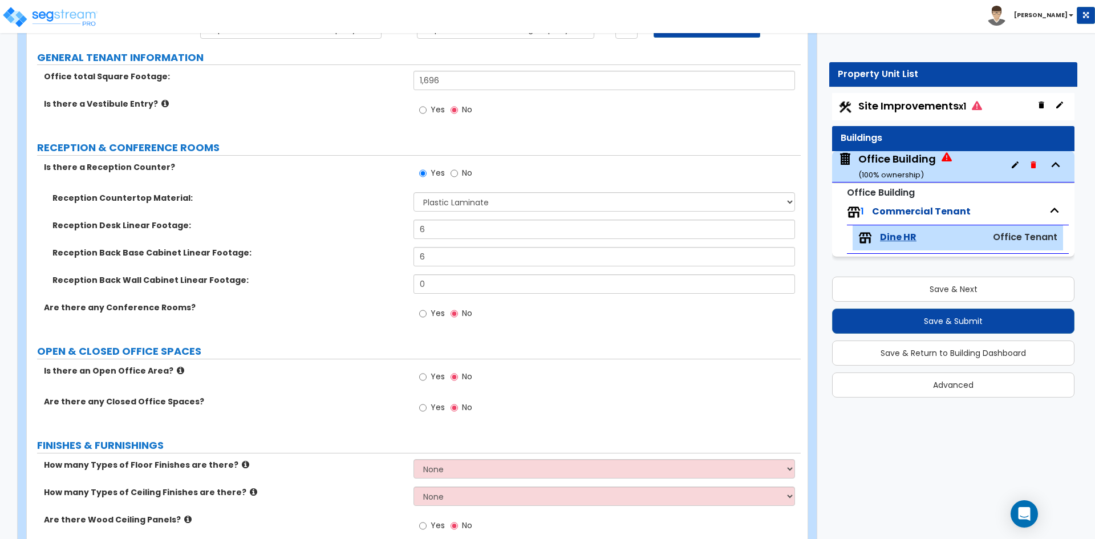
click at [428, 314] on label "Yes" at bounding box center [432, 314] width 26 height 19
click at [427, 314] on input "Yes" at bounding box center [422, 313] width 7 height 13
radio input "true"
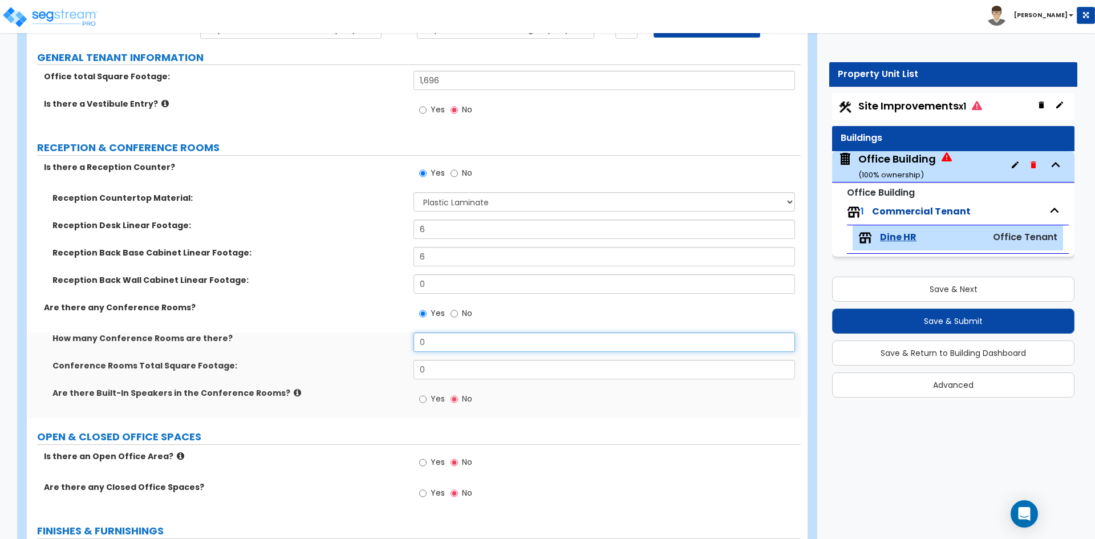
click at [461, 346] on input "0" at bounding box center [603, 341] width 381 height 19
type input "2"
type input "155"
click at [464, 363] on input "0" at bounding box center [603, 369] width 381 height 19
drag, startPoint x: 473, startPoint y: 344, endPoint x: 423, endPoint y: 343, distance: 49.6
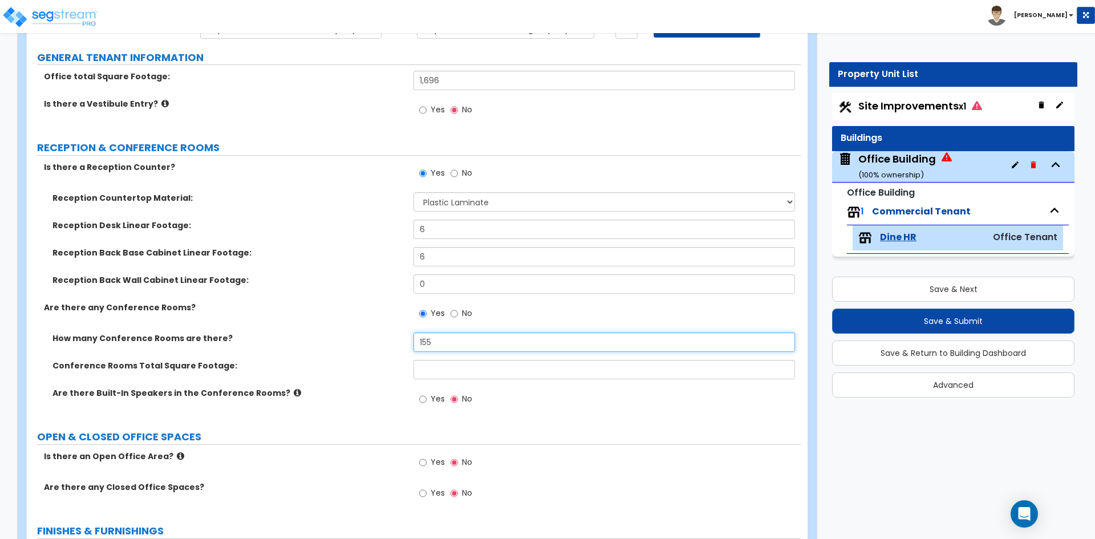
click at [423, 343] on input "155" at bounding box center [603, 341] width 381 height 19
type input "1"
click at [428, 364] on input "text" at bounding box center [603, 369] width 381 height 19
type input "155"
click at [424, 396] on input "Yes" at bounding box center [422, 399] width 7 height 13
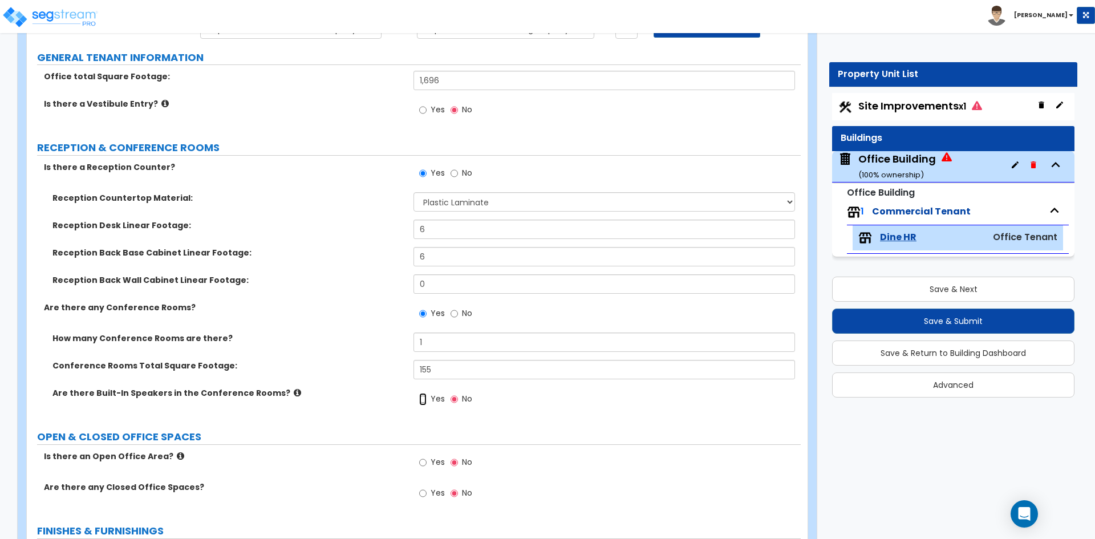
radio input "true"
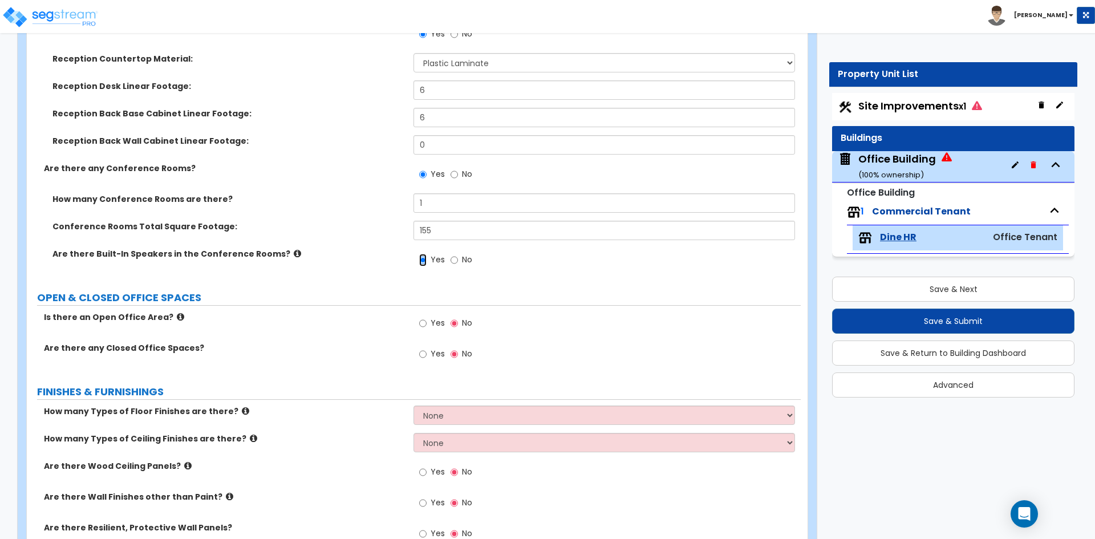
scroll to position [285, 0]
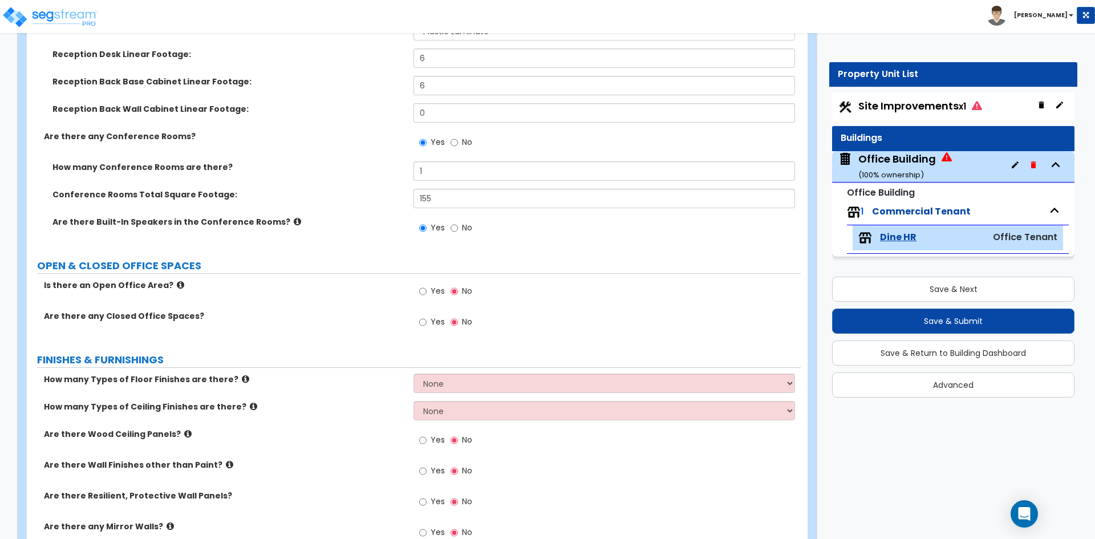
click at [418, 291] on div "Yes No" at bounding box center [445, 292] width 64 height 26
click at [424, 291] on input "Yes" at bounding box center [422, 291] width 7 height 13
radio input "true"
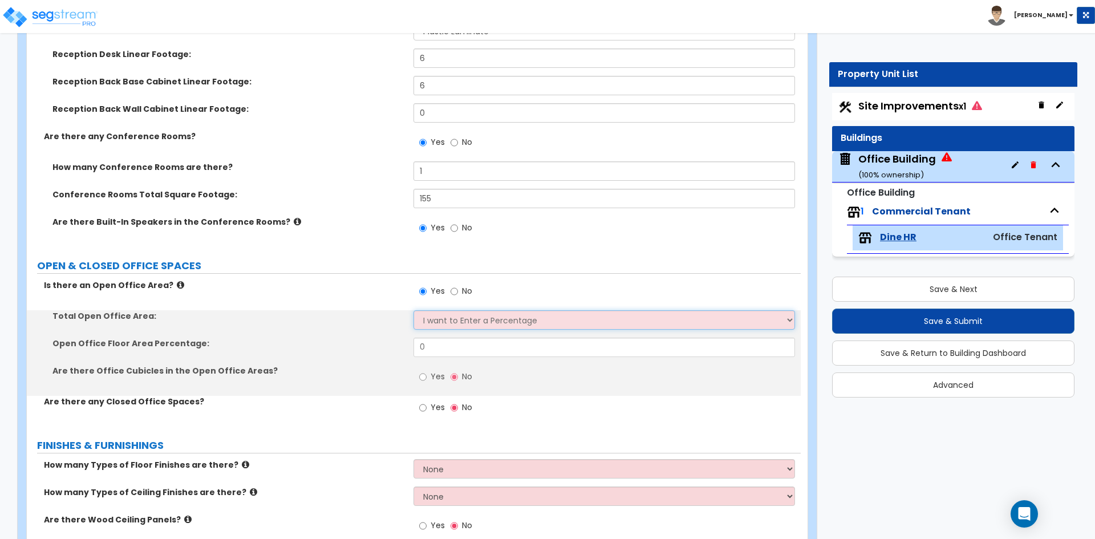
click at [465, 322] on select "I want to Enter a Percentage I want to Enter the Square Footage" at bounding box center [603, 319] width 381 height 19
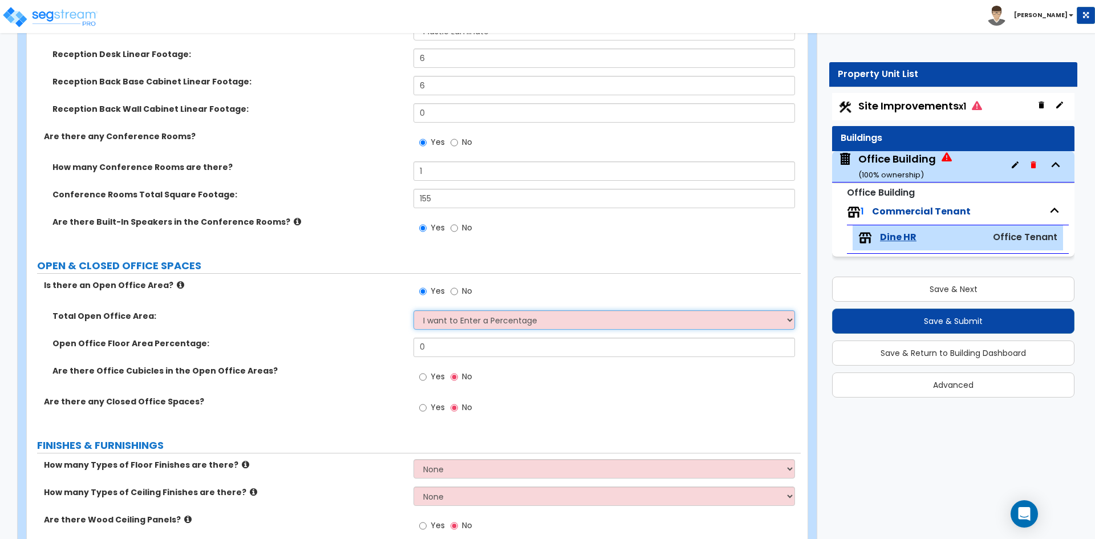
select select "1"
click at [413, 310] on select "I want to Enter a Percentage I want to Enter the Square Footage" at bounding box center [603, 319] width 381 height 19
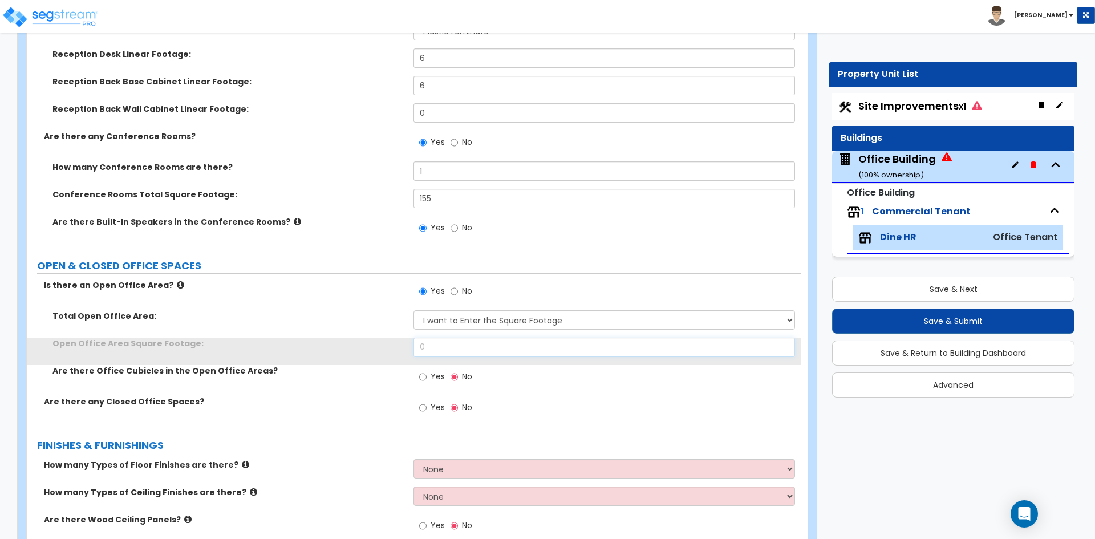
click at [450, 351] on input "0" at bounding box center [603, 347] width 381 height 19
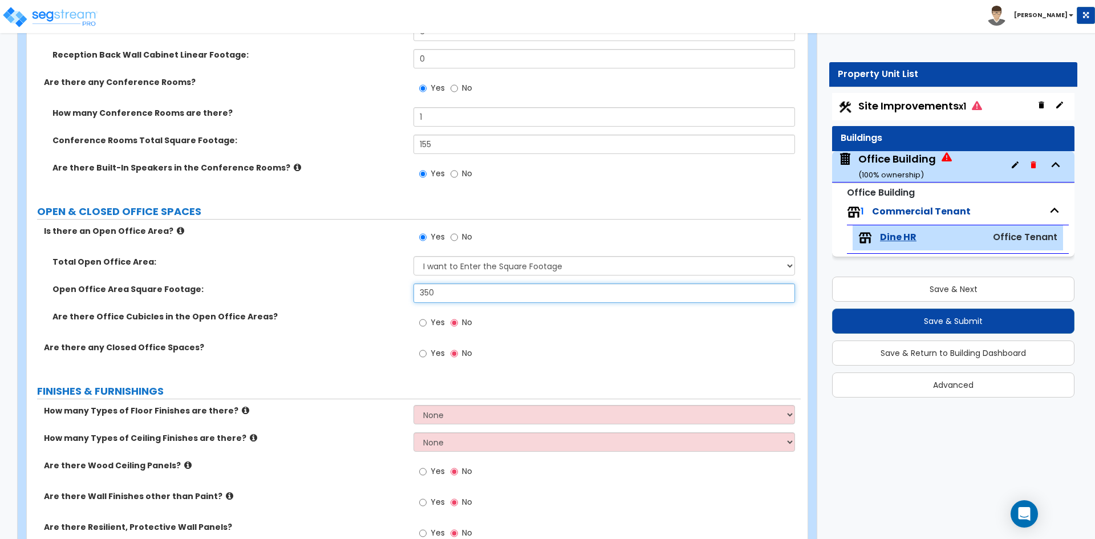
scroll to position [342, 0]
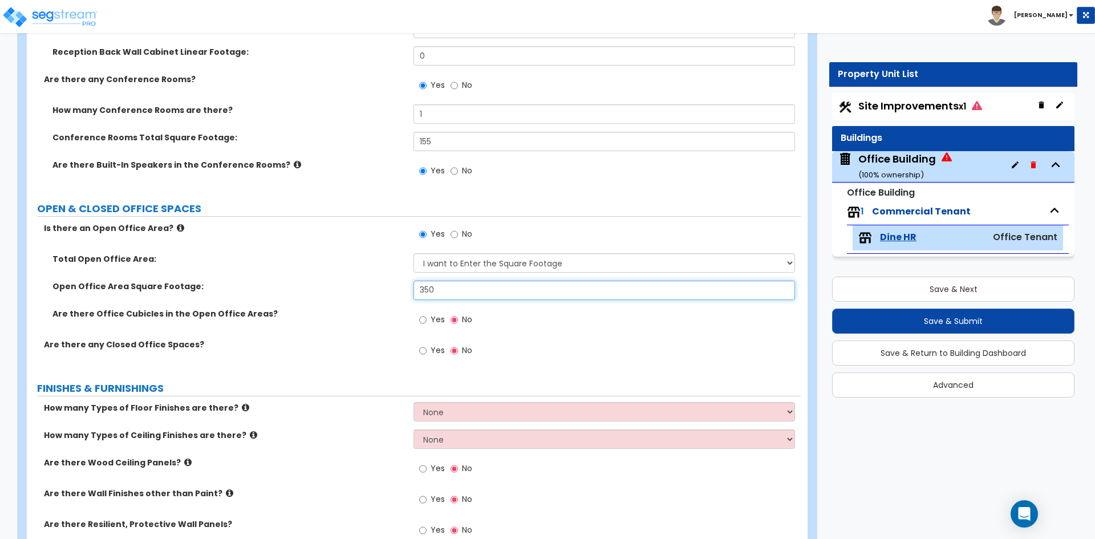
type input "350"
click at [424, 321] on input "Yes" at bounding box center [422, 320] width 7 height 13
radio input "true"
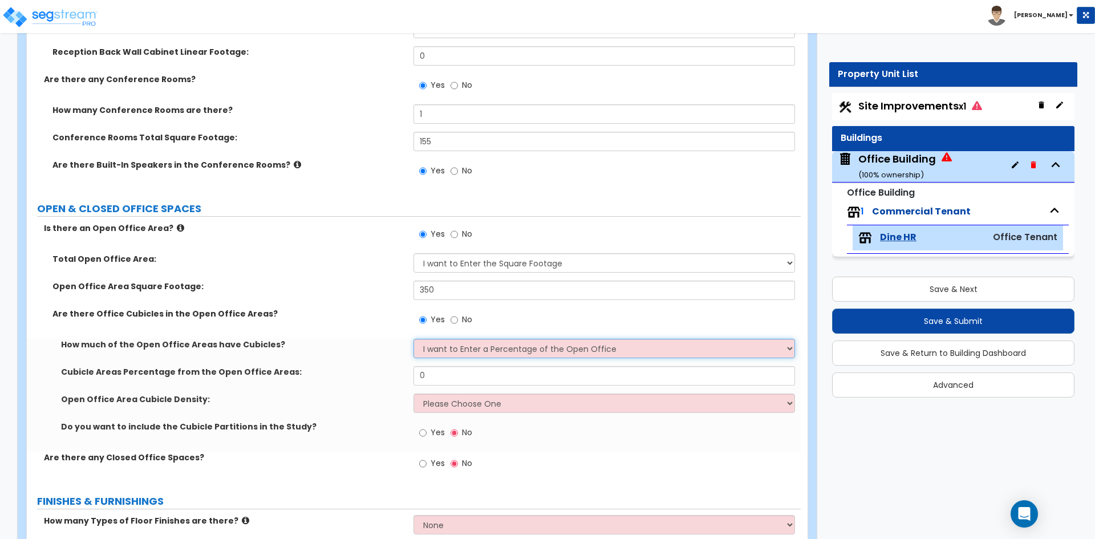
click at [469, 348] on select "I want to Enter a Percentage of the Open Office I want to enter the Square Foot…" at bounding box center [603, 348] width 381 height 19
select select "1"
click at [413, 339] on select "I want to Enter a Percentage of the Open Office I want to enter the Square Foot…" at bounding box center [603, 348] width 381 height 19
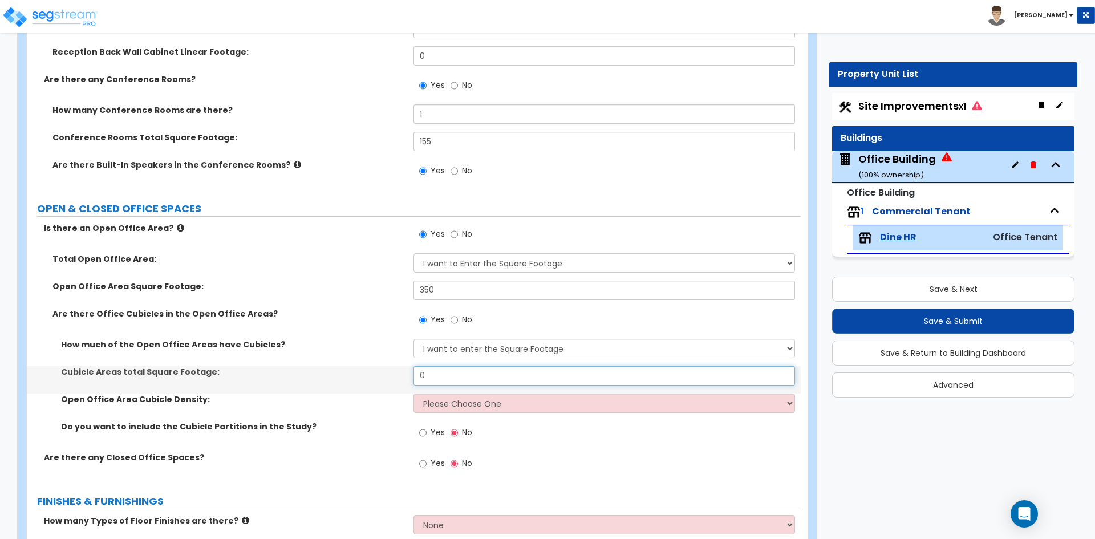
click at [442, 376] on input "0" at bounding box center [603, 375] width 381 height 19
type input "250"
click at [508, 401] on select "Please Choose One Low High I want to Enter the number of Cubicles" at bounding box center [603, 402] width 381 height 19
select select "1"
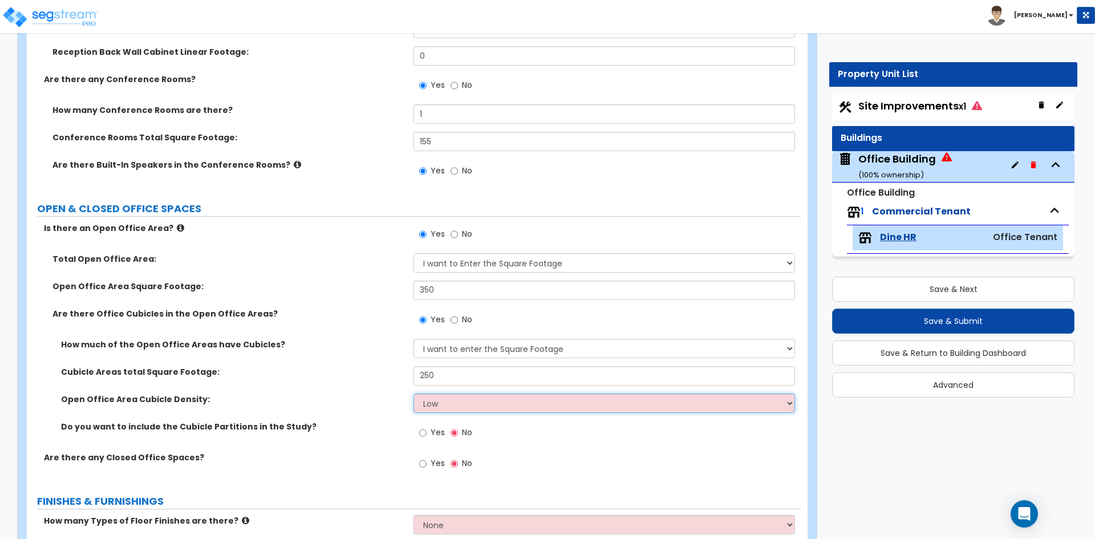
click at [413, 393] on select "Please Choose One Low High I want to Enter the number of Cubicles" at bounding box center [603, 402] width 381 height 19
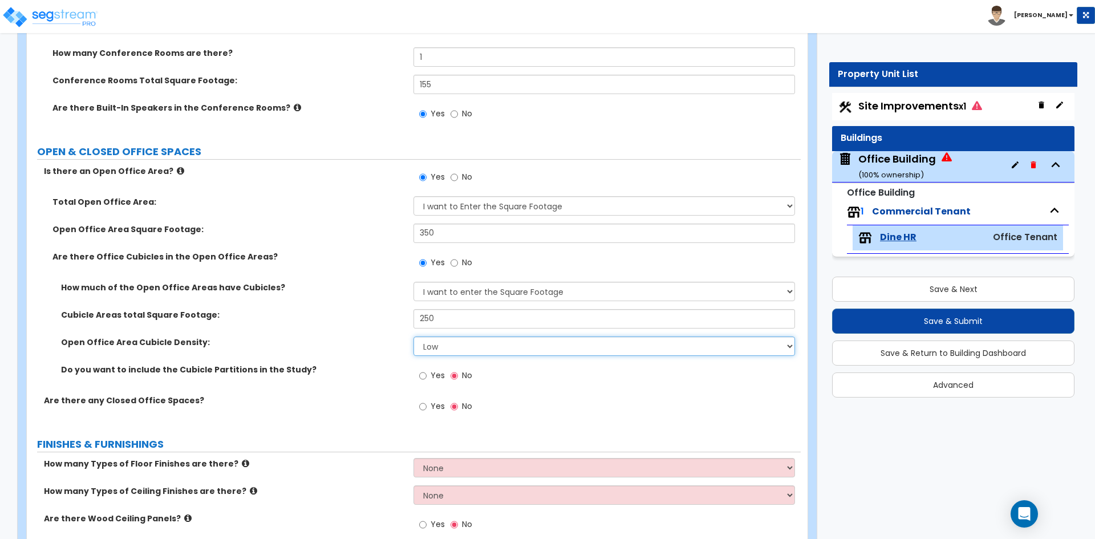
scroll to position [456, 0]
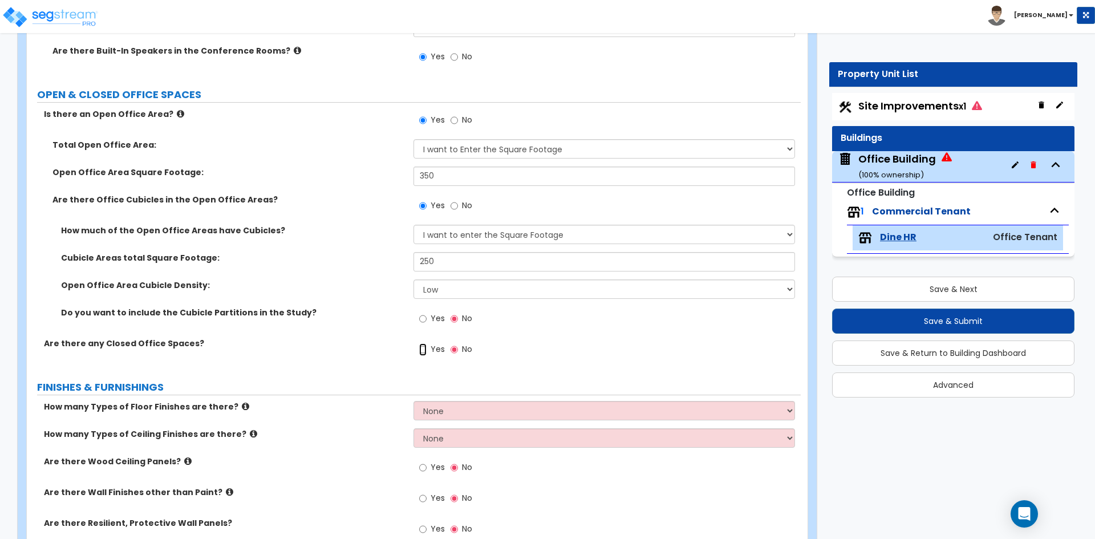
click at [423, 353] on input "Yes" at bounding box center [422, 349] width 7 height 13
radio input "true"
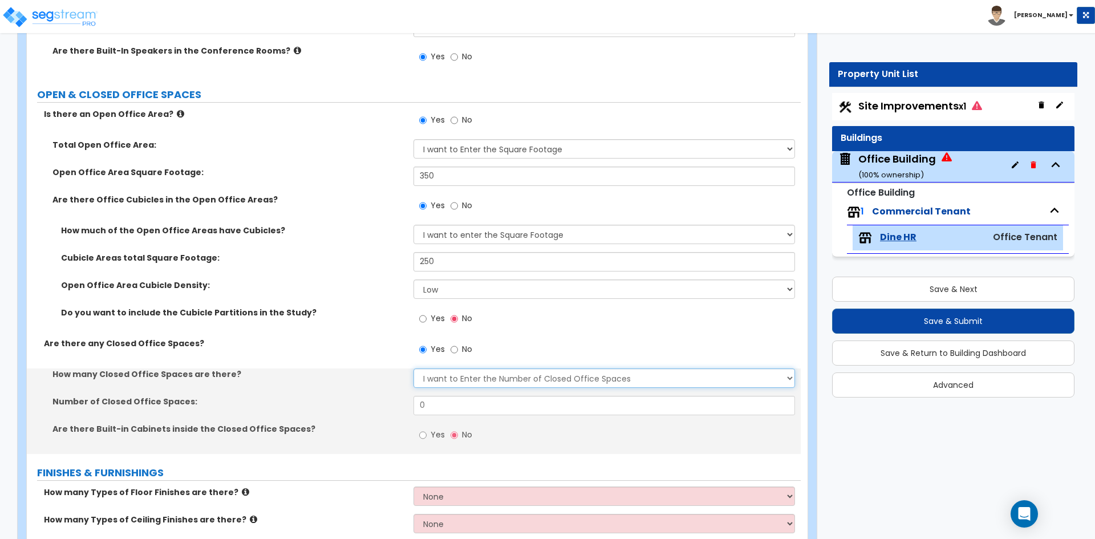
click at [442, 381] on select "I Don’t Know - Please Estimate for me I want to Enter the Number of Closed Offi…" at bounding box center [603, 377] width 381 height 19
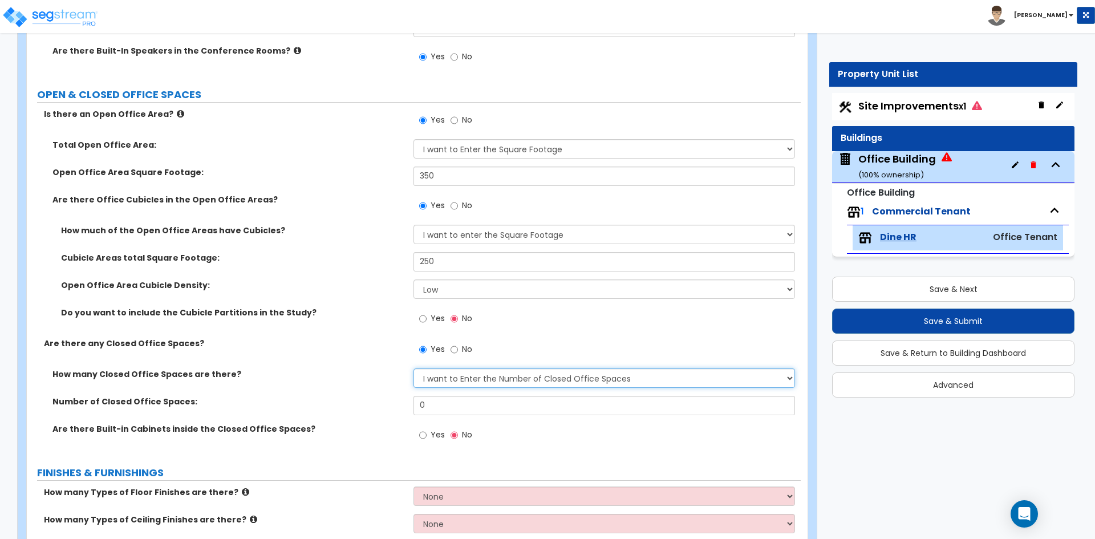
select select "0"
click at [413, 368] on select "I Don’t Know - Please Estimate for me I want to Enter the Number of Closed Offi…" at bounding box center [603, 377] width 381 height 19
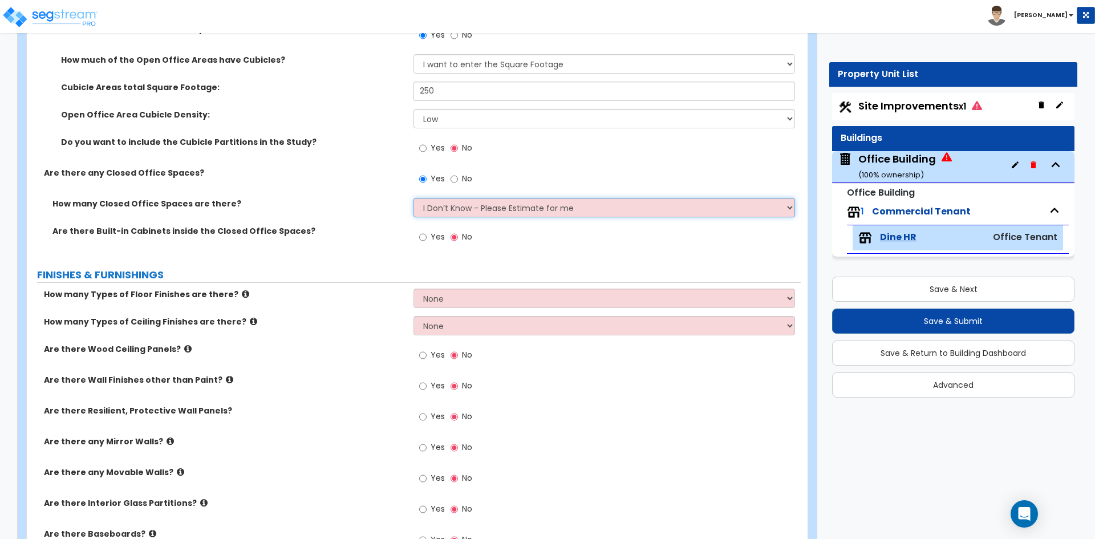
scroll to position [627, 0]
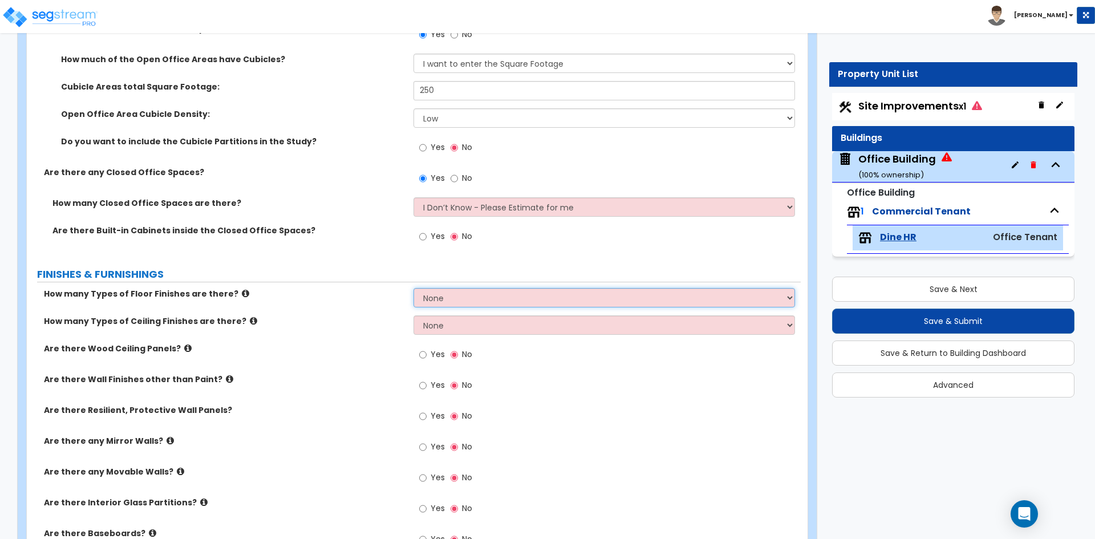
click at [462, 295] on select "None 1 2 3 4" at bounding box center [603, 297] width 381 height 19
select select "2"
click at [413, 288] on select "None 1 2 3 4" at bounding box center [603, 297] width 381 height 19
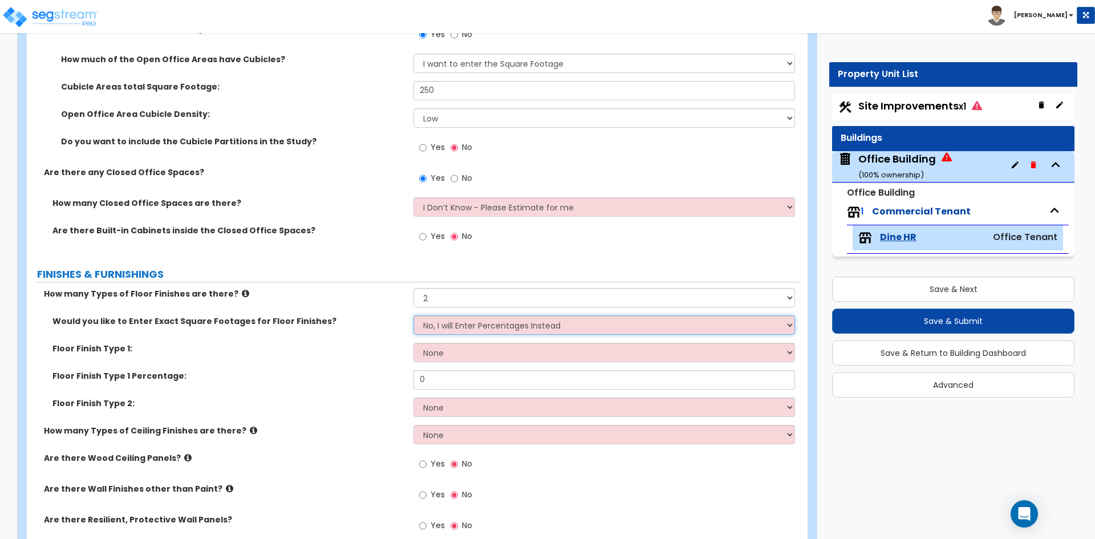
click at [469, 331] on select "No, I will Enter Percentages Instead Yes, I will Enter Exact Square Footages" at bounding box center [603, 324] width 381 height 19
click at [413, 315] on select "No, I will Enter Percentages Instead Yes, I will Enter Exact Square Footages" at bounding box center [603, 324] width 381 height 19
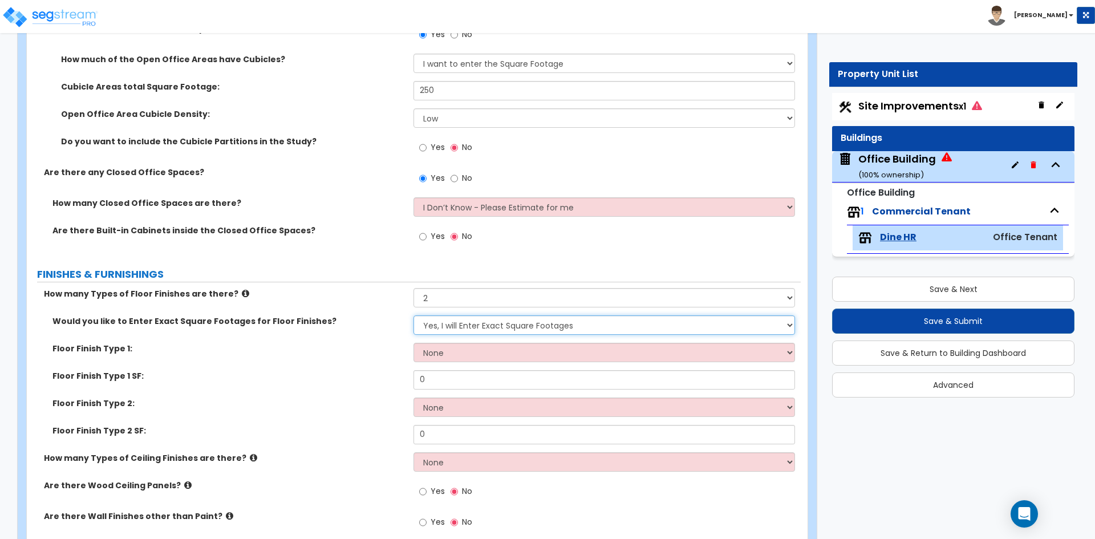
click at [495, 326] on select "No, I will Enter Percentages Instead Yes, I will Enter Exact Square Footages" at bounding box center [603, 324] width 381 height 19
select select "0"
click at [413, 315] on select "No, I will Enter Percentages Instead Yes, I will Enter Exact Square Footages" at bounding box center [603, 324] width 381 height 19
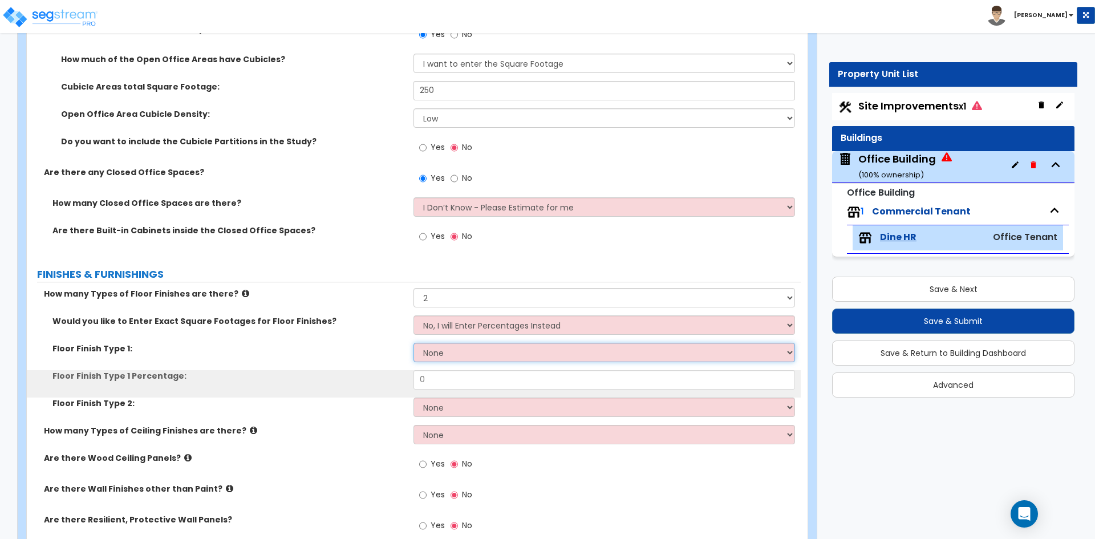
click at [460, 348] on select "None Tile Flooring Hardwood Flooring Resilient Laminate Flooring VCT Flooring S…" at bounding box center [603, 352] width 381 height 19
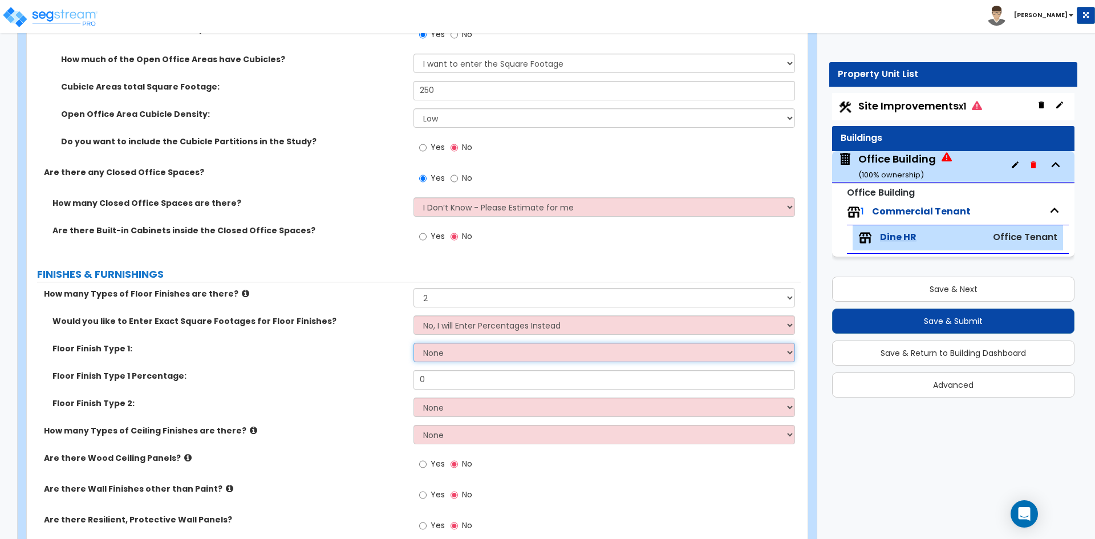
select select "1"
click at [413, 343] on select "None Tile Flooring Hardwood Flooring Resilient Laminate Flooring VCT Flooring S…" at bounding box center [603, 352] width 381 height 19
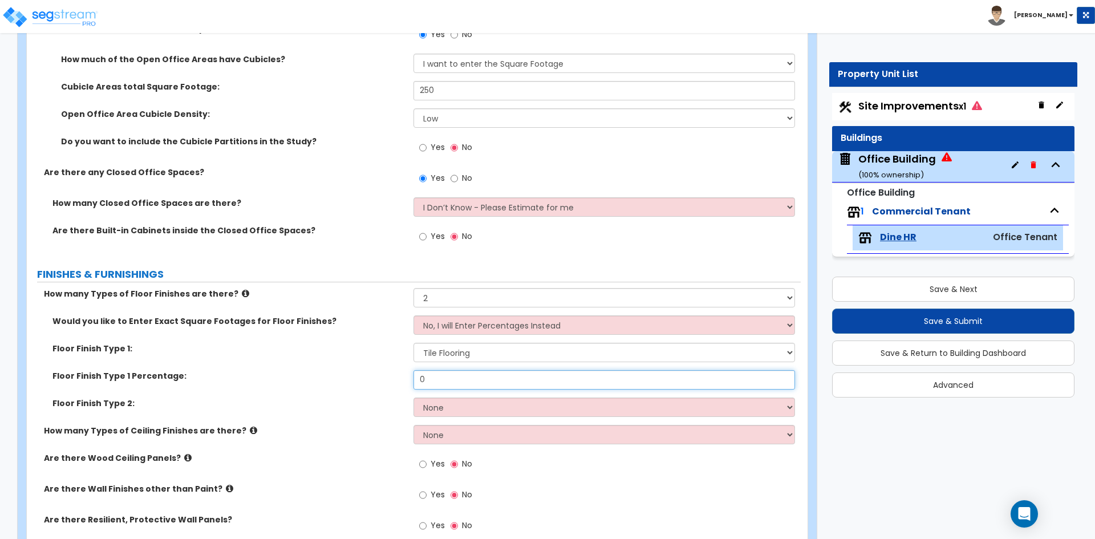
click at [438, 380] on input "0" at bounding box center [603, 379] width 381 height 19
type input "0.05"
click at [464, 411] on select "None Tile Flooring Hardwood Flooring Resilient Laminate Flooring VCT Flooring S…" at bounding box center [603, 406] width 381 height 19
select select "5"
click at [413, 397] on select "None Tile Flooring Hardwood Flooring Resilient Laminate Flooring VCT Flooring S…" at bounding box center [603, 406] width 381 height 19
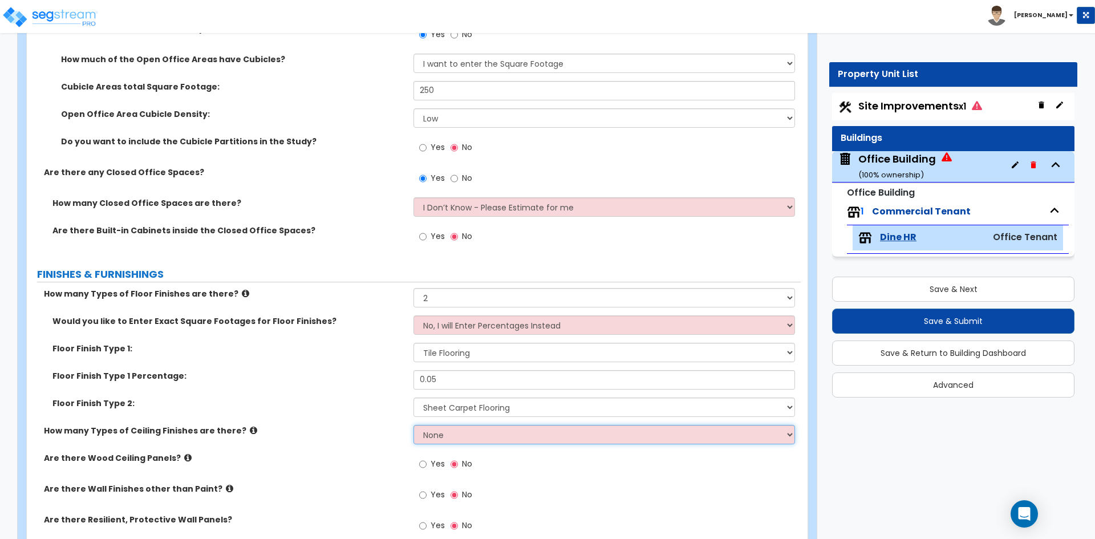
click at [475, 433] on select "None 1 2 3" at bounding box center [603, 434] width 381 height 19
select select "1"
click at [413, 425] on select "None 1 2 3" at bounding box center [603, 434] width 381 height 19
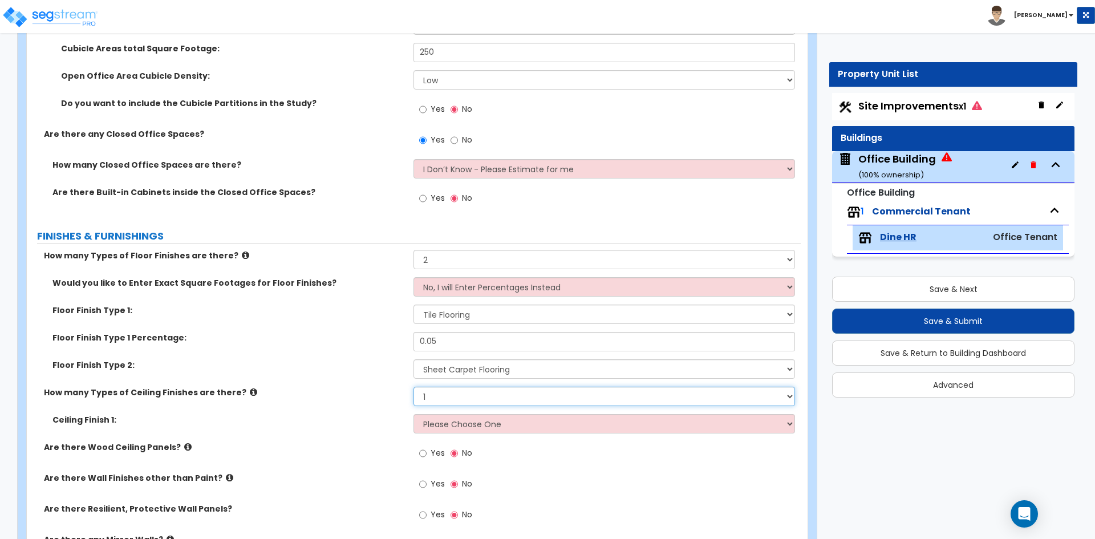
scroll to position [741, 0]
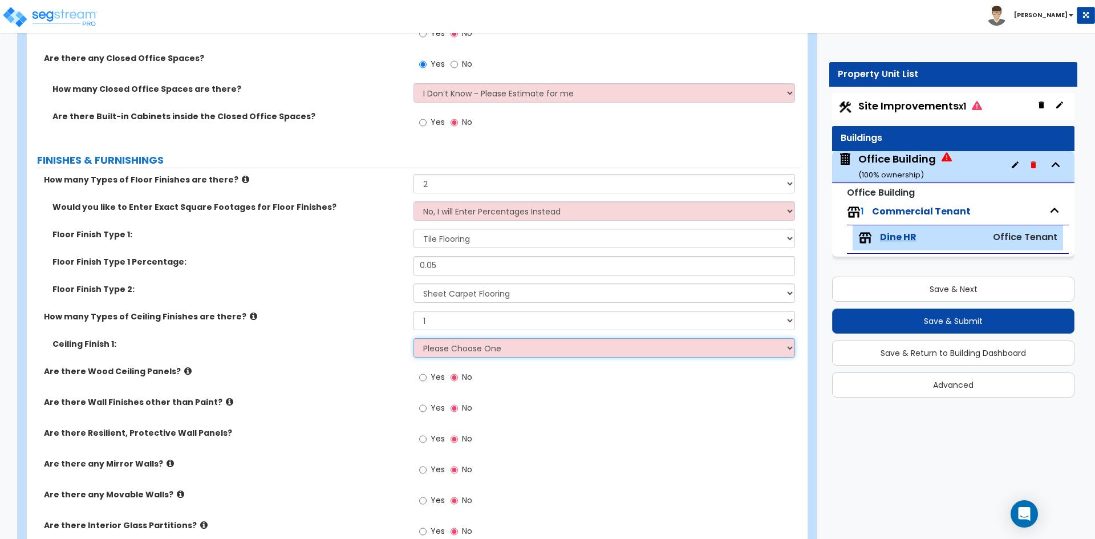
click at [512, 346] on select "Please Choose One Drop Ceiling Open Ceiling Drywall Ceiling" at bounding box center [603, 347] width 381 height 19
select select "3"
click at [413, 338] on select "Please Choose One Drop Ceiling Open Ceiling Drywall Ceiling" at bounding box center [603, 347] width 381 height 19
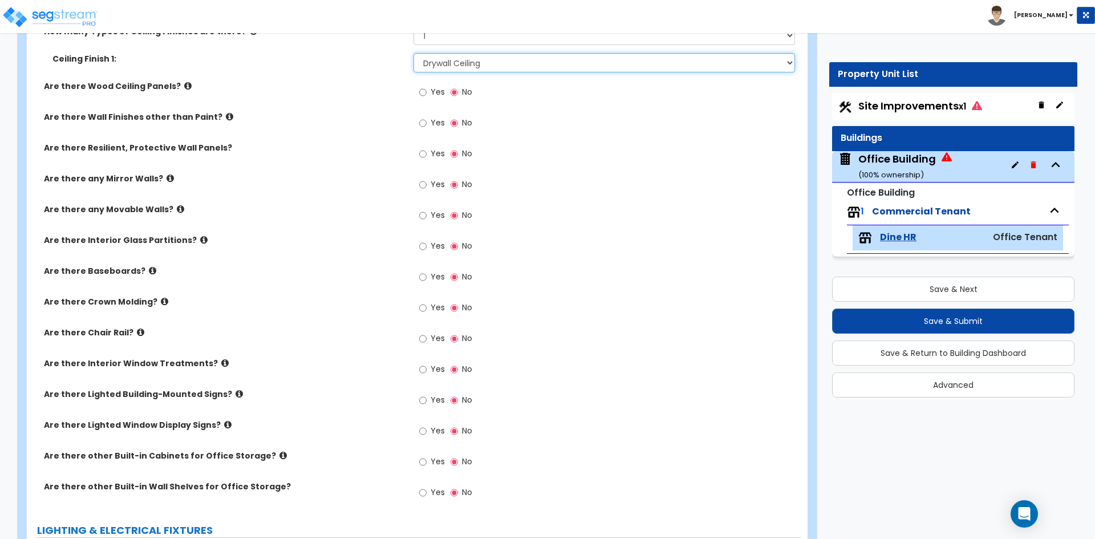
scroll to position [1083, 0]
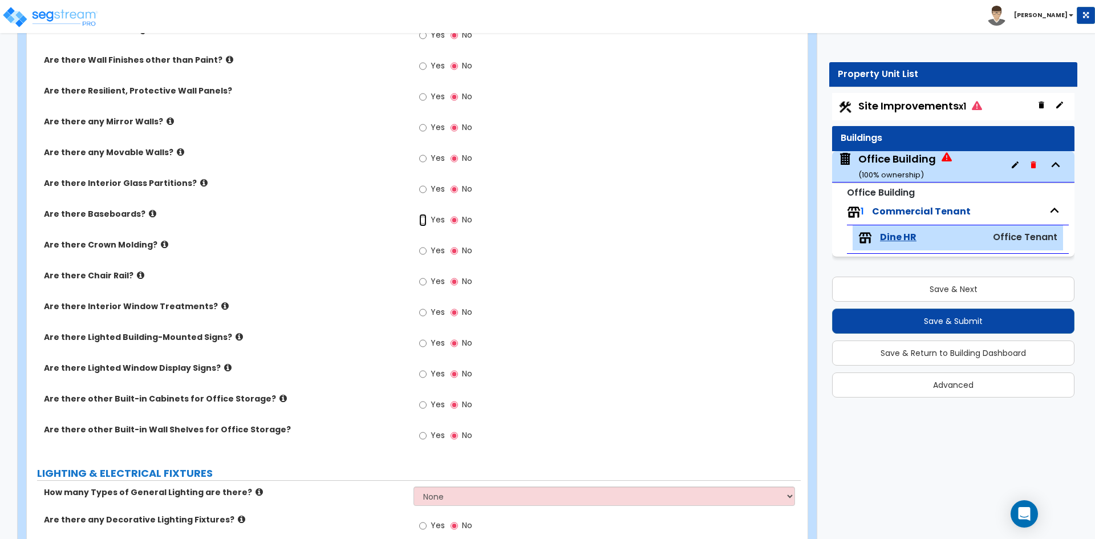
click at [421, 221] on input "Yes" at bounding box center [422, 220] width 7 height 13
radio input "true"
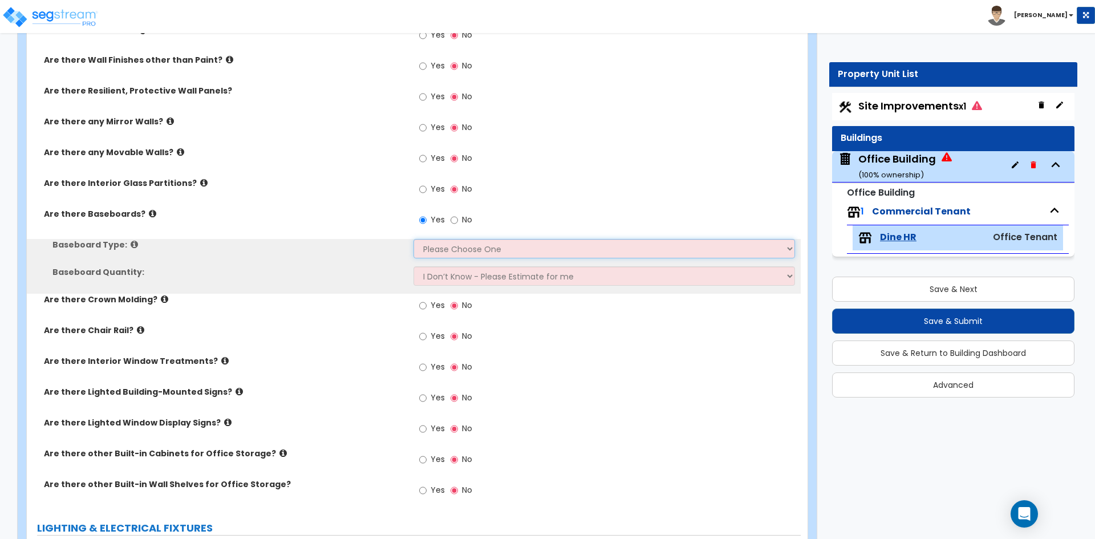
click at [465, 250] on select "Please Choose One Wood Vinyl Carpet Tile" at bounding box center [603, 248] width 381 height 19
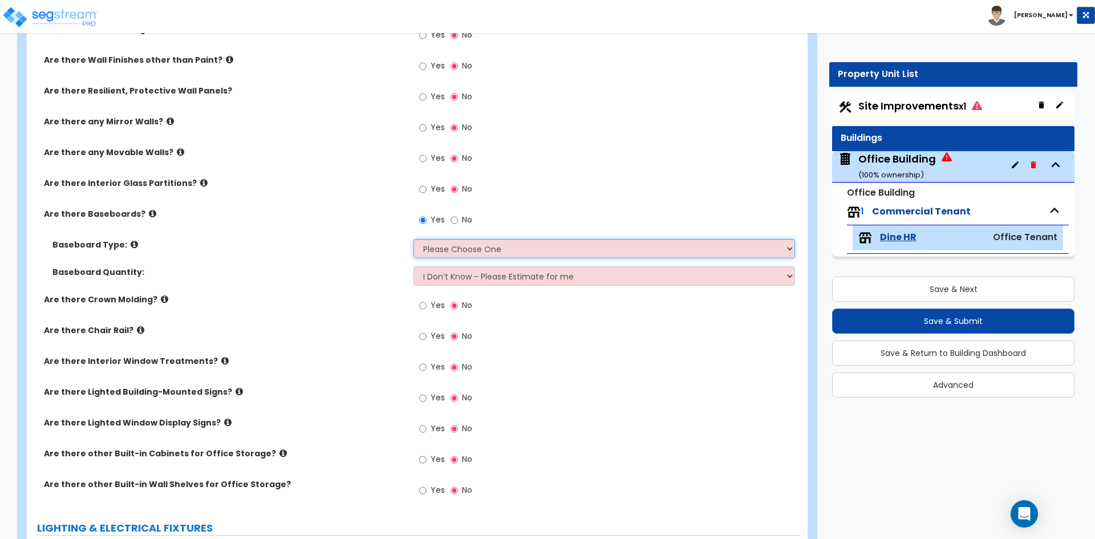
select select "2"
click at [413, 239] on select "Please Choose One Wood Vinyl Carpet Tile" at bounding box center [603, 248] width 381 height 19
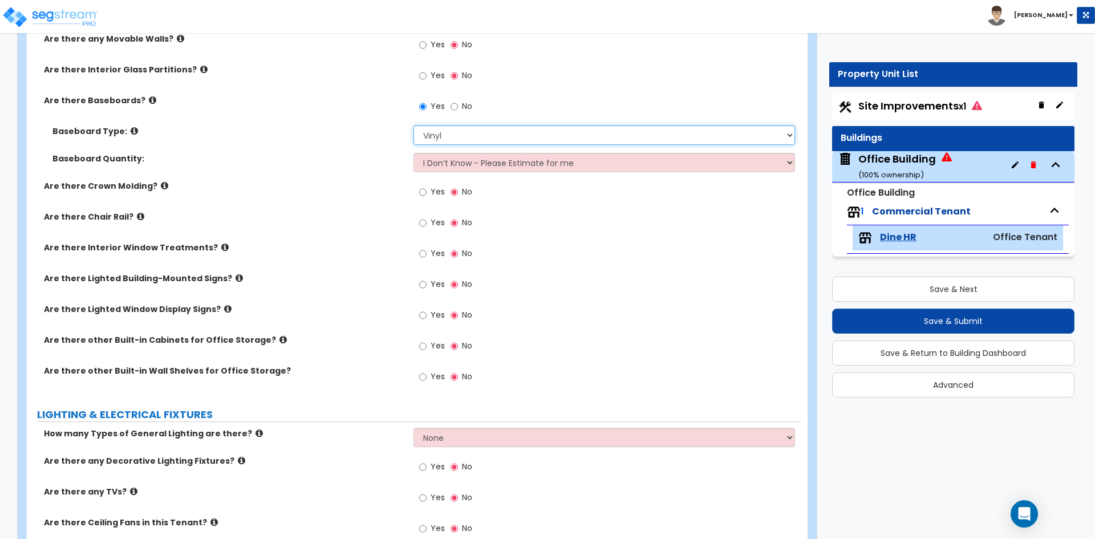
scroll to position [1197, 0]
click at [421, 254] on input "Yes" at bounding box center [422, 253] width 7 height 13
radio input "true"
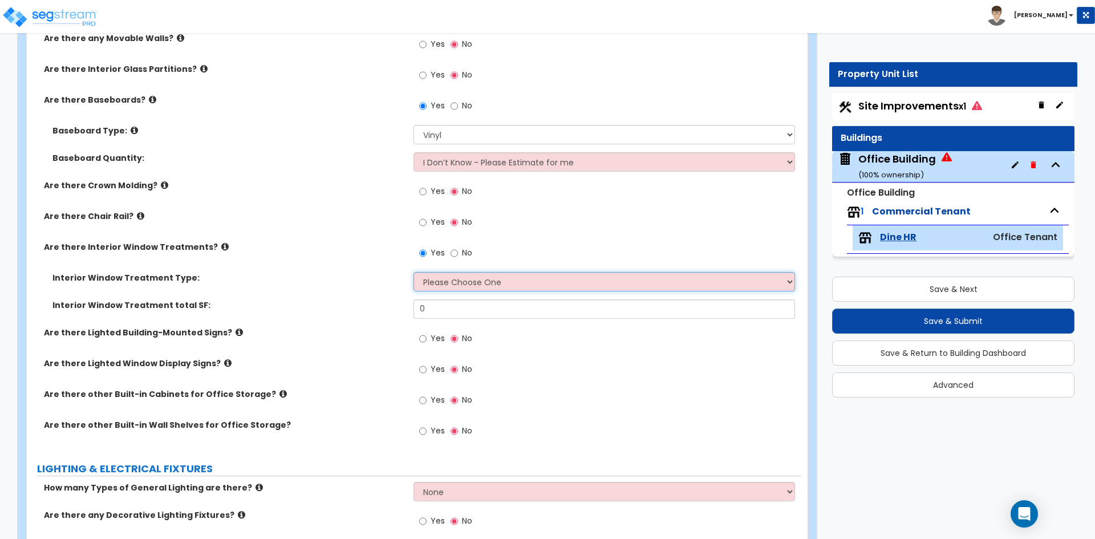
click at [488, 283] on select "Please Choose One Vertical Blinds Window Shades Venetian Blinds Wood Shutters" at bounding box center [603, 281] width 381 height 19
select select "1"
click at [413, 272] on select "Please Choose One Vertical Blinds Window Shades Venetian Blinds Wood Shutters" at bounding box center [603, 281] width 381 height 19
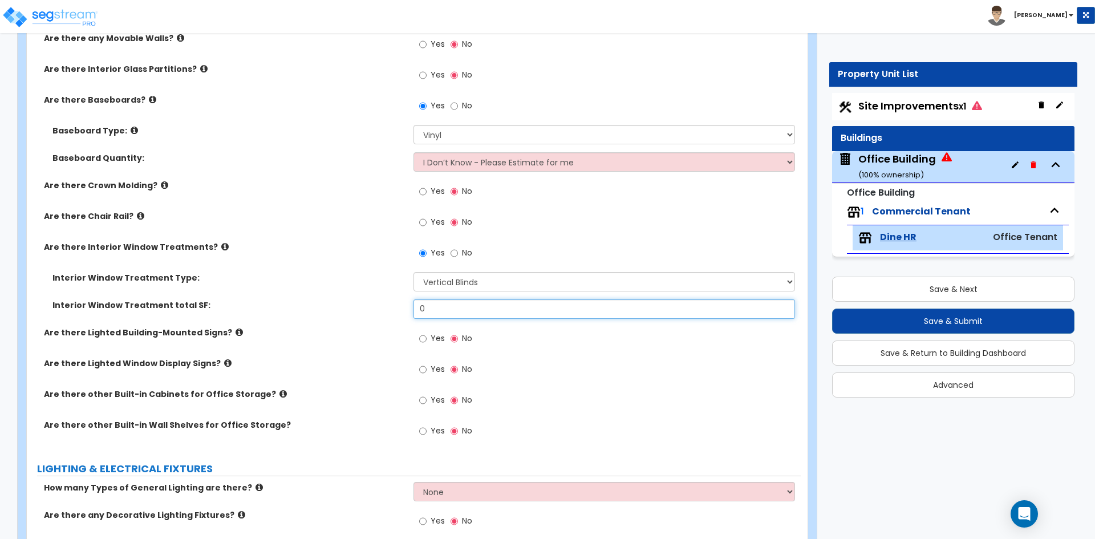
click at [456, 310] on input "0" at bounding box center [603, 308] width 381 height 19
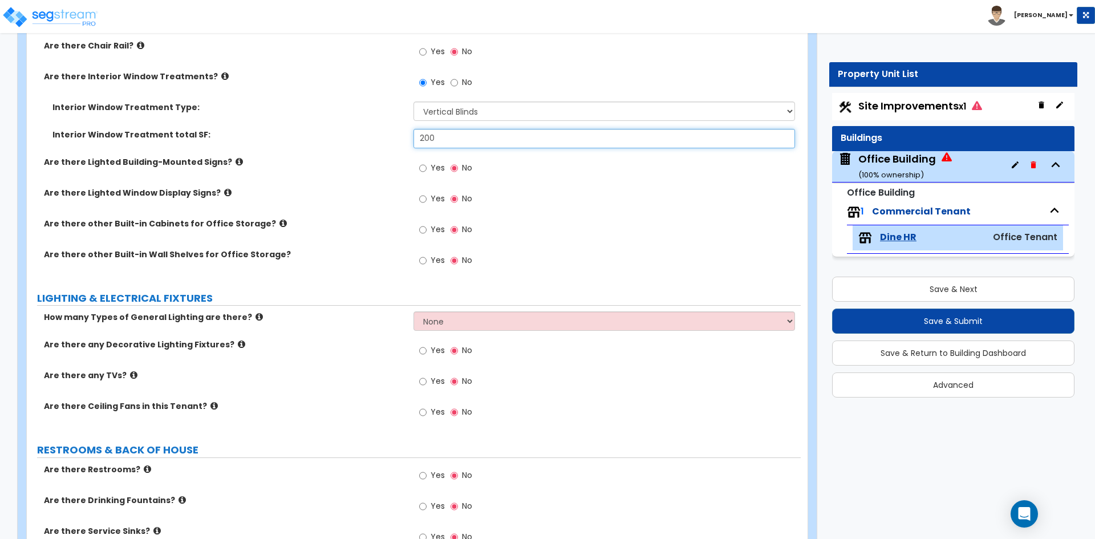
scroll to position [1369, 0]
type input "200"
click at [421, 261] on input "Yes" at bounding box center [422, 260] width 7 height 13
radio input "true"
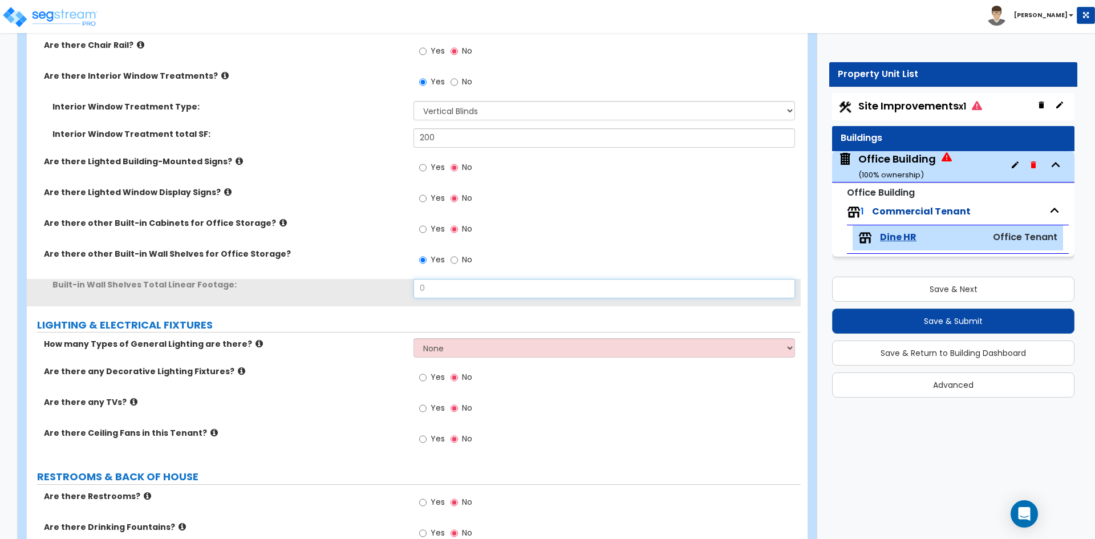
click at [456, 283] on input "0" at bounding box center [603, 288] width 381 height 19
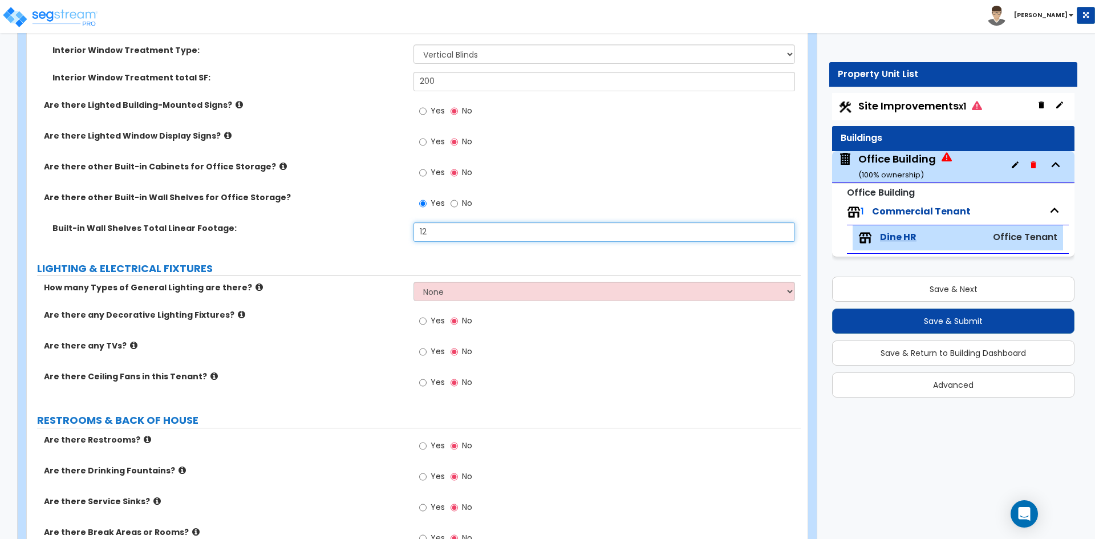
scroll to position [1426, 0]
type input "12"
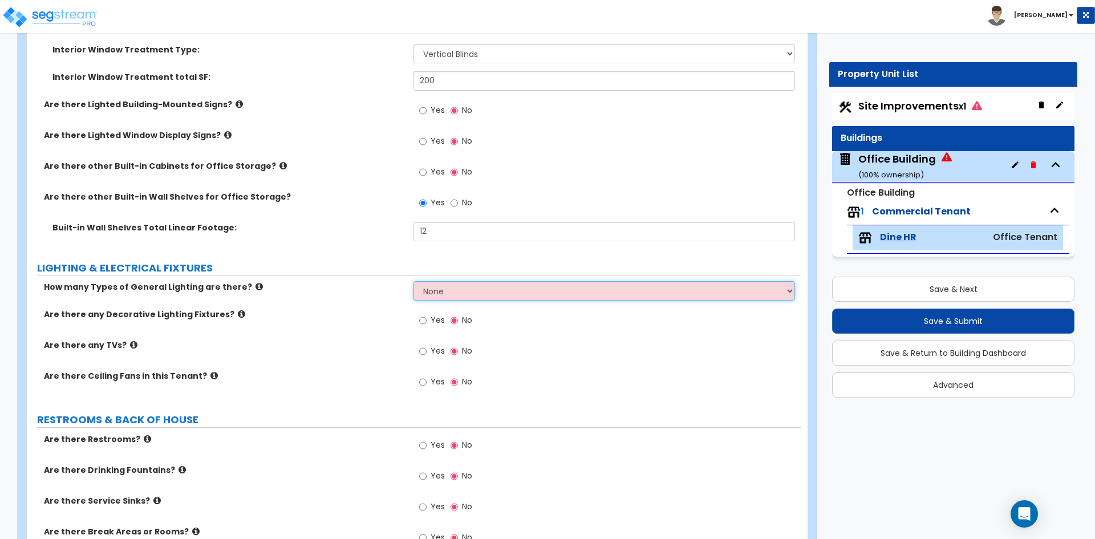
click at [460, 289] on select "None 1 2 3" at bounding box center [603, 290] width 381 height 19
select select "1"
click at [413, 281] on select "None 1 2 3" at bounding box center [603, 290] width 381 height 19
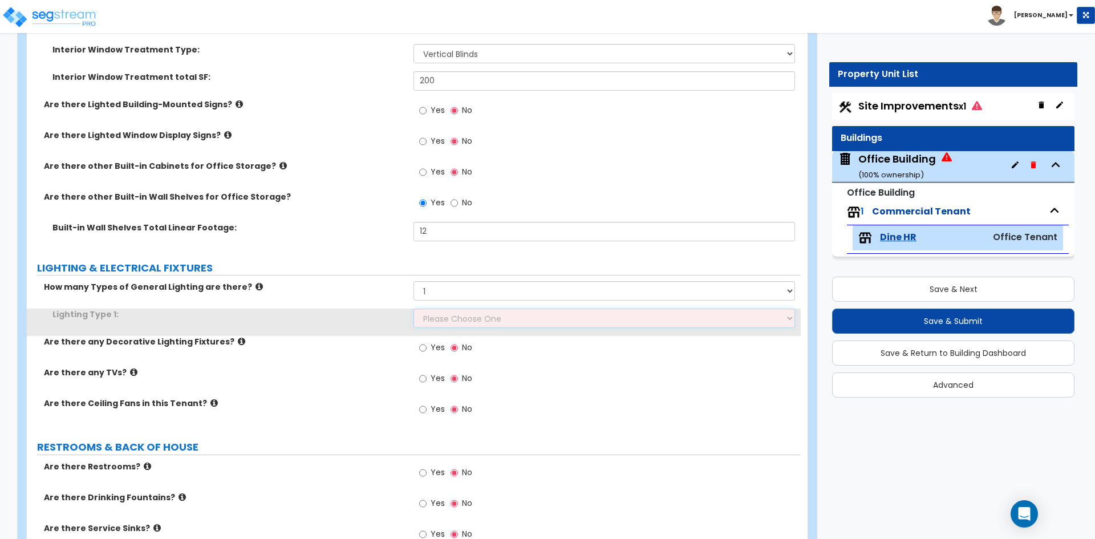
click at [452, 320] on select "Please Choose One LED Surface-Mounted LED Recessed Fluorescent Surface-Mounted …" at bounding box center [603, 317] width 381 height 19
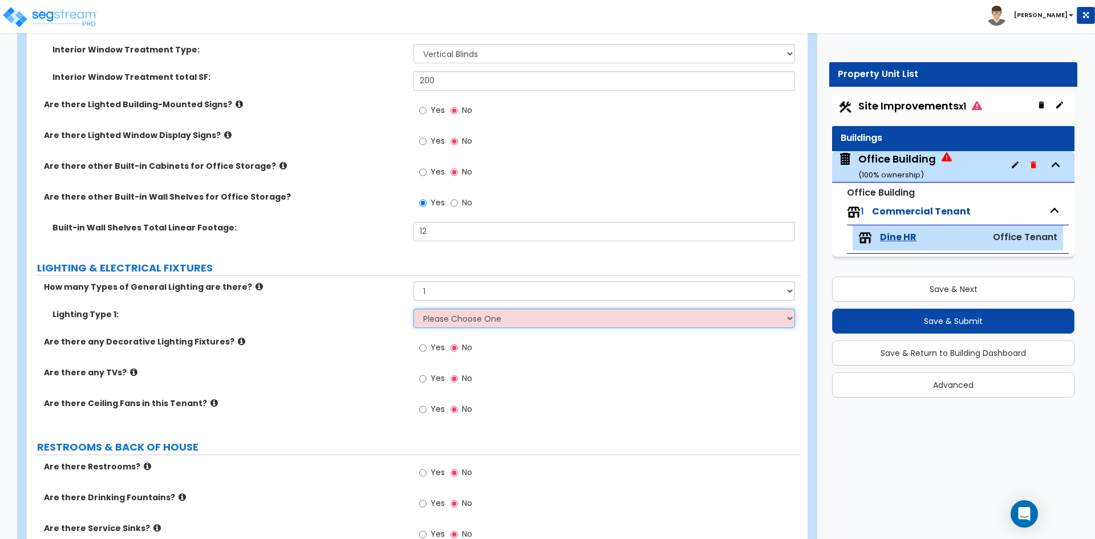
select select "5"
click at [413, 308] on select "Please Choose One LED Surface-Mounted LED Recessed Fluorescent Surface-Mounted …" at bounding box center [603, 317] width 381 height 19
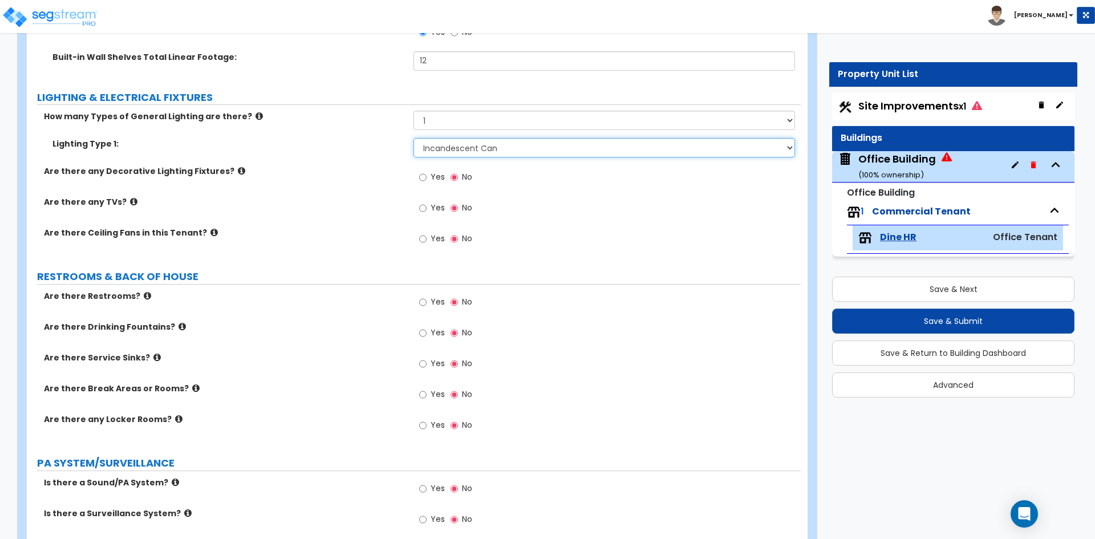
scroll to position [1597, 0]
click at [422, 302] on input "Yes" at bounding box center [422, 301] width 7 height 13
radio input "true"
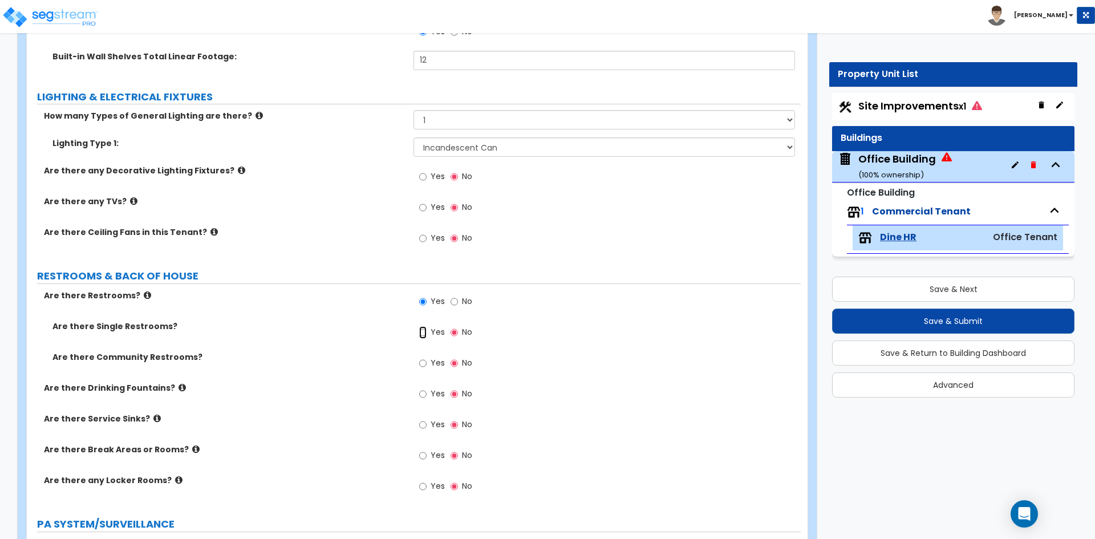
click at [423, 332] on input "Yes" at bounding box center [422, 332] width 7 height 13
radio input "true"
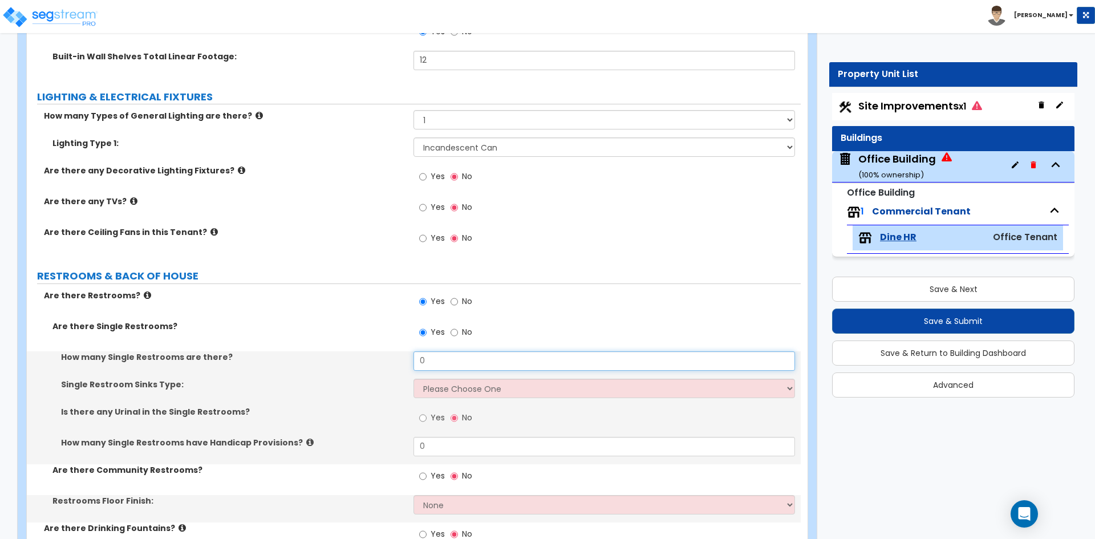
click at [467, 362] on input "0" at bounding box center [603, 360] width 381 height 19
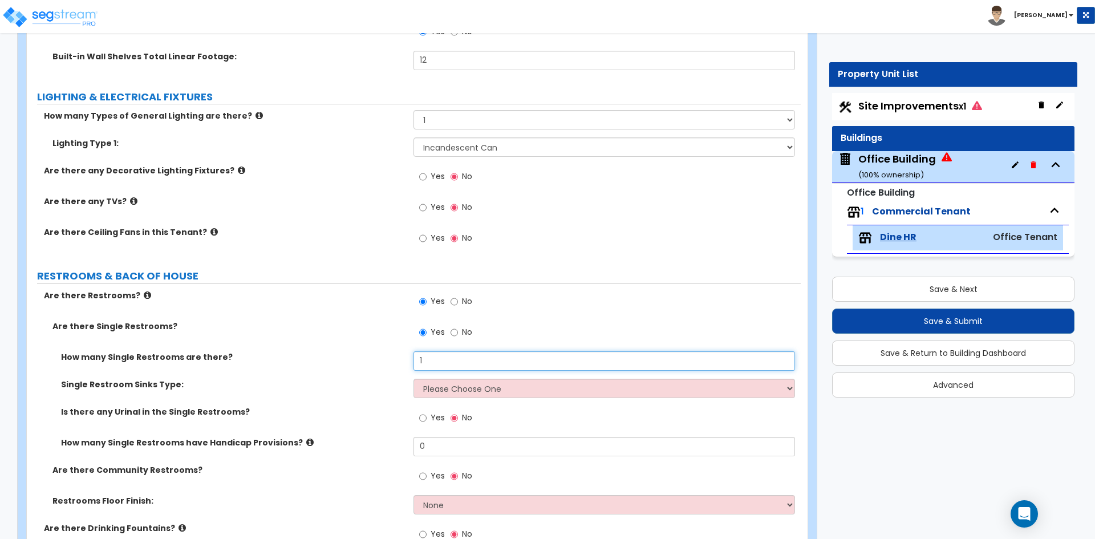
scroll to position [1654, 0]
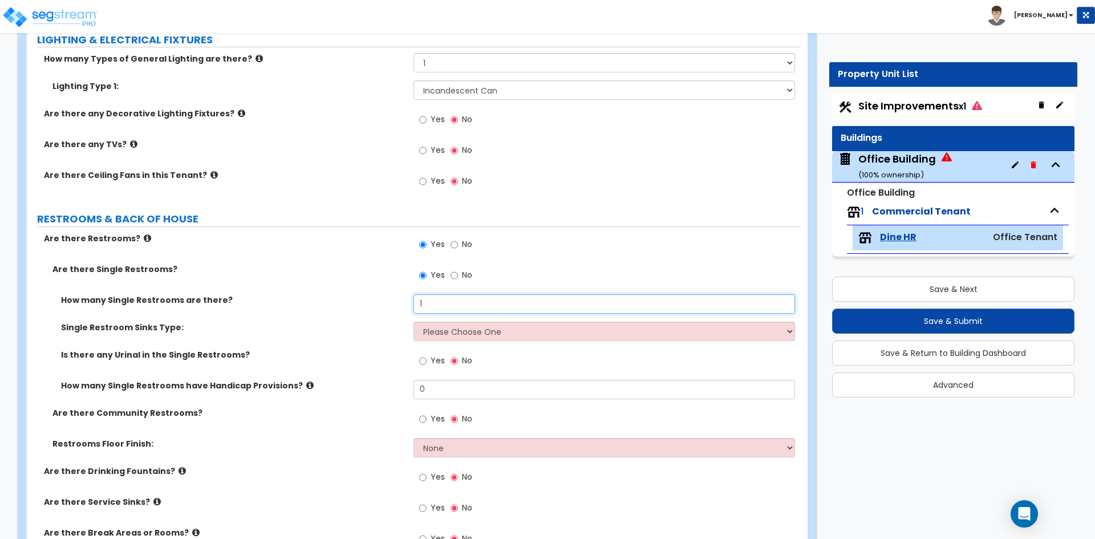
type input "1"
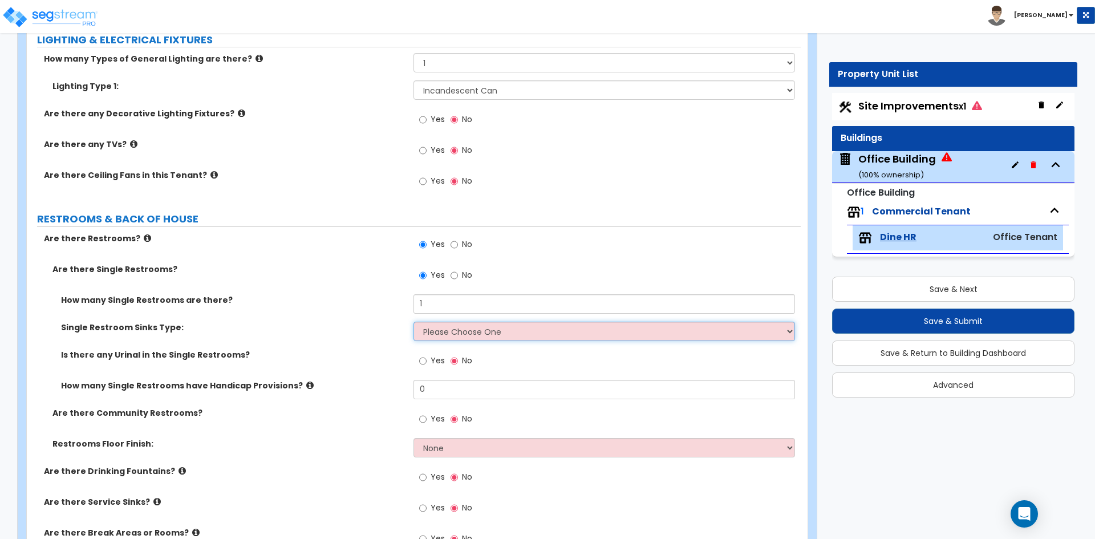
click at [468, 336] on select "Please Choose One Wall-mounted Vanity-mounted" at bounding box center [603, 331] width 381 height 19
select select "1"
click at [413, 322] on select "Please Choose One Wall-mounted Vanity-mounted" at bounding box center [603, 331] width 381 height 19
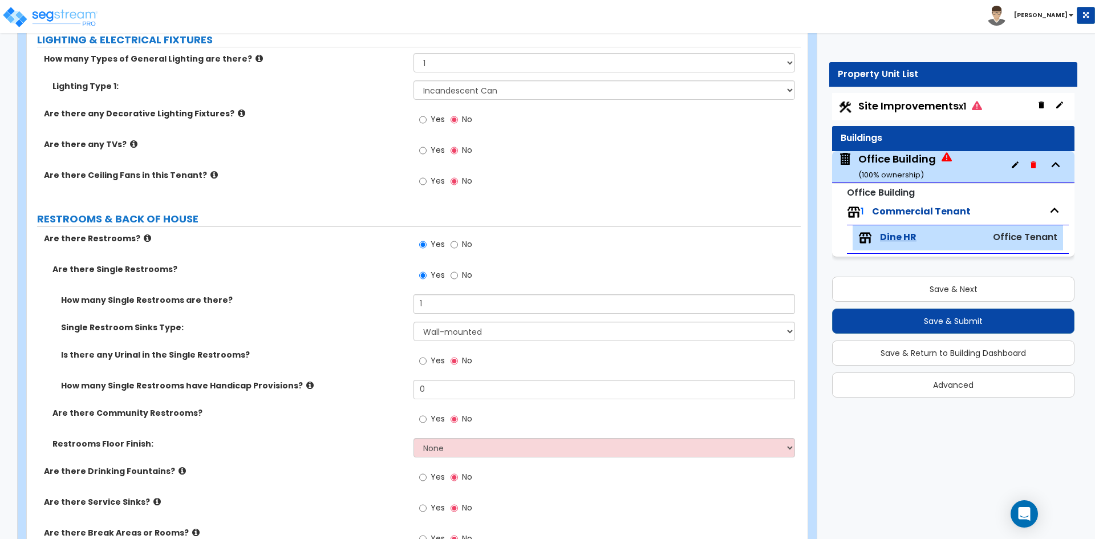
click at [942, 156] on icon at bounding box center [946, 156] width 10 height 9
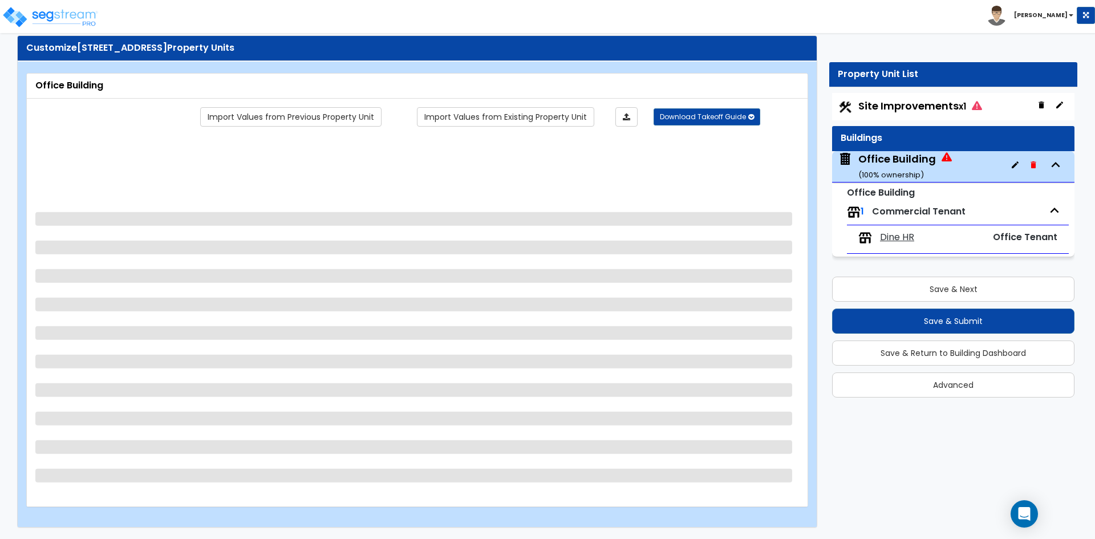
scroll to position [0, 0]
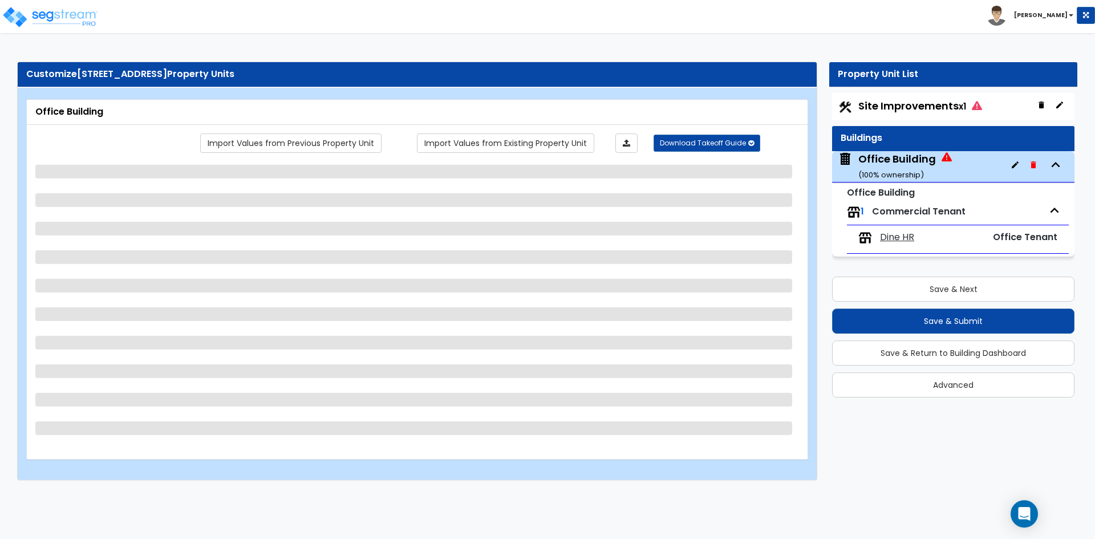
select select "2"
select select "1"
select select "2"
select select "1"
select select "2"
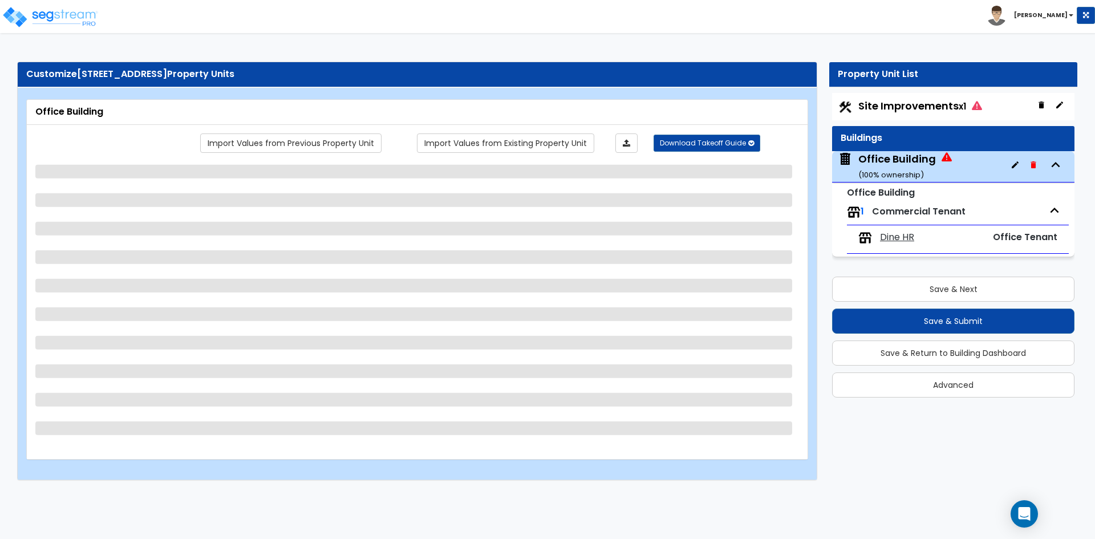
select select "2"
select select "1"
select select "2"
select select "1"
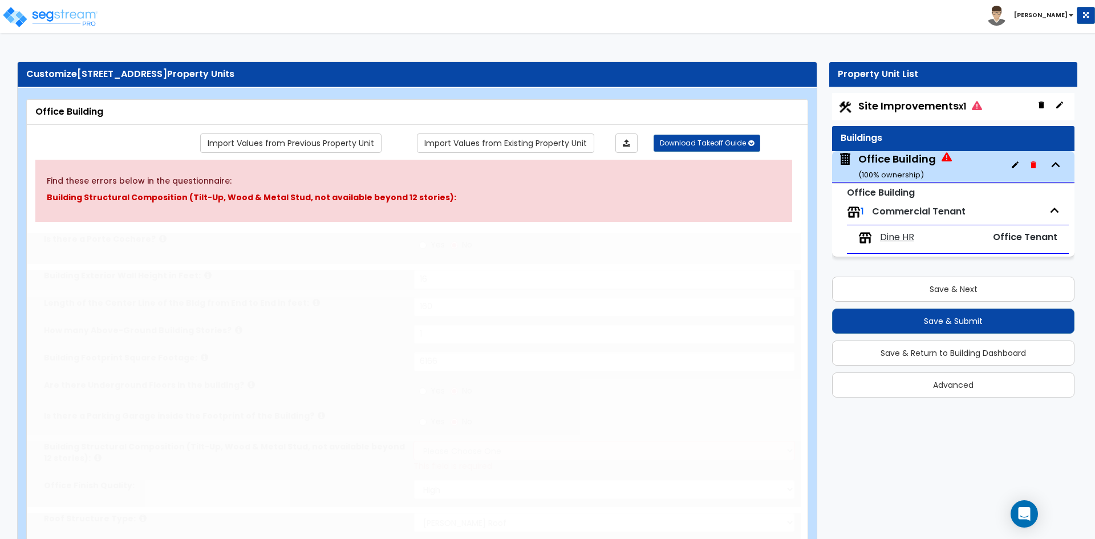
select select "2"
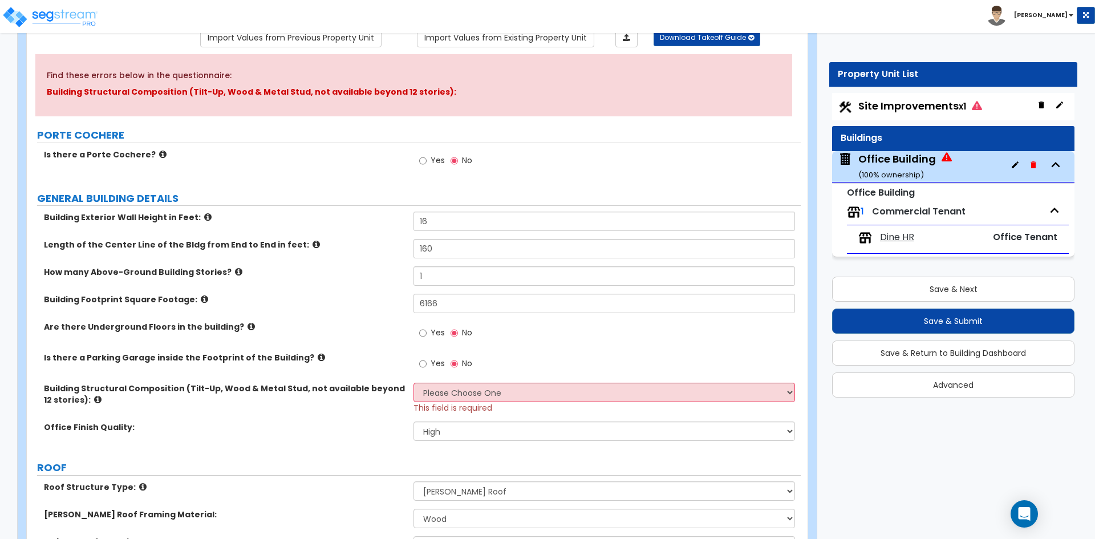
scroll to position [114, 0]
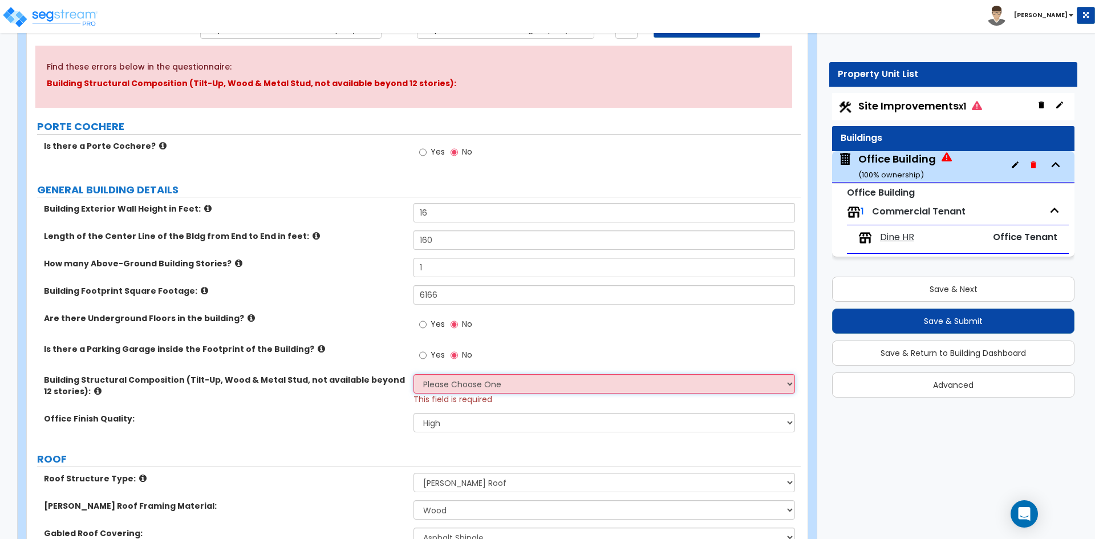
click at [566, 385] on select "Please Choose One Tilt-up Wall Construction Reinforced Concrete Structural Stee…" at bounding box center [603, 383] width 381 height 19
select select "3"
click at [413, 374] on select "Please Choose One Tilt-up Wall Construction Reinforced Concrete Structural Stee…" at bounding box center [603, 383] width 381 height 19
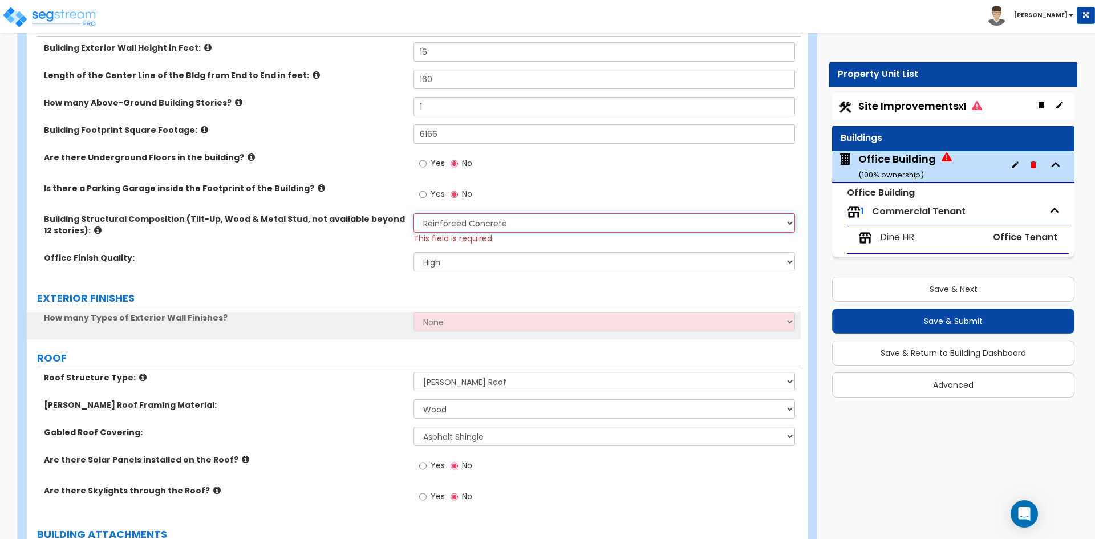
scroll to position [285, 0]
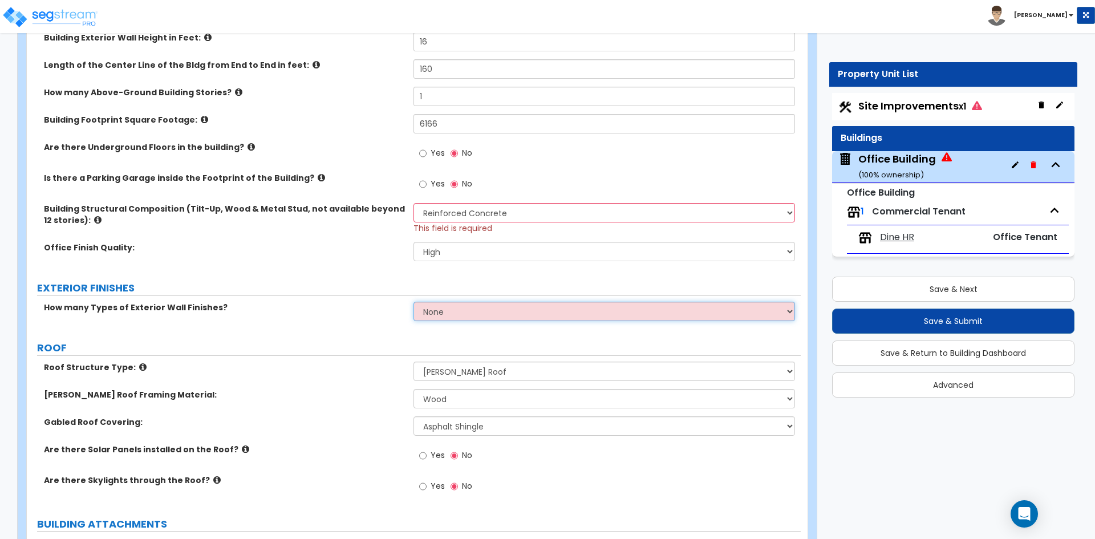
click at [496, 314] on select "None 1 2 3" at bounding box center [603, 311] width 381 height 19
select select "1"
click at [413, 302] on select "None 1 2 3" at bounding box center [603, 311] width 381 height 19
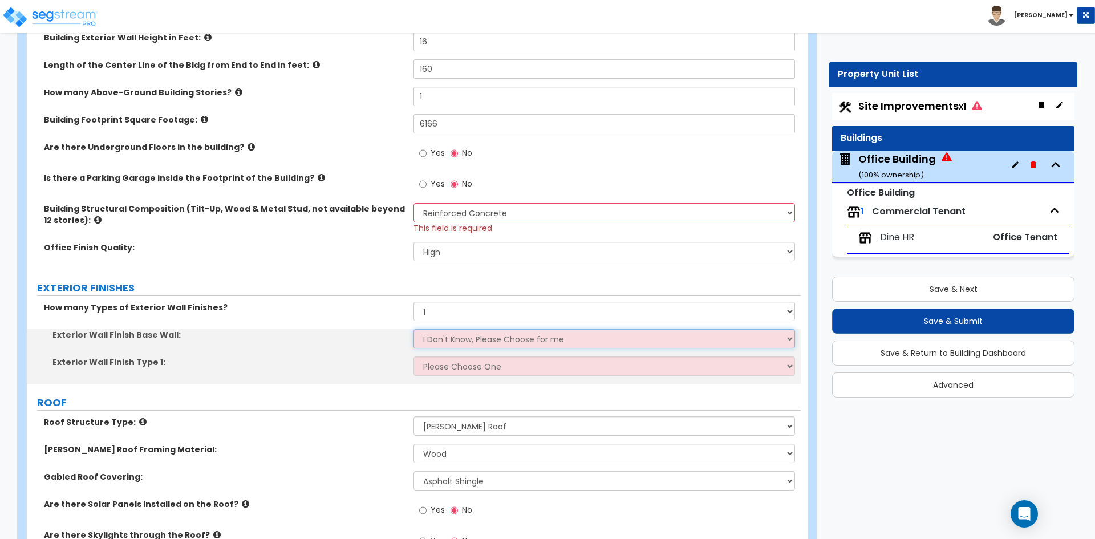
click at [486, 340] on select "I Don't Know, Please Choose for me Concrete Masonry Units (CMU) Cast-in-Place C…" at bounding box center [603, 338] width 381 height 19
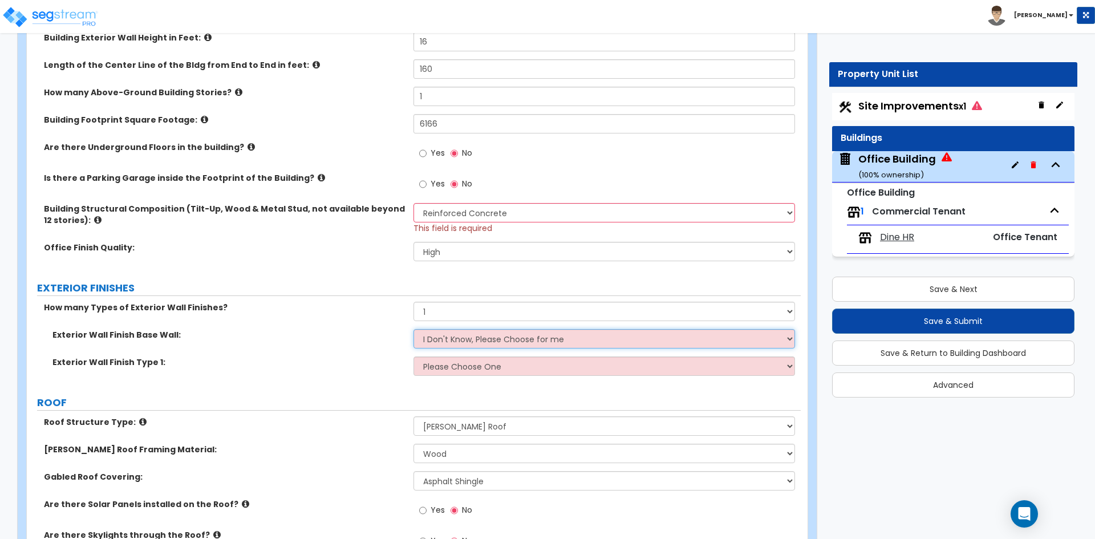
select select "1"
click at [413, 329] on select "I Don't Know, Please Choose for me Concrete Masonry Units (CMU) Cast-in-Place C…" at bounding box center [603, 338] width 381 height 19
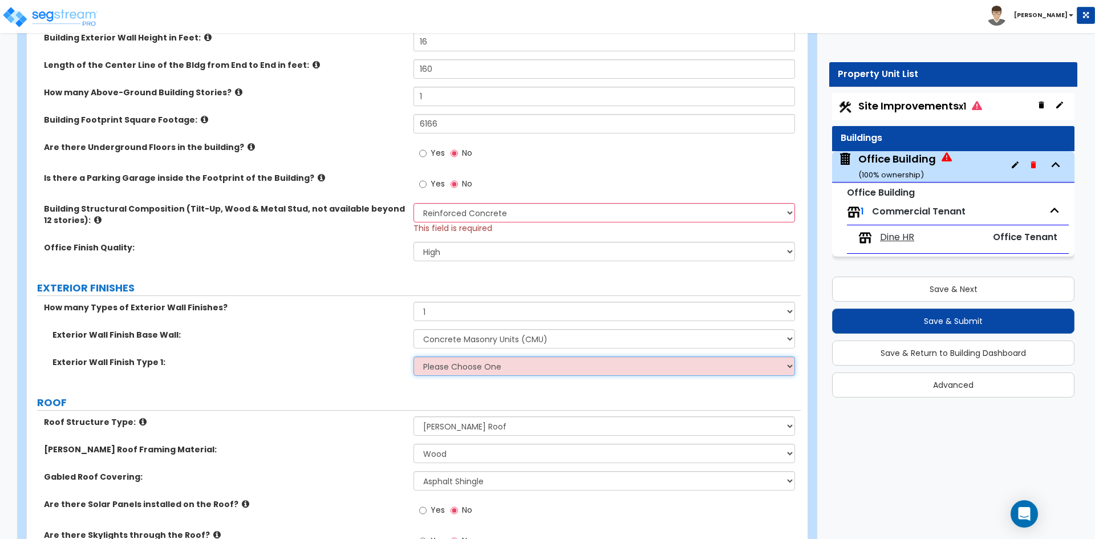
click at [490, 367] on select "Please Choose One No Finish/Shared Wall No Wall Brick Veneer Stone Veneer Wood …" at bounding box center [603, 365] width 381 height 19
select select "7"
click at [413, 356] on select "Please Choose One No Finish/Shared Wall No Wall Brick Veneer Stone Veneer Wood …" at bounding box center [603, 365] width 381 height 19
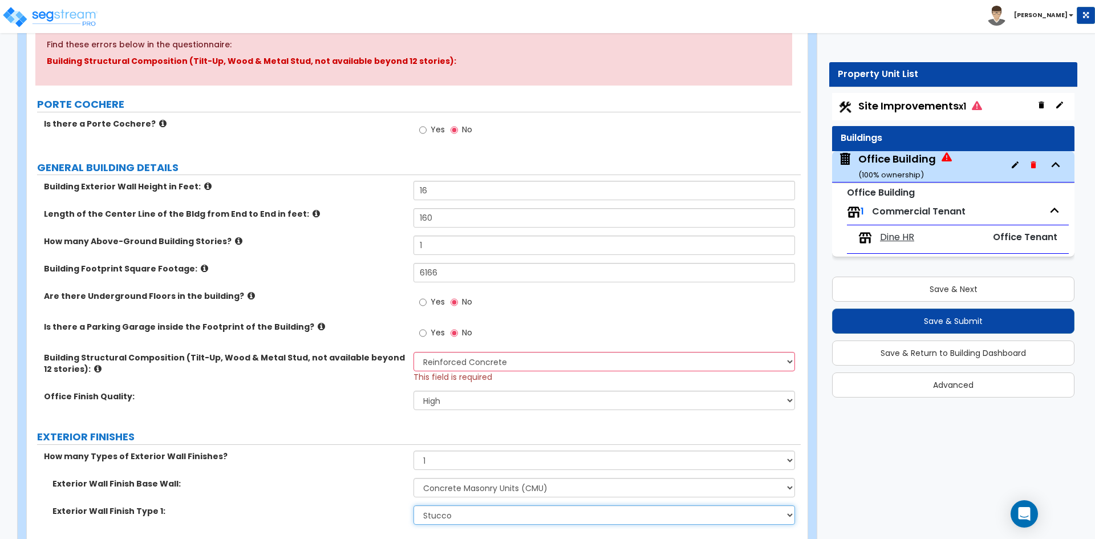
scroll to position [114, 0]
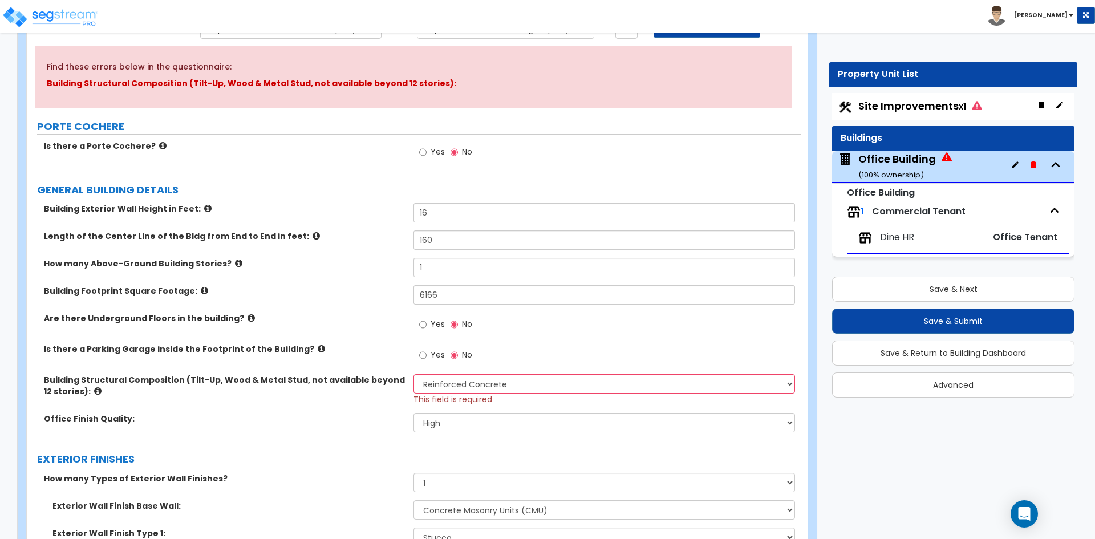
click at [979, 109] on icon at bounding box center [977, 105] width 10 height 9
select select "2"
select select "1"
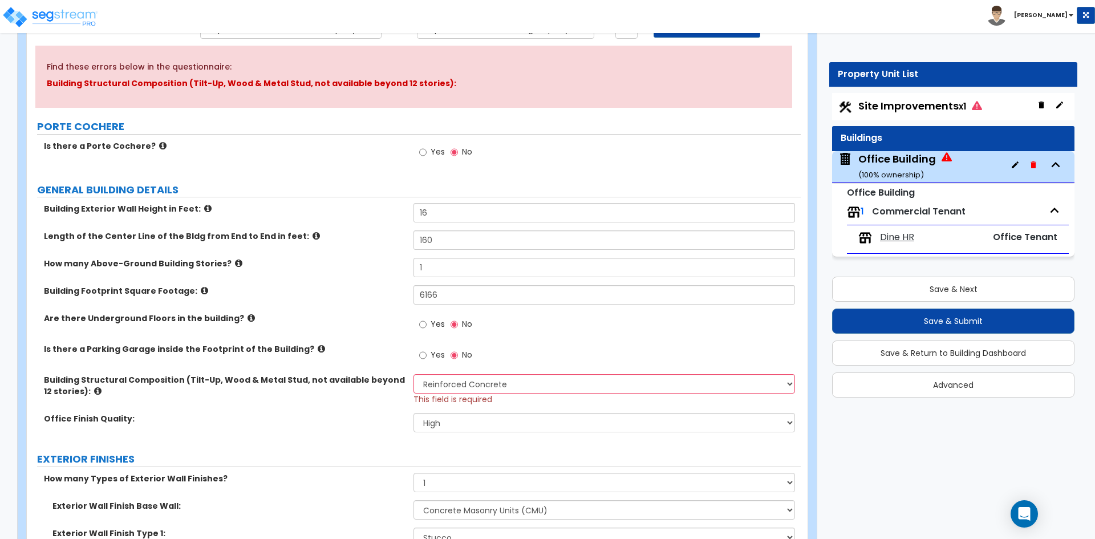
select select "1"
select select "2"
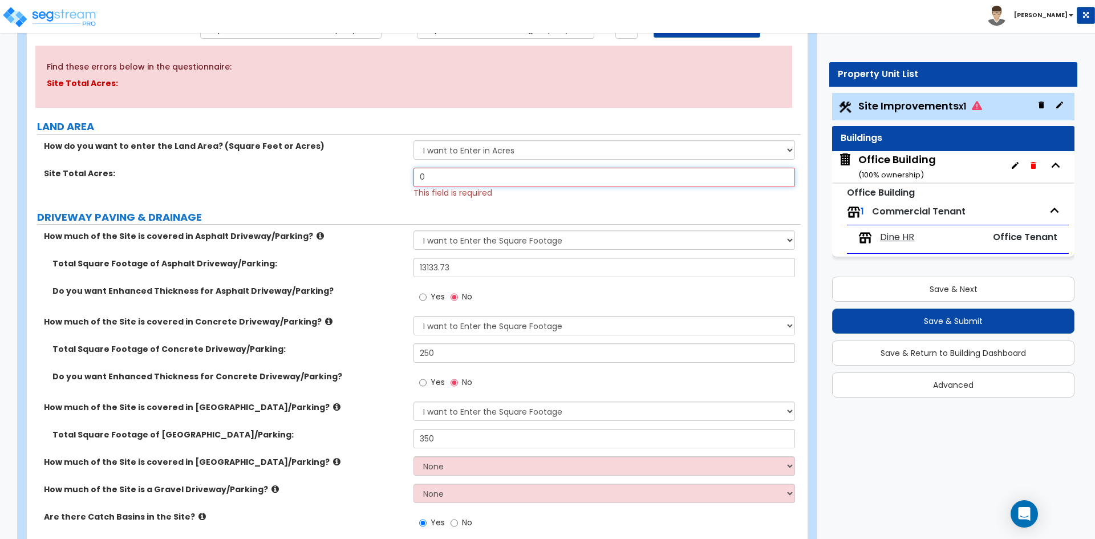
click at [461, 178] on input "0" at bounding box center [603, 177] width 381 height 19
click at [486, 152] on select "I want to Enter in Acres I want to Enter in Square Feet" at bounding box center [603, 149] width 381 height 19
select select "2"
click at [413, 140] on select "I want to Enter in Acres I want to Enter in Square Feet" at bounding box center [603, 149] width 381 height 19
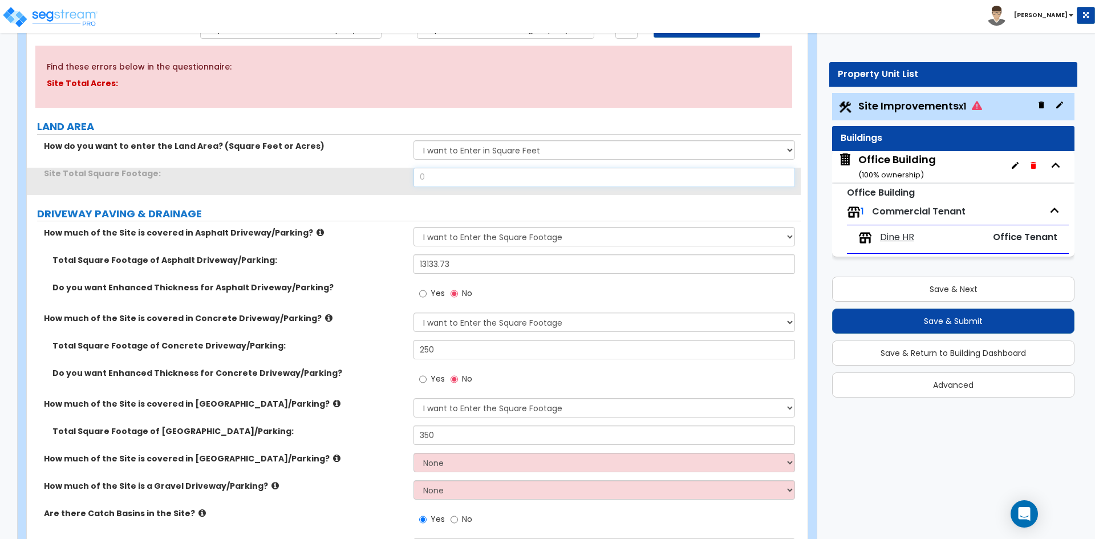
click at [462, 180] on input "0" at bounding box center [603, 177] width 381 height 19
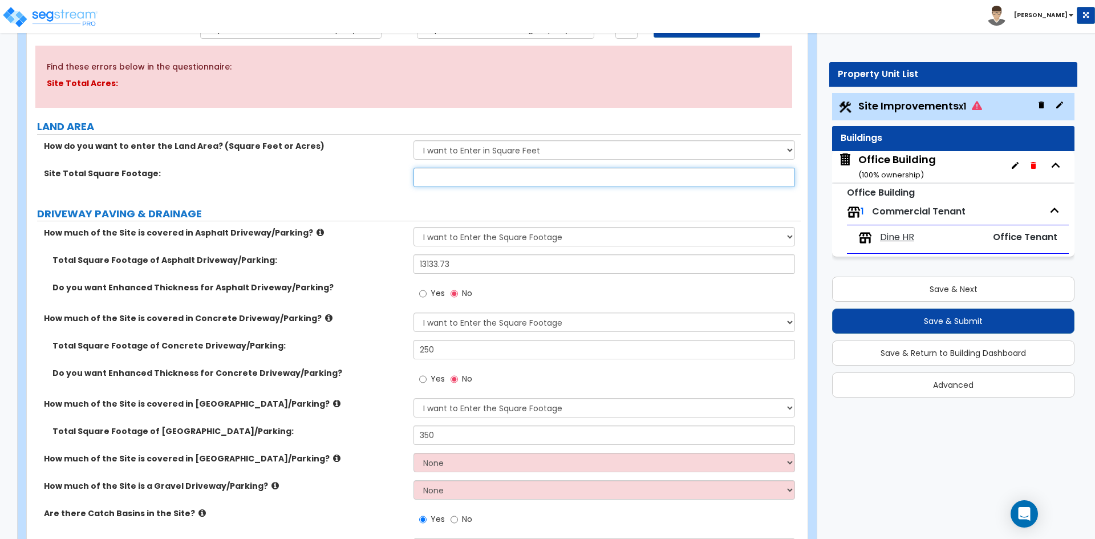
click at [429, 173] on input "text" at bounding box center [603, 177] width 381 height 19
click at [1034, 238] on span "Office Tenant" at bounding box center [1025, 236] width 64 height 13
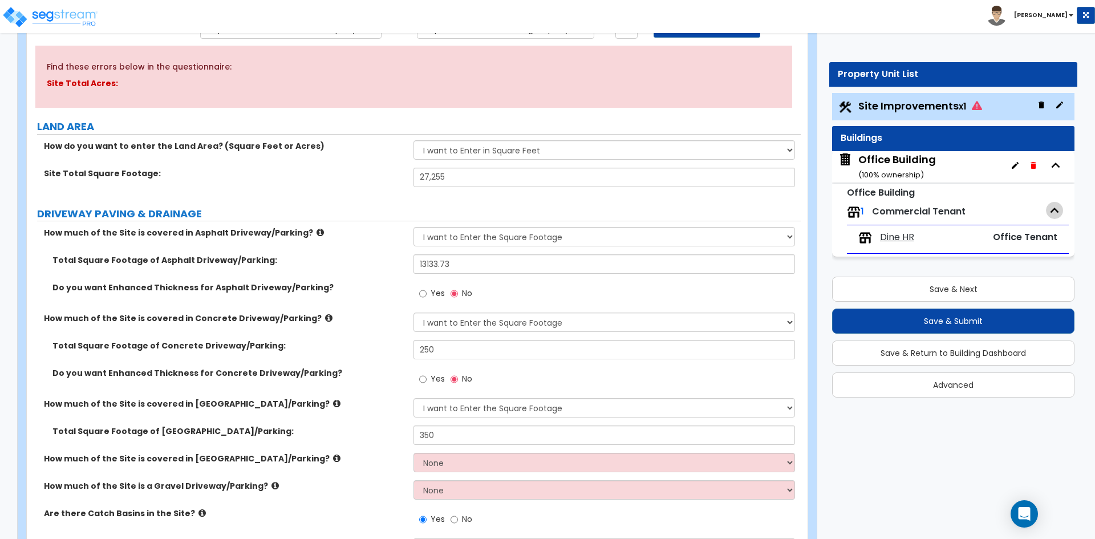
click at [1056, 210] on icon "button" at bounding box center [1054, 210] width 9 height 5
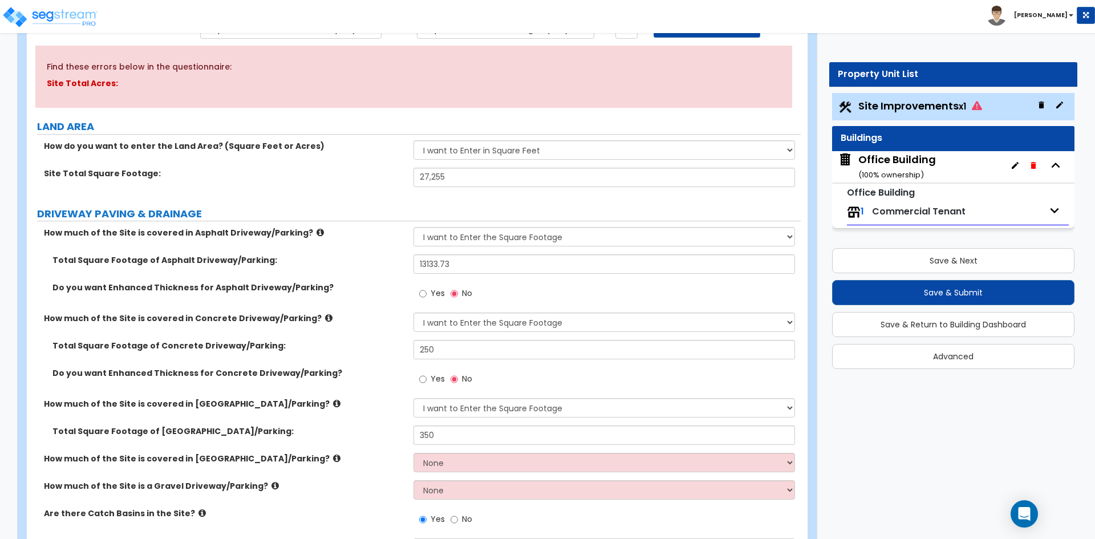
click at [1056, 210] on icon "button" at bounding box center [1054, 210] width 9 height 5
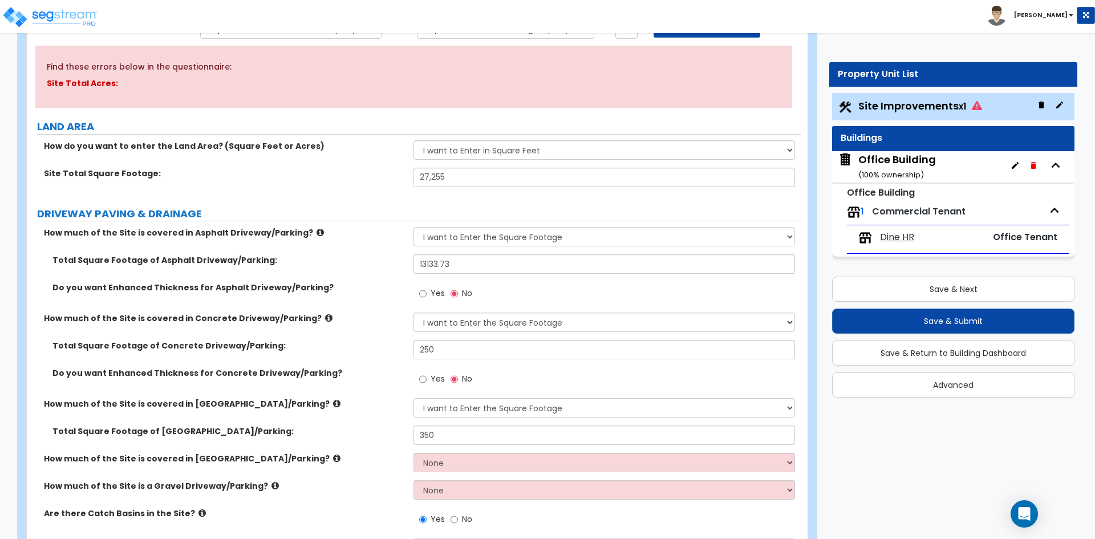
click at [868, 236] on img at bounding box center [865, 238] width 14 height 14
click at [866, 236] on img at bounding box center [865, 238] width 14 height 14
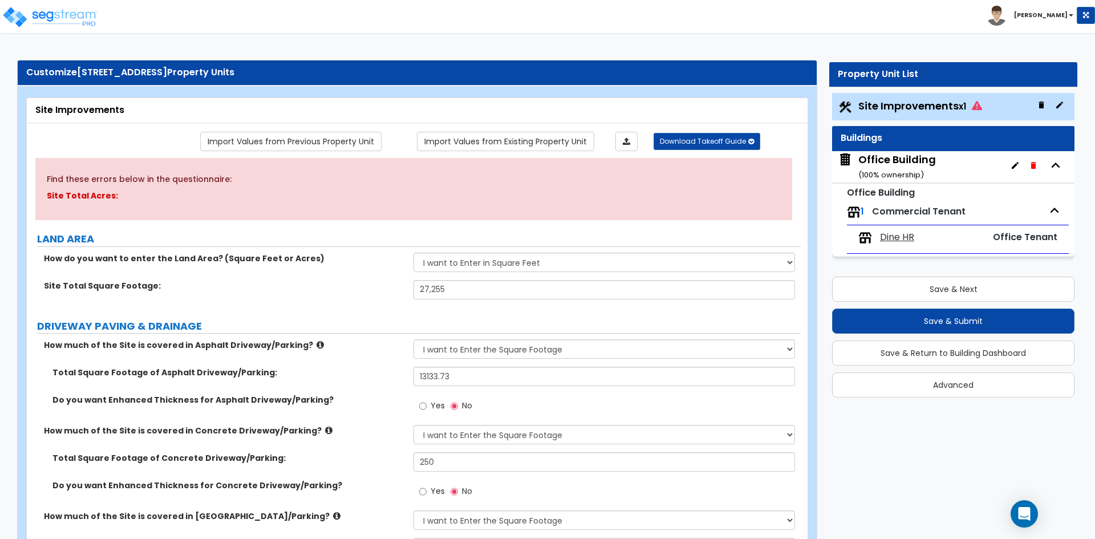
scroll to position [0, 0]
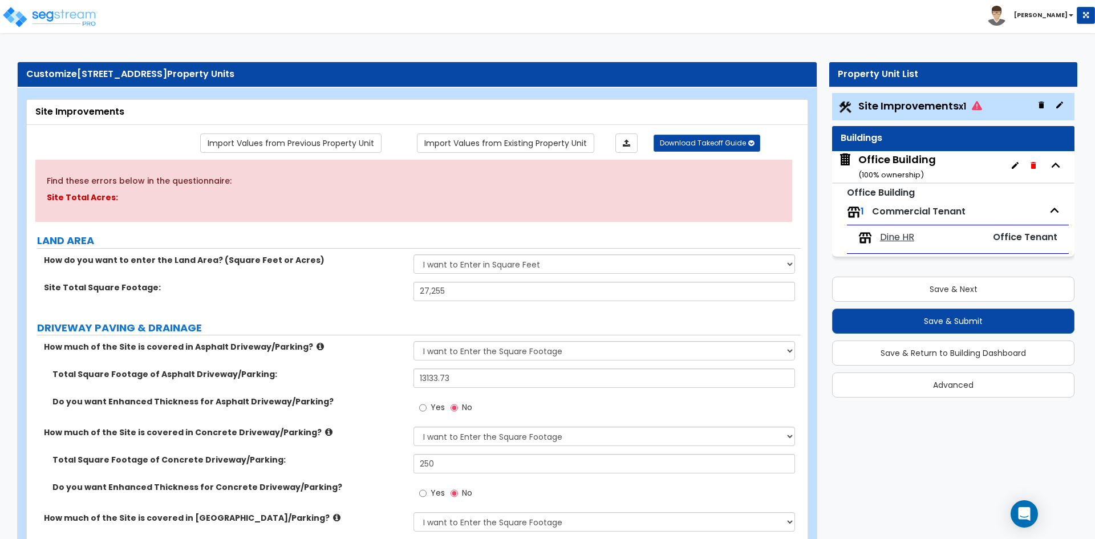
click at [1016, 165] on icon "button" at bounding box center [1015, 165] width 7 height 7
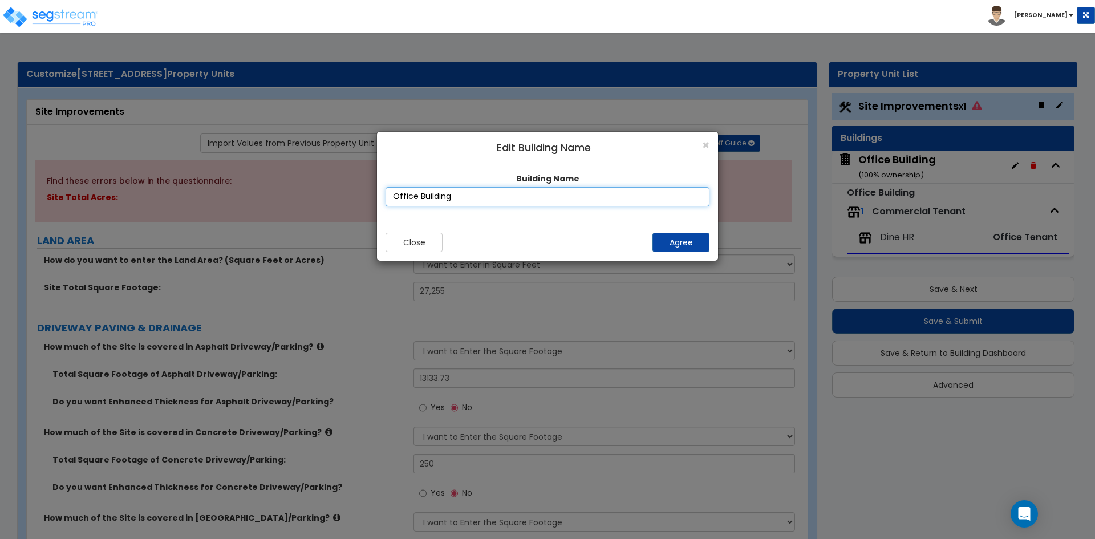
click at [570, 197] on input "Office Building" at bounding box center [547, 196] width 324 height 19
click at [680, 250] on button "Agree" at bounding box center [680, 242] width 57 height 19
type input "27255"
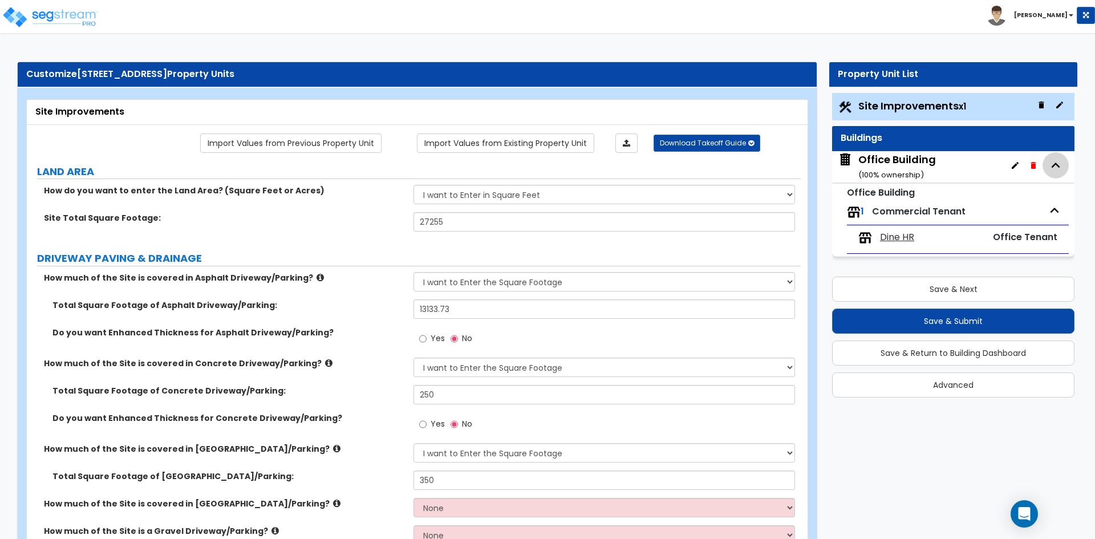
click at [1059, 164] on icon "button" at bounding box center [1055, 165] width 17 height 17
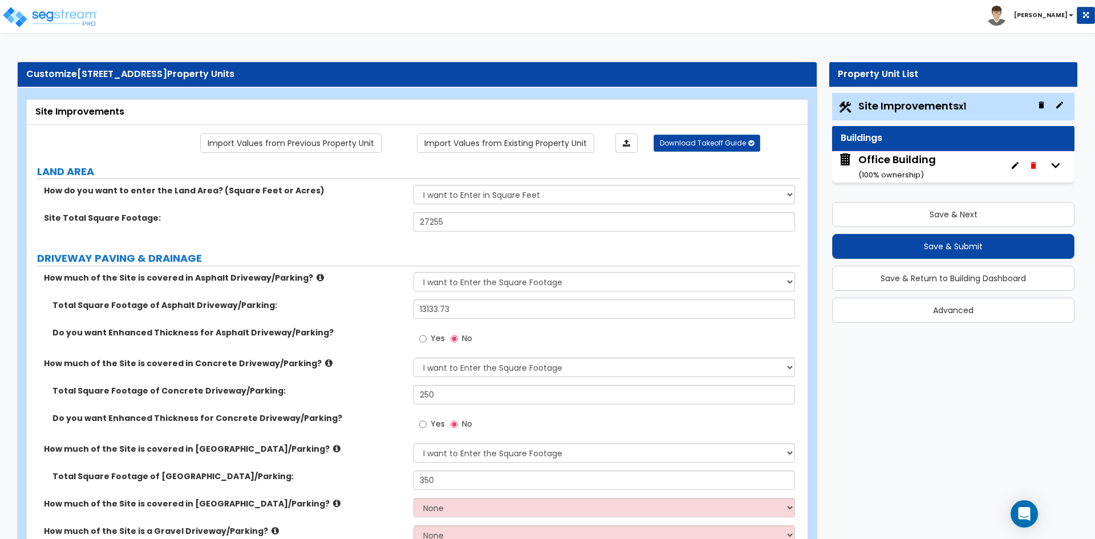
click at [1059, 164] on icon "button" at bounding box center [1055, 165] width 17 height 17
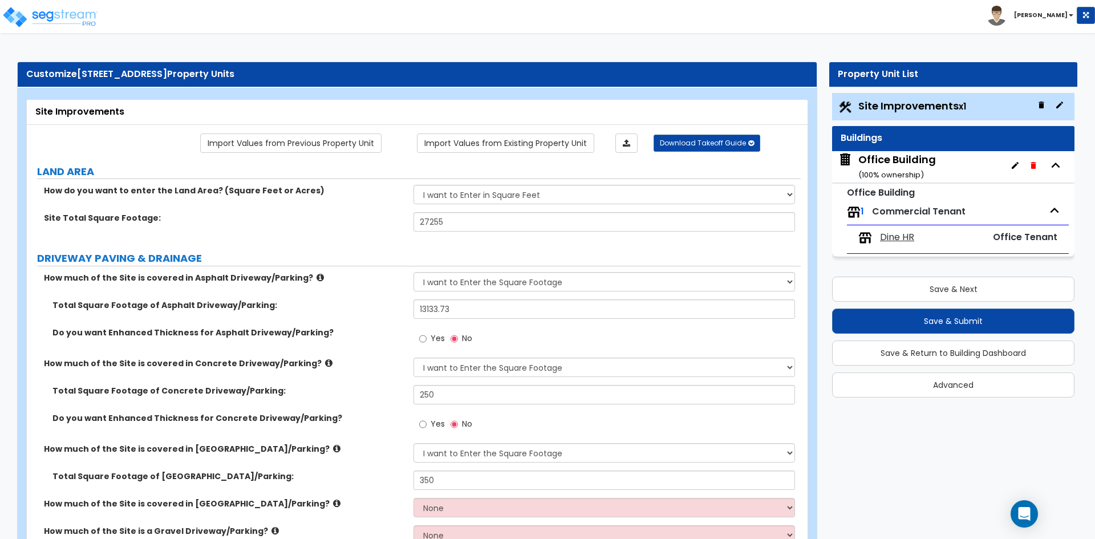
click at [1027, 236] on span "Office Tenant" at bounding box center [1025, 236] width 64 height 13
click at [1025, 237] on span "Office Tenant" at bounding box center [1025, 236] width 64 height 13
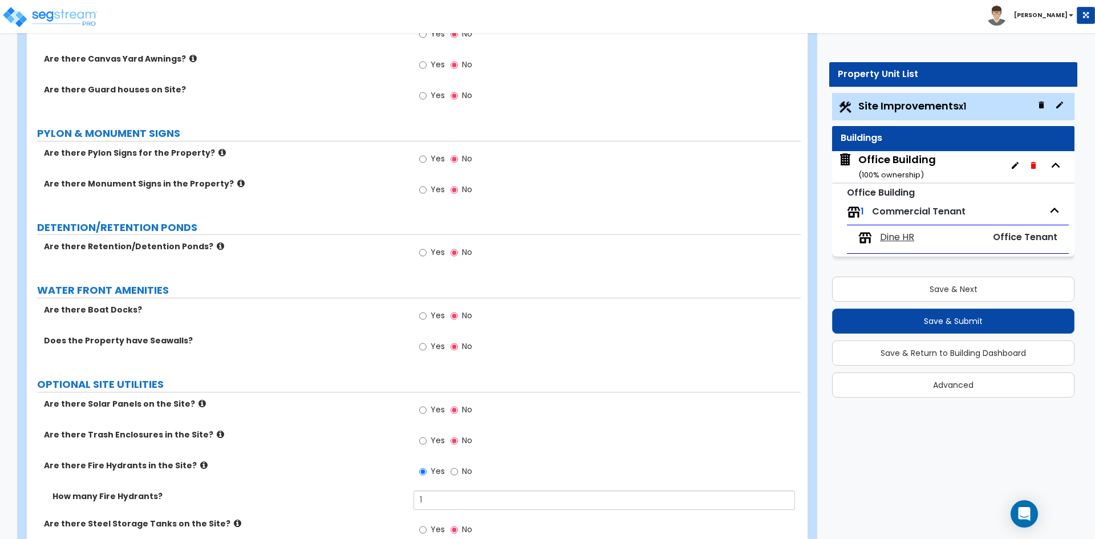
scroll to position [2614, 0]
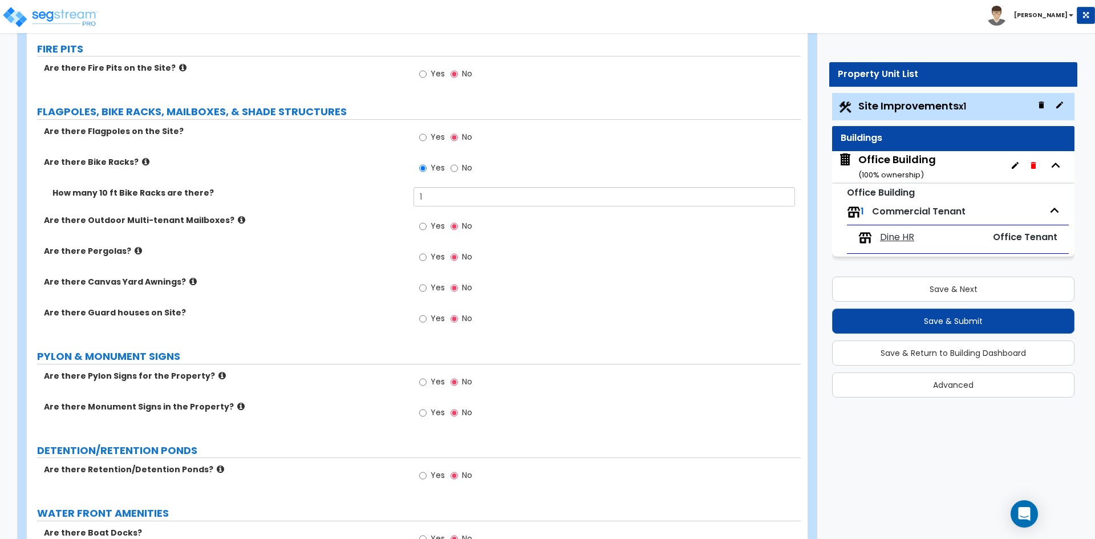
click at [931, 171] on div "Office Building ( 100 % ownership)" at bounding box center [897, 166] width 78 height 29
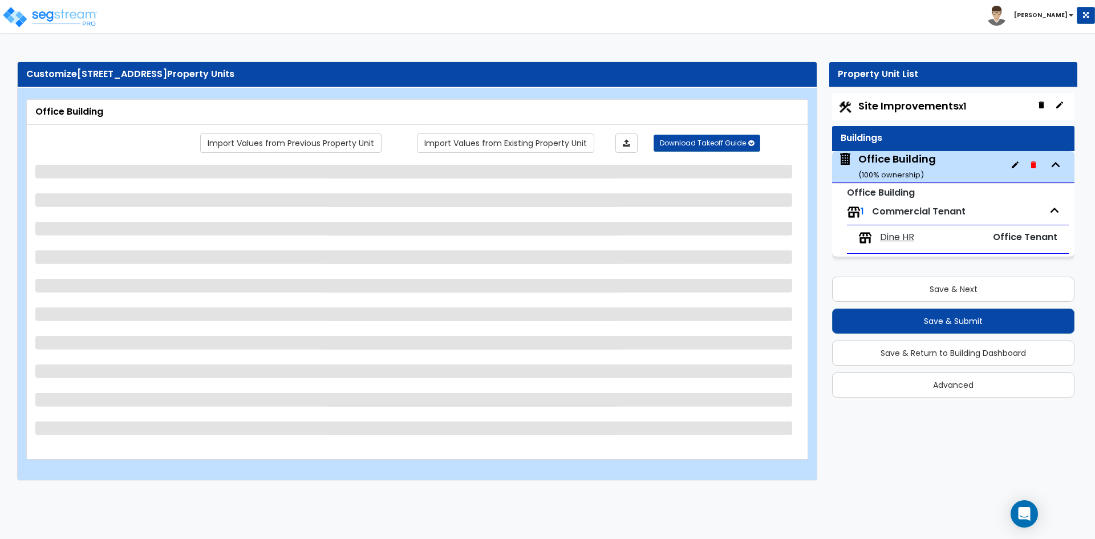
scroll to position [0, 0]
select select "3"
select select "2"
select select "1"
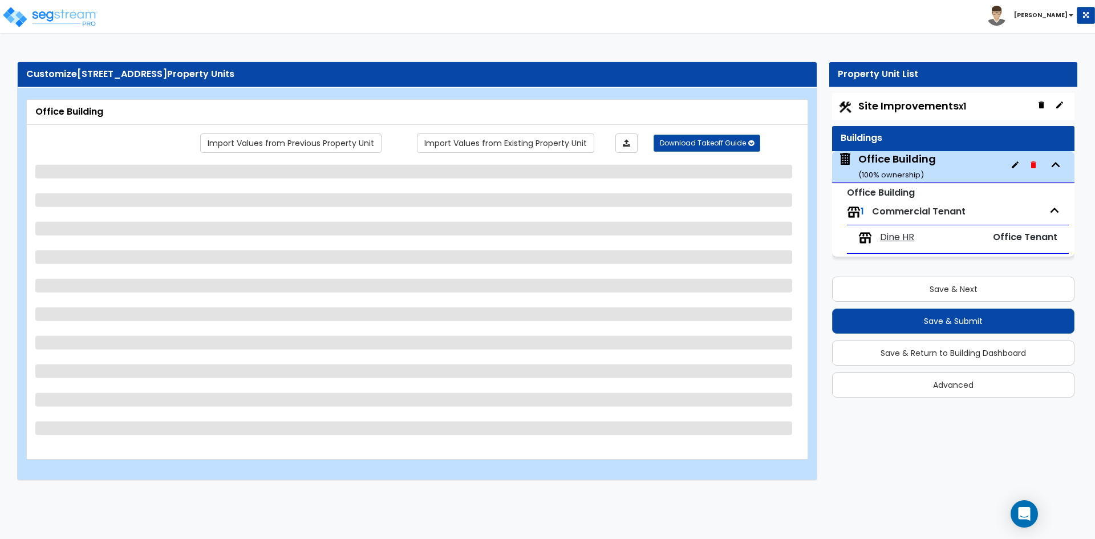
select select "7"
select select "1"
select select "2"
select select "1"
select select "2"
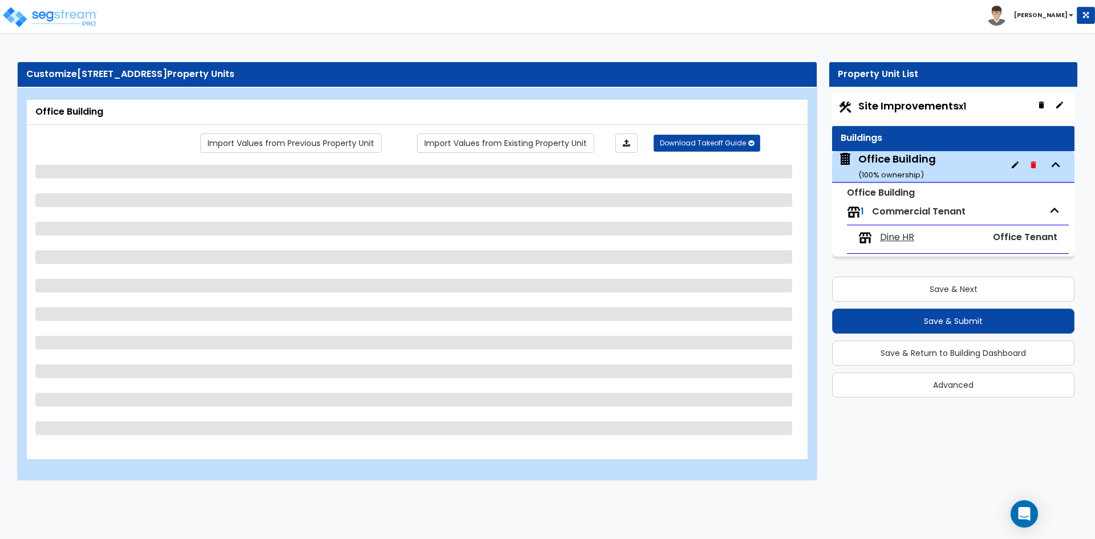
select select "2"
select select "1"
select select "2"
select select "1"
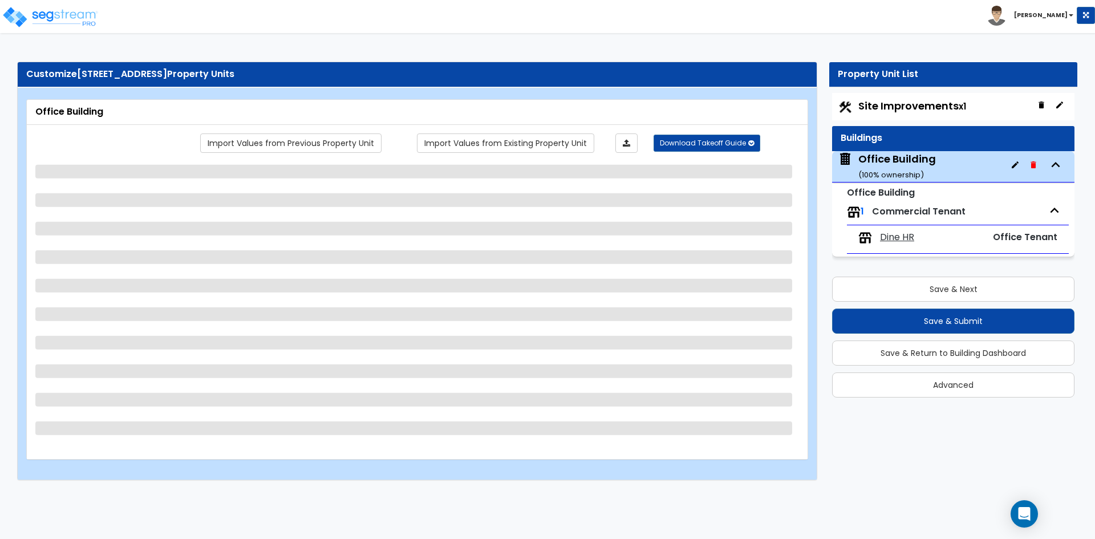
select select "2"
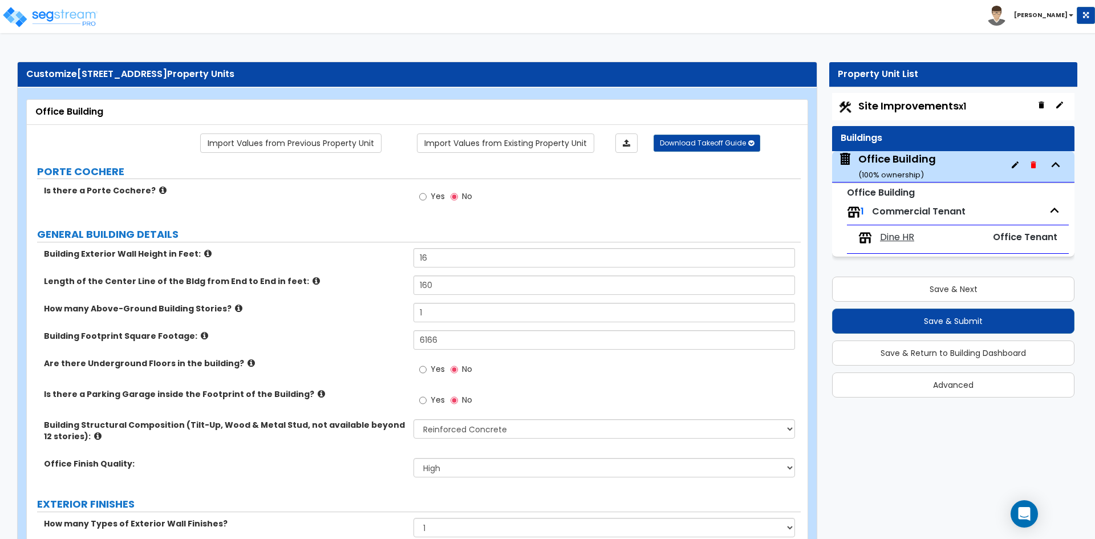
click at [899, 236] on span "Dine HR" at bounding box center [897, 237] width 34 height 13
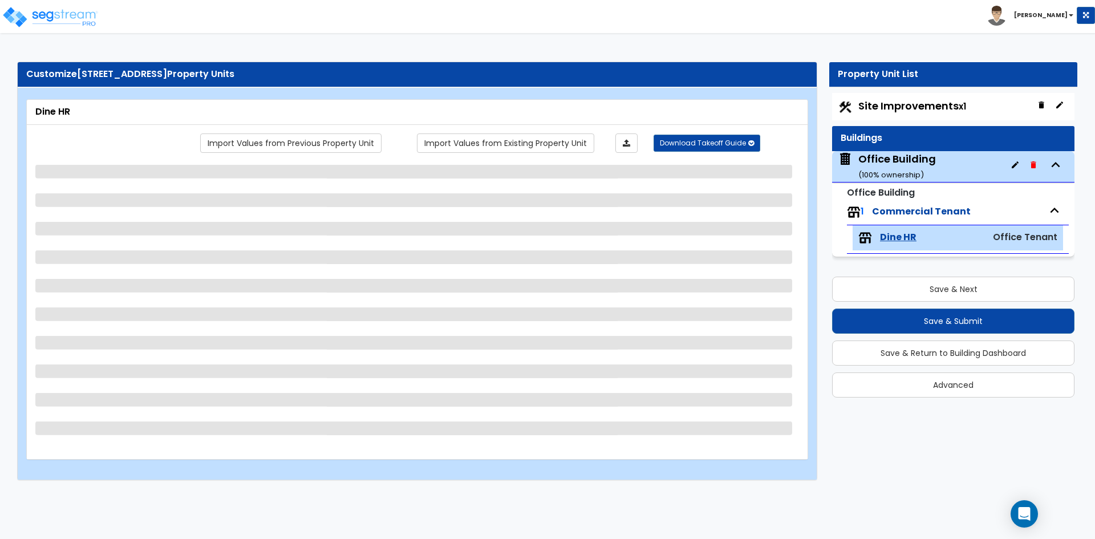
select select "1"
select select "2"
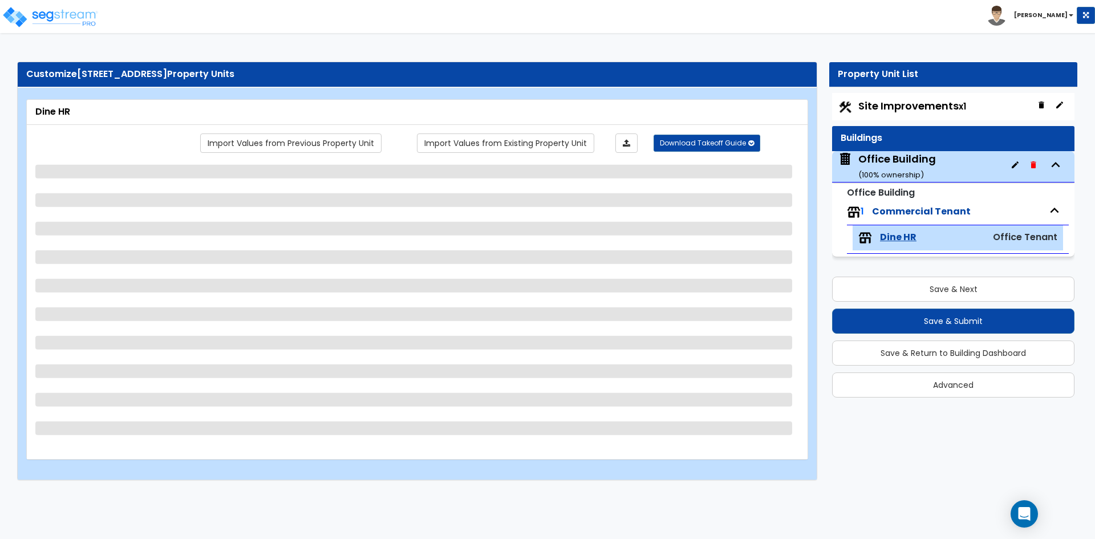
select select "1"
select select "5"
select select "1"
select select "3"
select select "2"
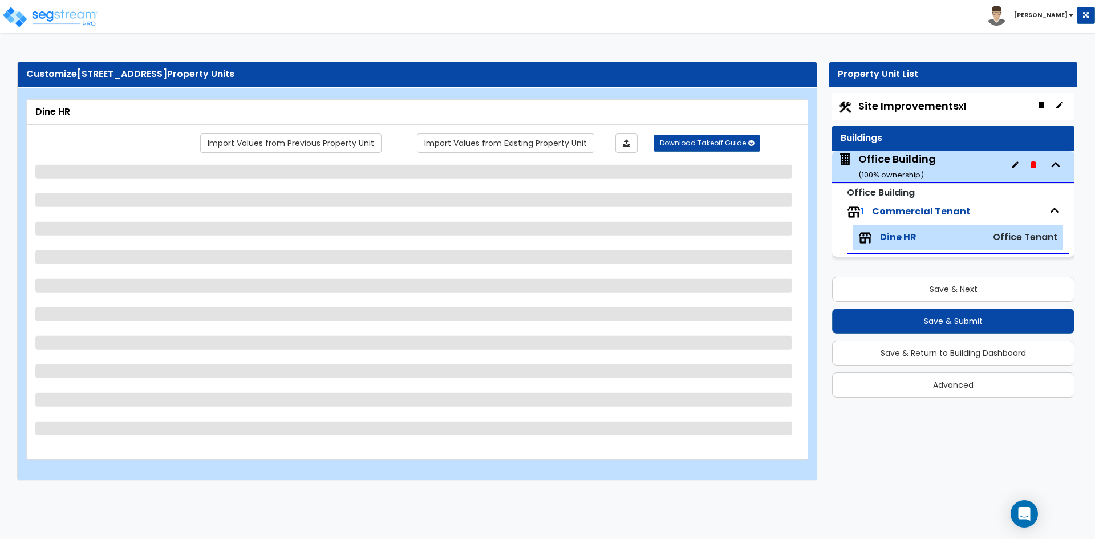
select select "1"
select select "5"
select select "1"
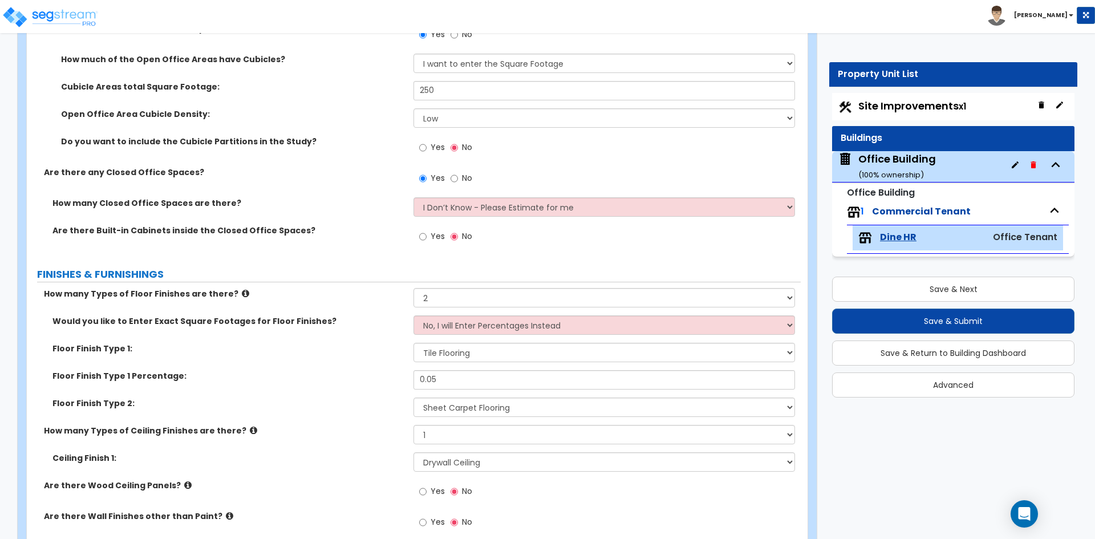
scroll to position [912, 0]
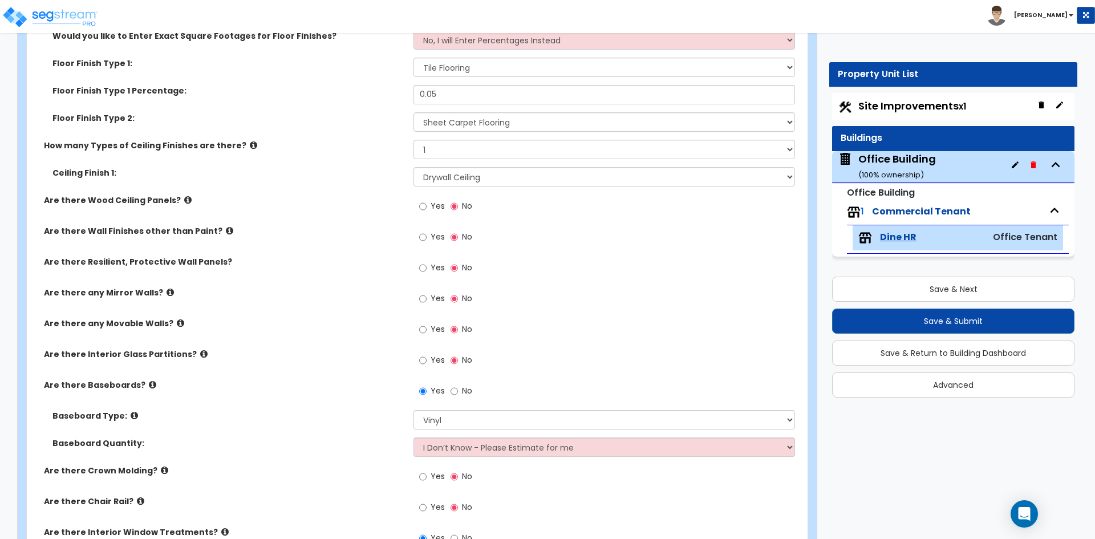
click at [427, 237] on label "Yes" at bounding box center [432, 238] width 26 height 19
click at [427, 237] on input "Yes" at bounding box center [422, 237] width 7 height 13
radio input "true"
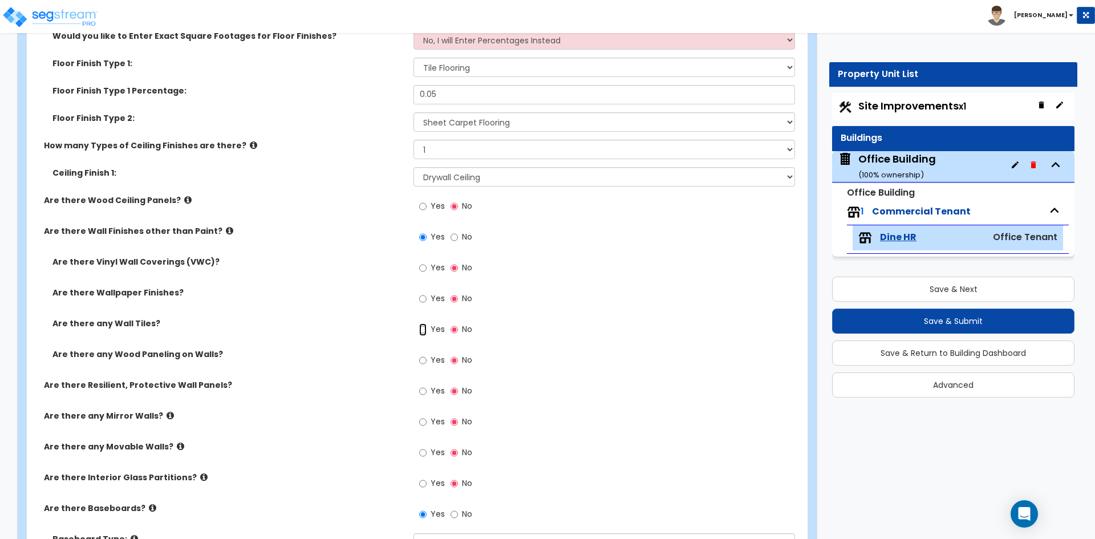
click at [421, 330] on input "Yes" at bounding box center [422, 329] width 7 height 13
radio input "true"
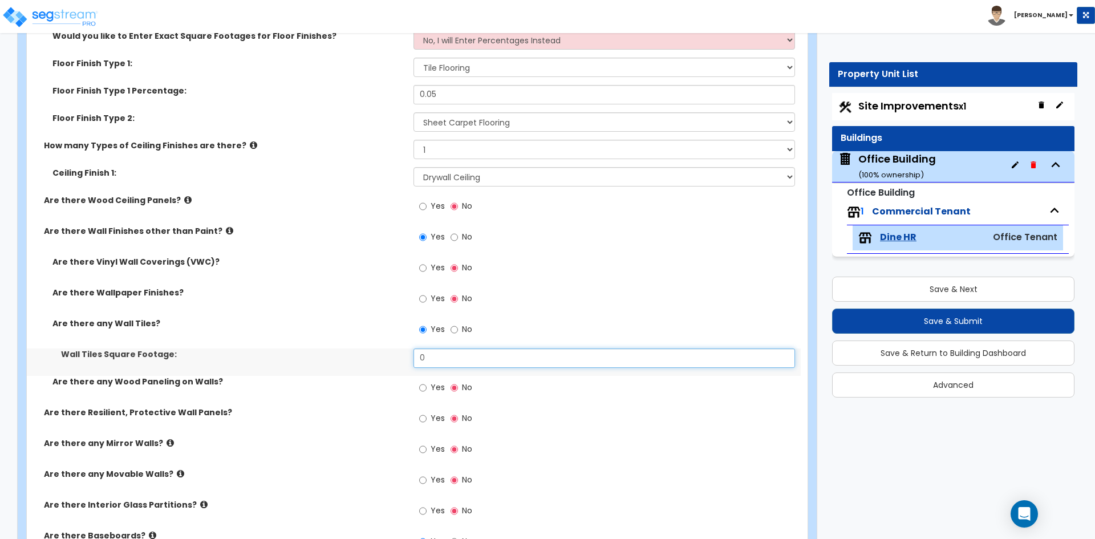
click at [456, 359] on input "0" at bounding box center [603, 357] width 381 height 19
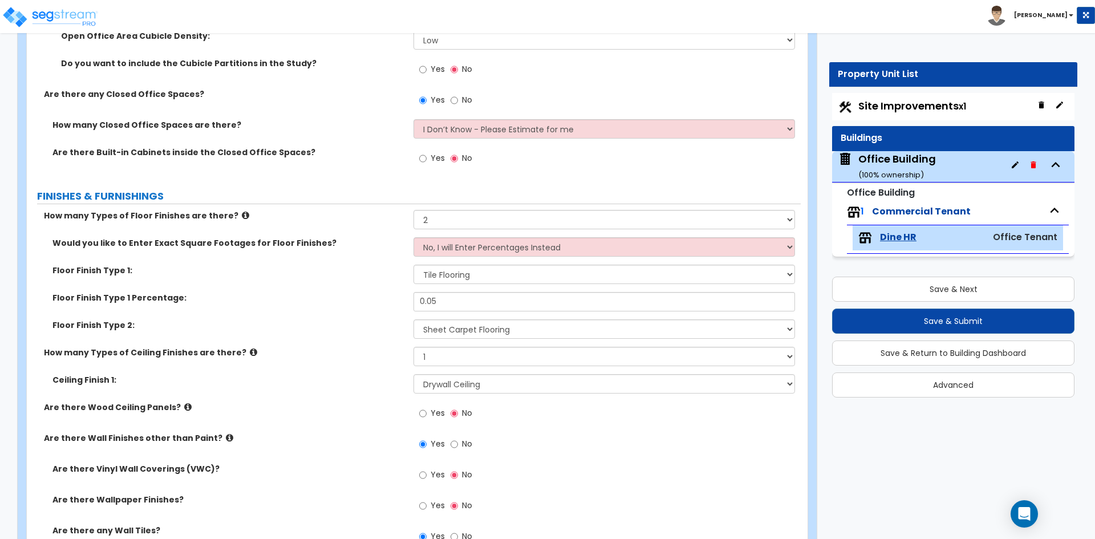
scroll to position [684, 0]
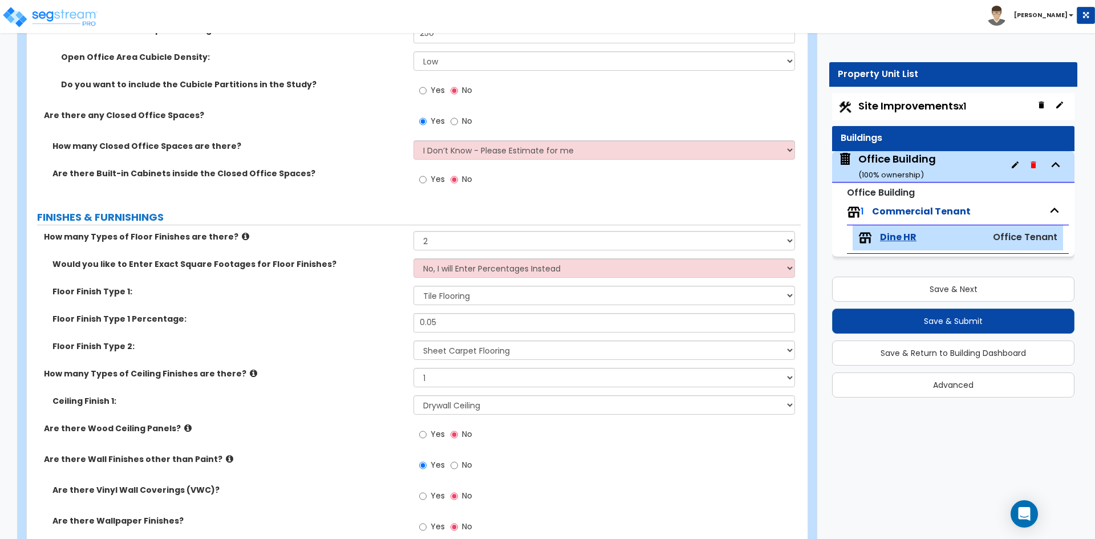
type input "100"
click at [442, 324] on input "0.05" at bounding box center [603, 322] width 381 height 19
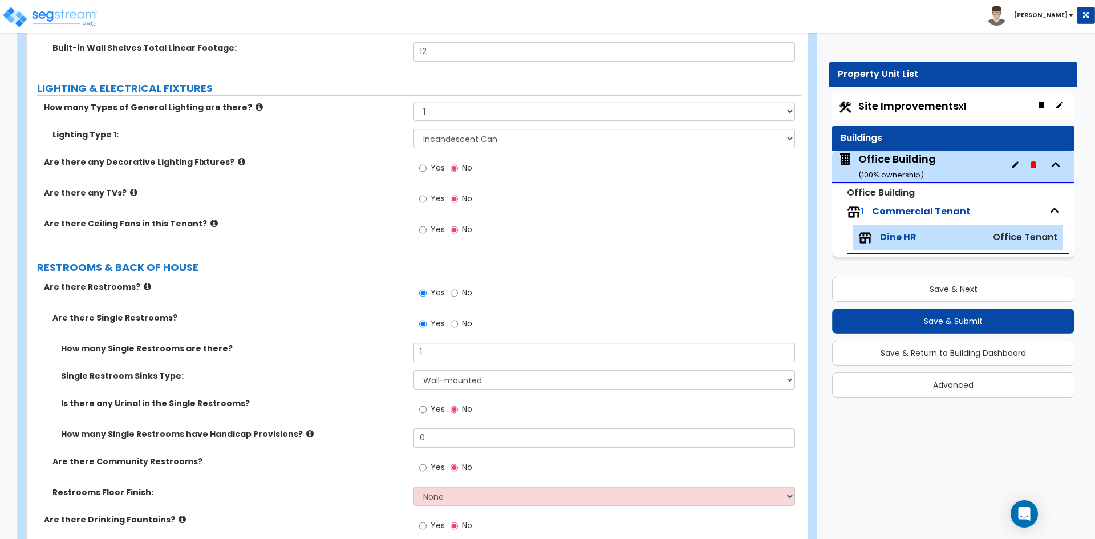
scroll to position [1768, 0]
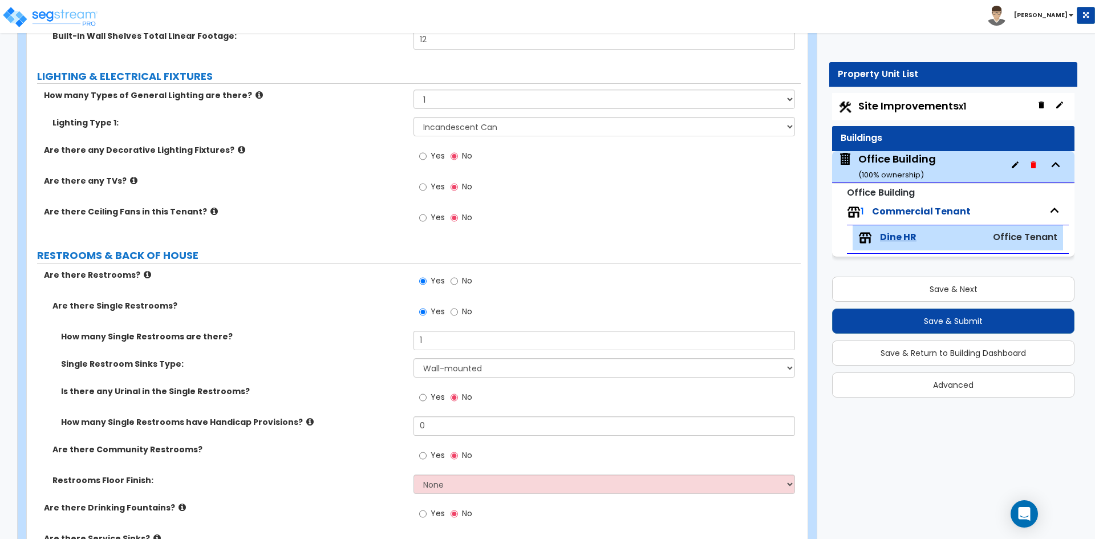
type input "0.12"
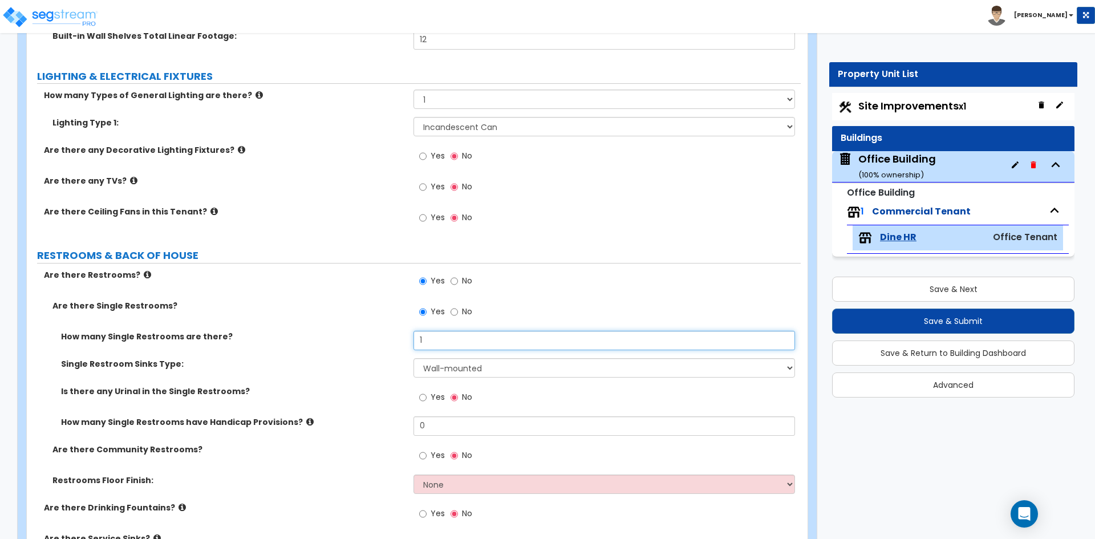
drag, startPoint x: 419, startPoint y: 334, endPoint x: 424, endPoint y: 337, distance: 6.2
click at [420, 336] on input "1" at bounding box center [603, 340] width 381 height 19
click at [427, 338] on input "1" at bounding box center [603, 340] width 381 height 19
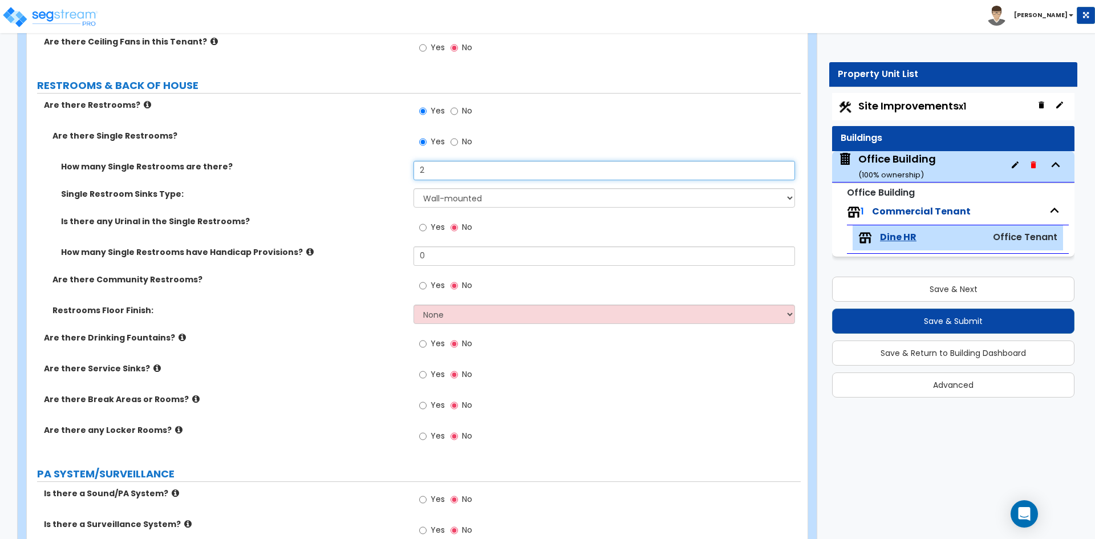
scroll to position [1939, 0]
type input "2"
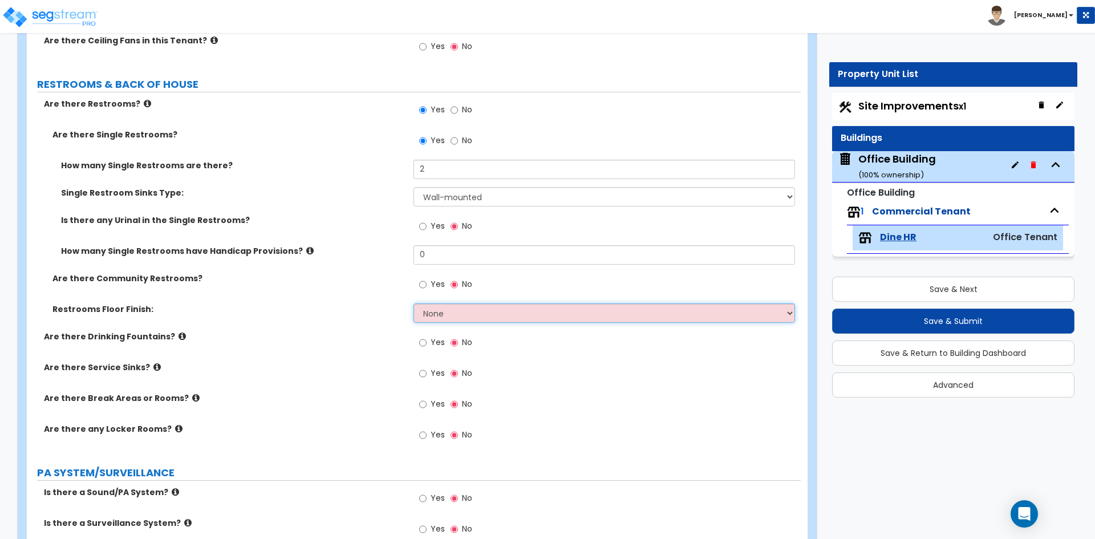
click at [442, 318] on select "None Tile Flooring Resilient Laminate Flooring VCT Flooring Sheet Vinyl Flooring" at bounding box center [603, 312] width 381 height 19
select select "1"
click at [413, 303] on select "None Tile Flooring Resilient Laminate Flooring VCT Flooring Sheet Vinyl Flooring" at bounding box center [603, 312] width 381 height 19
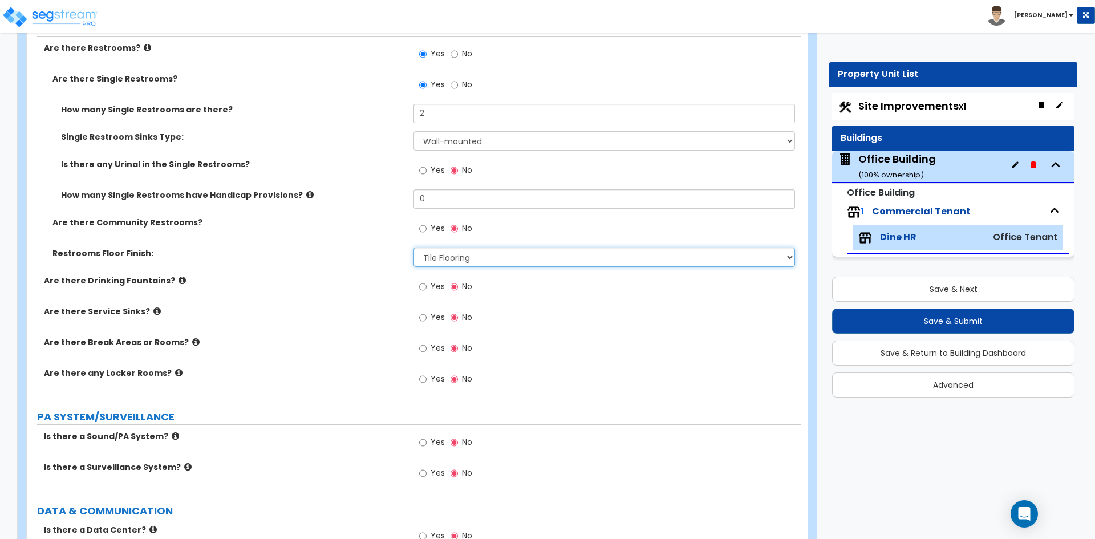
scroll to position [1996, 0]
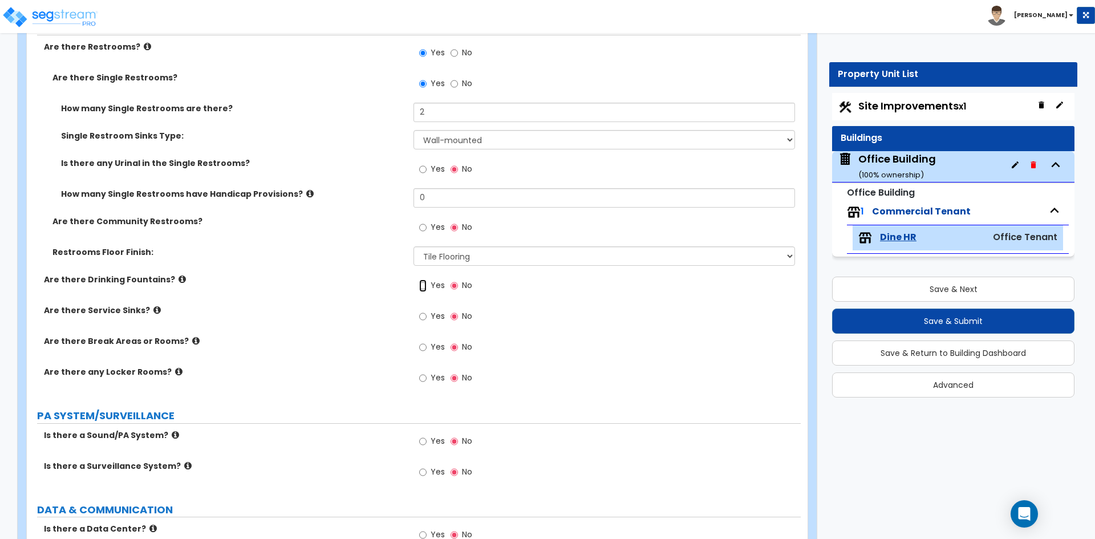
click at [420, 287] on input "Yes" at bounding box center [422, 285] width 7 height 13
radio input "true"
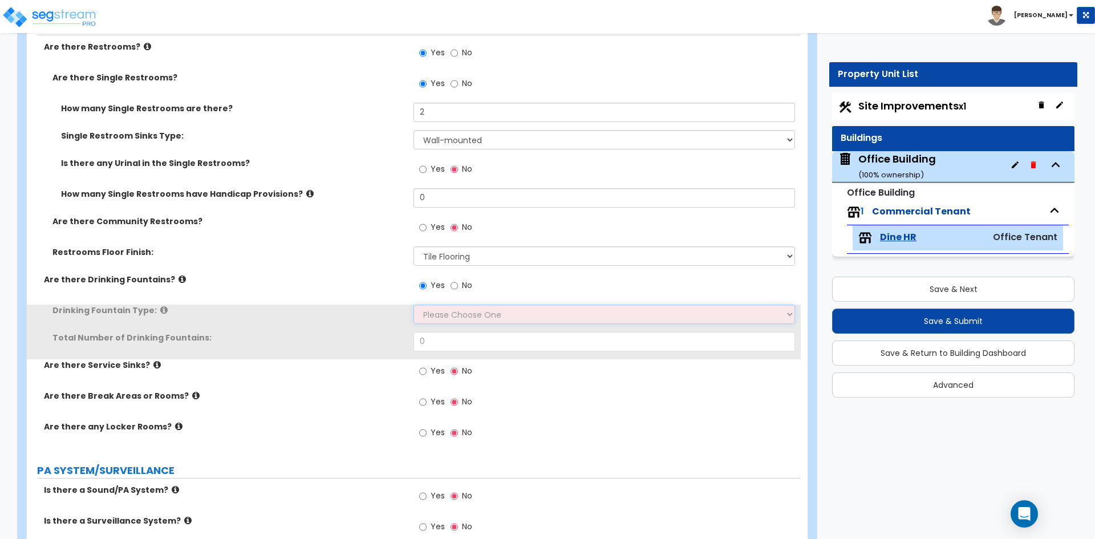
click at [438, 305] on select "Please Choose One Wall-mounted Floor-mounted" at bounding box center [603, 314] width 381 height 19
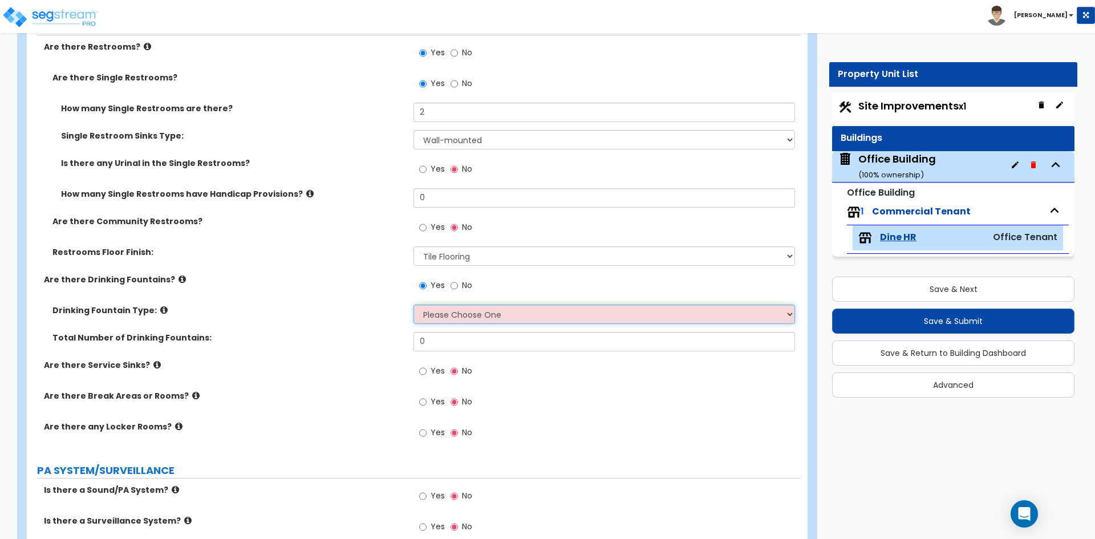
select select "1"
click at [413, 305] on select "Please Choose One Wall-mounted Floor-mounted" at bounding box center [603, 314] width 381 height 19
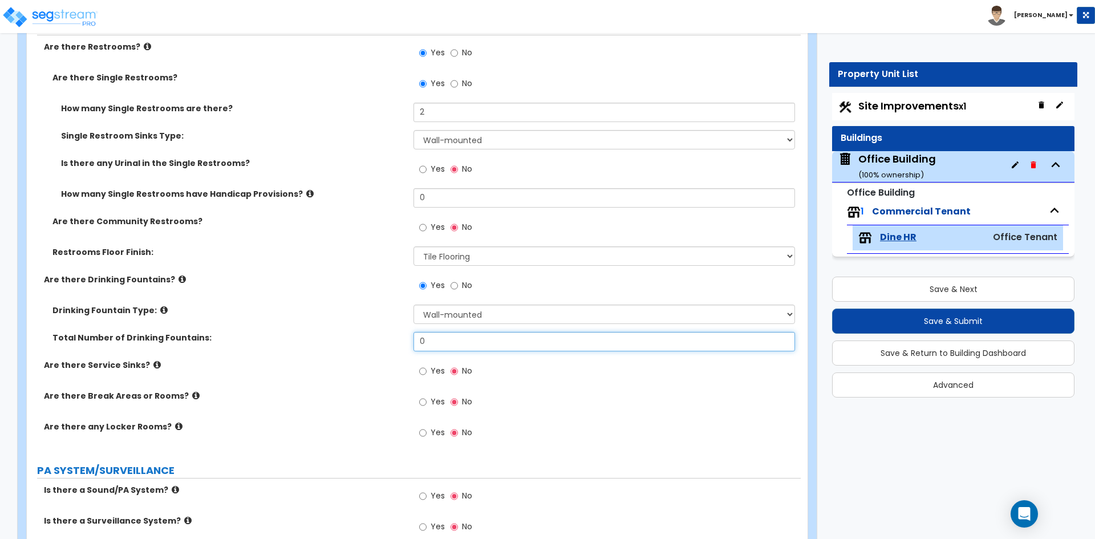
click at [445, 342] on input "0" at bounding box center [603, 341] width 381 height 19
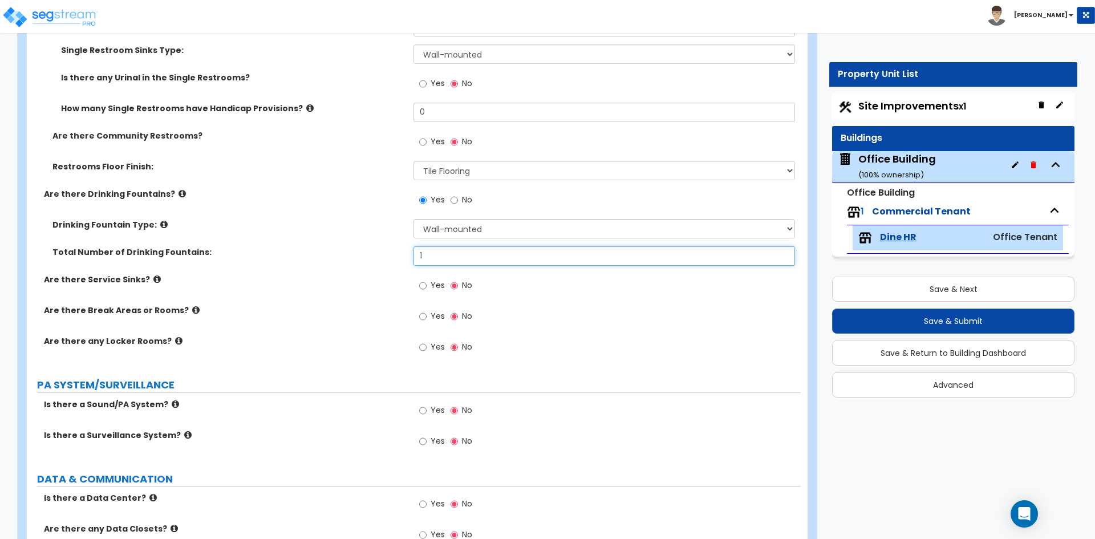
scroll to position [2110, 0]
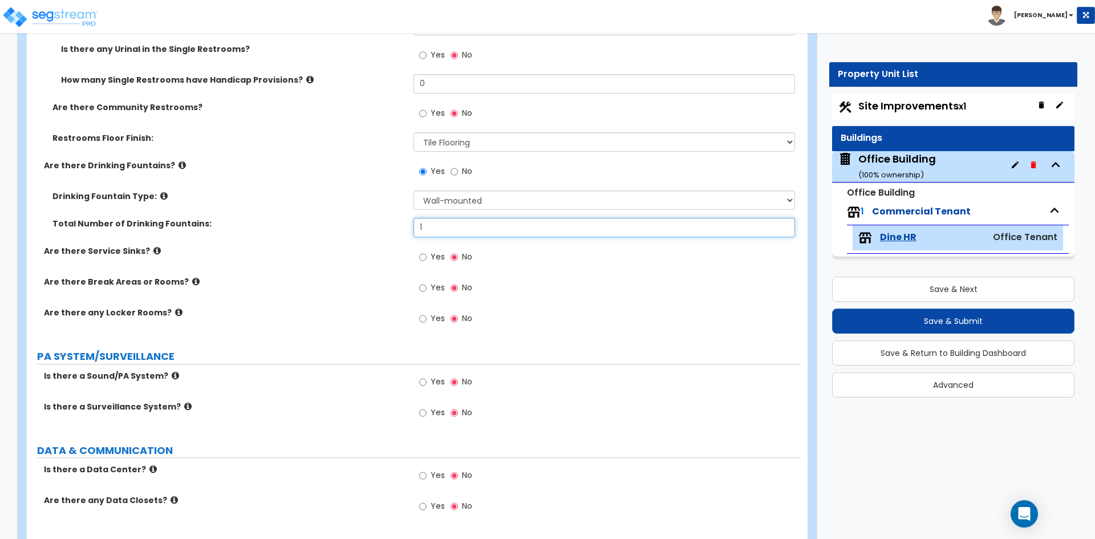
type input "1"
click at [424, 287] on input "Yes" at bounding box center [422, 288] width 7 height 13
radio input "true"
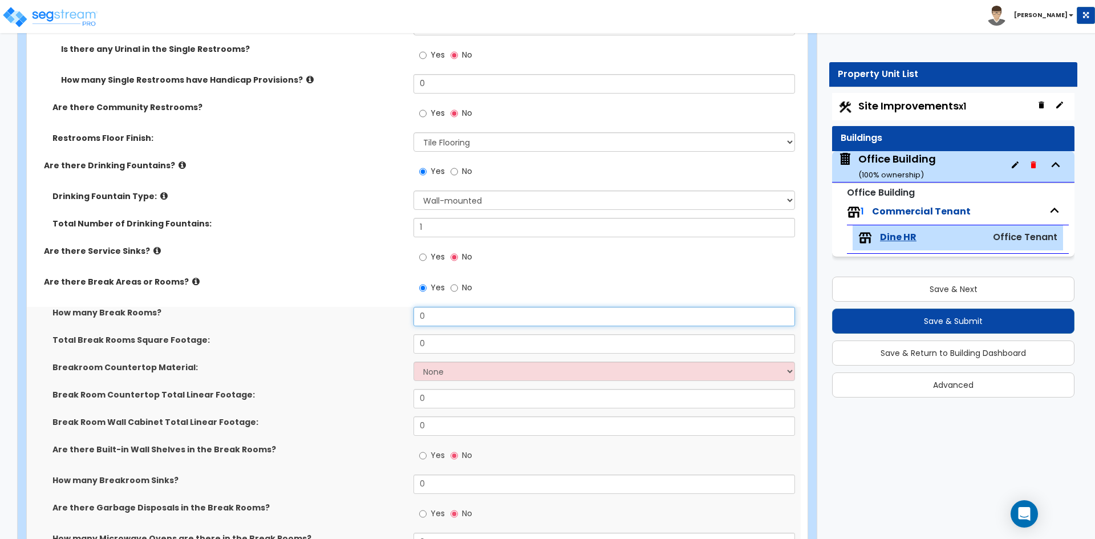
click at [440, 318] on input "0" at bounding box center [603, 316] width 381 height 19
type input "1"
click at [445, 335] on input "0" at bounding box center [603, 343] width 381 height 19
type input "125"
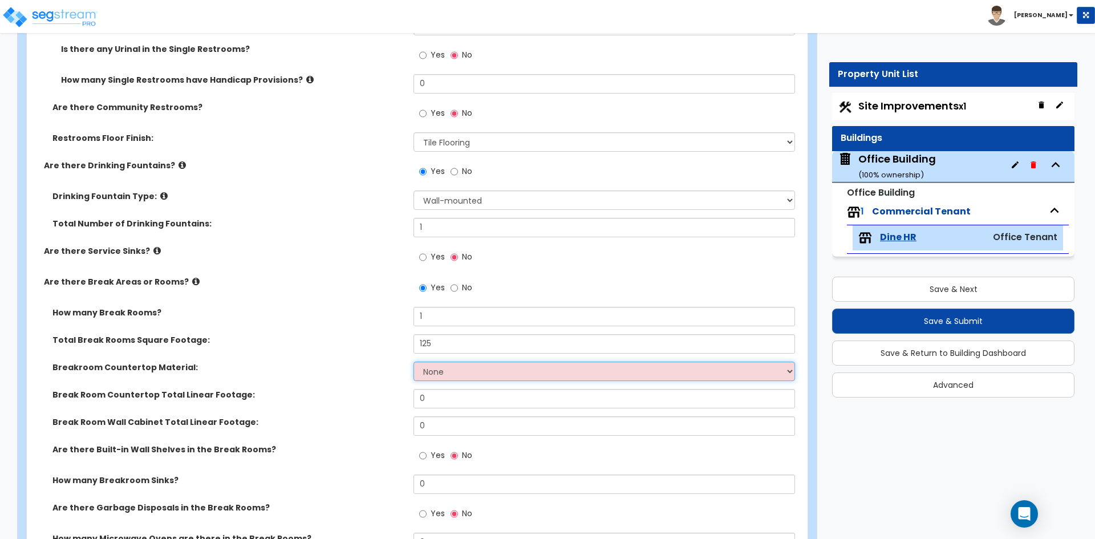
click at [462, 371] on select "None Plastic Laminate Solid Surface Stone Quartz Marble Tile Wood Stainless Ste…" at bounding box center [603, 371] width 381 height 19
select select "5"
click at [413, 362] on select "None Plastic Laminate Solid Surface Stone Quartz Marble Tile Wood Stainless Ste…" at bounding box center [603, 371] width 381 height 19
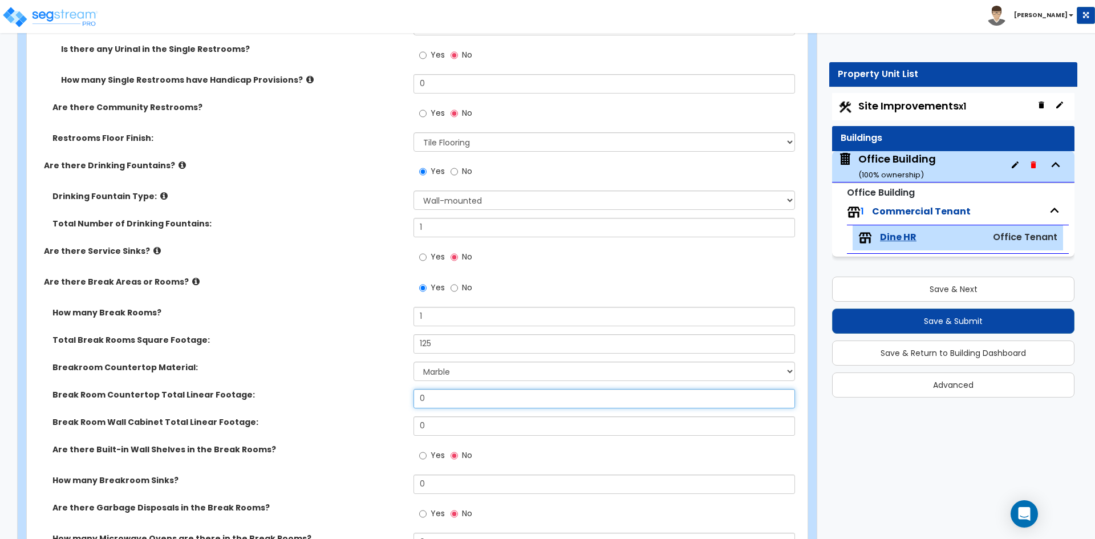
click at [459, 399] on input "0" at bounding box center [603, 398] width 381 height 19
type input "8"
click at [462, 433] on input "0" at bounding box center [603, 425] width 381 height 19
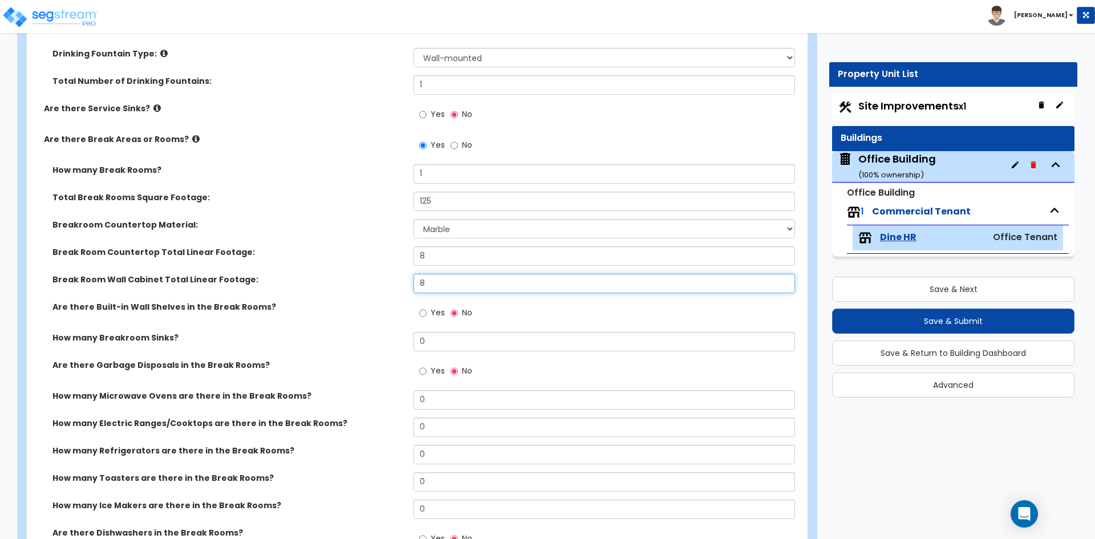
scroll to position [2281, 0]
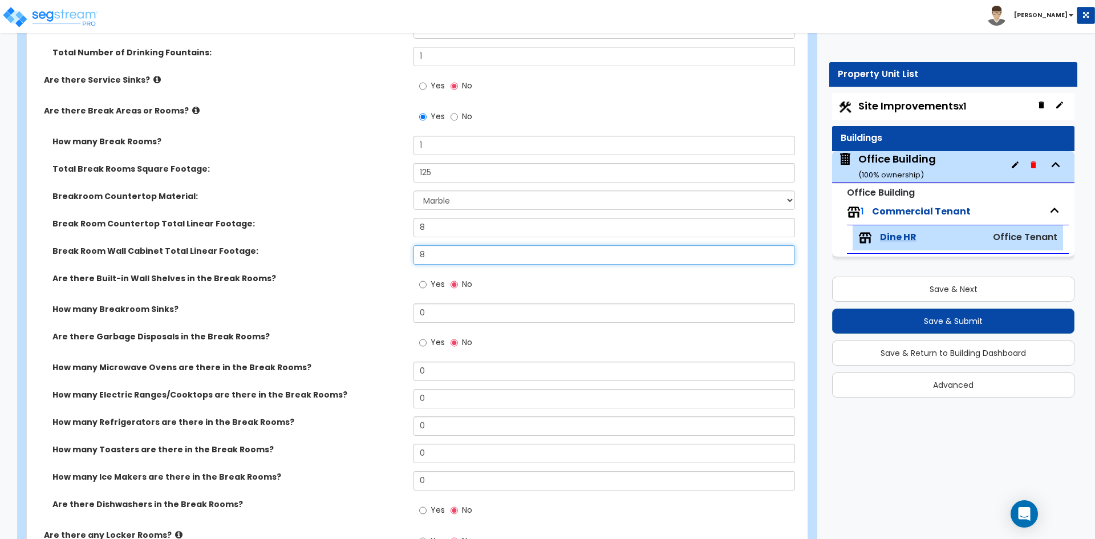
type input "8"
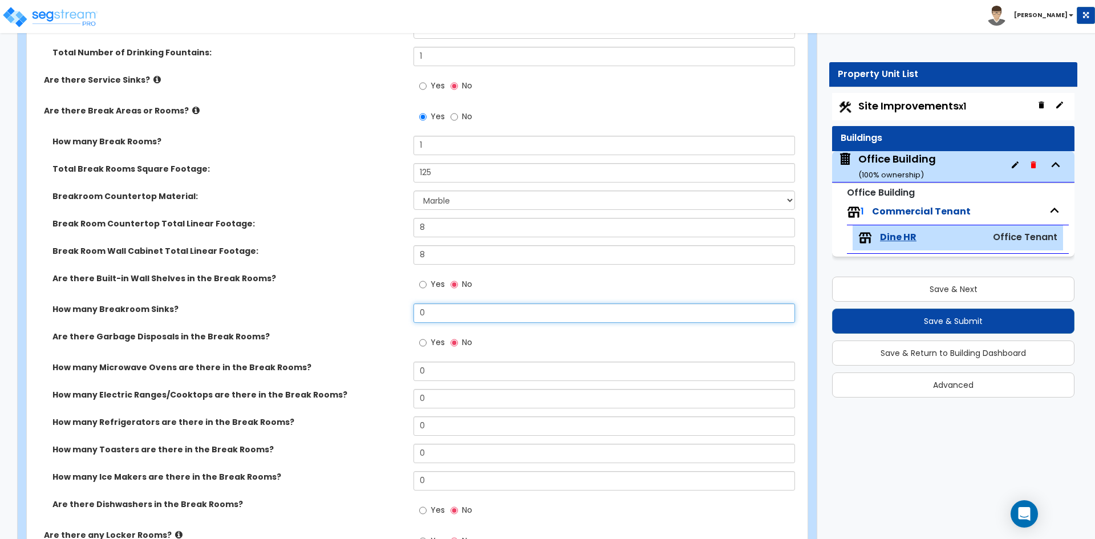
click at [429, 315] on input "0" at bounding box center [603, 312] width 381 height 19
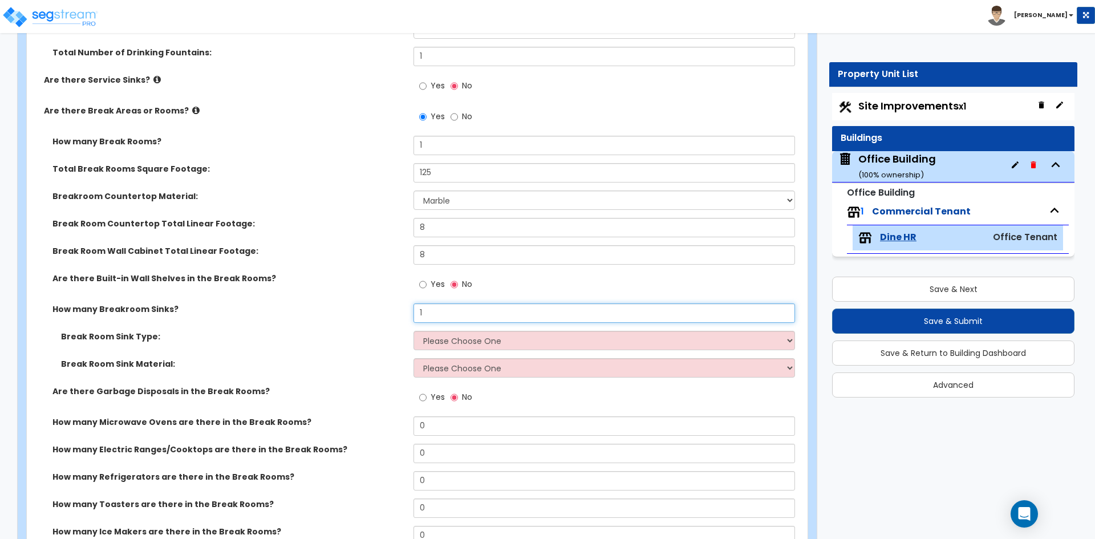
type input "1"
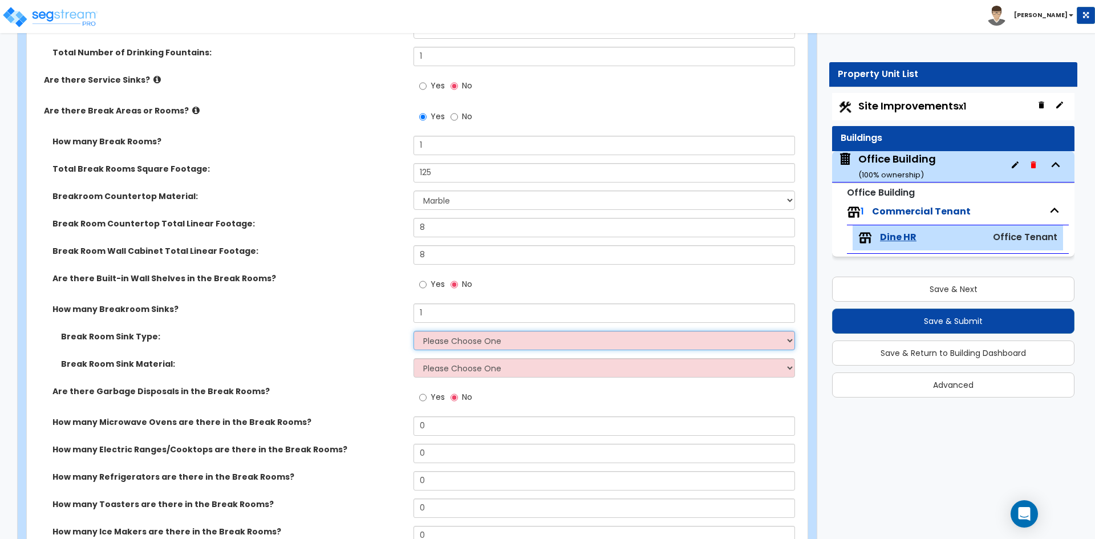
click at [462, 345] on select "Please Choose One Single Sink Double Sink" at bounding box center [603, 340] width 381 height 19
select select "1"
click at [413, 331] on select "Please Choose One Single Sink Double Sink" at bounding box center [603, 340] width 381 height 19
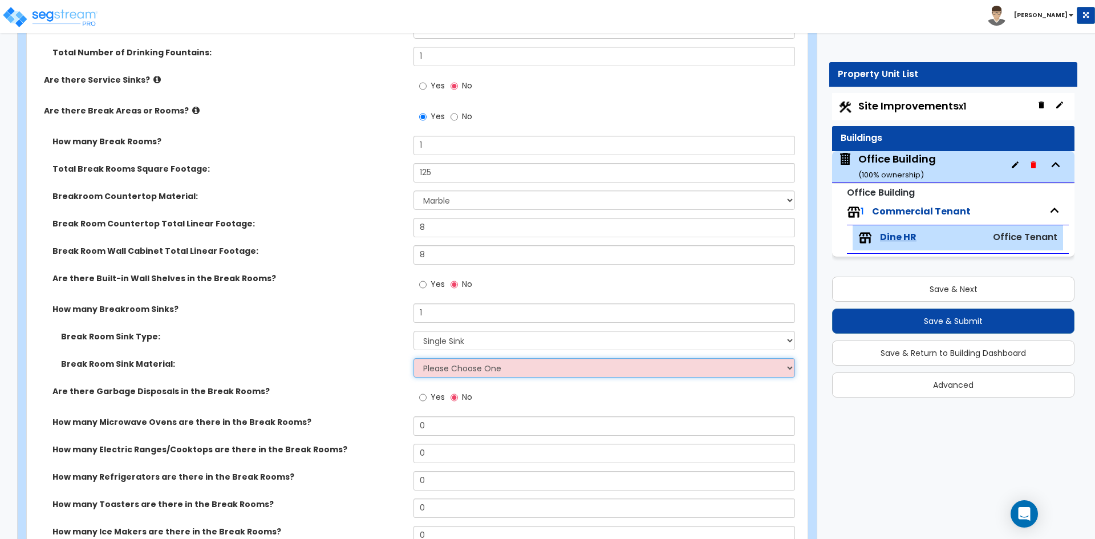
click at [469, 366] on select "Please Choose One Stainless Steel Porcelain Enamel Cast Iron" at bounding box center [603, 367] width 381 height 19
select select "1"
click at [413, 358] on select "Please Choose One Stainless Steel Porcelain Enamel Cast Iron" at bounding box center [603, 367] width 381 height 19
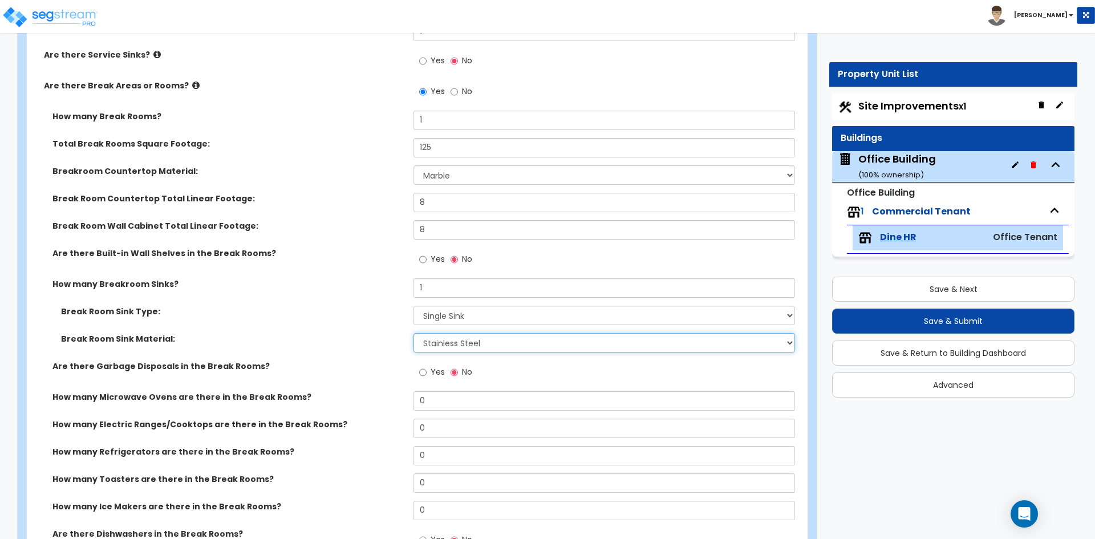
scroll to position [2395, 0]
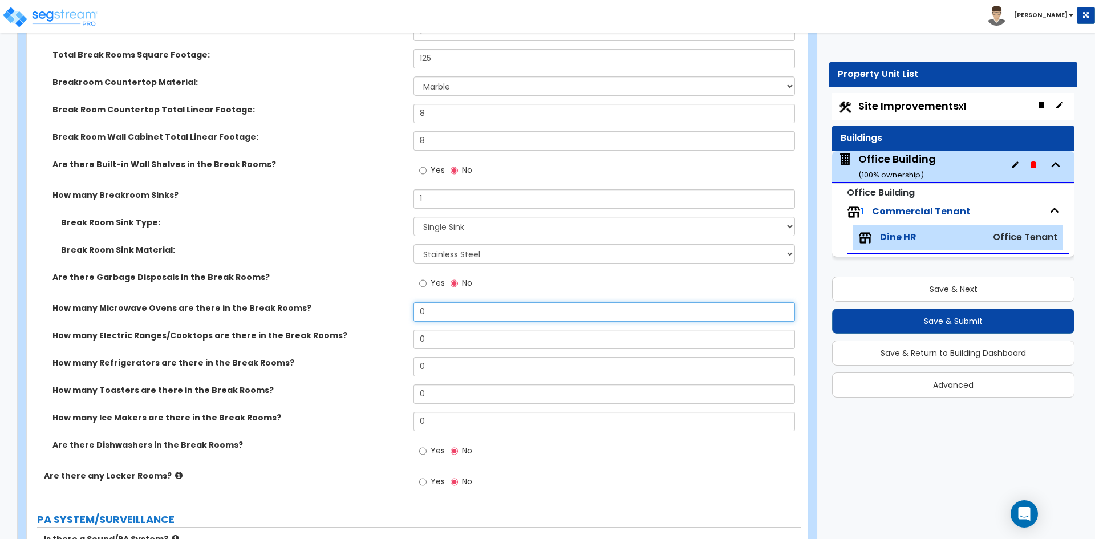
click at [424, 308] on input "0" at bounding box center [603, 311] width 381 height 19
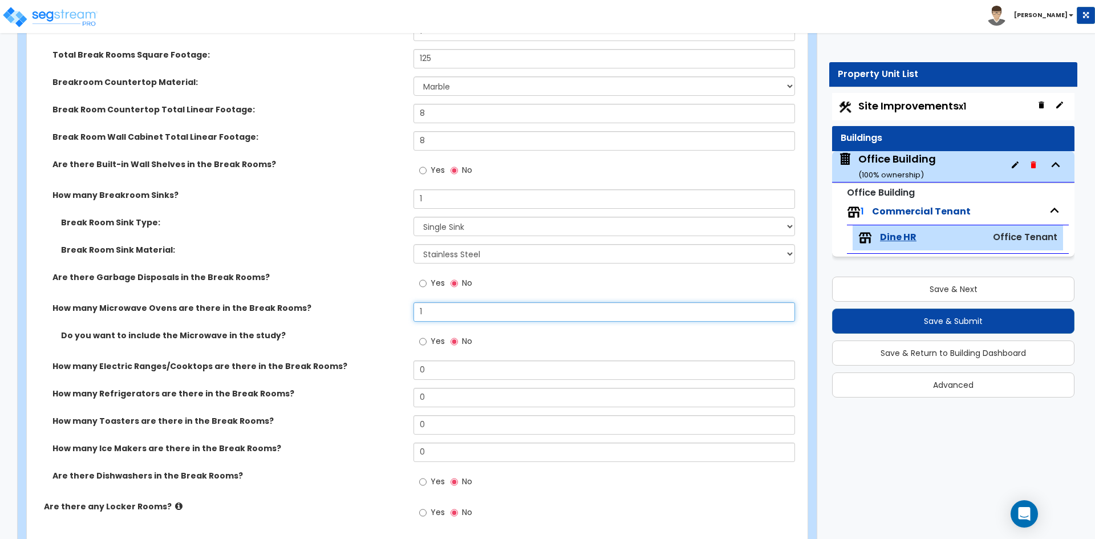
type input "1"
click at [421, 342] on input "Yes" at bounding box center [422, 341] width 7 height 13
radio input "true"
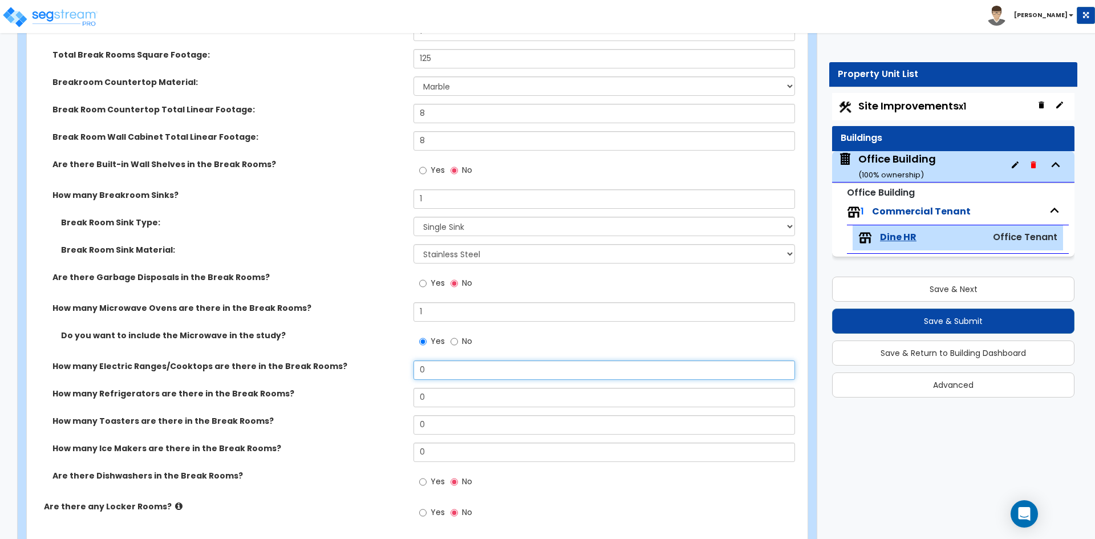
click at [441, 376] on input "0" at bounding box center [603, 369] width 381 height 19
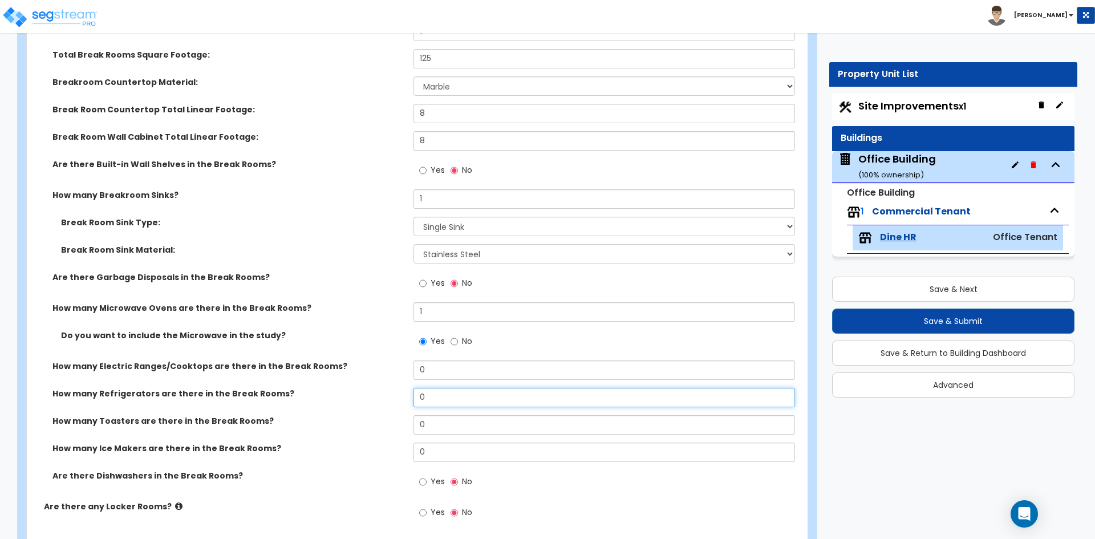
click at [442, 397] on input "0" at bounding box center [603, 397] width 381 height 19
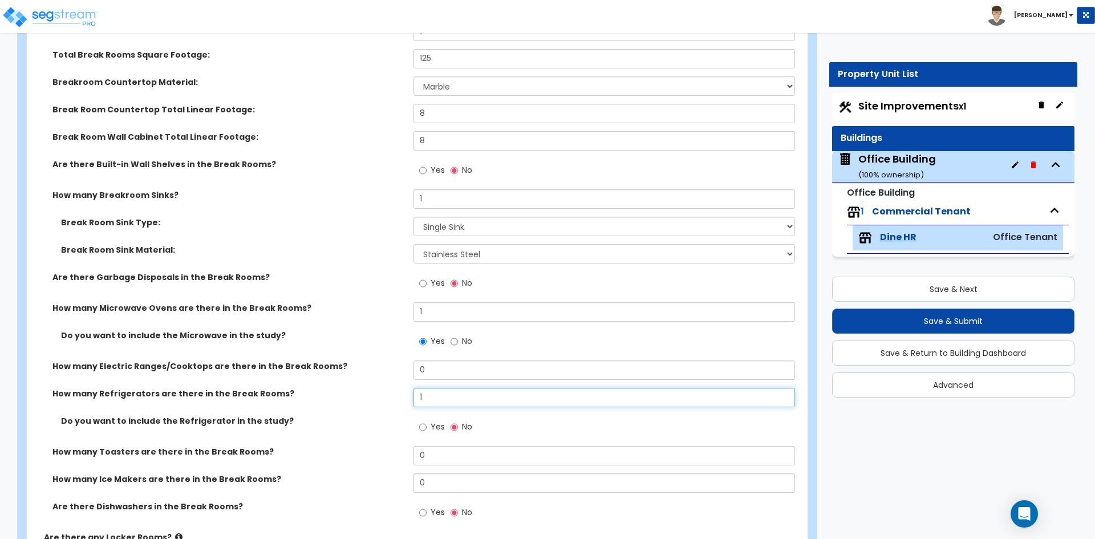
type input "1"
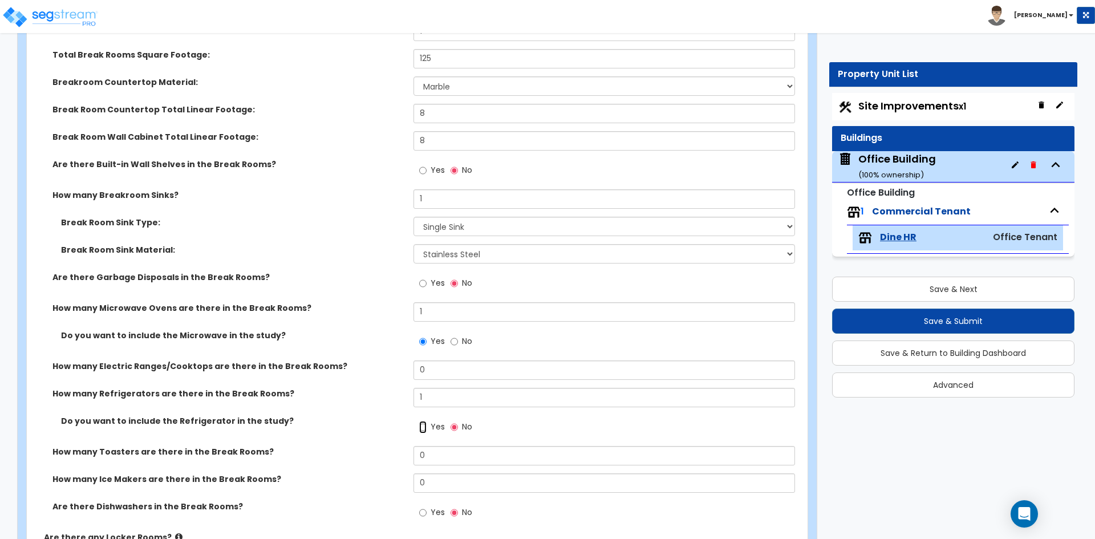
click at [423, 425] on input "Yes" at bounding box center [422, 427] width 7 height 13
radio input "true"
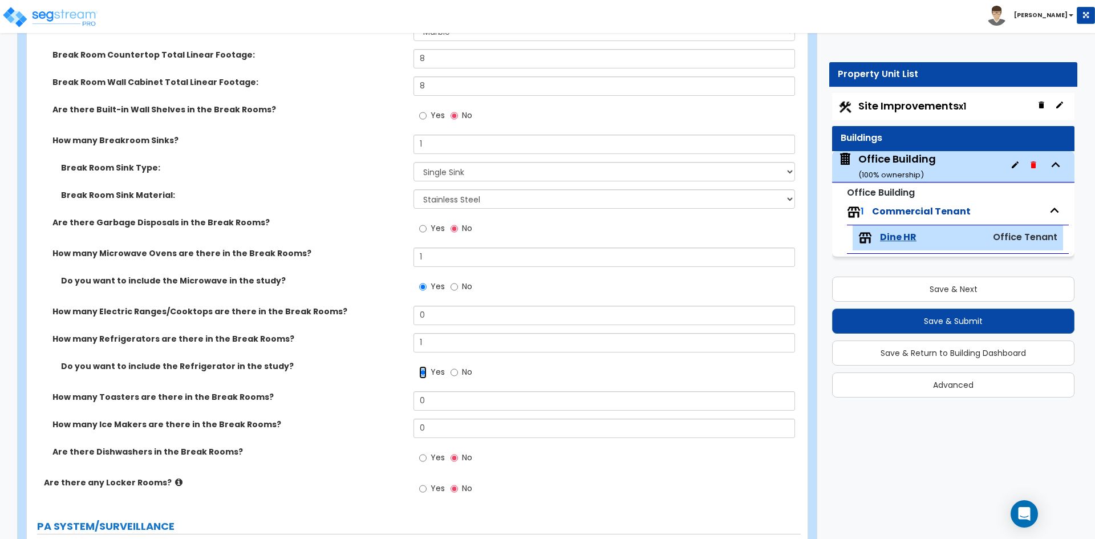
scroll to position [2452, 0]
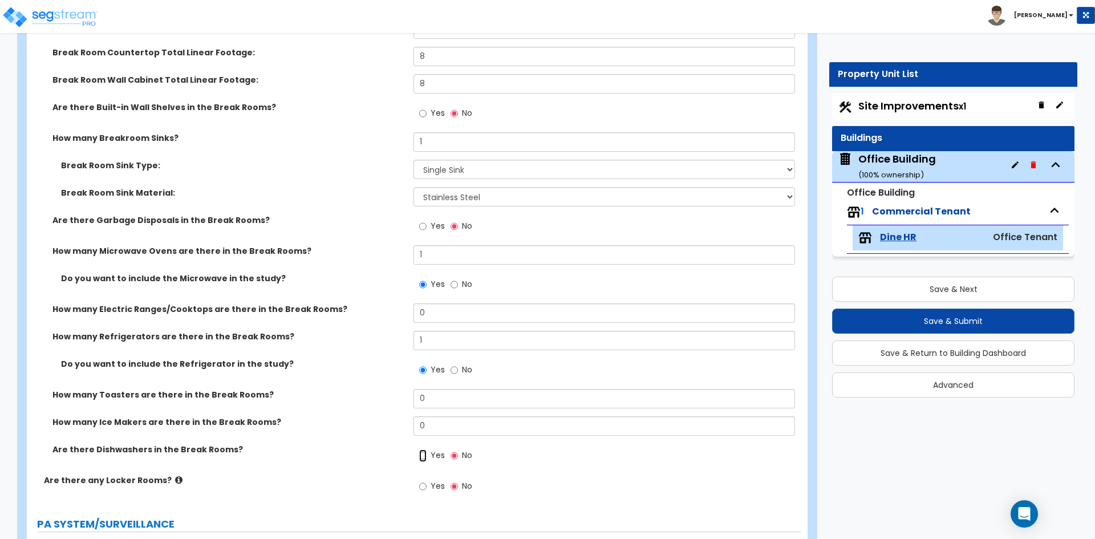
click at [425, 453] on input "Yes" at bounding box center [422, 455] width 7 height 13
radio input "true"
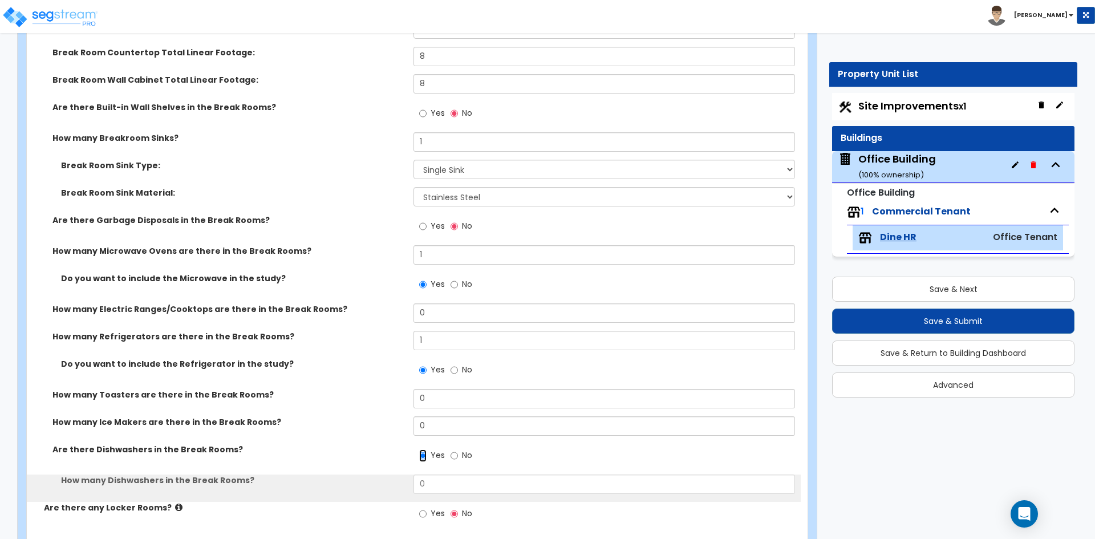
scroll to position [2509, 0]
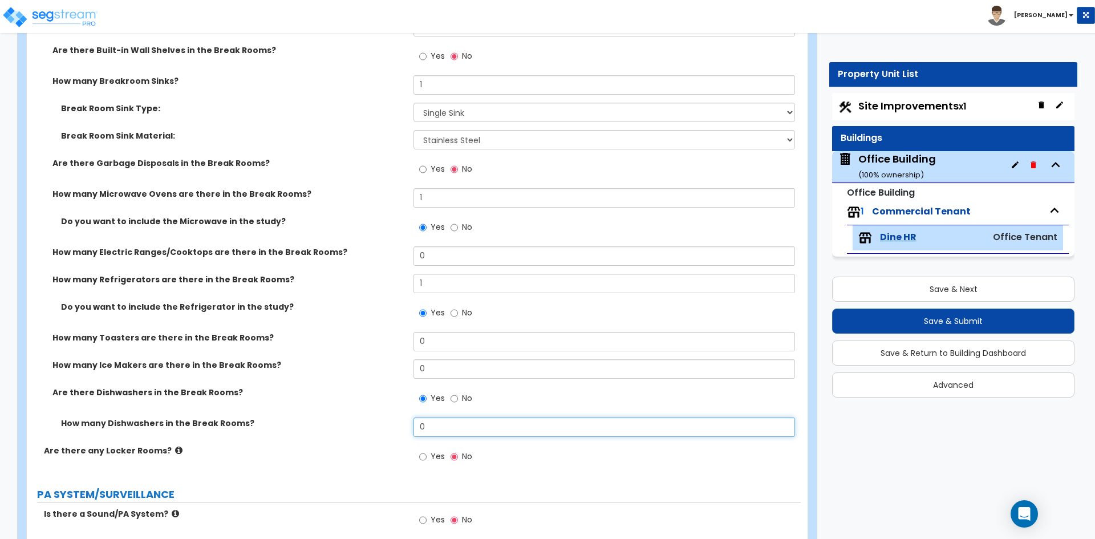
click at [456, 425] on input "0" at bounding box center [603, 426] width 381 height 19
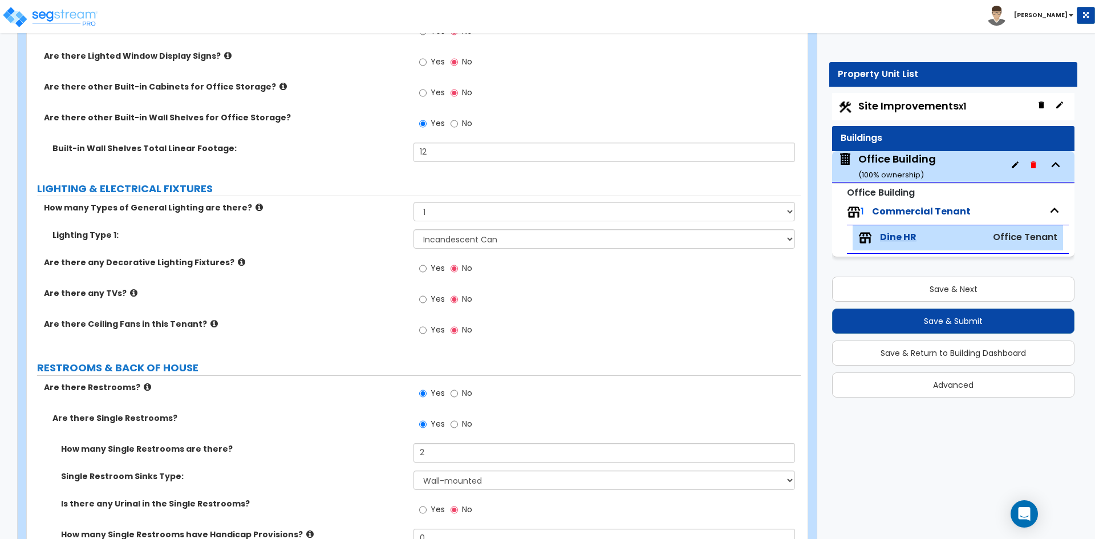
scroll to position [1654, 0]
type input "1"
click at [500, 224] on div "How many Types of General Lighting are there? None 1 2 3" at bounding box center [414, 217] width 774 height 27
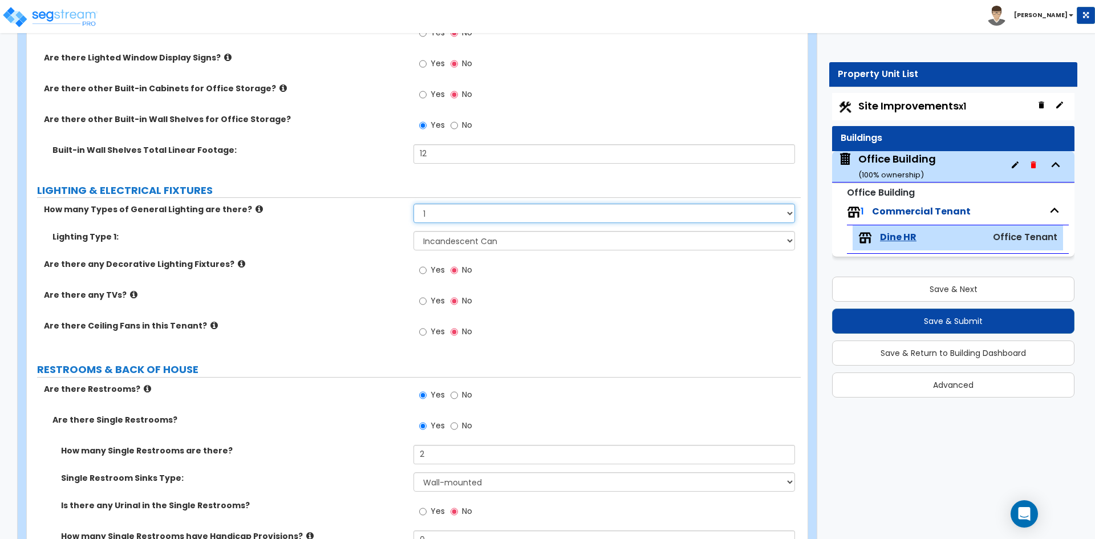
click at [498, 220] on select "None 1 2 3" at bounding box center [603, 213] width 381 height 19
select select "2"
click at [413, 204] on select "None 1 2 3" at bounding box center [603, 213] width 381 height 19
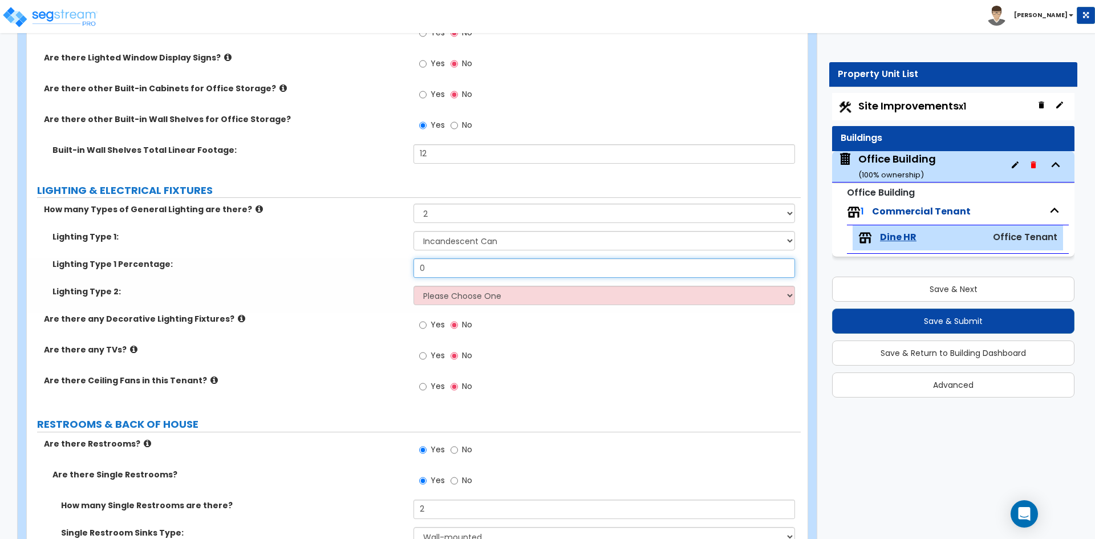
click at [453, 269] on input "0" at bounding box center [603, 267] width 381 height 19
type input "0.1"
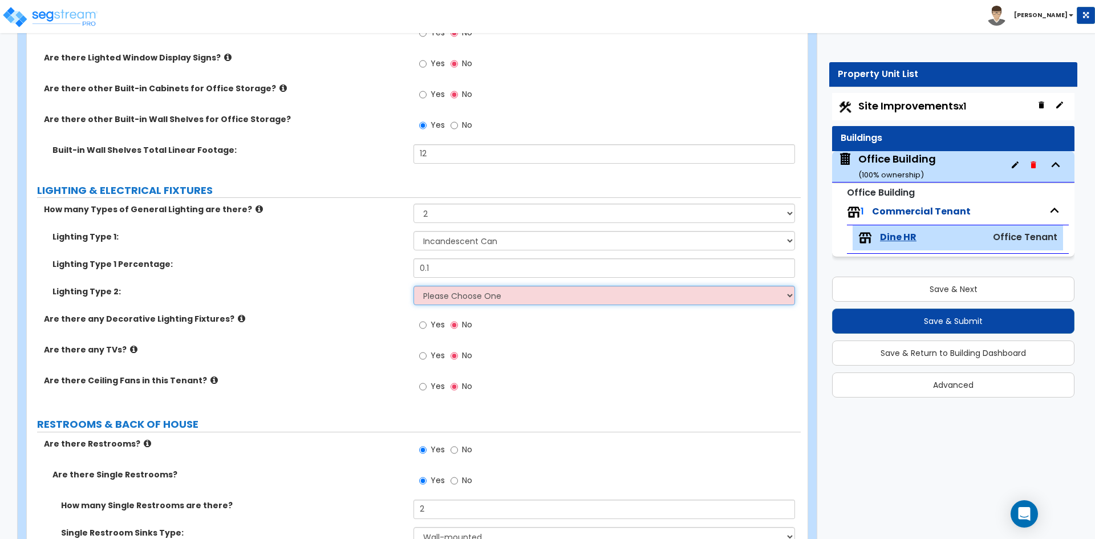
click at [473, 295] on select "Please Choose One LED Surface-Mounted LED Recessed Fluorescent Surface-Mounted …" at bounding box center [603, 295] width 381 height 19
select select "2"
click at [413, 286] on select "Please Choose One LED Surface-Mounted LED Recessed Fluorescent Surface-Mounted …" at bounding box center [603, 295] width 381 height 19
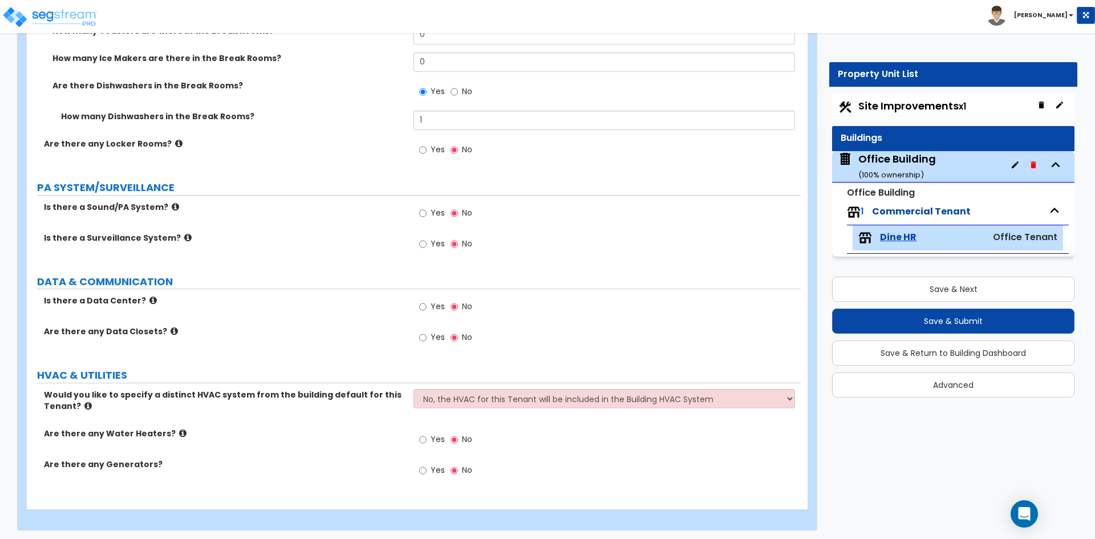
scroll to position [2873, 0]
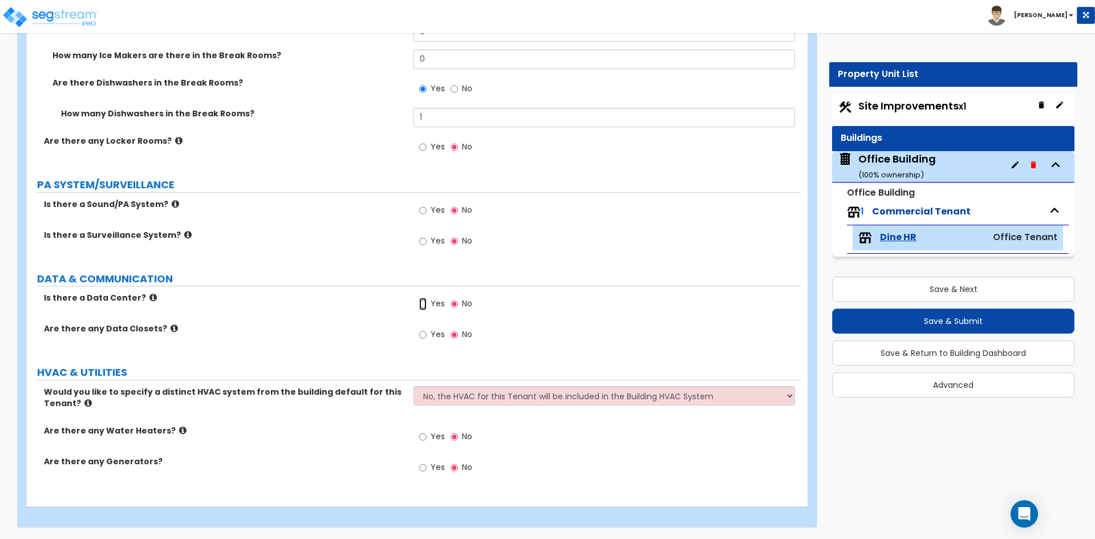
click at [426, 301] on input "Yes" at bounding box center [422, 304] width 7 height 13
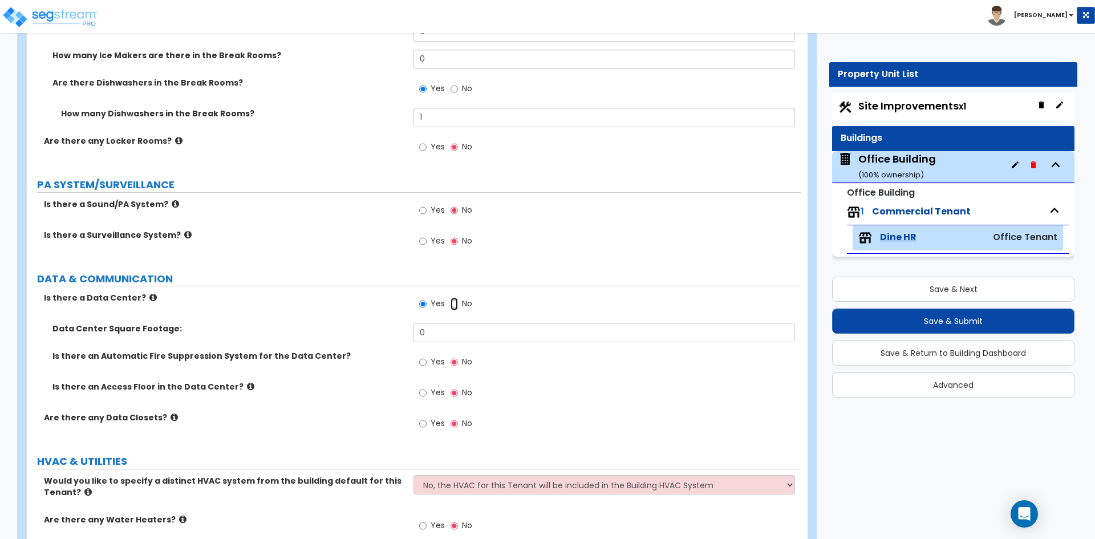
click at [453, 302] on input "No" at bounding box center [453, 304] width 7 height 13
radio input "false"
radio input "true"
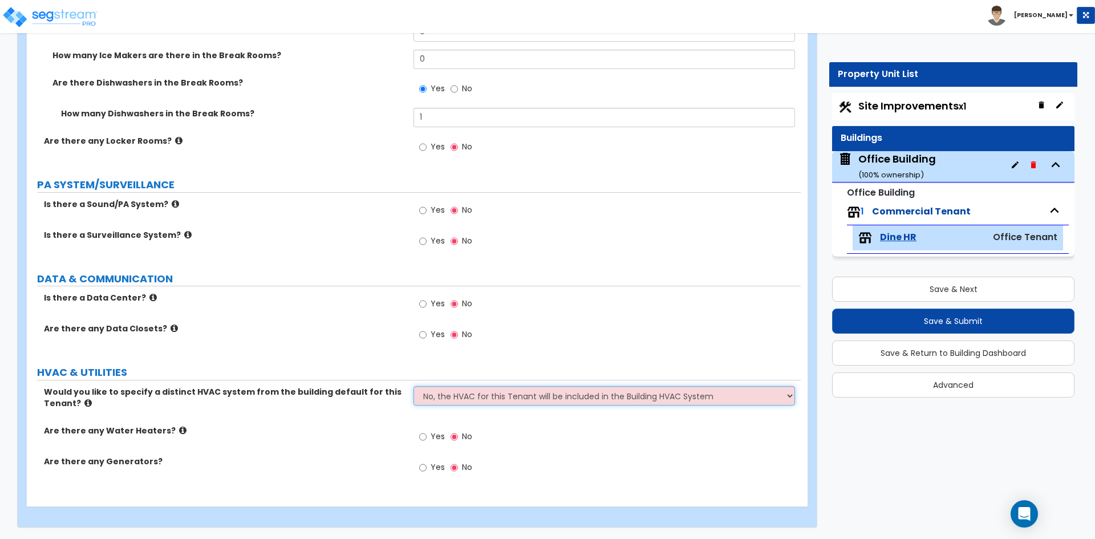
click at [493, 396] on select "No, the HVAC for this Tenant will be included in the Building HVAC System Yes, …" at bounding box center [603, 395] width 381 height 19
click at [413, 386] on select "No, the HVAC for this Tenant will be included in the Building HVAC System Yes, …" at bounding box center [603, 395] width 381 height 19
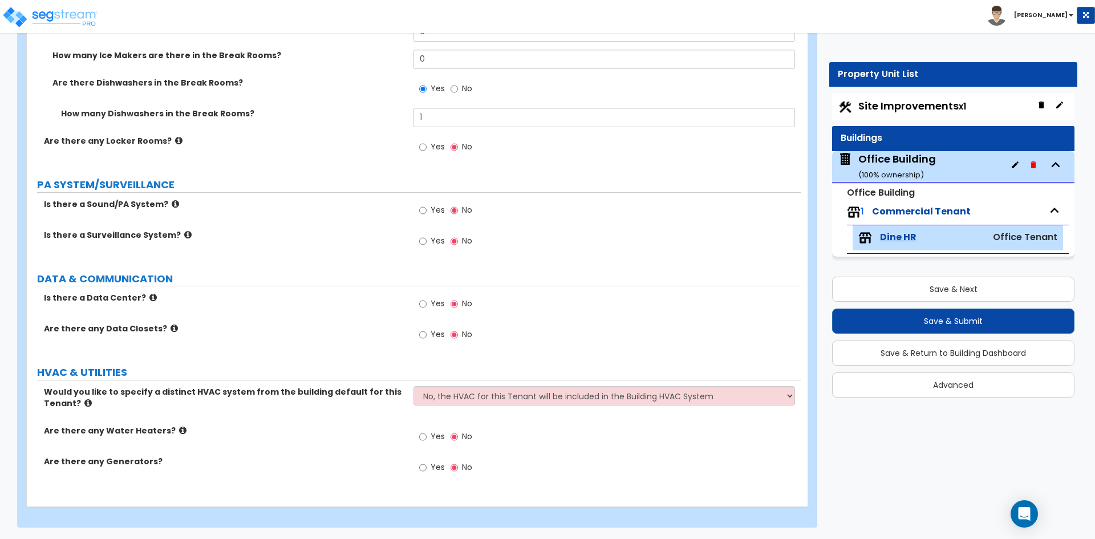
click at [428, 436] on label "Yes" at bounding box center [432, 437] width 26 height 19
click at [427, 436] on input "Yes" at bounding box center [422, 437] width 7 height 13
radio input "true"
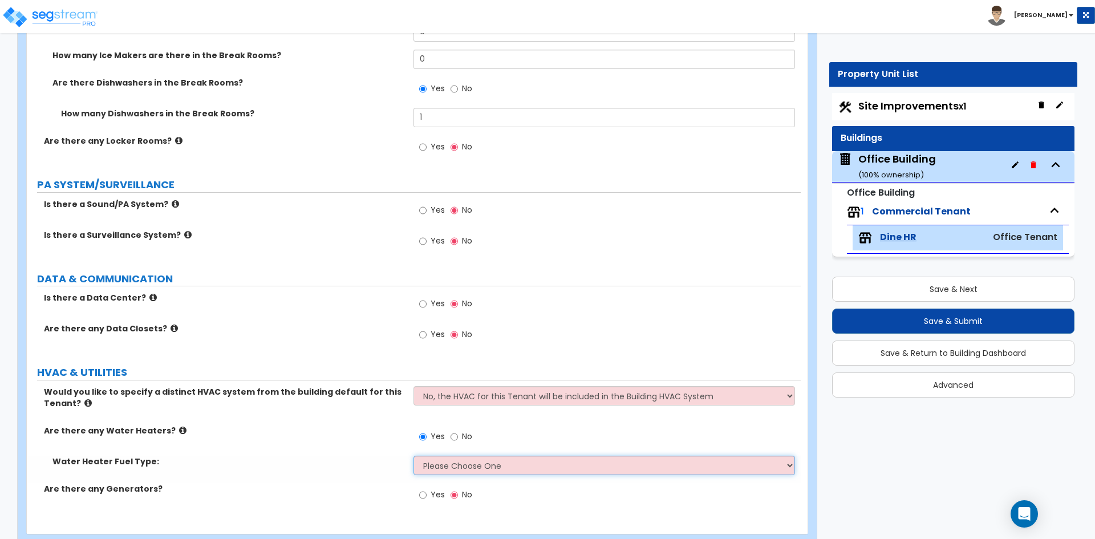
click at [455, 462] on select "Please Choose One Gas Electric" at bounding box center [603, 465] width 381 height 19
select select "2"
click at [413, 456] on select "Please Choose One Gas Electric" at bounding box center [603, 465] width 381 height 19
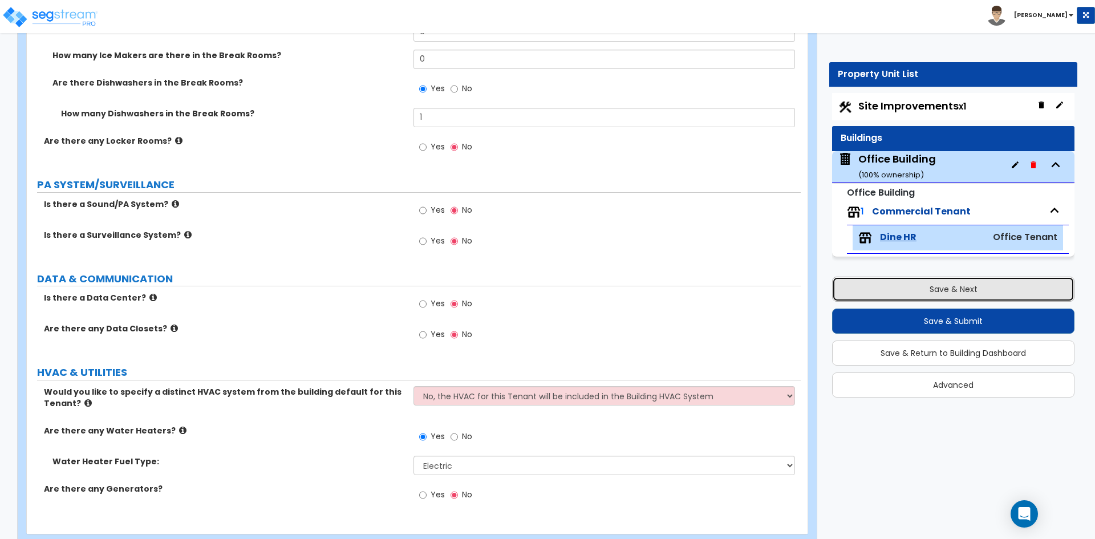
click at [953, 294] on button "Save & Next" at bounding box center [953, 289] width 242 height 25
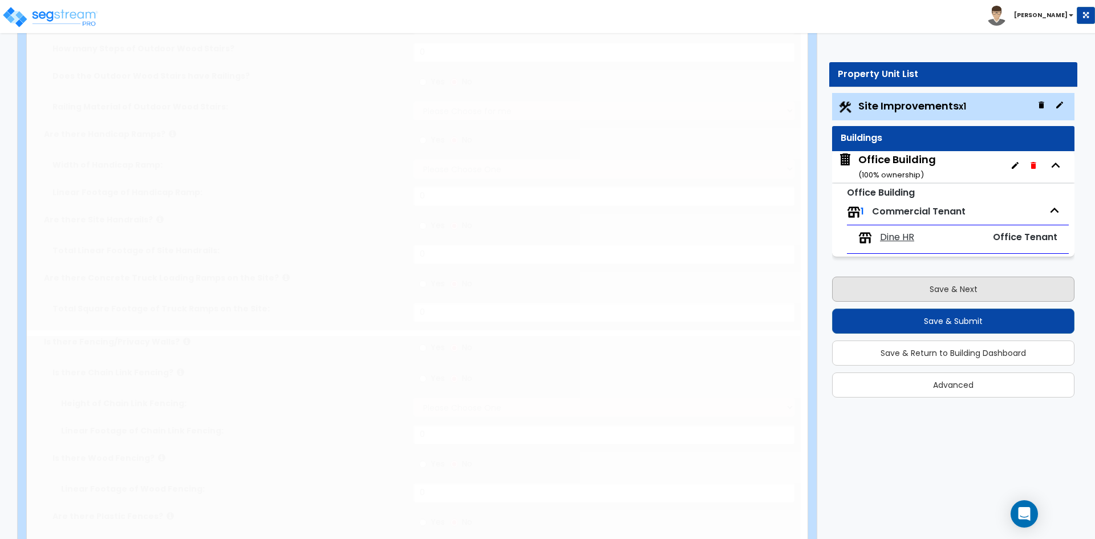
select select "2"
type input "27255"
select select "2"
type input "13133.73"
select select "2"
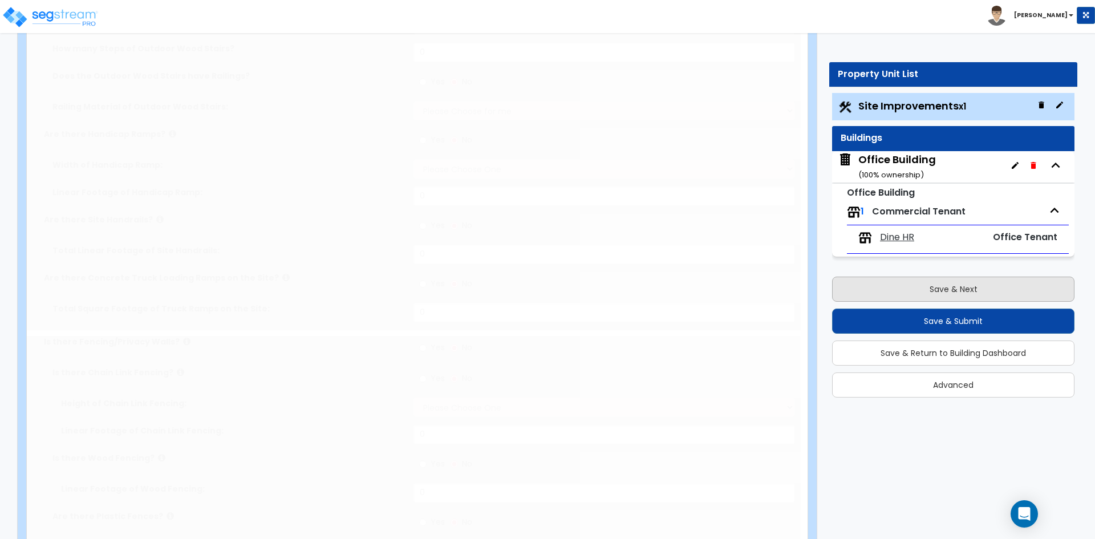
type input "250"
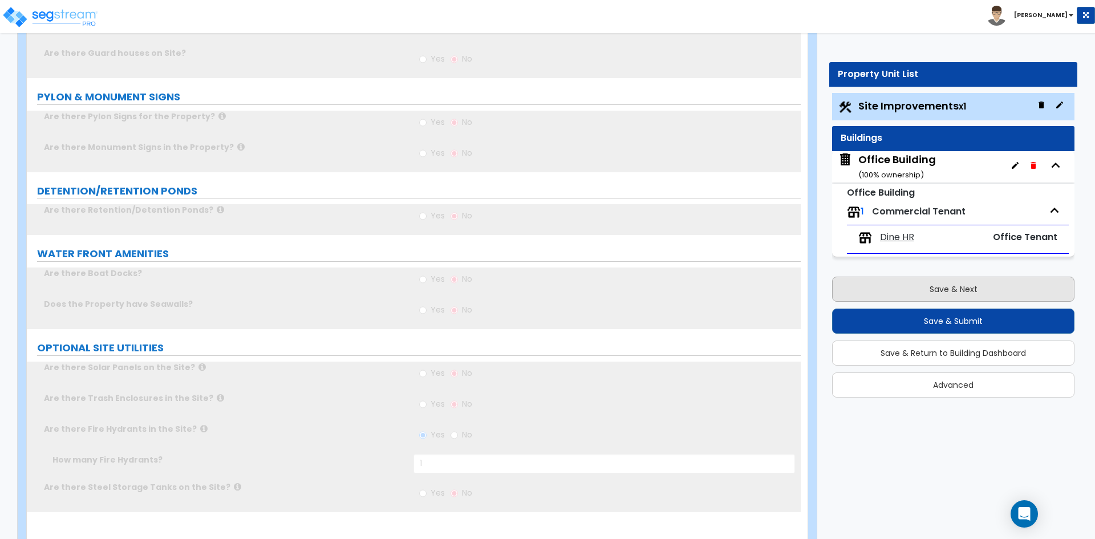
scroll to position [0, 0]
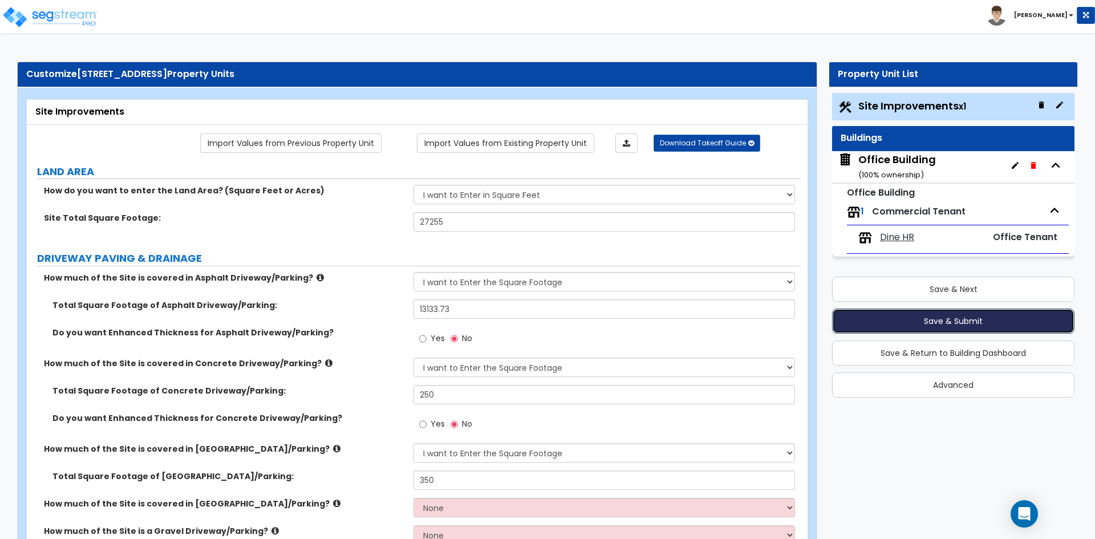
click at [952, 326] on button "Save & Submit" at bounding box center [953, 320] width 242 height 25
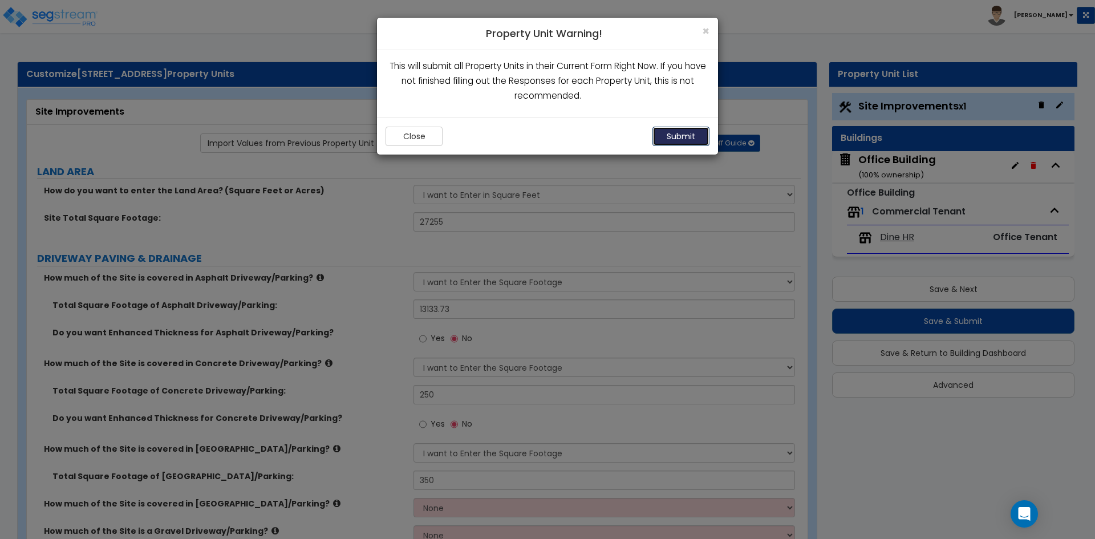
click at [685, 129] on button "Submit" at bounding box center [680, 136] width 57 height 19
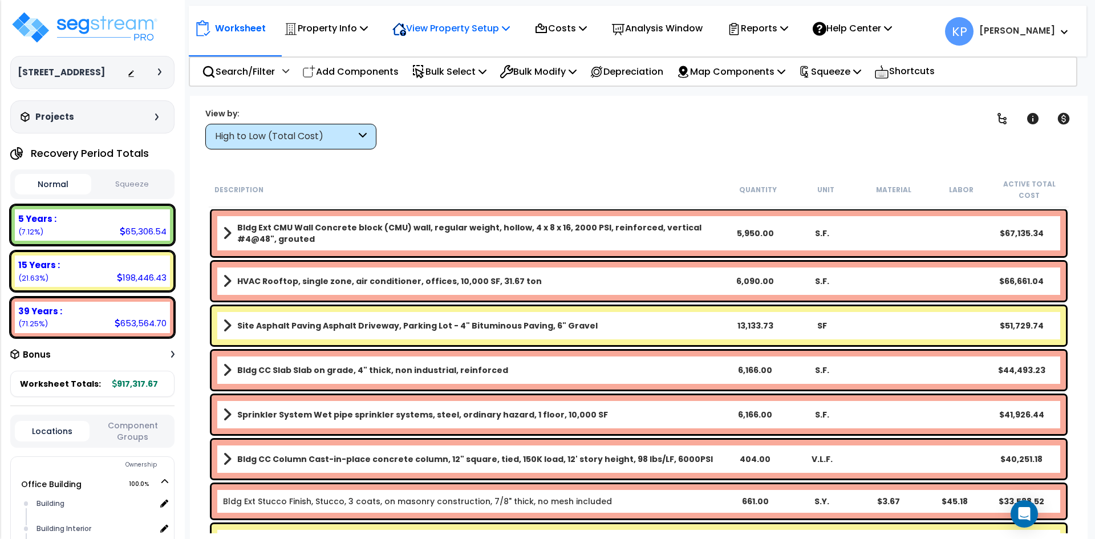
click at [368, 26] on p "View Property Setup" at bounding box center [326, 28] width 84 height 15
click at [468, 75] on link "View Questionnaire" at bounding box center [443, 78] width 113 height 23
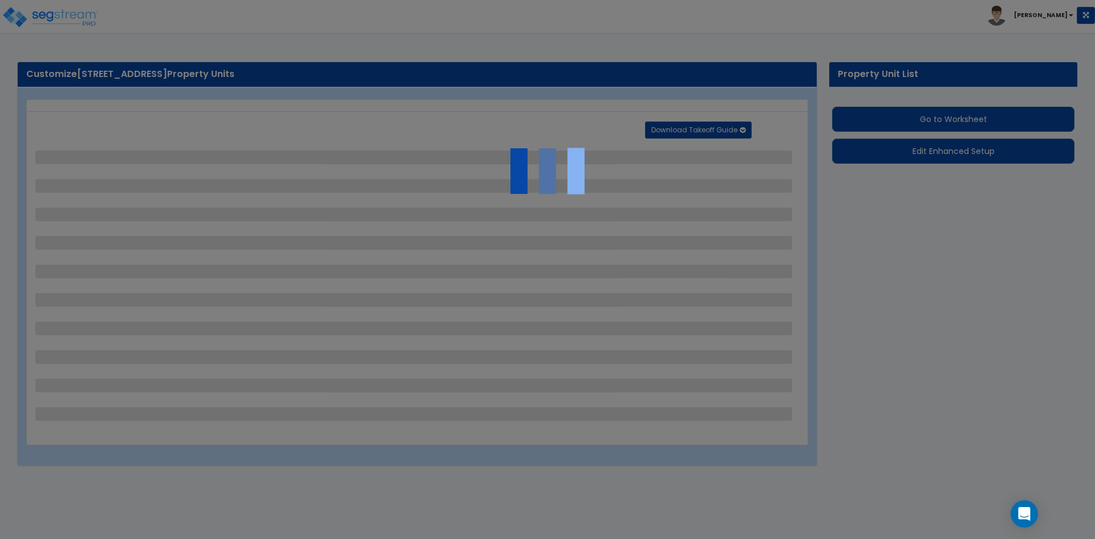
select select "2"
select select "1"
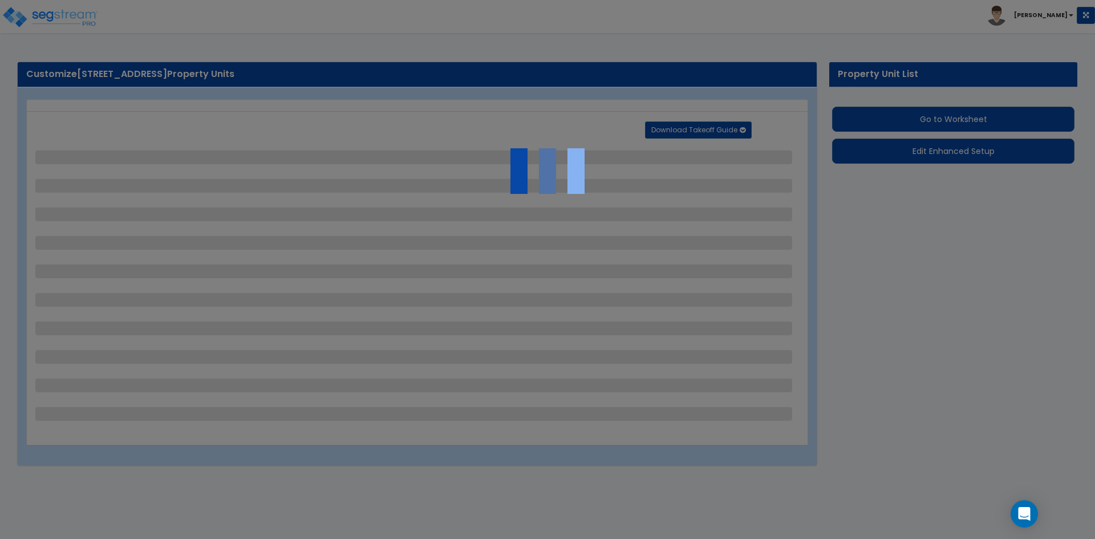
select select "1"
select select "2"
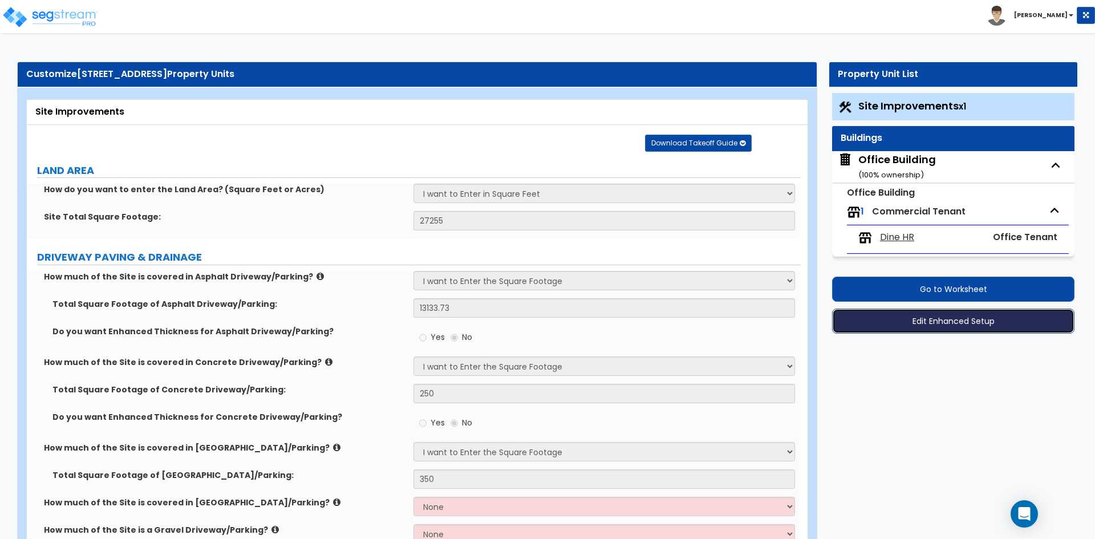
click at [937, 318] on button "Edit Enhanced Setup" at bounding box center [953, 320] width 242 height 25
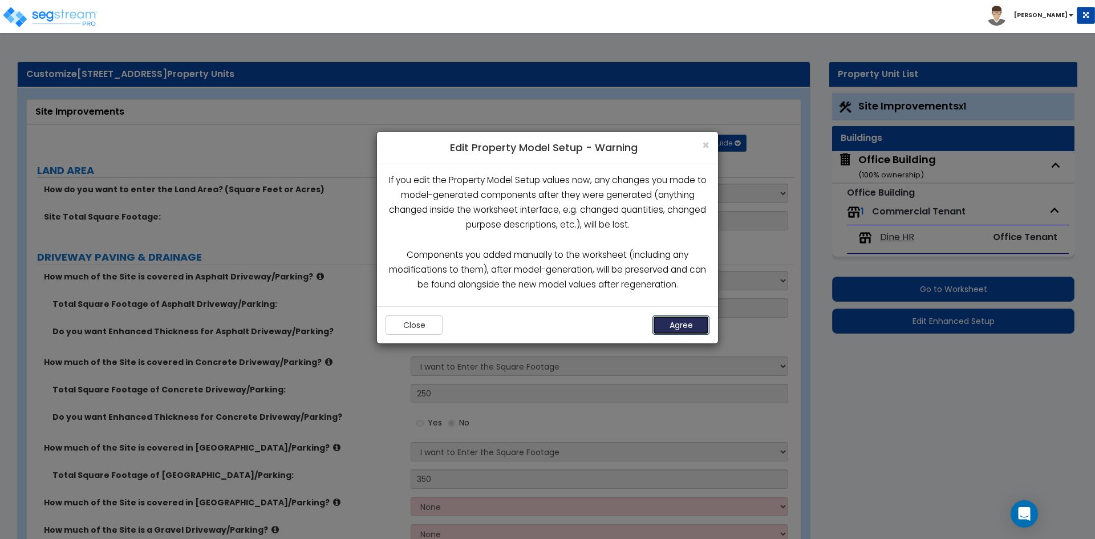
click at [699, 317] on button "Agree" at bounding box center [680, 324] width 57 height 19
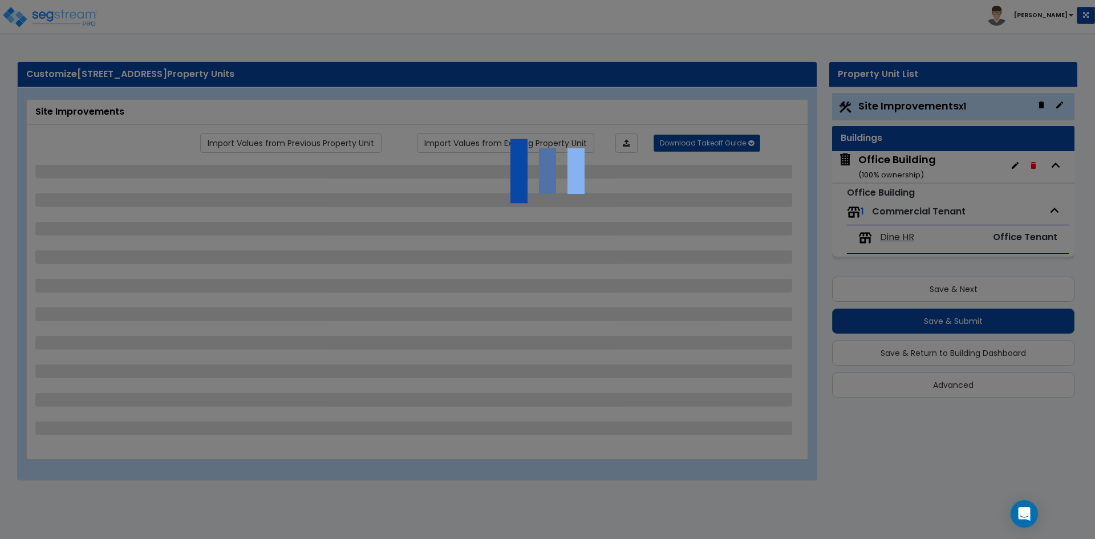
select select "2"
select select "1"
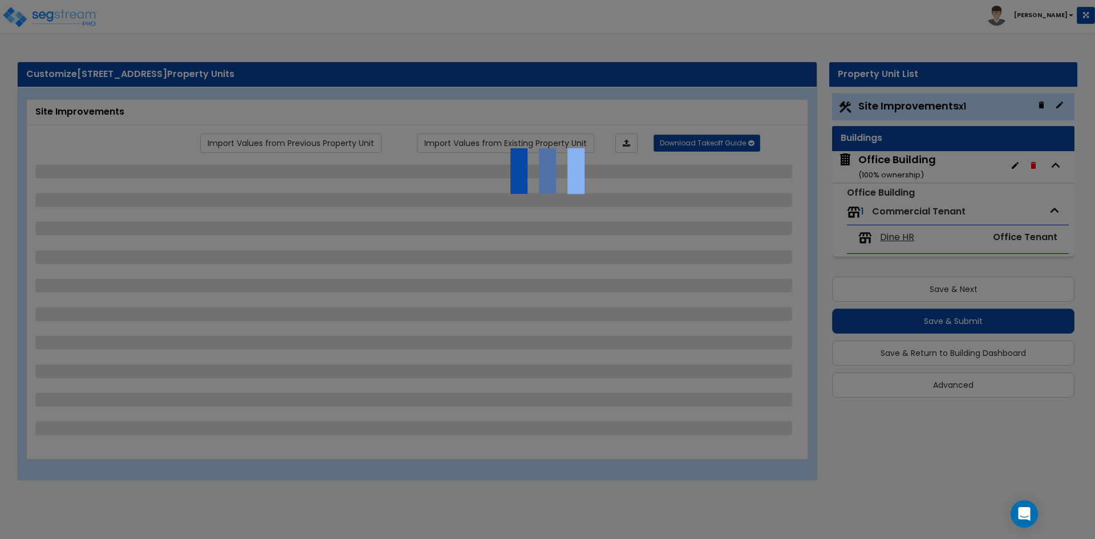
select select "1"
select select "2"
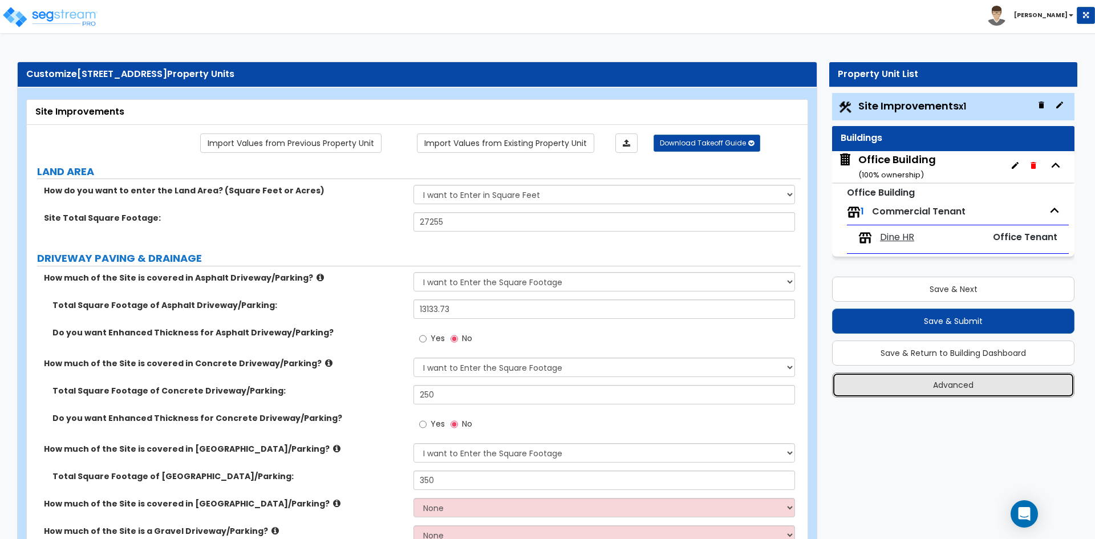
click at [975, 377] on button "Advanced" at bounding box center [953, 384] width 242 height 25
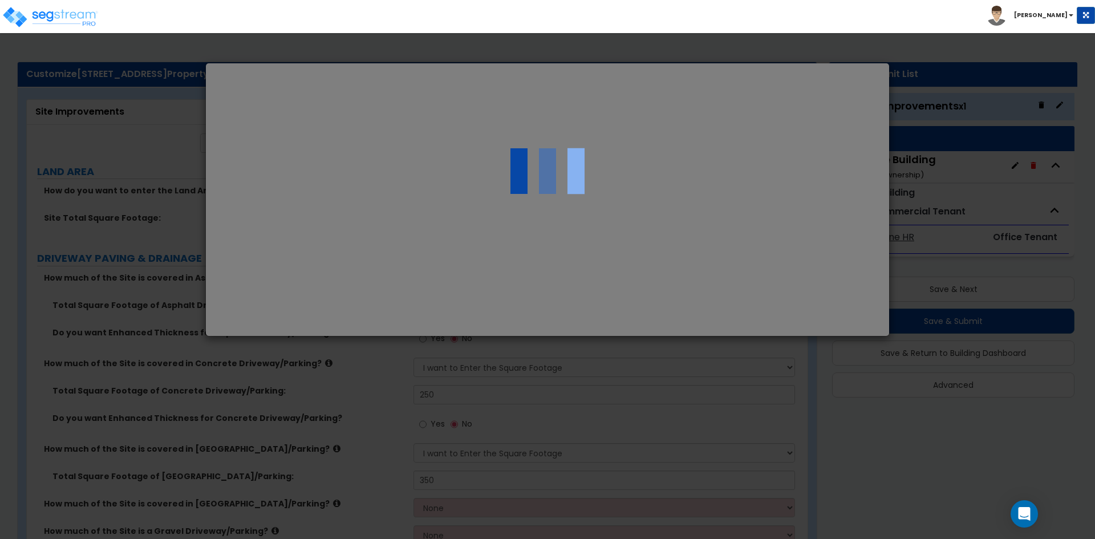
select select "CA"
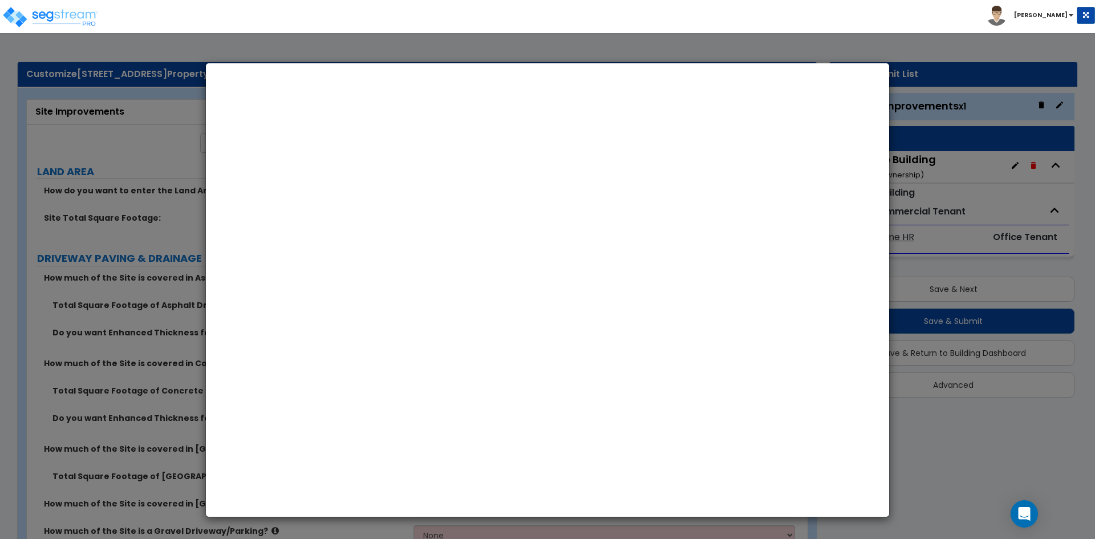
select select "2024"
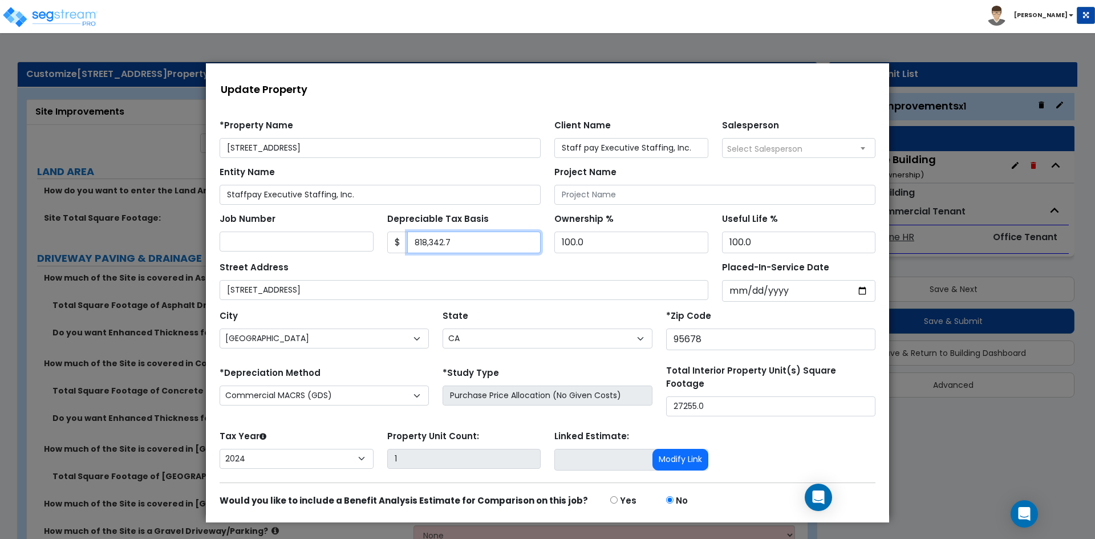
drag, startPoint x: 448, startPoint y: 244, endPoint x: 397, endPoint y: 245, distance: 50.8
click at [397, 245] on div "$ 818,342.7" at bounding box center [464, 243] width 154 height 22
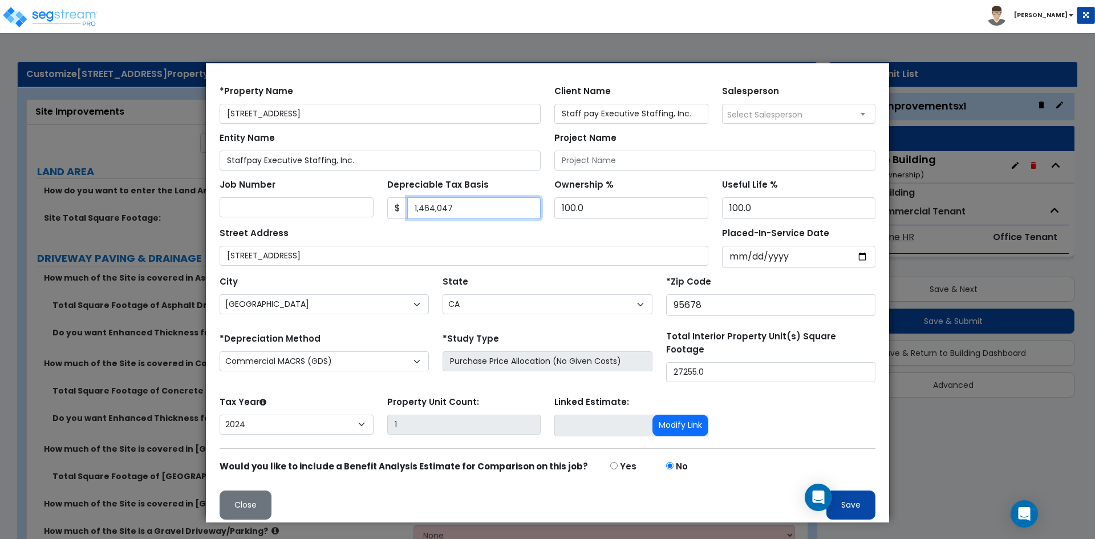
type input "1,464,047"
click at [835, 500] on button "Save" at bounding box center [850, 504] width 49 height 29
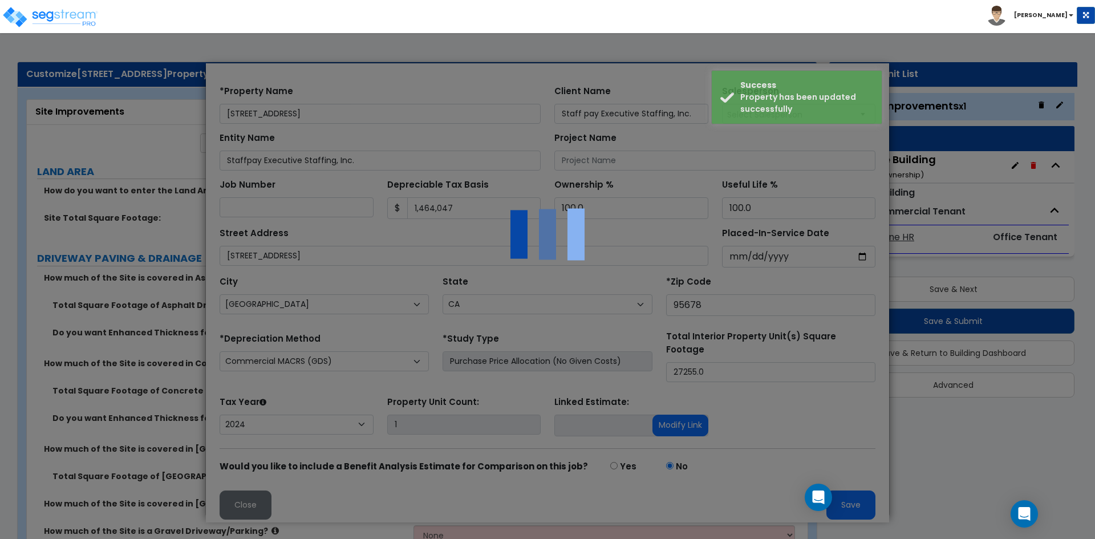
scroll to position [0, 0]
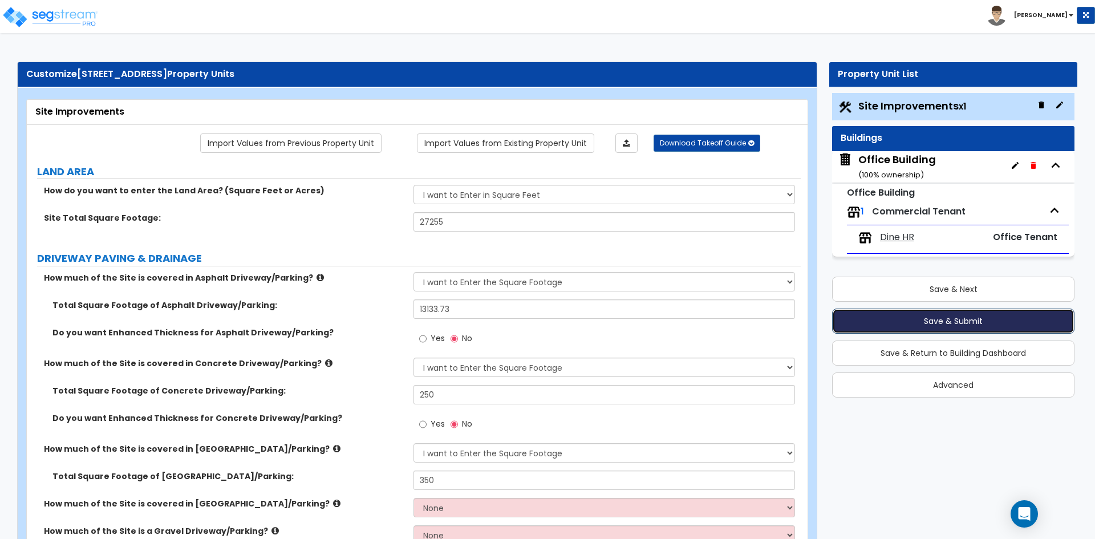
click at [956, 323] on button "Save & Submit" at bounding box center [953, 320] width 242 height 25
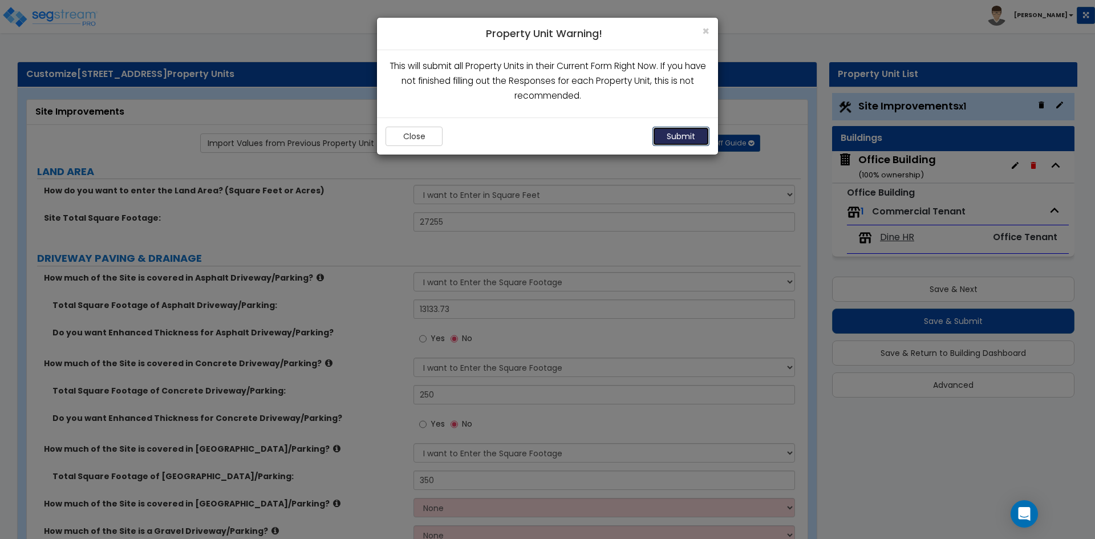
click at [678, 135] on button "Submit" at bounding box center [680, 136] width 57 height 19
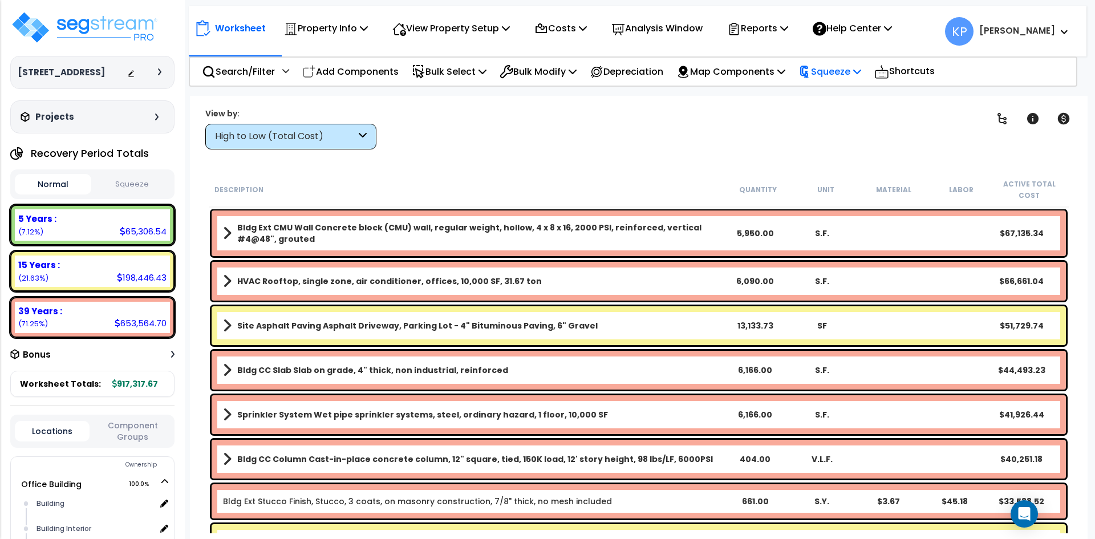
click at [830, 69] on p "Squeeze" at bounding box center [829, 71] width 63 height 15
click at [843, 97] on link "Squeeze" at bounding box center [849, 97] width 113 height 23
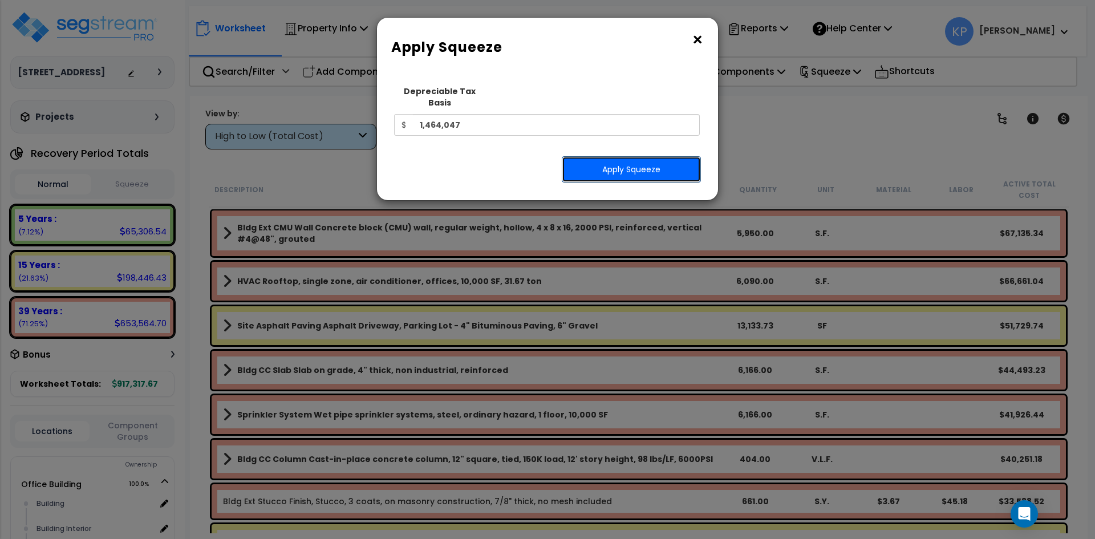
click at [642, 161] on button "Apply Squeeze" at bounding box center [631, 169] width 139 height 26
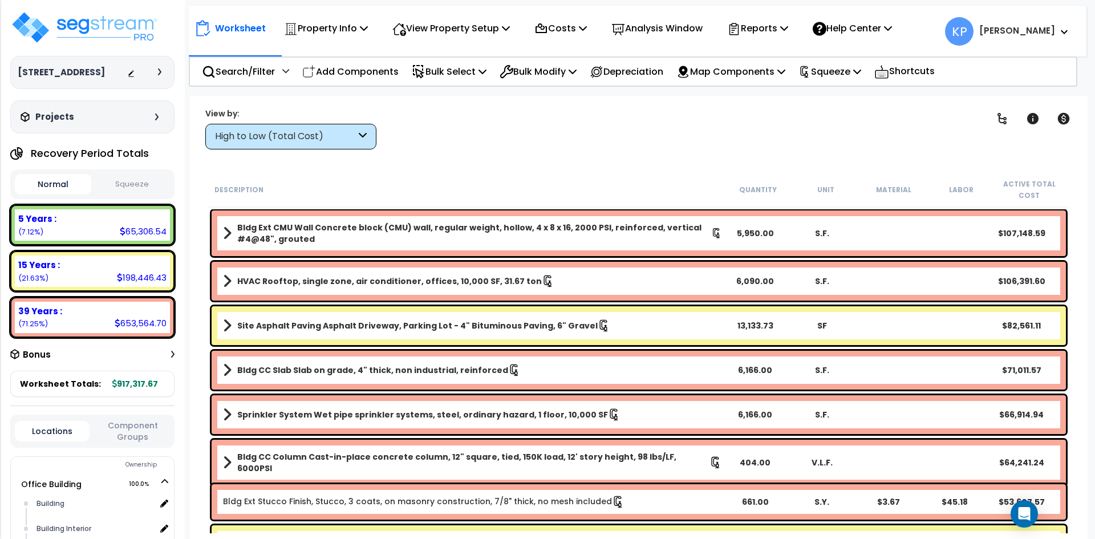
click at [152, 194] on button "Squeeze" at bounding box center [132, 184] width 76 height 20
